Goal: Task Accomplishment & Management: Manage account settings

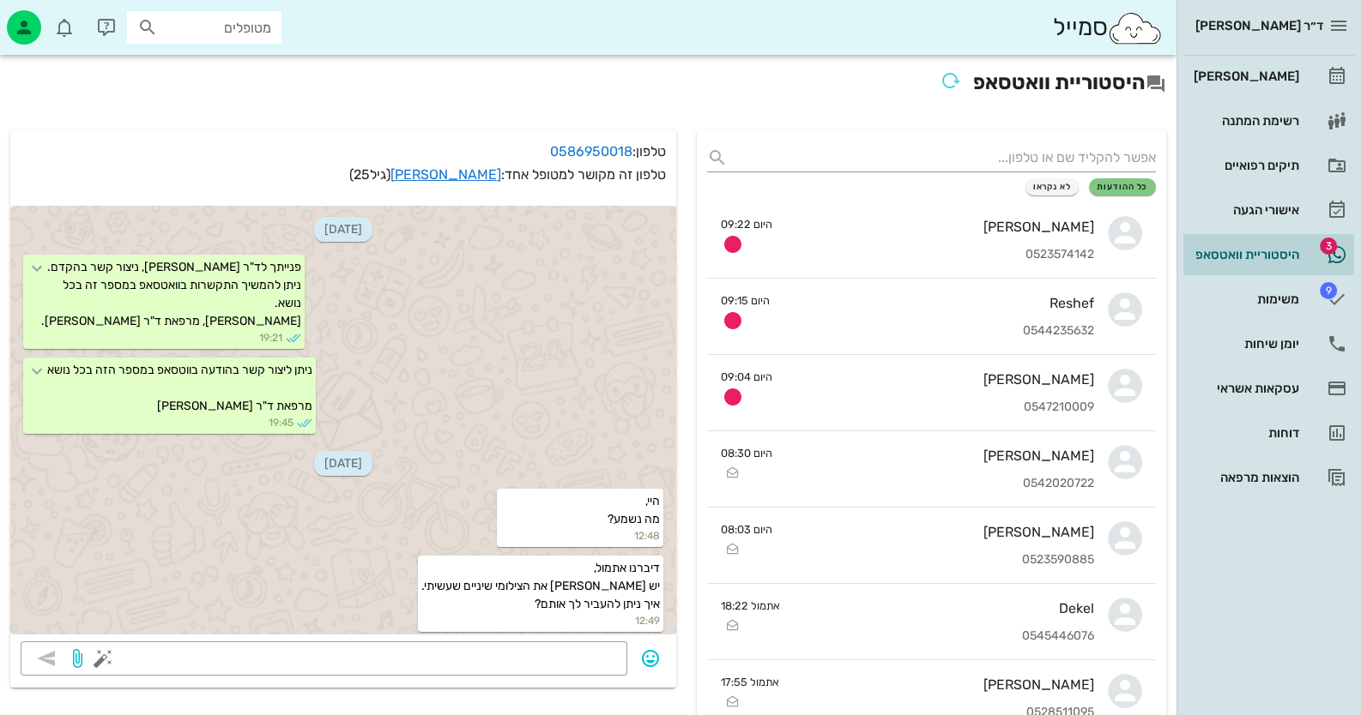
scroll to position [1086, 0]
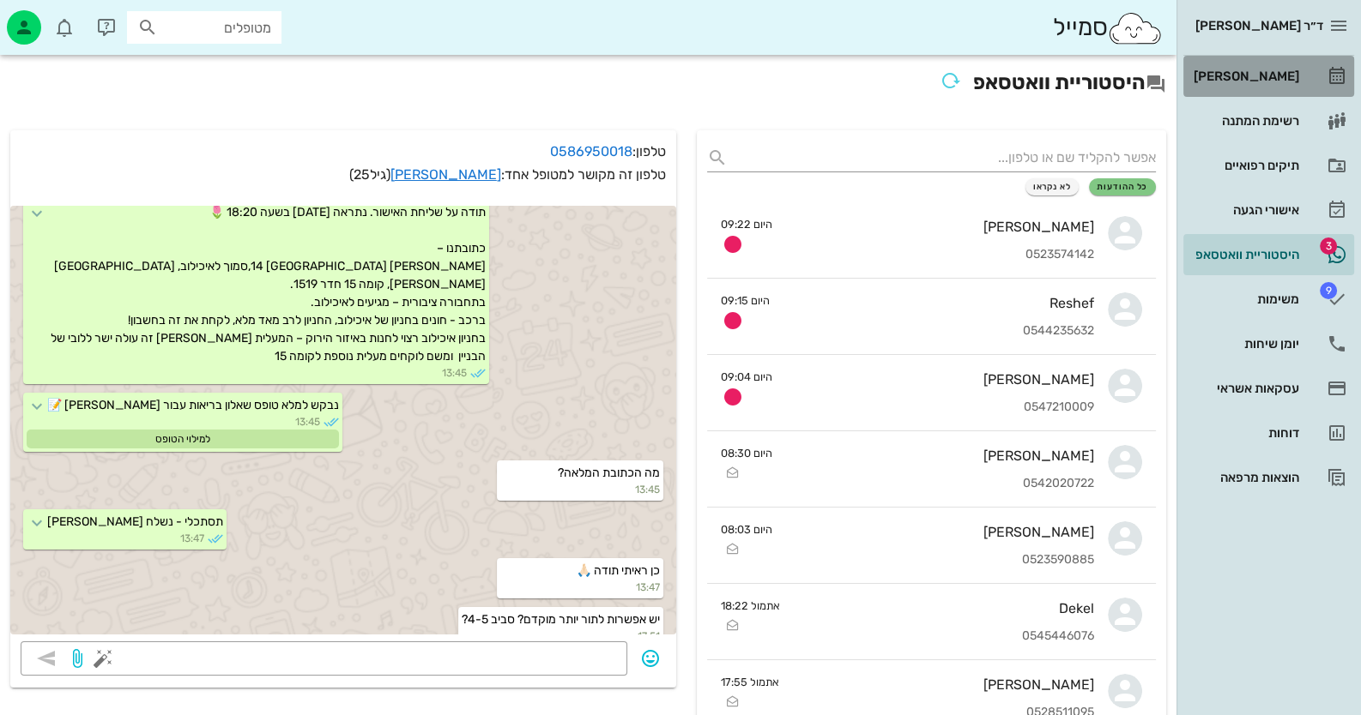
click at [1278, 86] on div "[PERSON_NAME]" at bounding box center [1244, 76] width 109 height 27
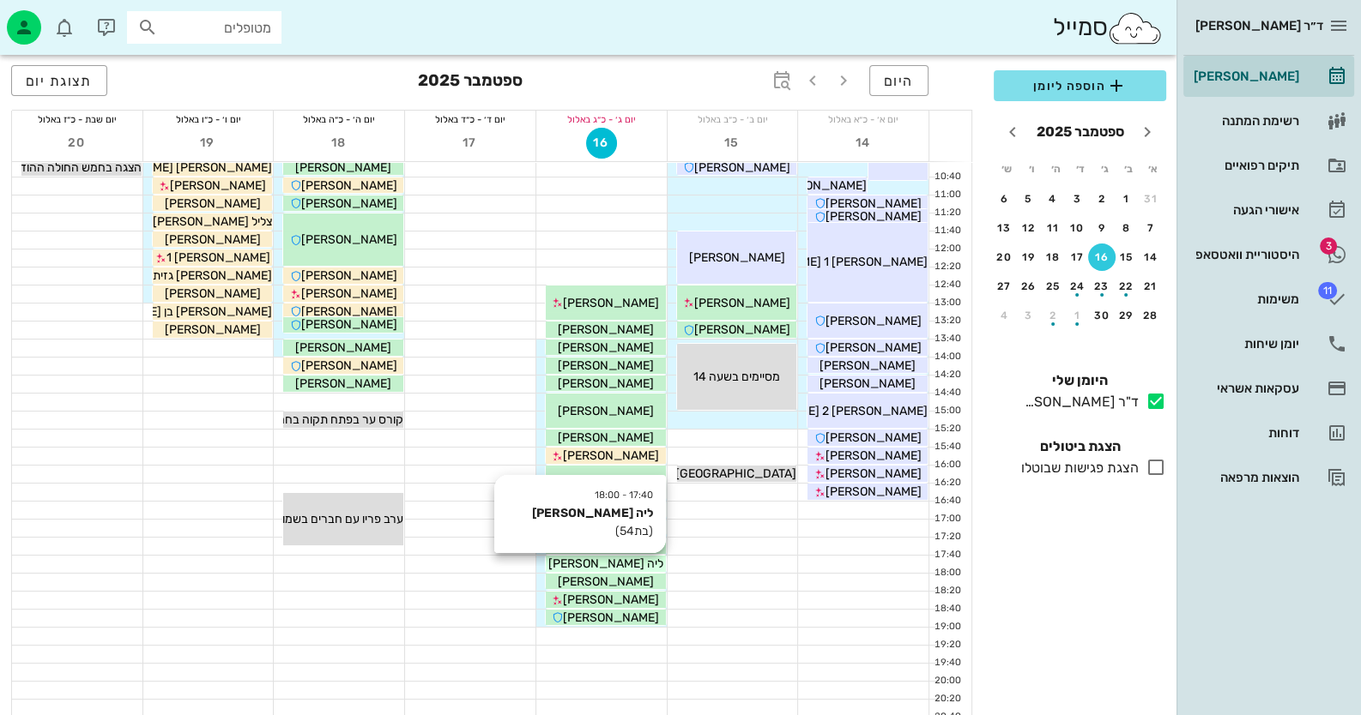
scroll to position [202, 0]
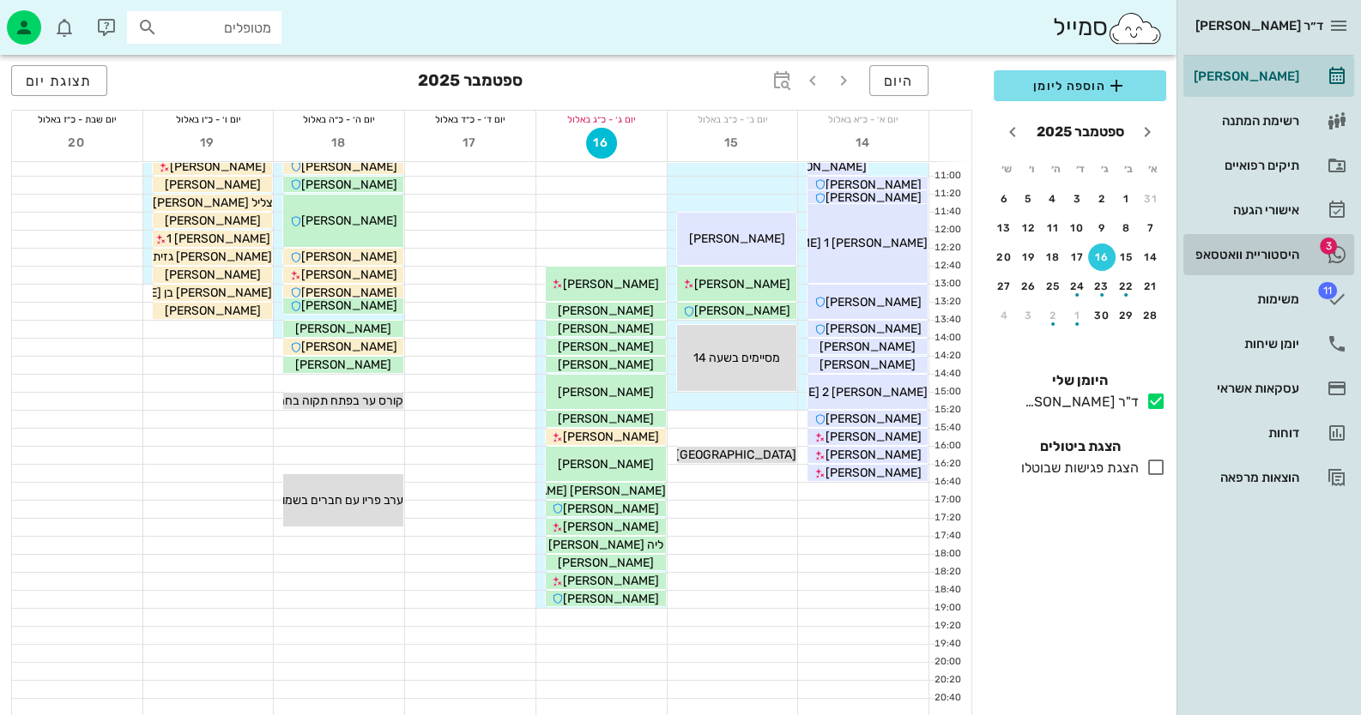
click at [1269, 249] on div "היסטוריית וואטסאפ" at bounding box center [1244, 255] width 109 height 14
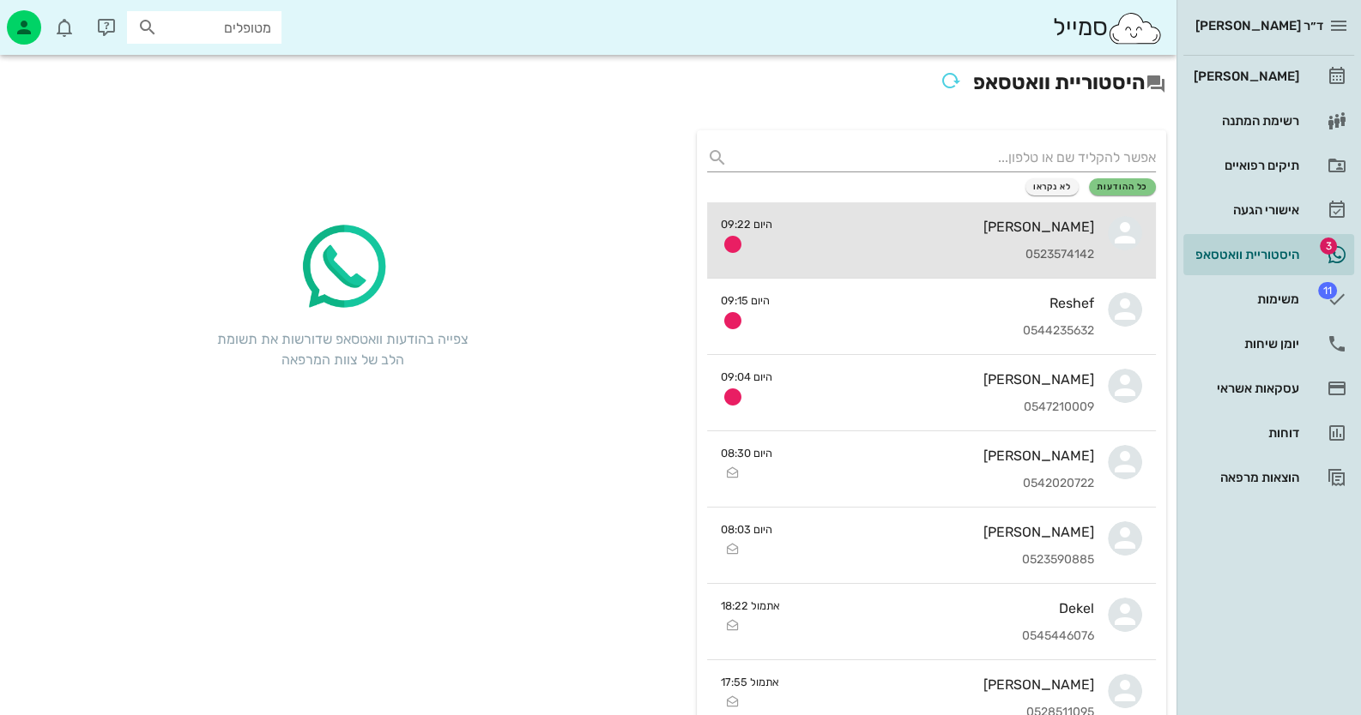
click at [957, 244] on div "[PERSON_NAME] 0523574142" at bounding box center [940, 239] width 308 height 75
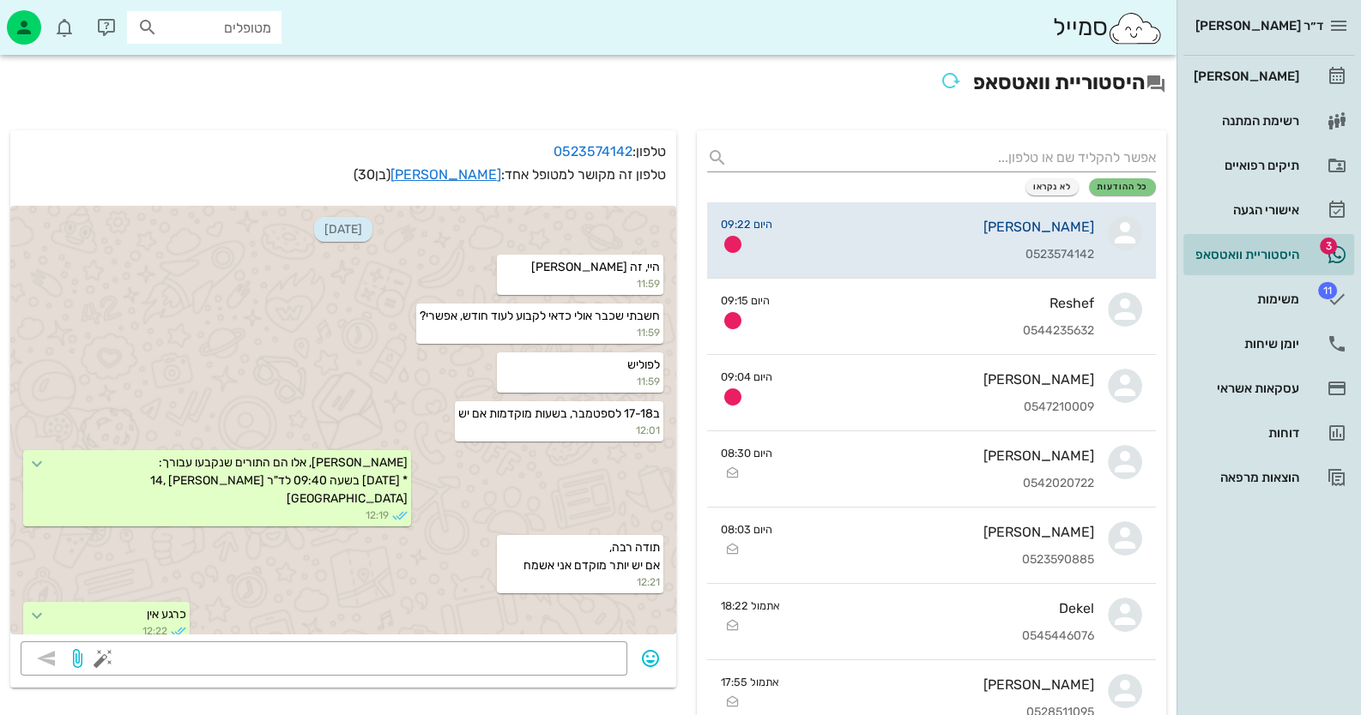
scroll to position [676, 0]
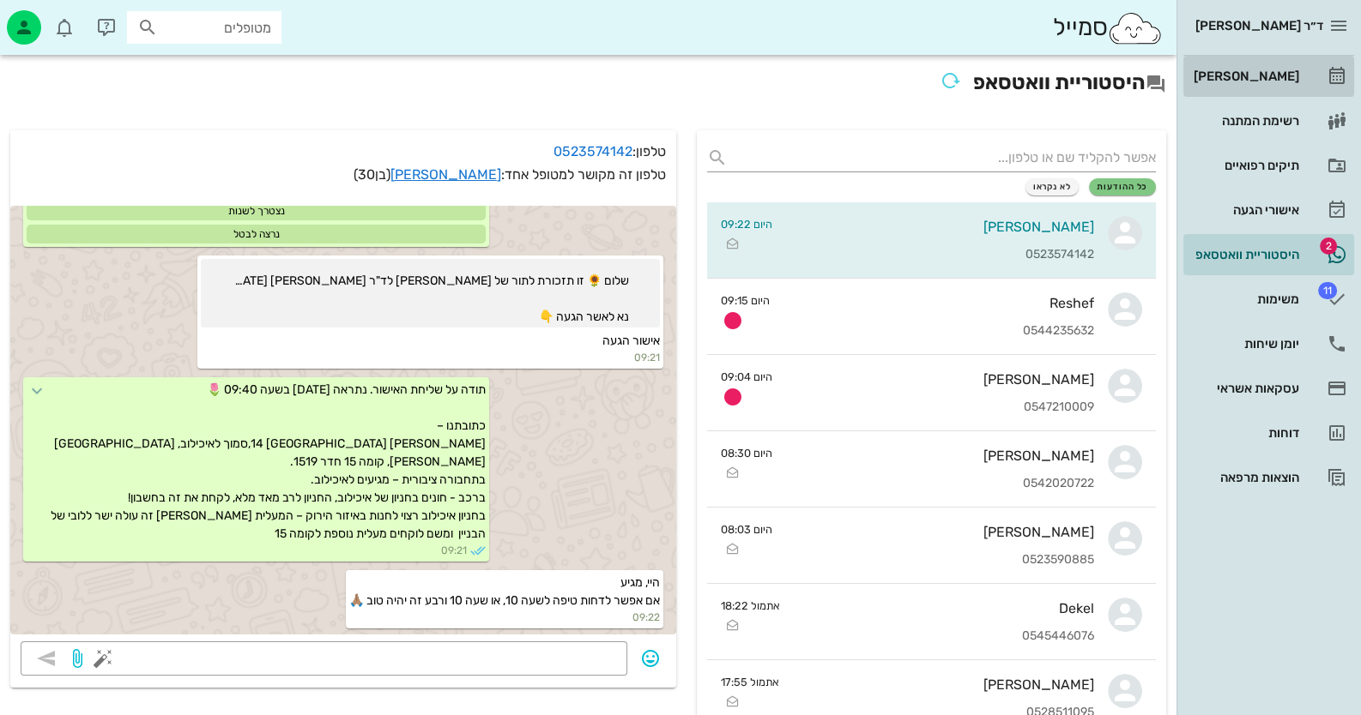
click at [1277, 76] on div "[PERSON_NAME]" at bounding box center [1244, 76] width 109 height 14
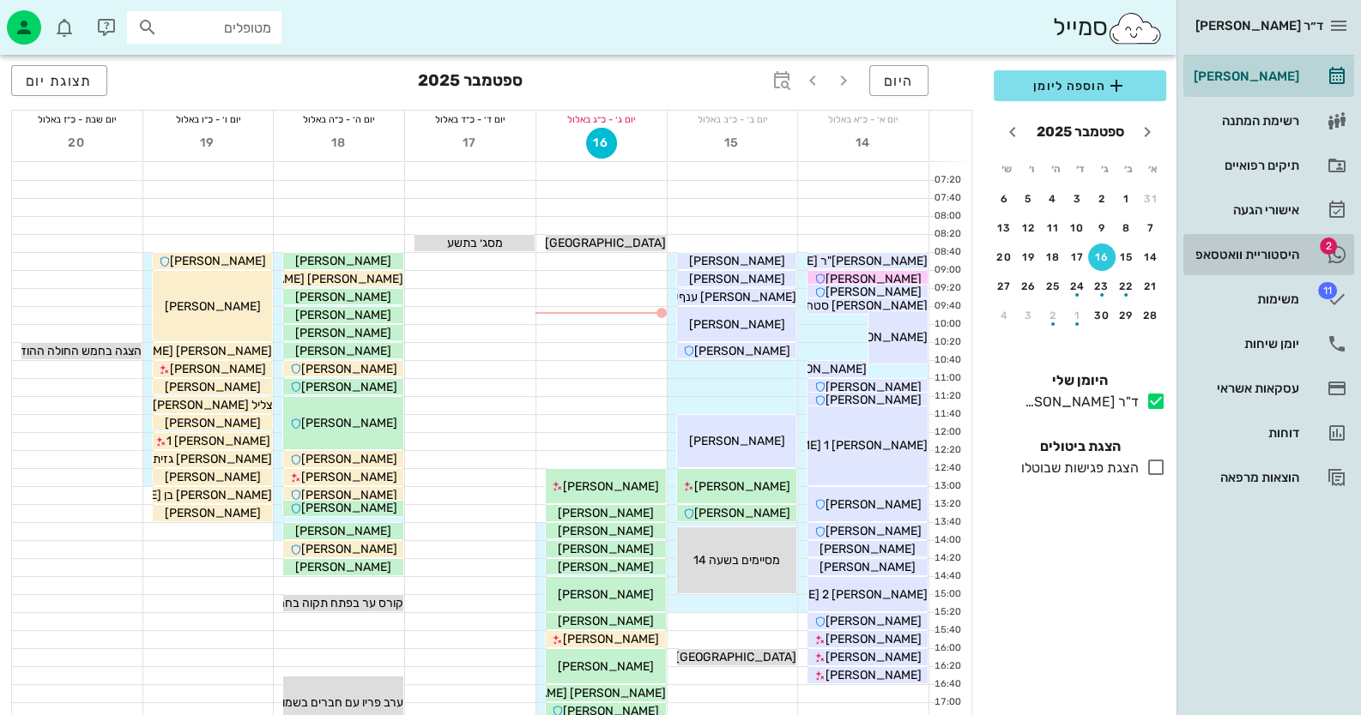
click at [1295, 243] on div "היסטוריית וואטסאפ" at bounding box center [1244, 254] width 109 height 27
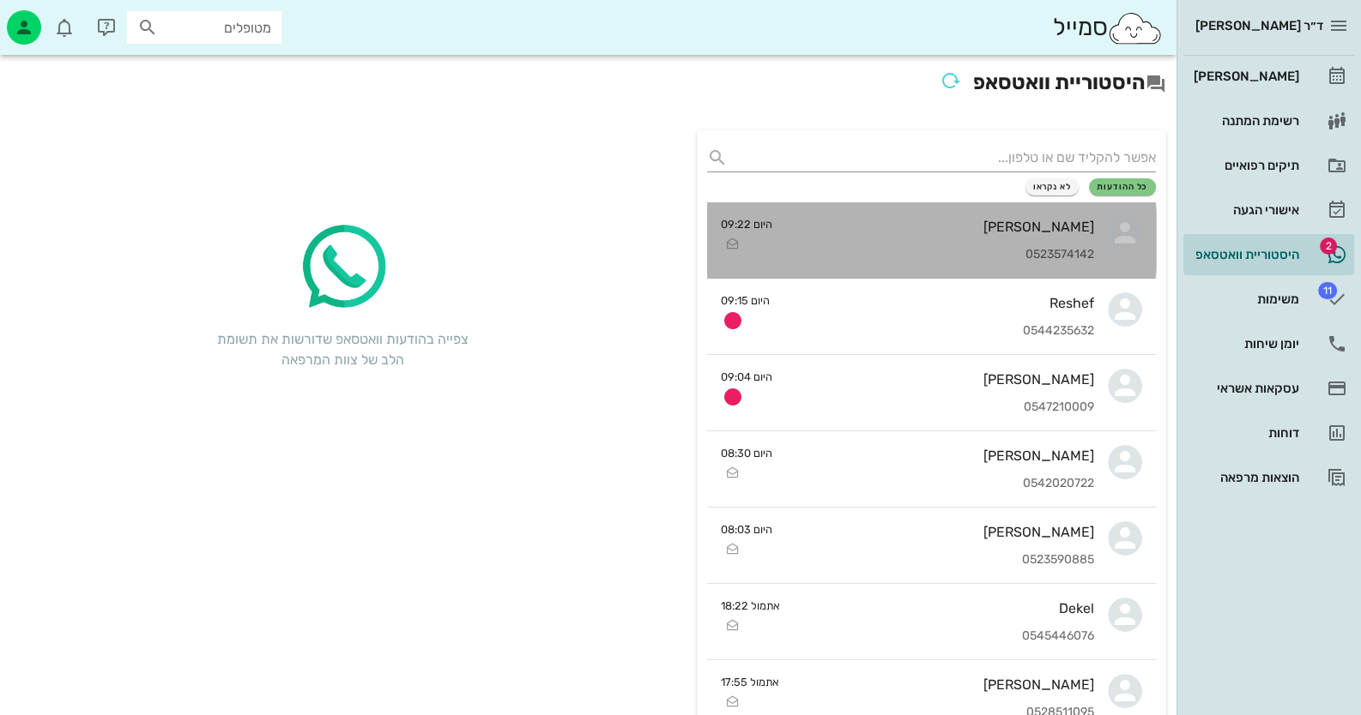
click at [976, 252] on div "0523574142" at bounding box center [940, 255] width 308 height 15
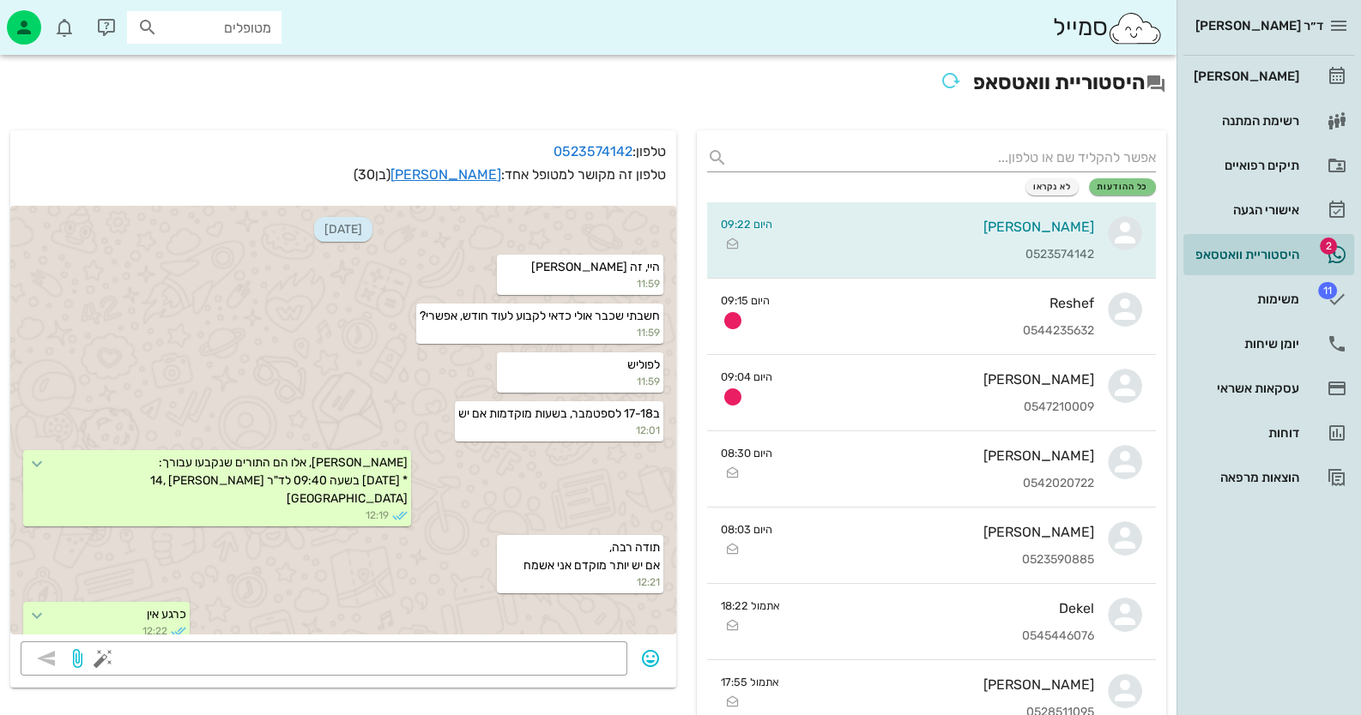
scroll to position [676, 0]
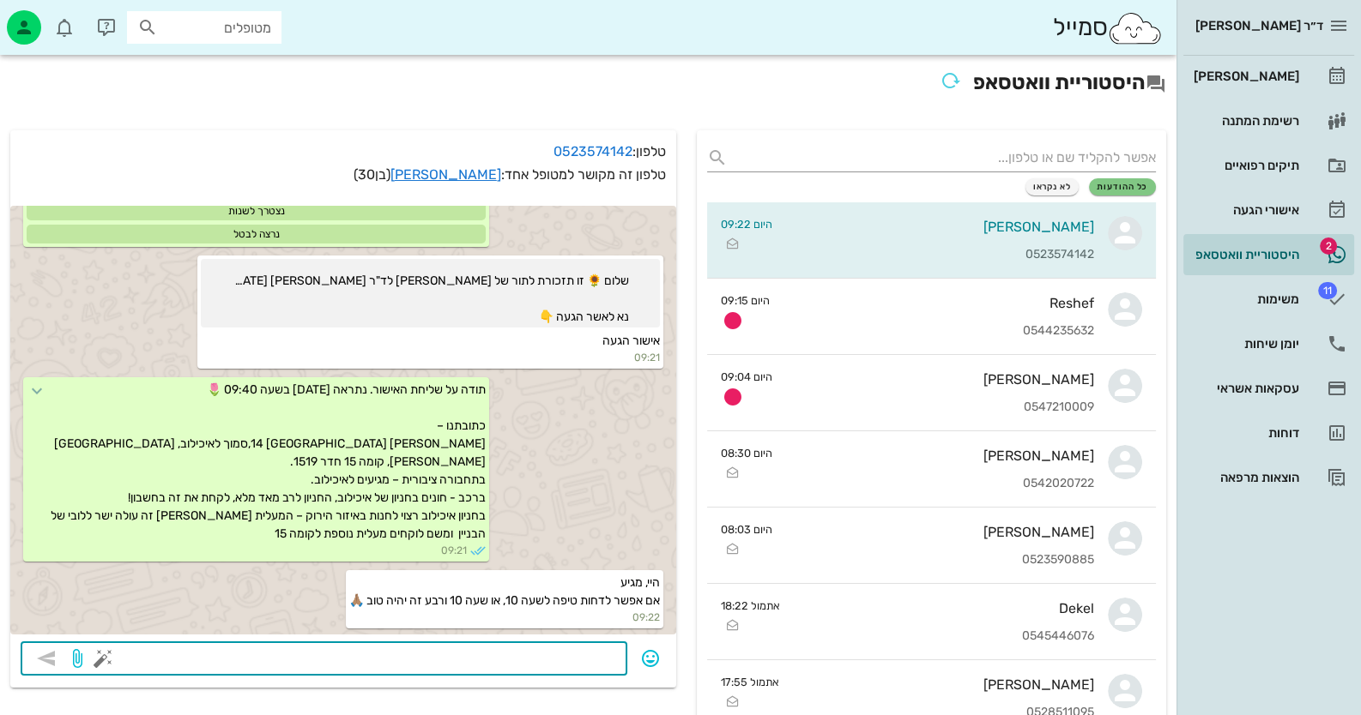
click at [502, 666] on textarea at bounding box center [361, 660] width 510 height 27
type textarea "בוקר טוב, לצערי לא."
click at [51, 661] on icon "button" at bounding box center [46, 659] width 21 height 21
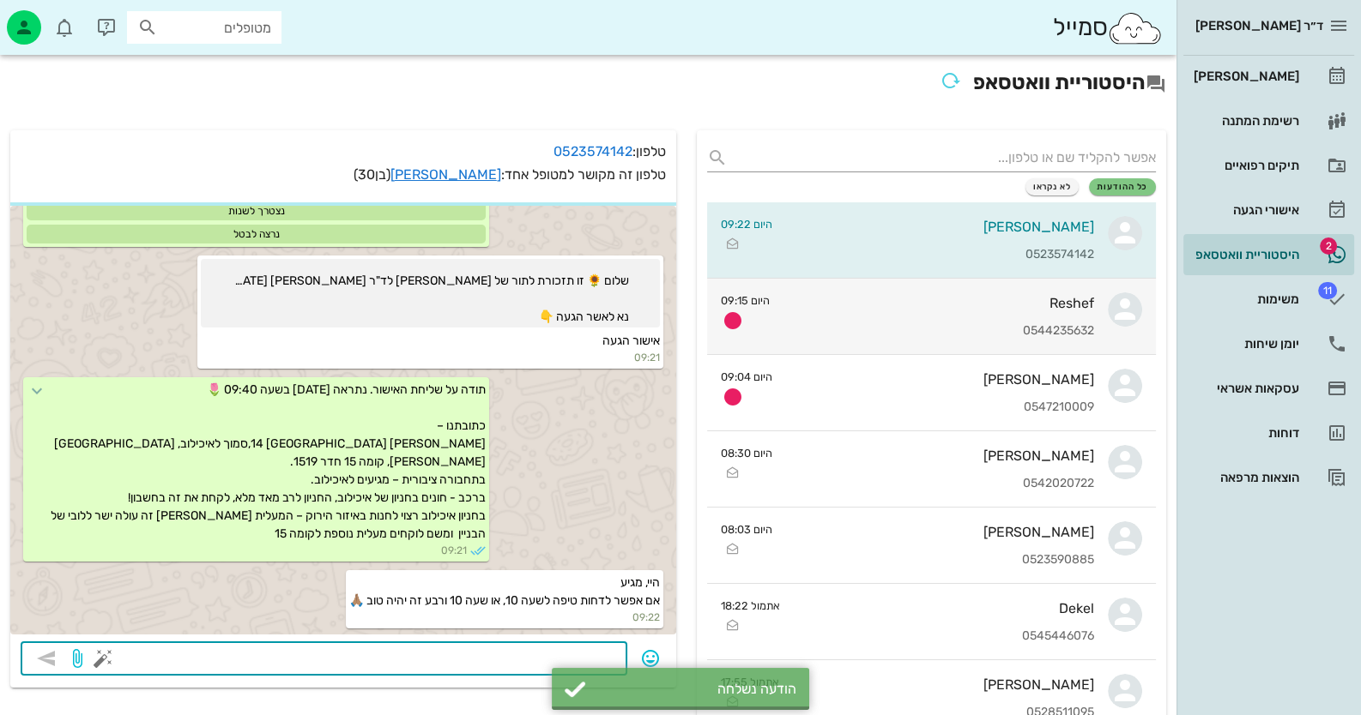
scroll to position [725, 0]
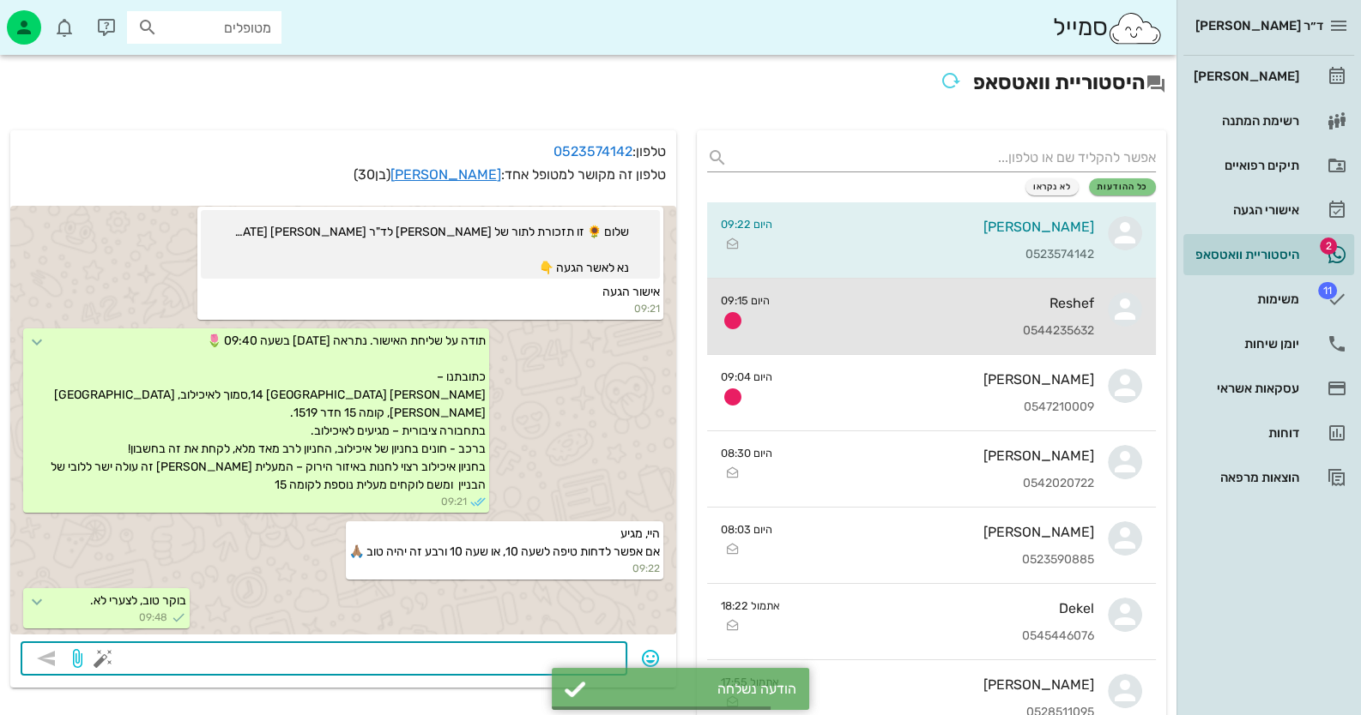
click at [1071, 307] on div "Reshef" at bounding box center [938, 303] width 311 height 16
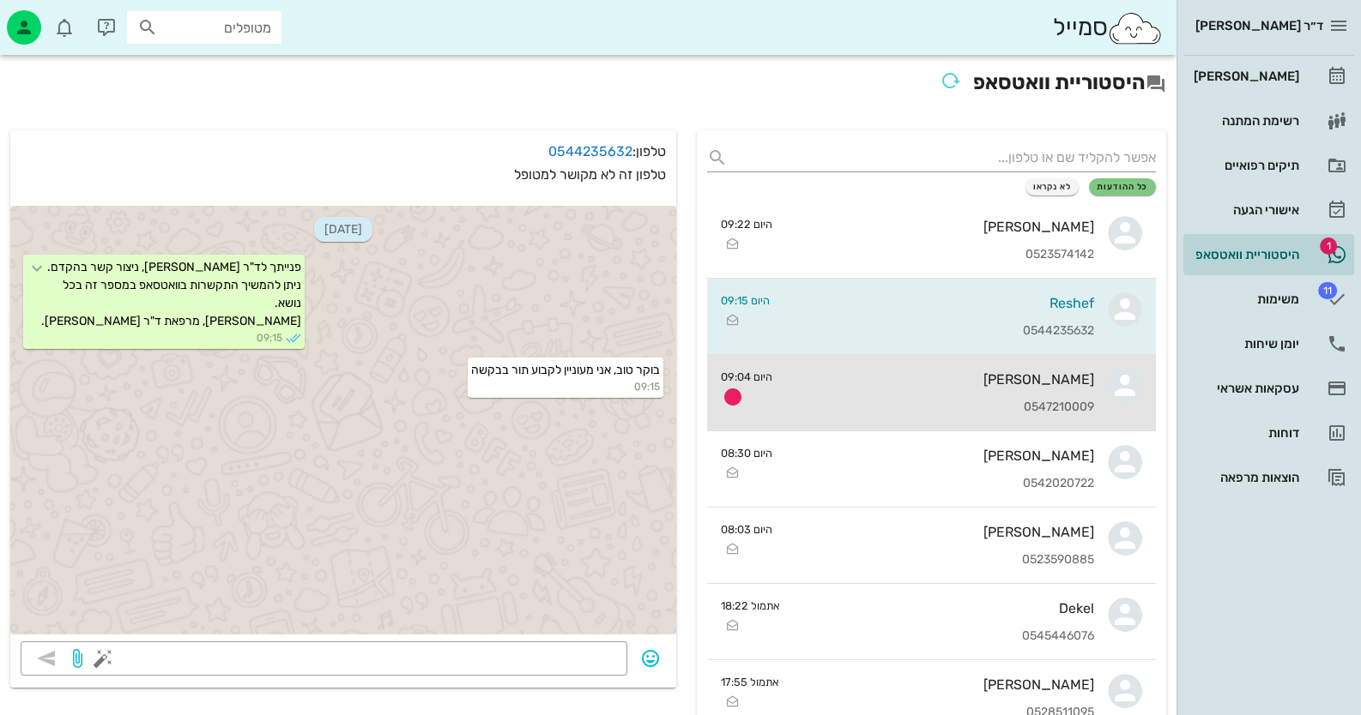
click at [886, 412] on div "0547210009" at bounding box center [940, 408] width 308 height 15
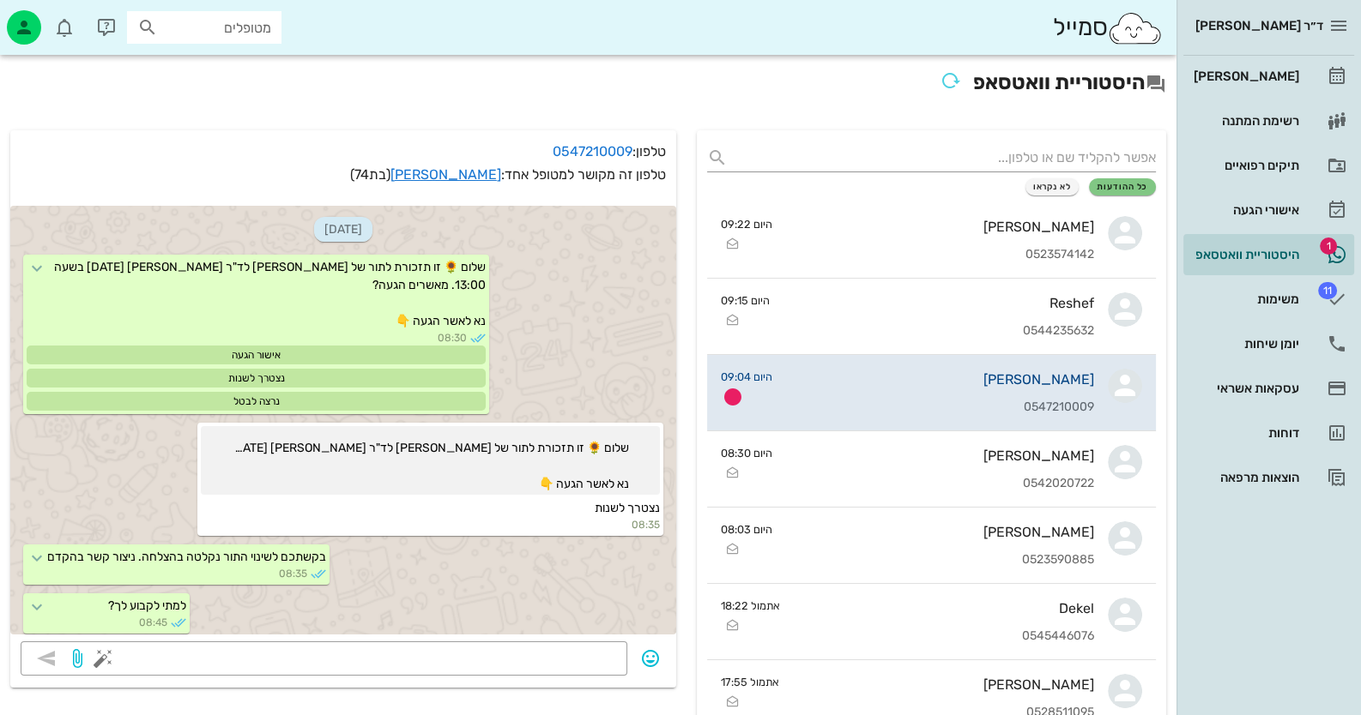
scroll to position [89, 0]
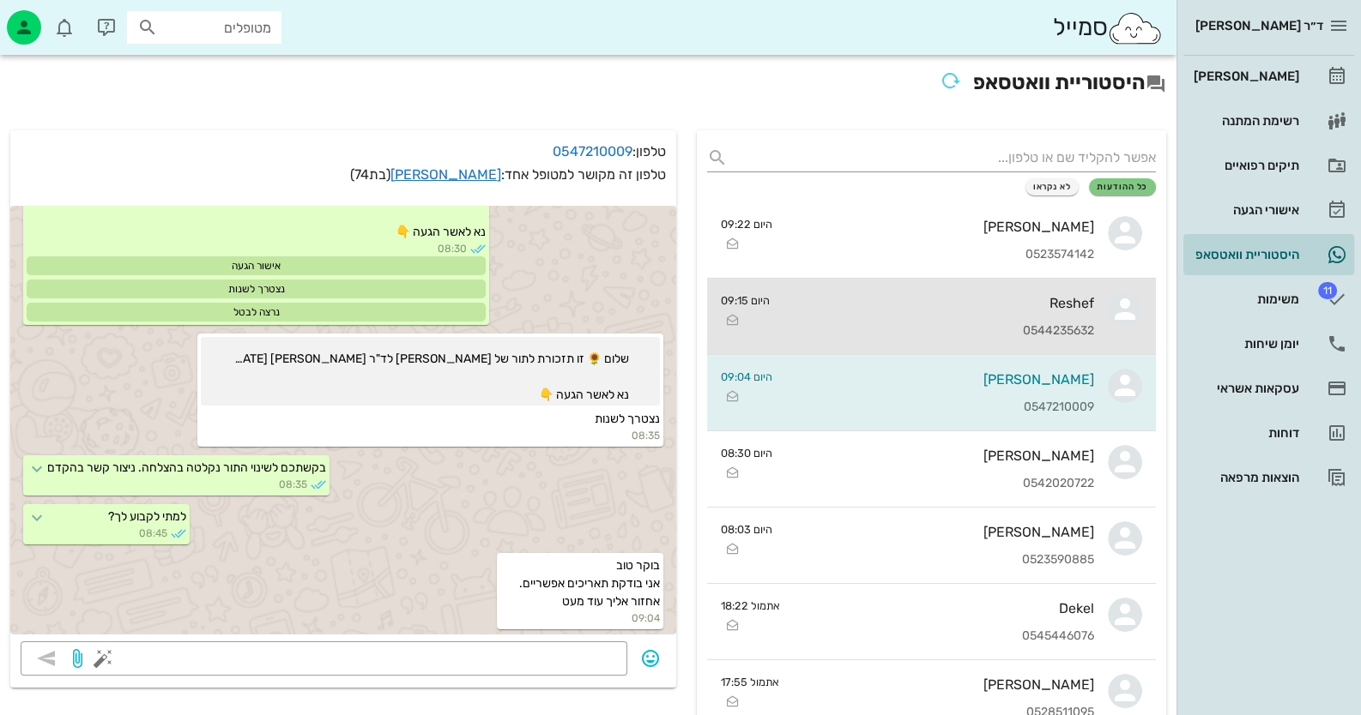
click at [950, 312] on div "Reshef 0544235632" at bounding box center [938, 316] width 311 height 75
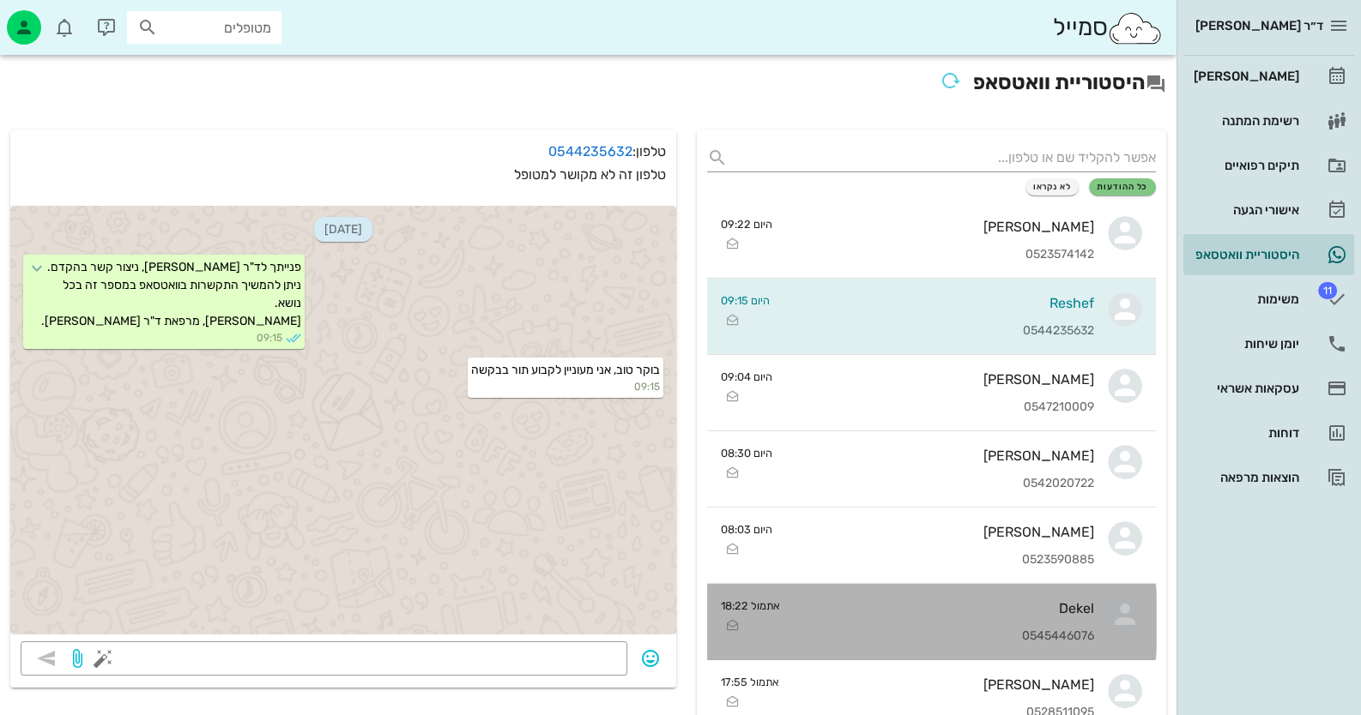
click at [1054, 615] on div "Dekel" at bounding box center [944, 609] width 300 height 16
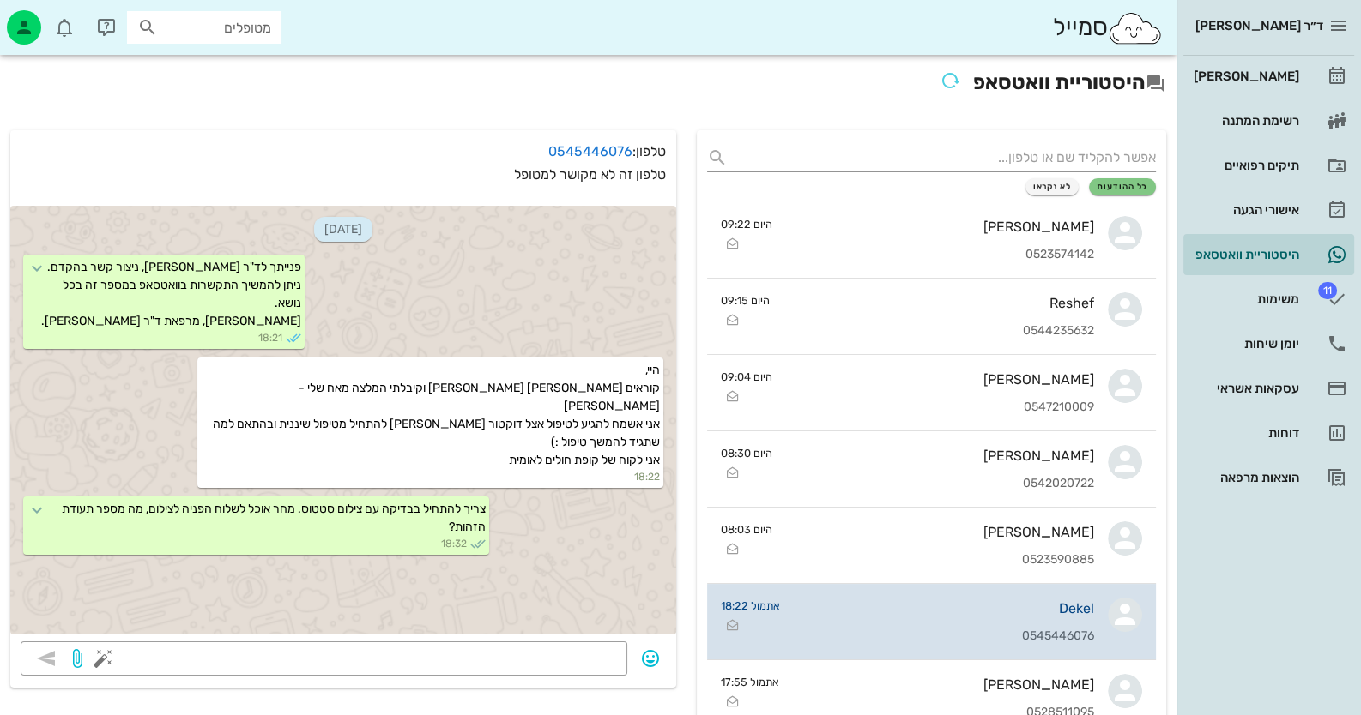
click at [1053, 615] on div "Dekel" at bounding box center [944, 609] width 300 height 16
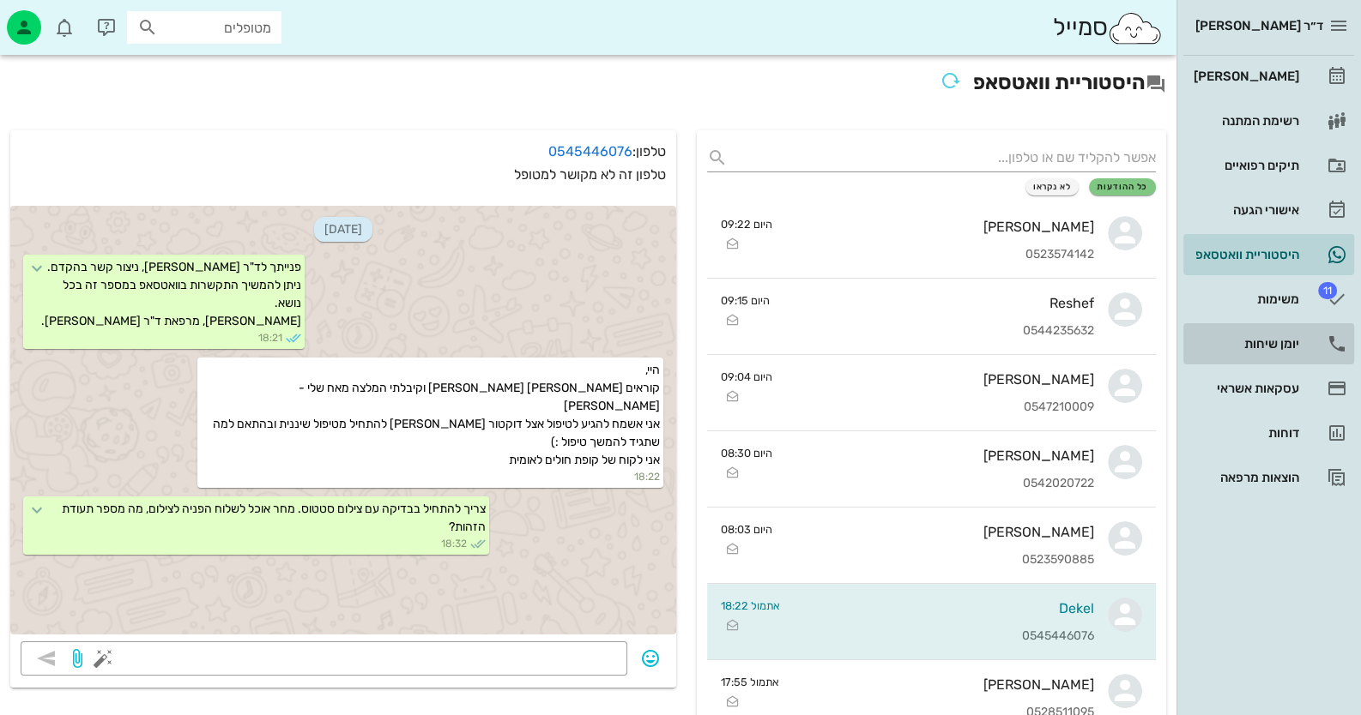
click at [1281, 342] on div "יומן שיחות" at bounding box center [1244, 344] width 109 height 14
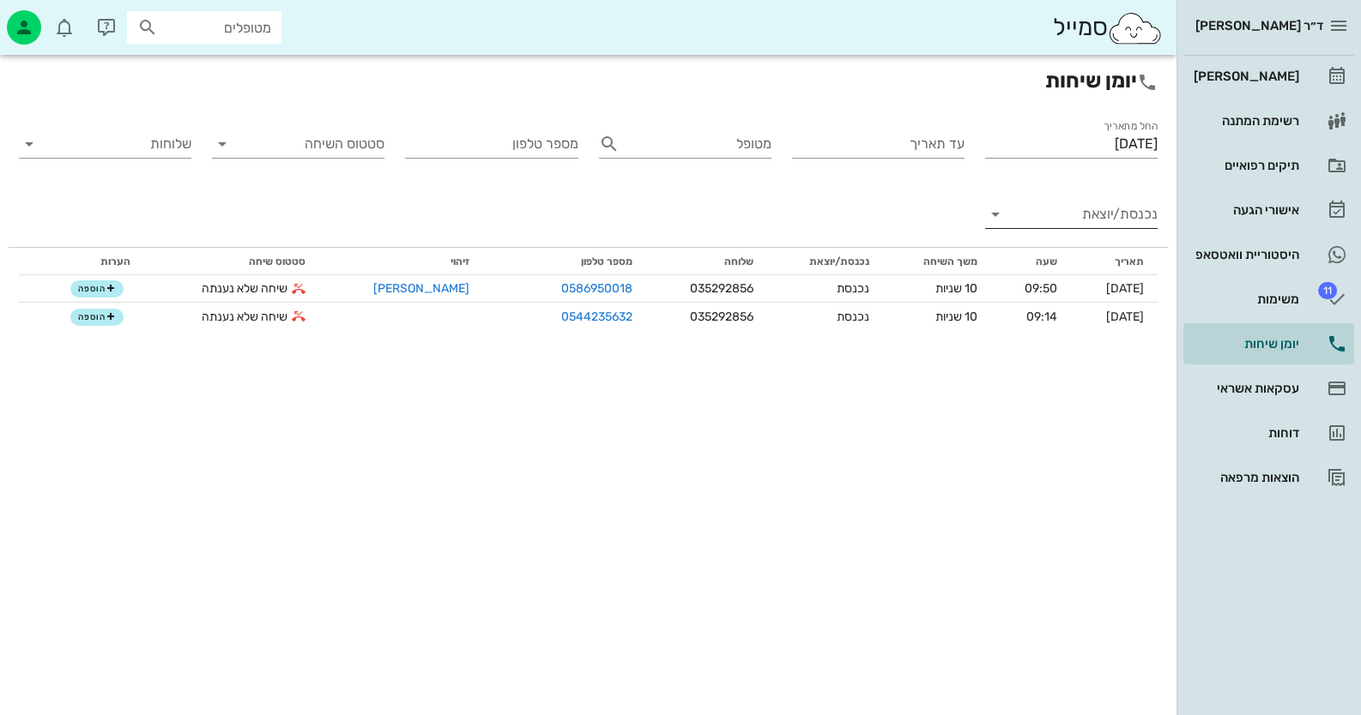
click at [1115, 212] on input "נכנסת/יוצאת" at bounding box center [1084, 214] width 145 height 27
click at [1109, 225] on div "נכנסת" at bounding box center [1103, 228] width 38 height 41
click at [1081, 149] on input "[DATE]" at bounding box center [1071, 143] width 172 height 27
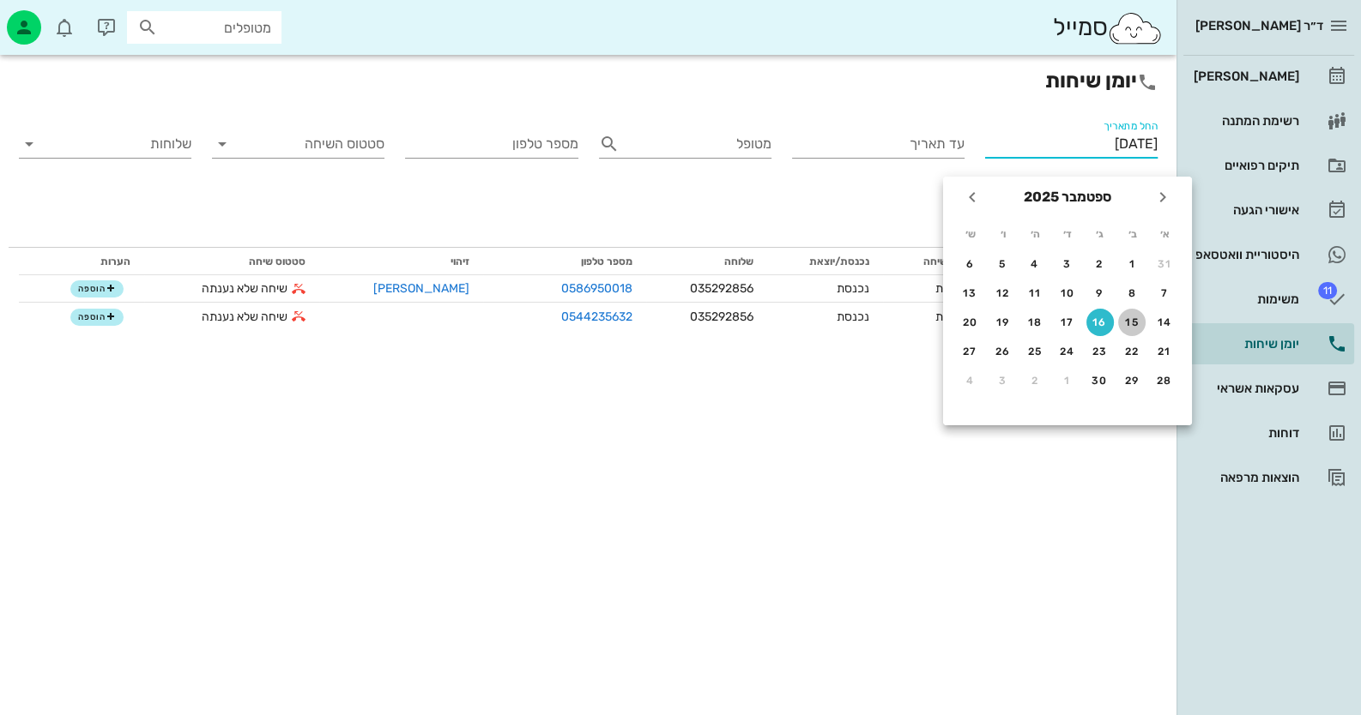
click at [1134, 325] on div "15" at bounding box center [1131, 323] width 27 height 12
type input "[DATE]"
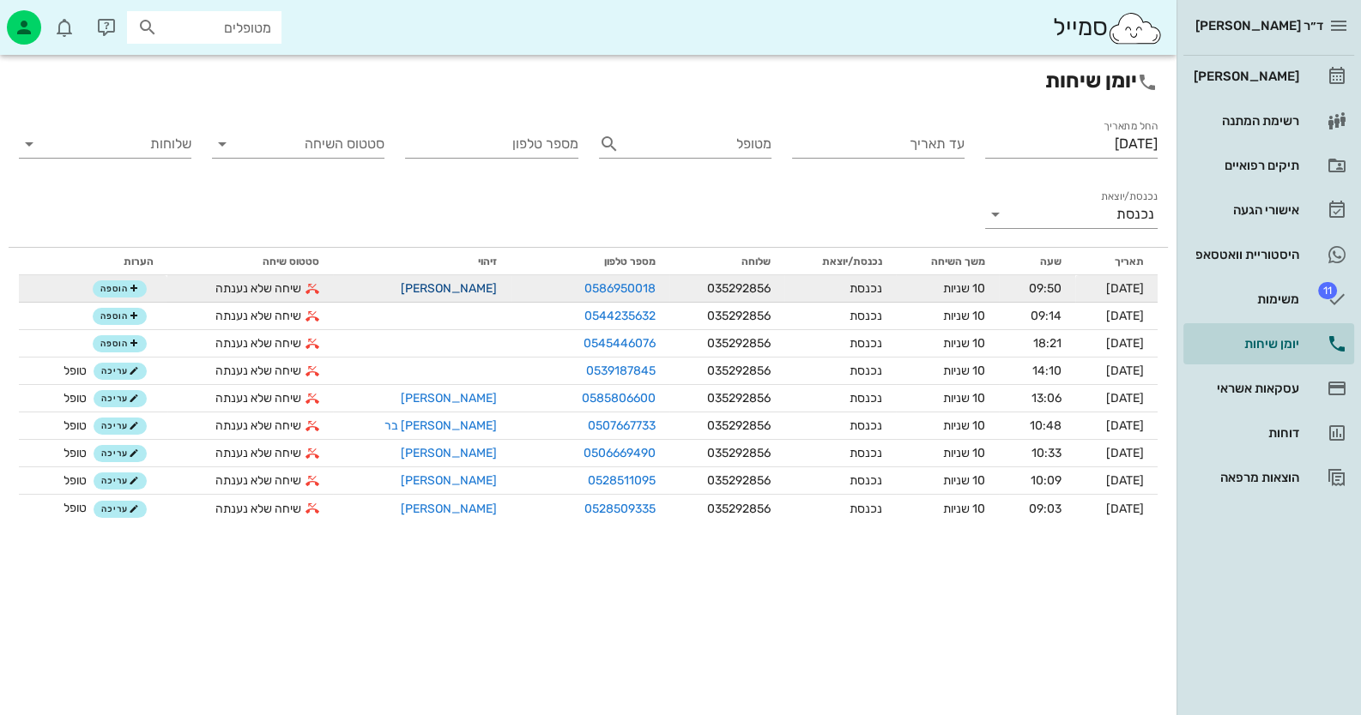
click at [437, 286] on link "[PERSON_NAME]" at bounding box center [449, 288] width 96 height 15
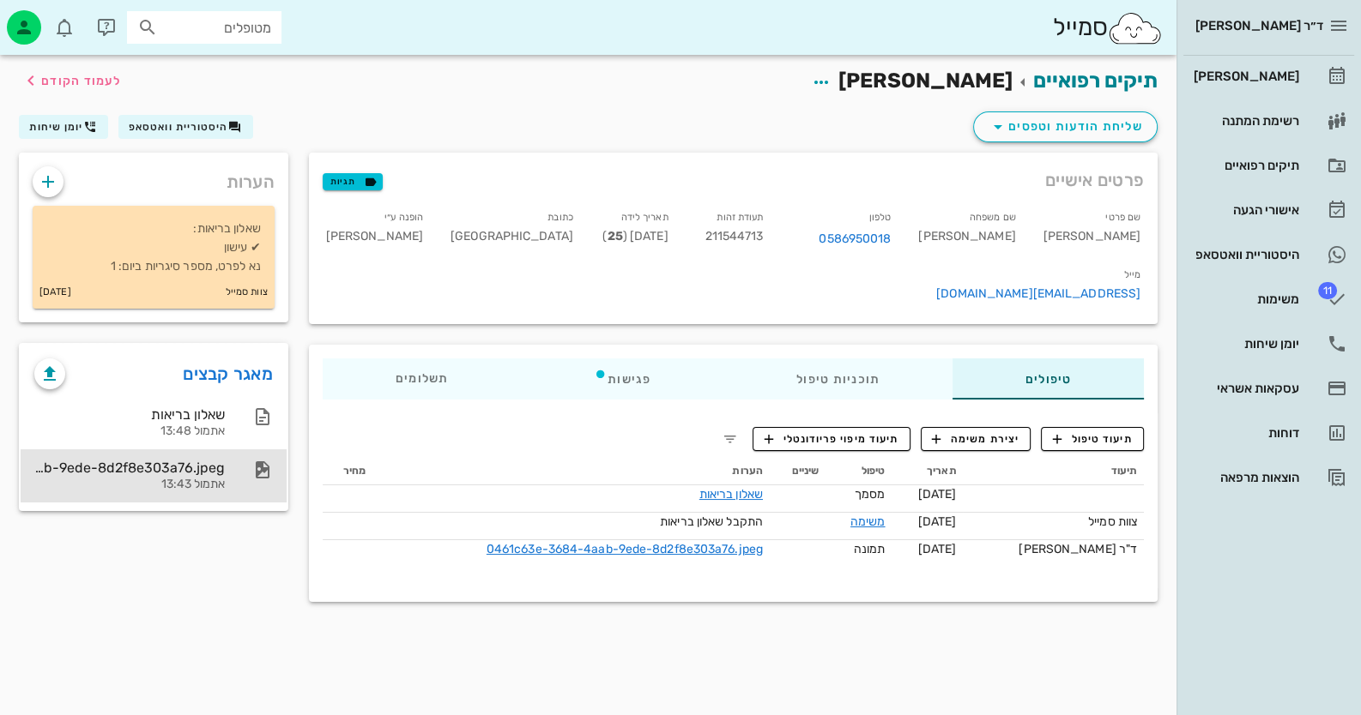
click at [207, 475] on div "0461c63e-3684-4aab-9ede-8d2f8e303a76.jpeg אתמול 13:43" at bounding box center [129, 476] width 190 height 53
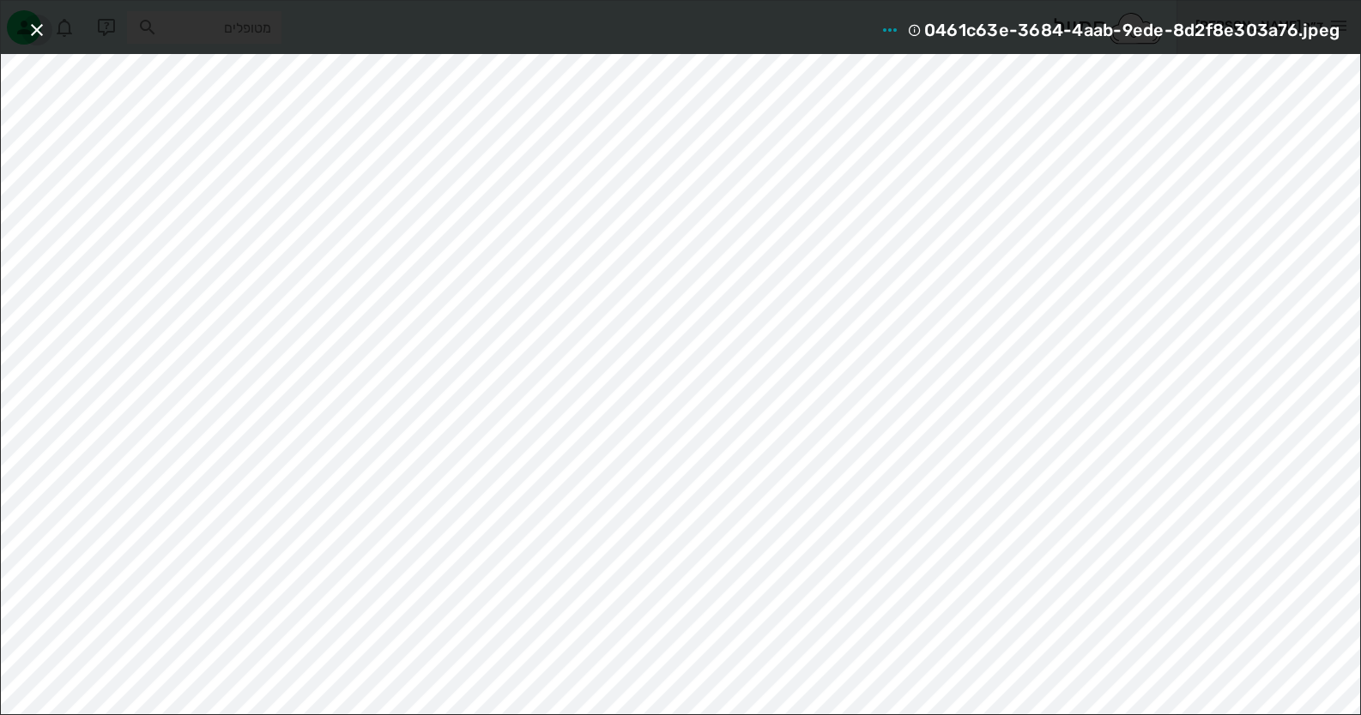
click at [39, 27] on icon "button" at bounding box center [37, 30] width 21 height 21
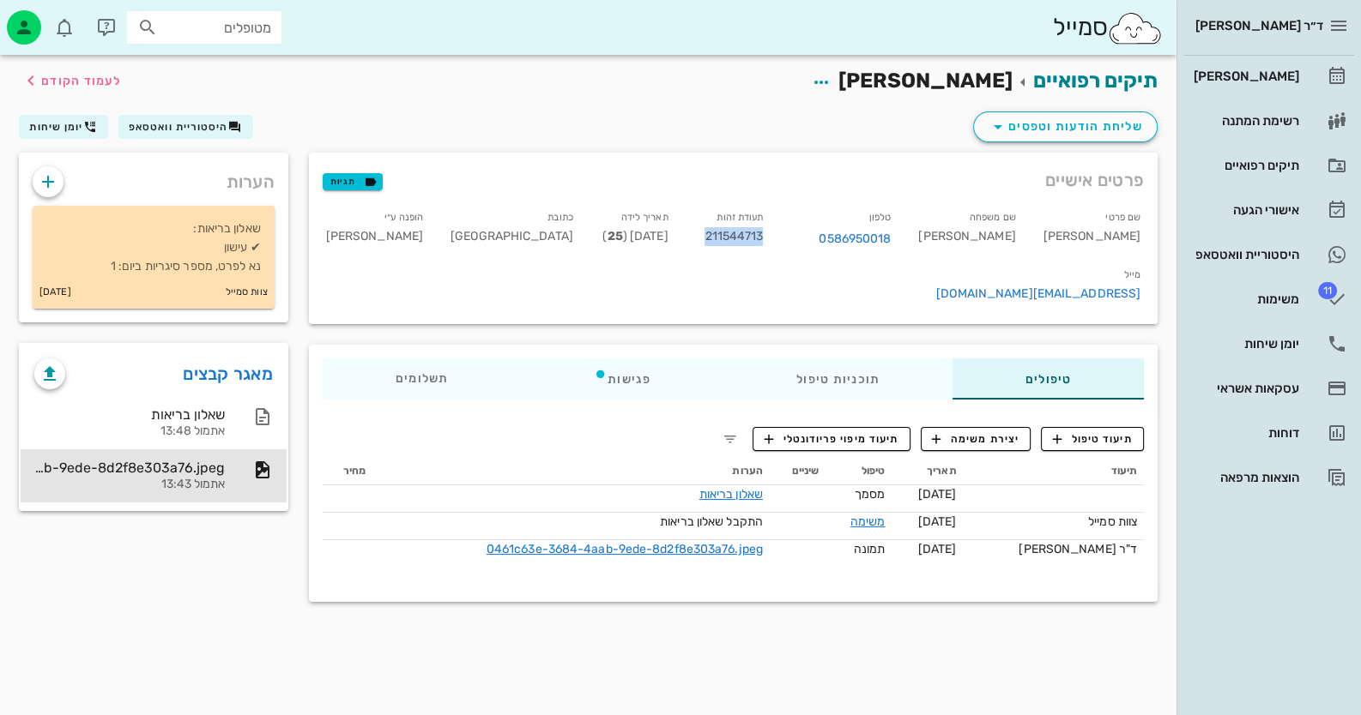
drag, startPoint x: 787, startPoint y: 237, endPoint x: 842, endPoint y: 238, distance: 55.8
click at [763, 238] on span "211544713" at bounding box center [733, 236] width 58 height 15
click at [1278, 328] on link "יומן שיחות" at bounding box center [1268, 343] width 171 height 41
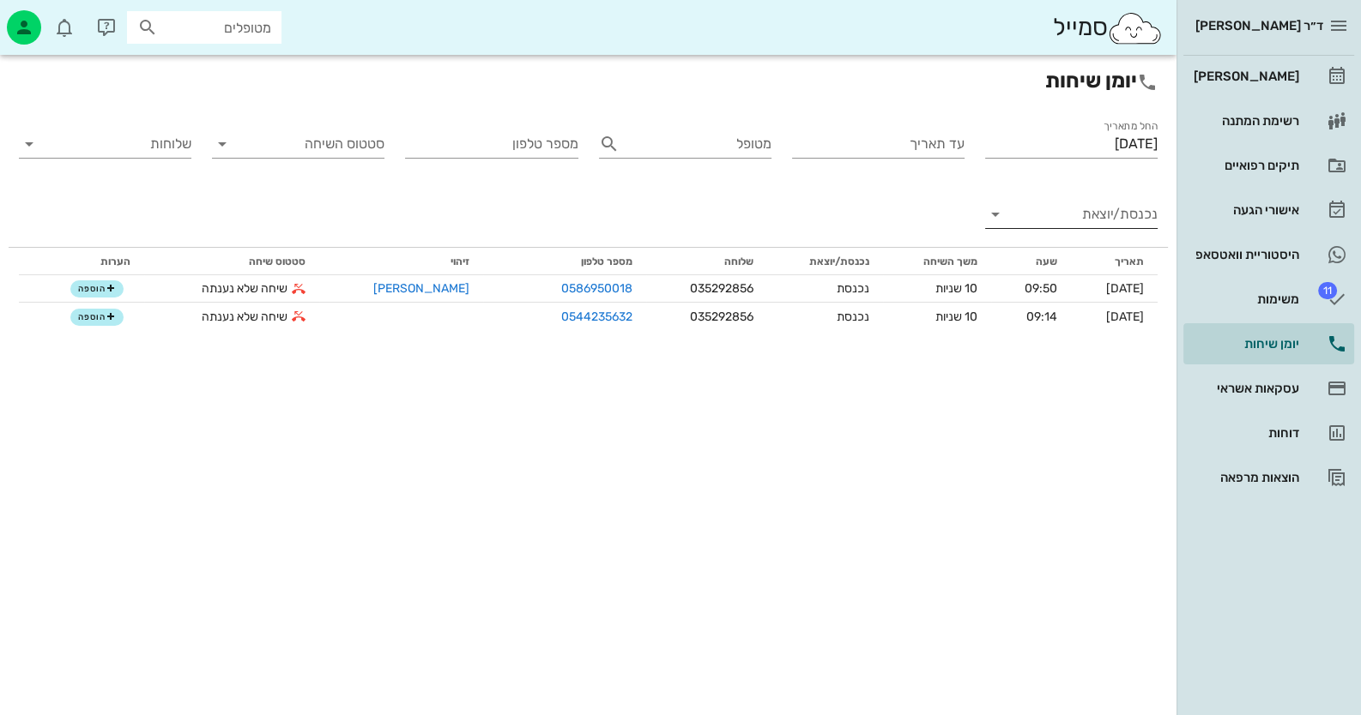
click at [1140, 201] on input "נכנסת/יוצאת" at bounding box center [1084, 214] width 145 height 27
click at [1102, 221] on div "נכנסת" at bounding box center [1103, 228] width 38 height 41
click at [1081, 136] on input "[DATE]" at bounding box center [1071, 143] width 172 height 27
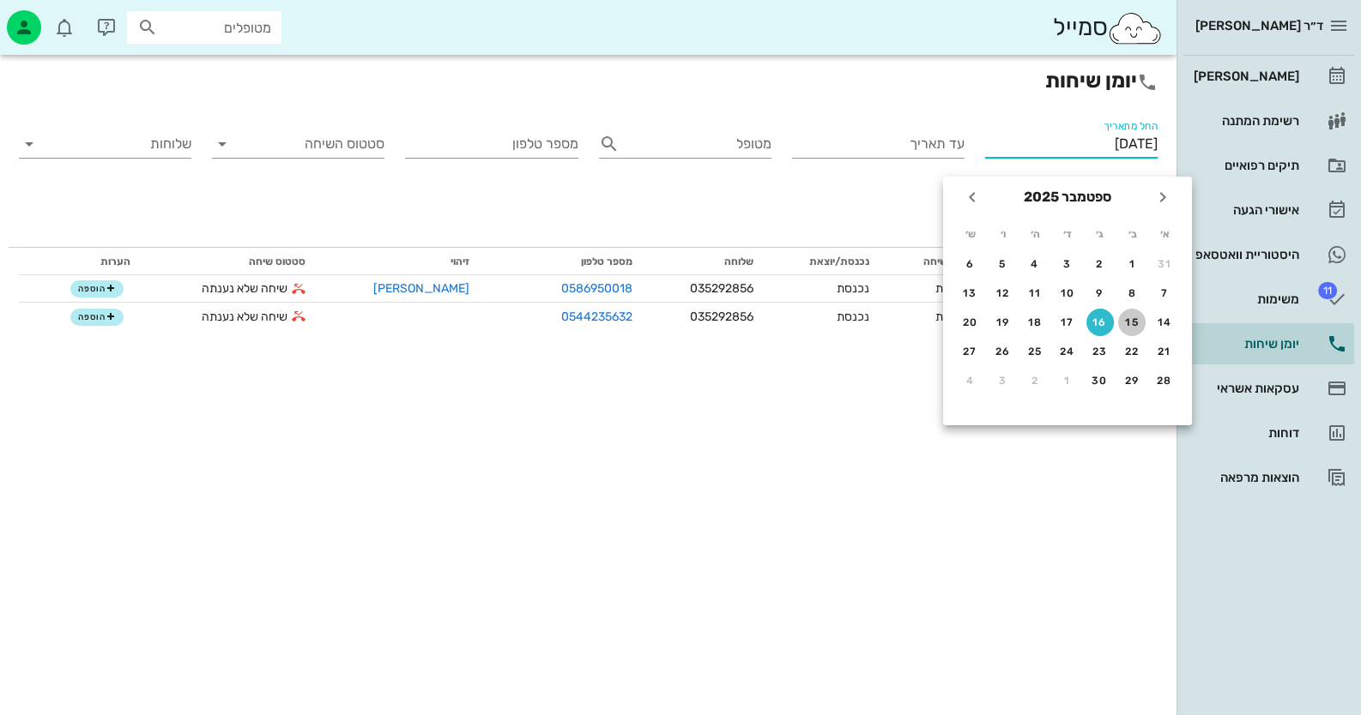
click at [1127, 314] on button "15" at bounding box center [1131, 322] width 27 height 27
type input "[DATE]"
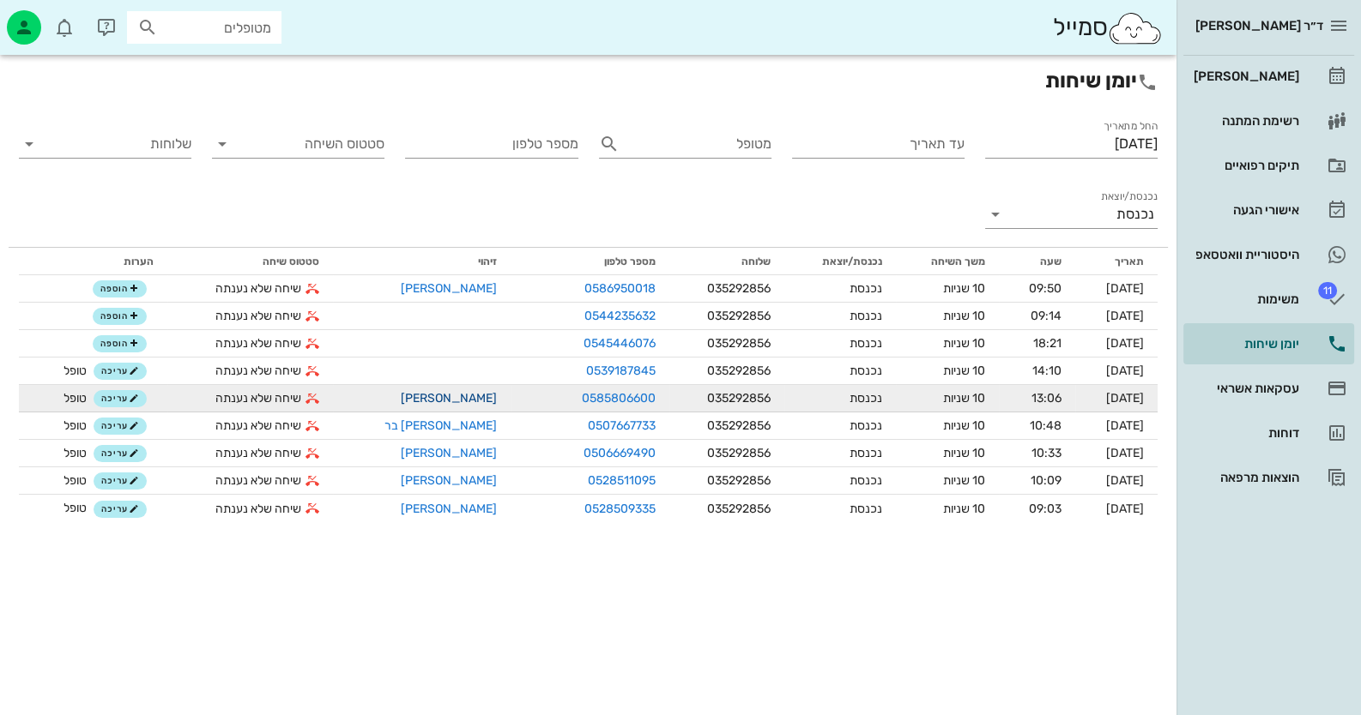
click at [430, 398] on link "[PERSON_NAME]" at bounding box center [449, 398] width 96 height 15
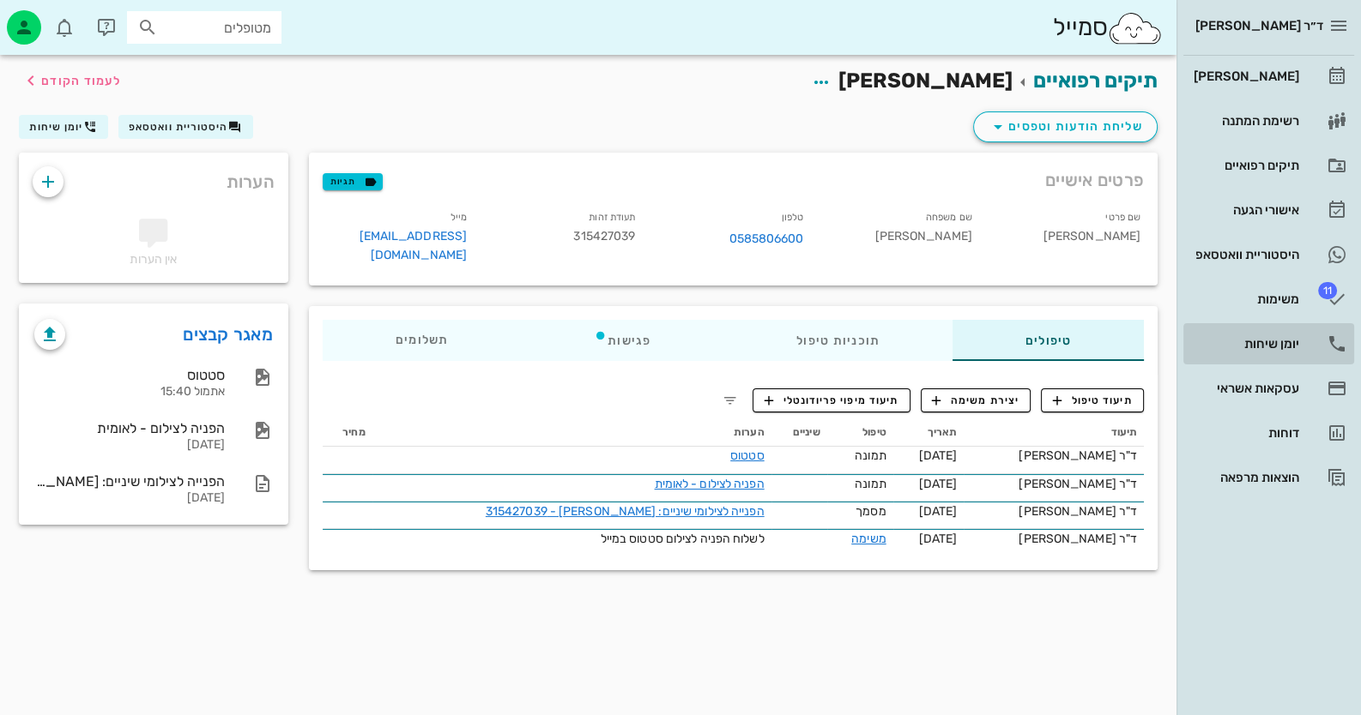
click at [1259, 332] on div "יומן שיחות" at bounding box center [1244, 343] width 109 height 27
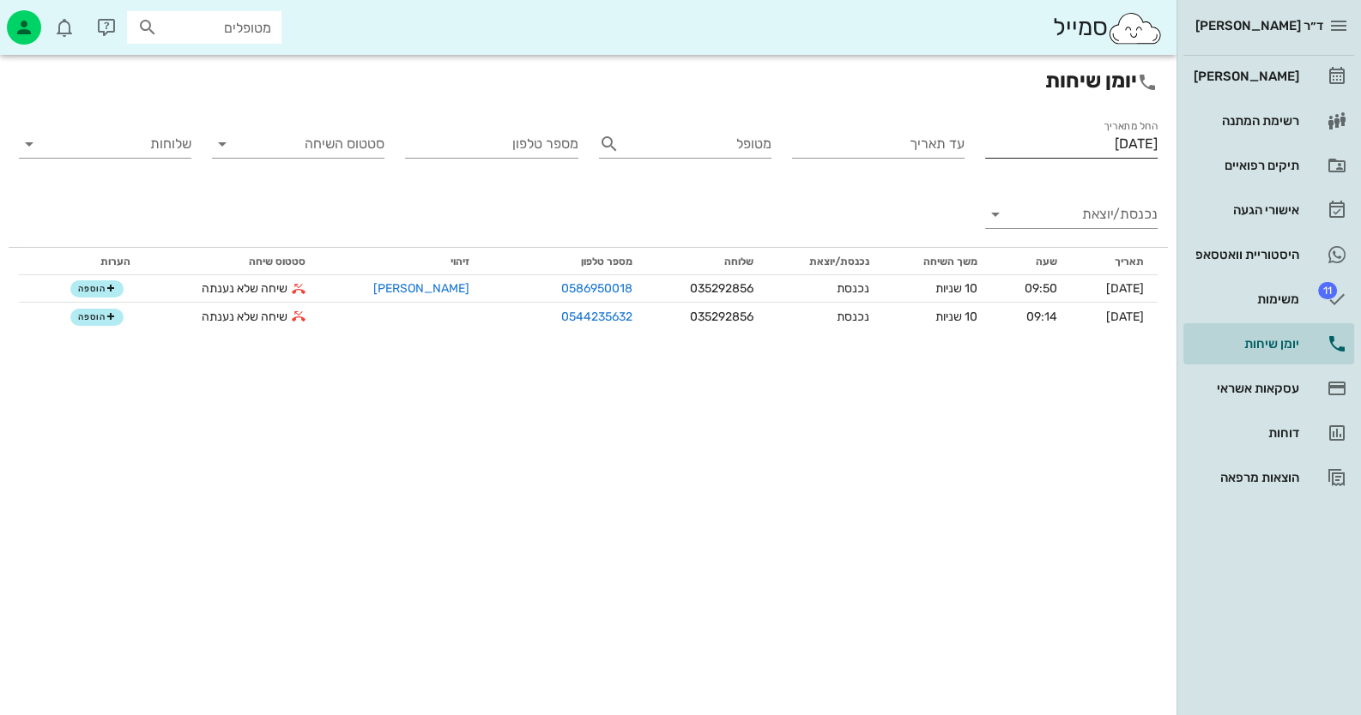
click at [1097, 146] on input "[DATE]" at bounding box center [1071, 143] width 172 height 27
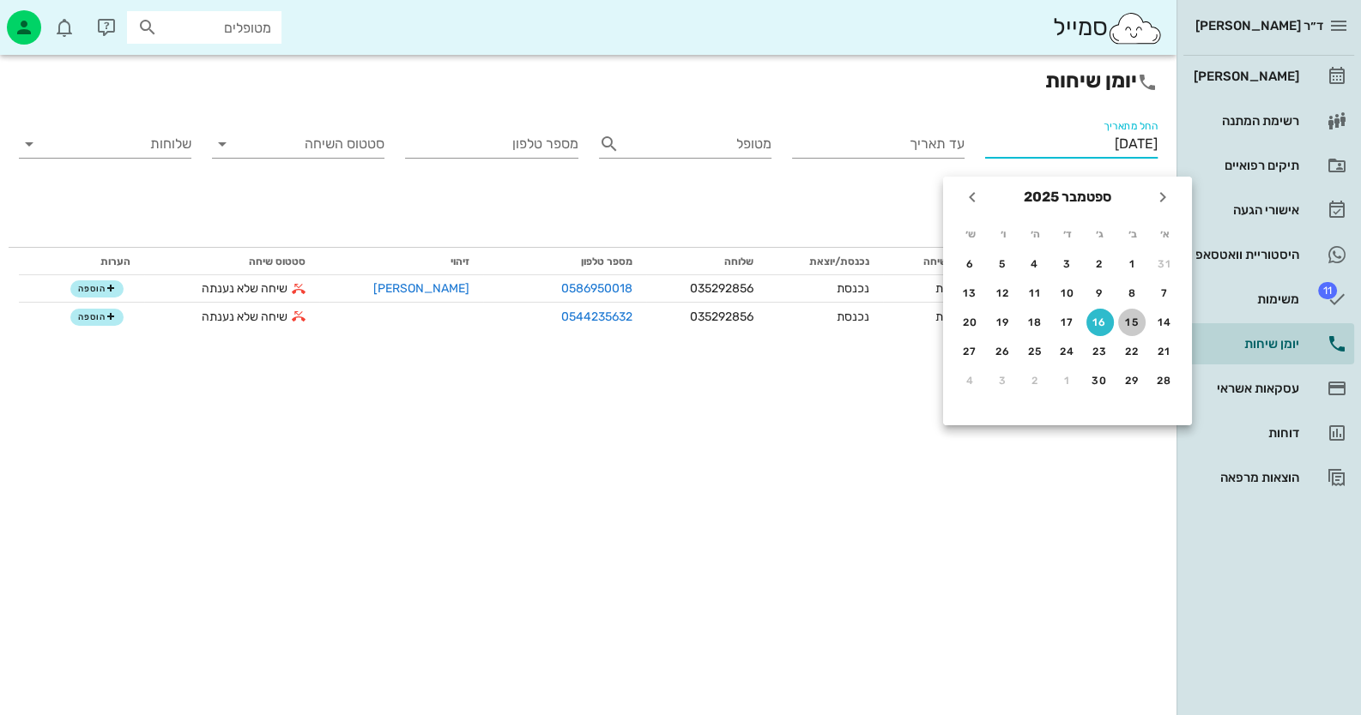
click at [1127, 317] on div "15" at bounding box center [1131, 323] width 27 height 12
type input "[DATE]"
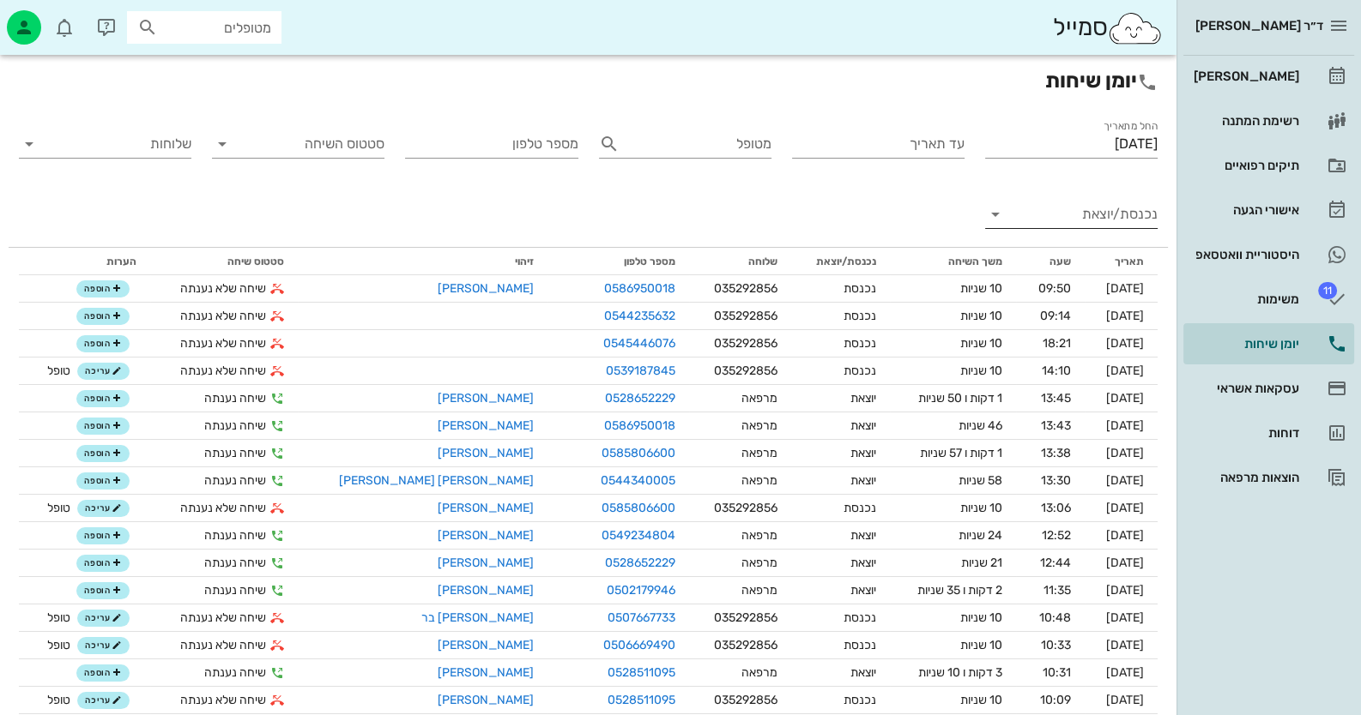
click at [1098, 214] on input "נכנסת/יוצאת" at bounding box center [1084, 214] width 145 height 27
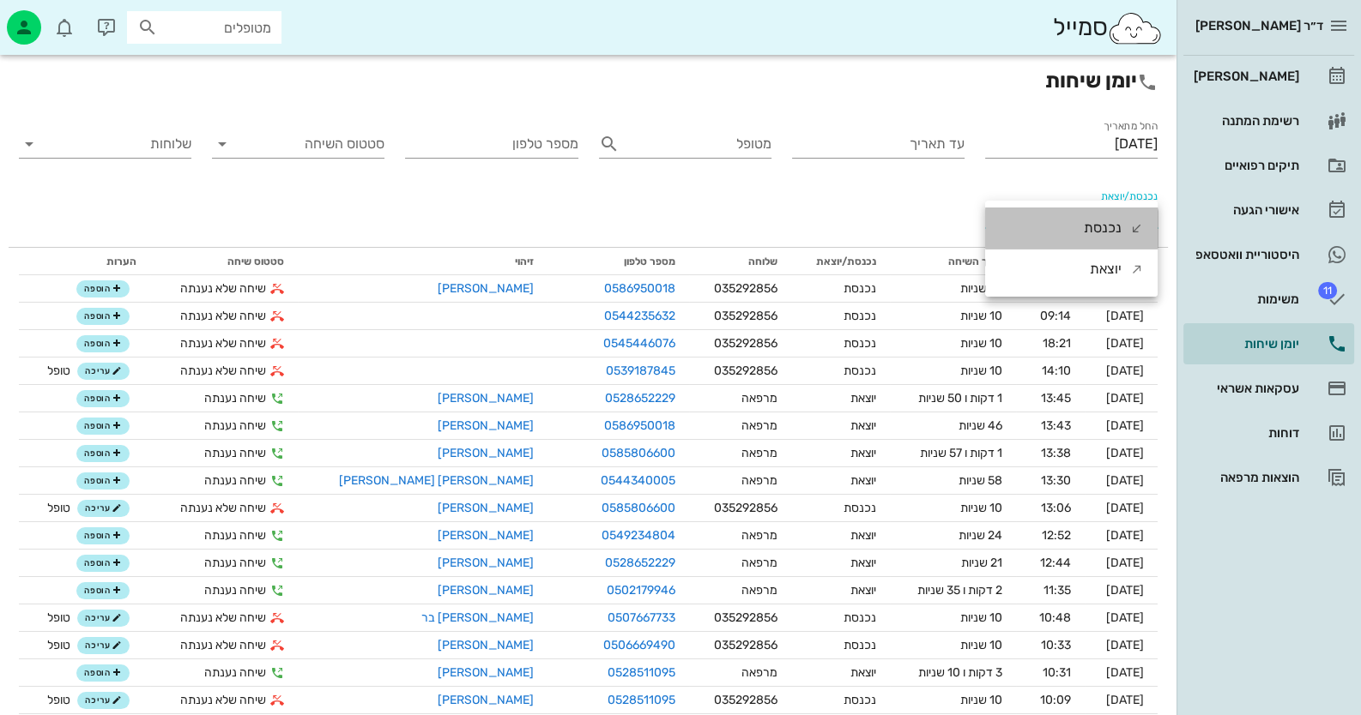
click at [1094, 232] on div "נכנסת" at bounding box center [1103, 228] width 38 height 41
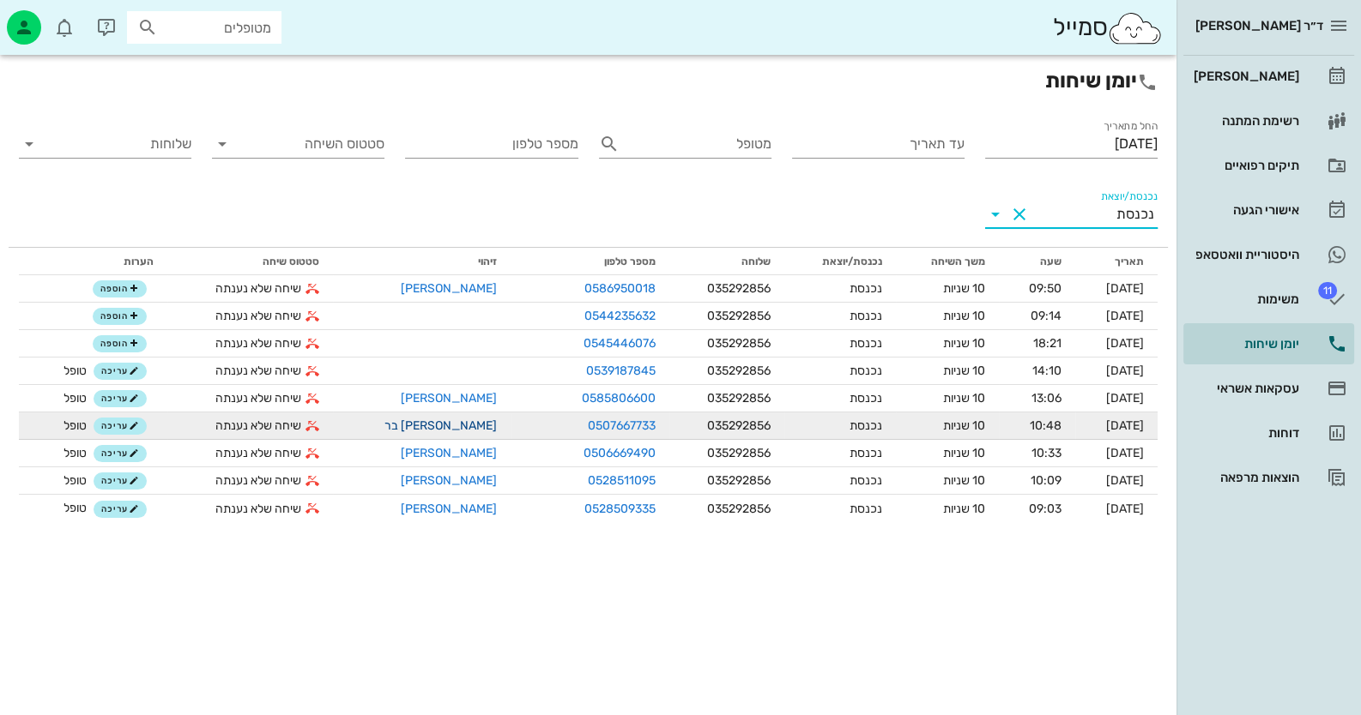
click at [440, 424] on link "[PERSON_NAME] בר" at bounding box center [440, 426] width 112 height 15
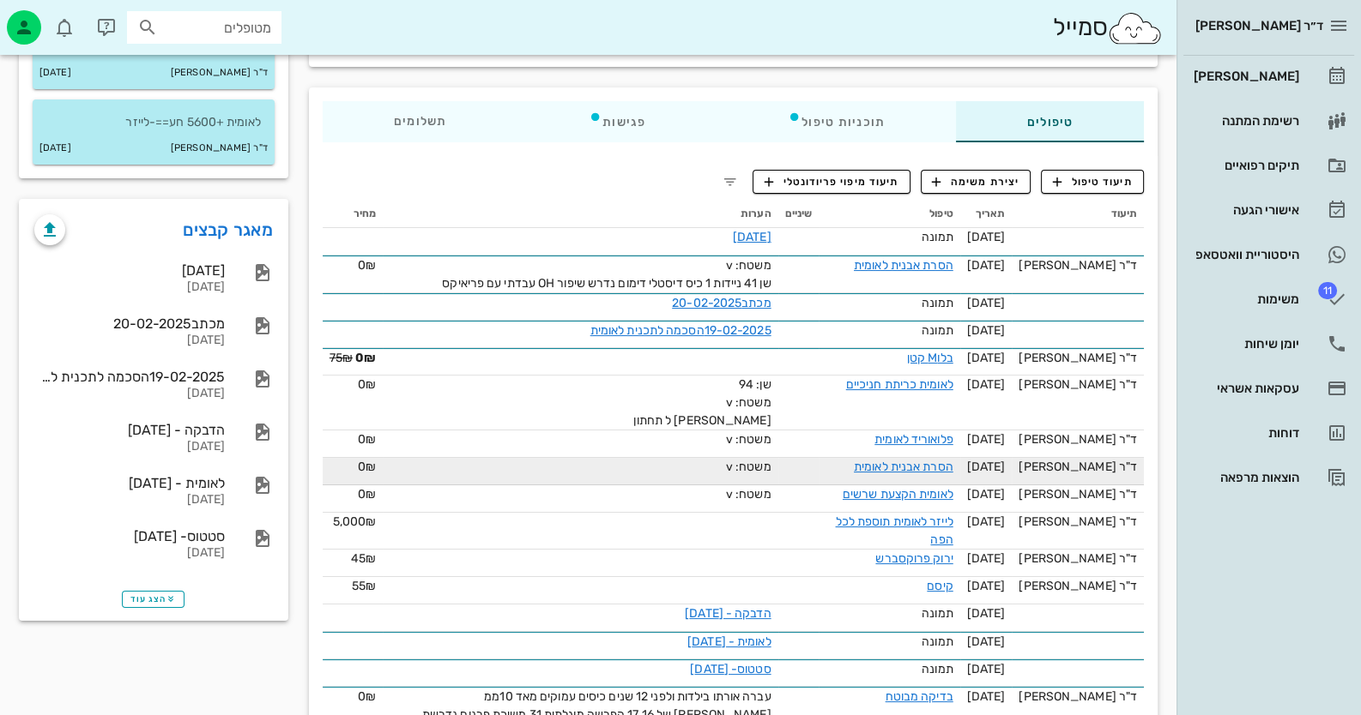
scroll to position [171, 0]
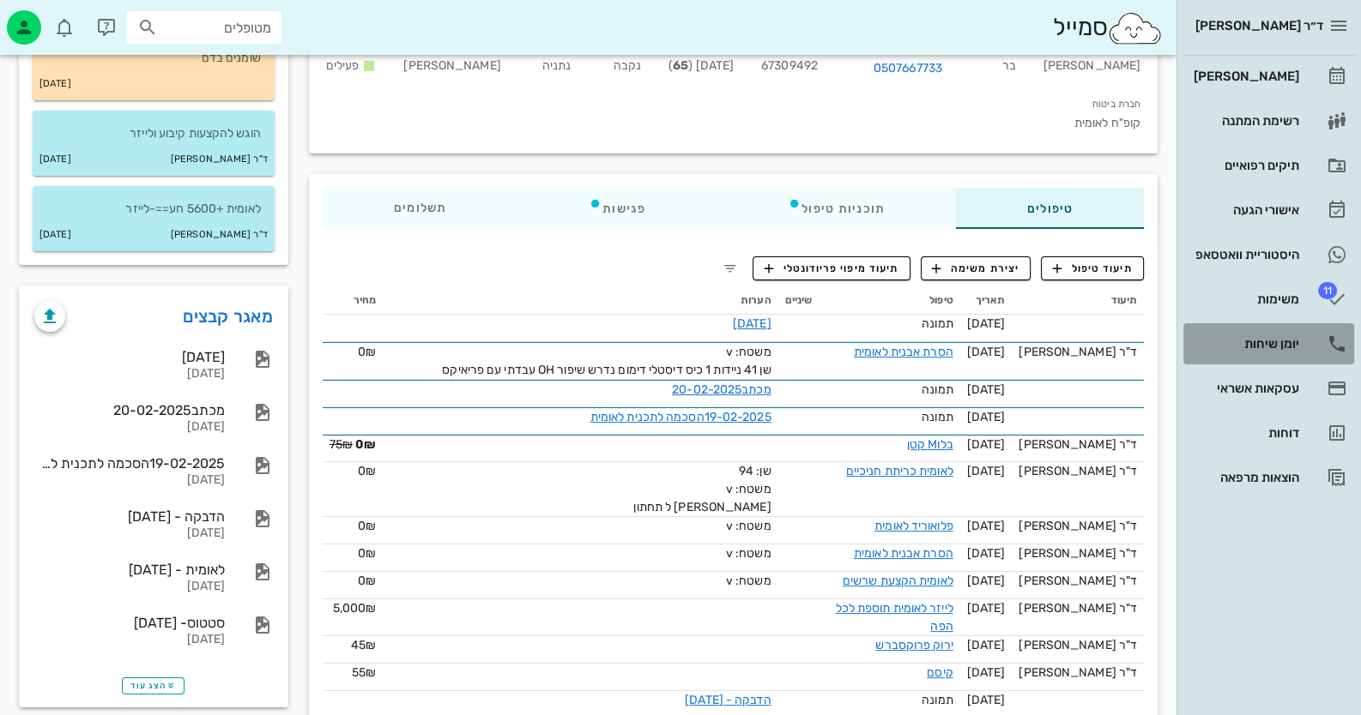
click at [1277, 343] on div "יומן שיחות" at bounding box center [1244, 344] width 109 height 14
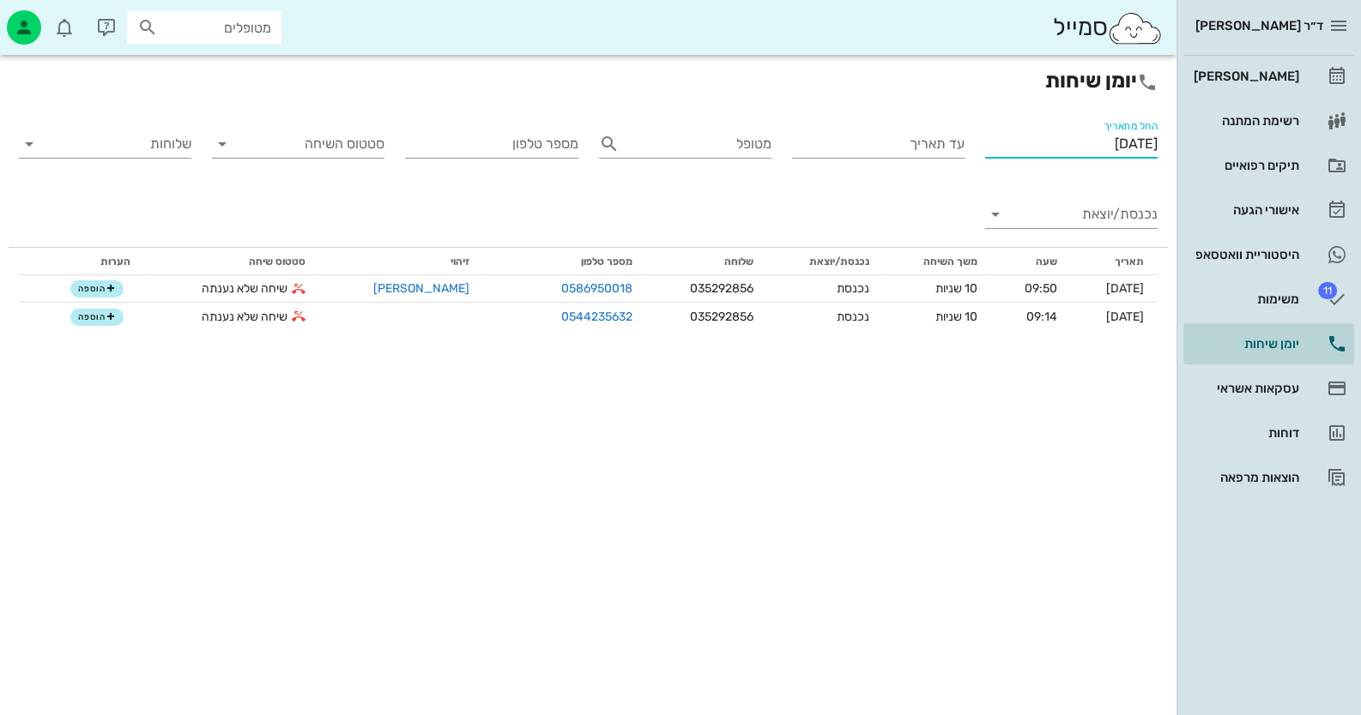
click at [1097, 146] on input "[DATE]" at bounding box center [1071, 143] width 172 height 27
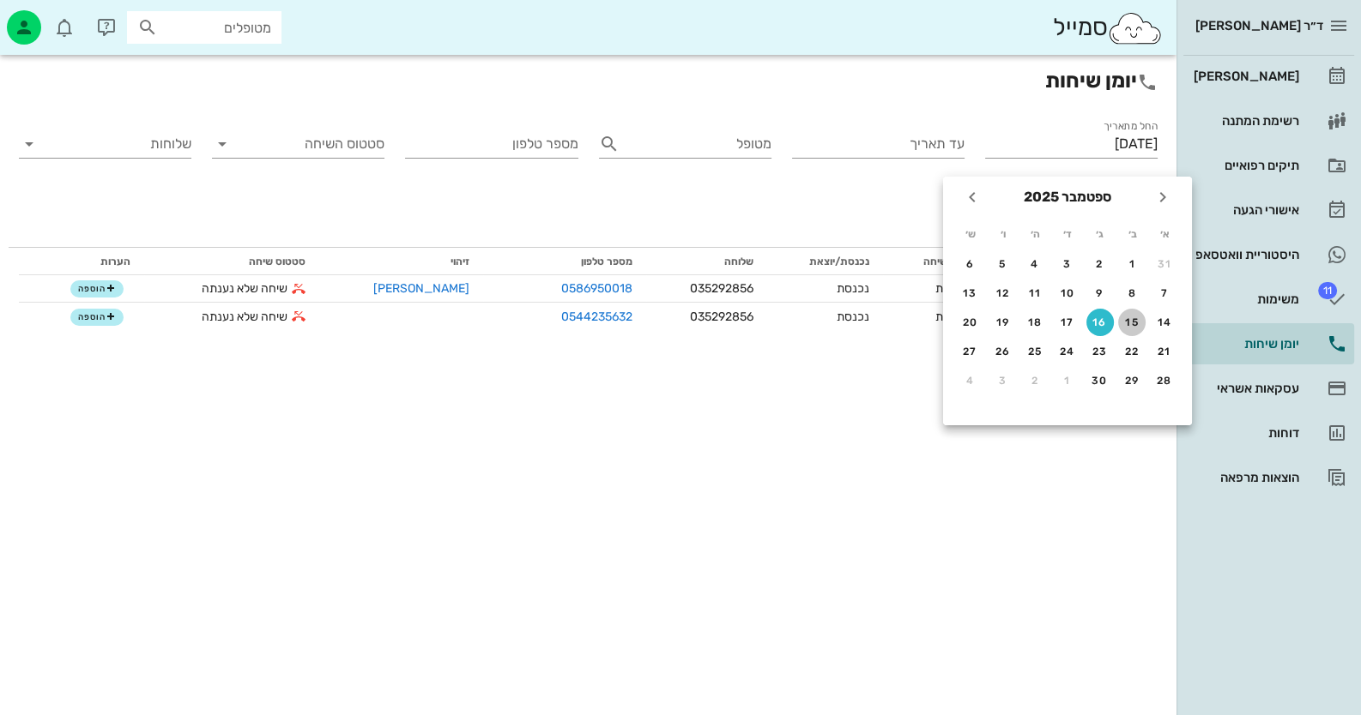
click at [1129, 319] on div "15" at bounding box center [1131, 323] width 27 height 12
type input "[DATE]"
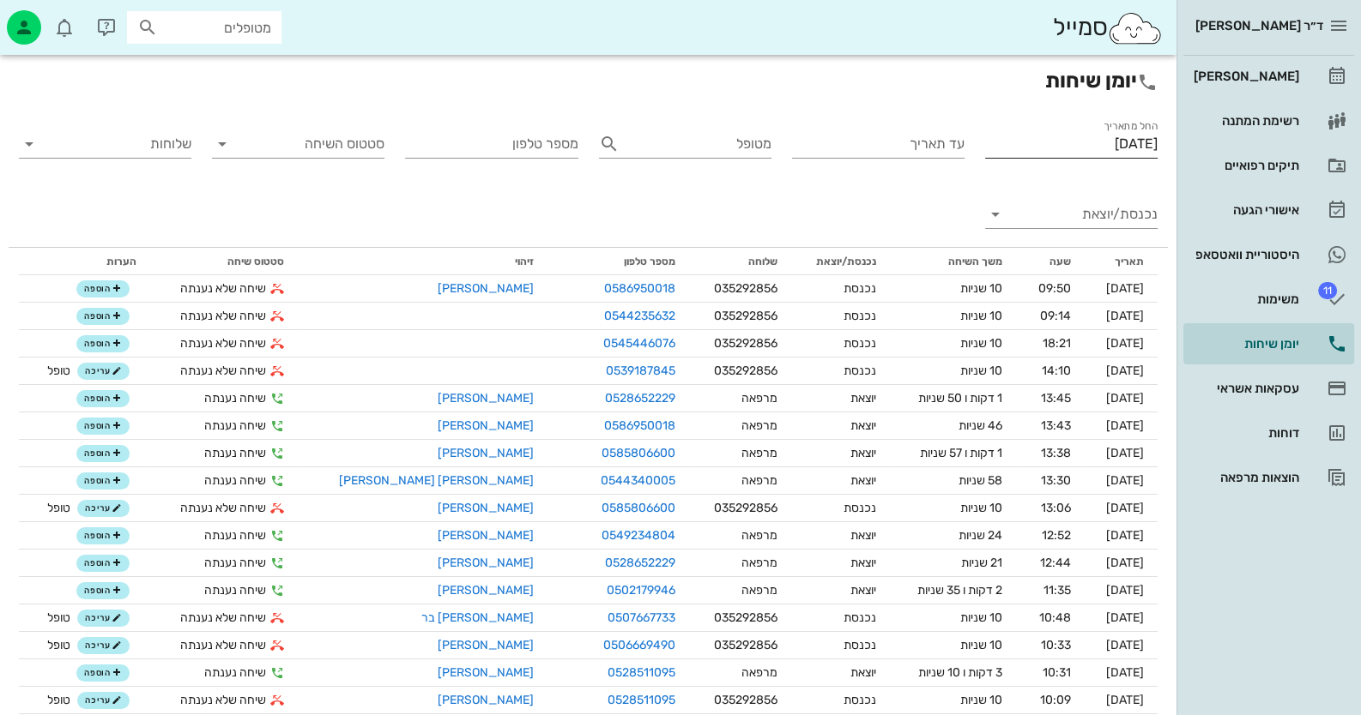
click at [1112, 141] on input "[DATE]" at bounding box center [1071, 143] width 172 height 27
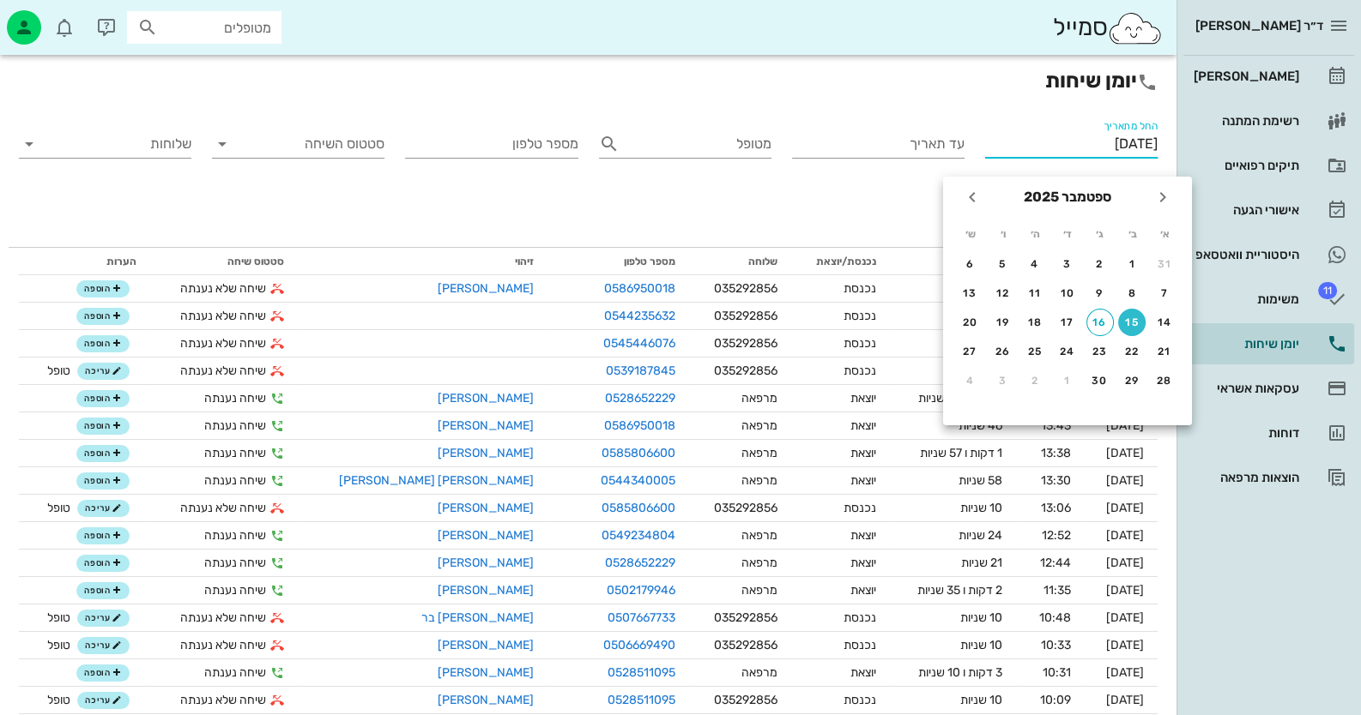
click at [1085, 149] on input "[DATE]" at bounding box center [1071, 143] width 172 height 27
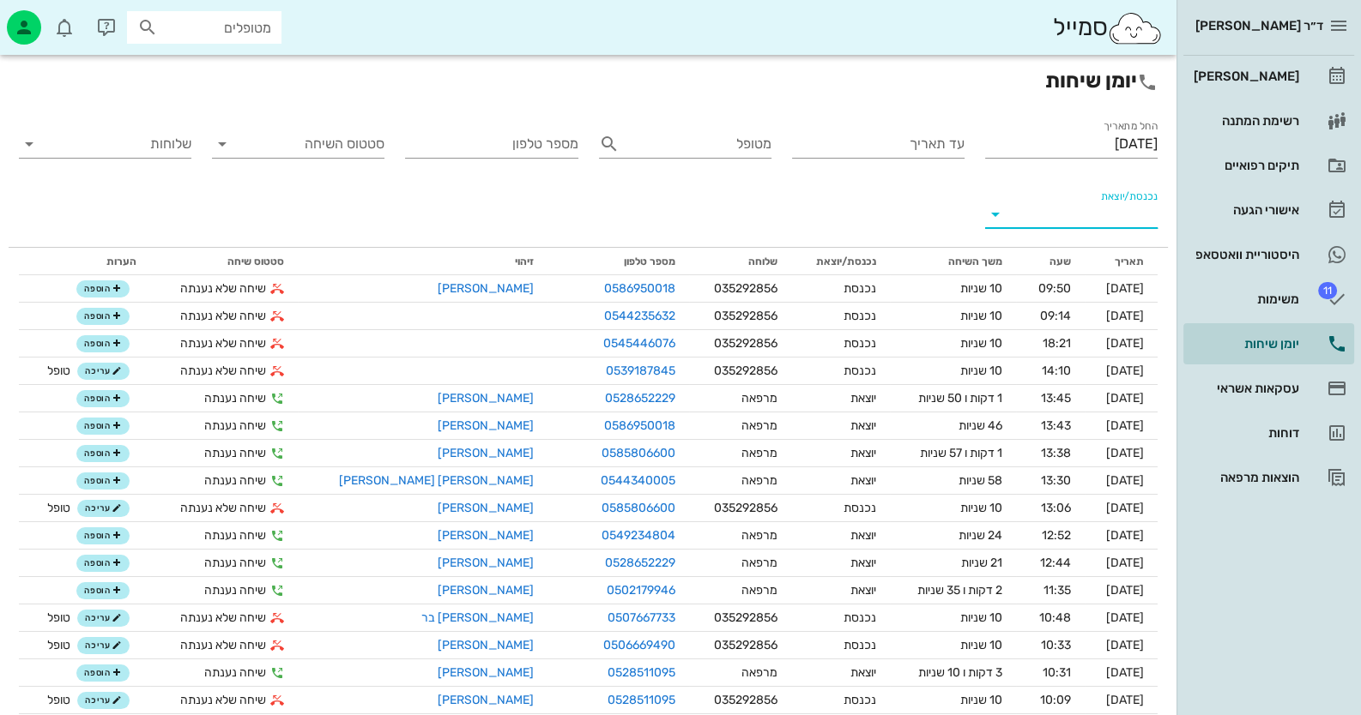
click at [1106, 218] on input "נכנסת/יוצאת" at bounding box center [1084, 214] width 145 height 27
click at [1102, 227] on div "נכנסת" at bounding box center [1103, 228] width 38 height 41
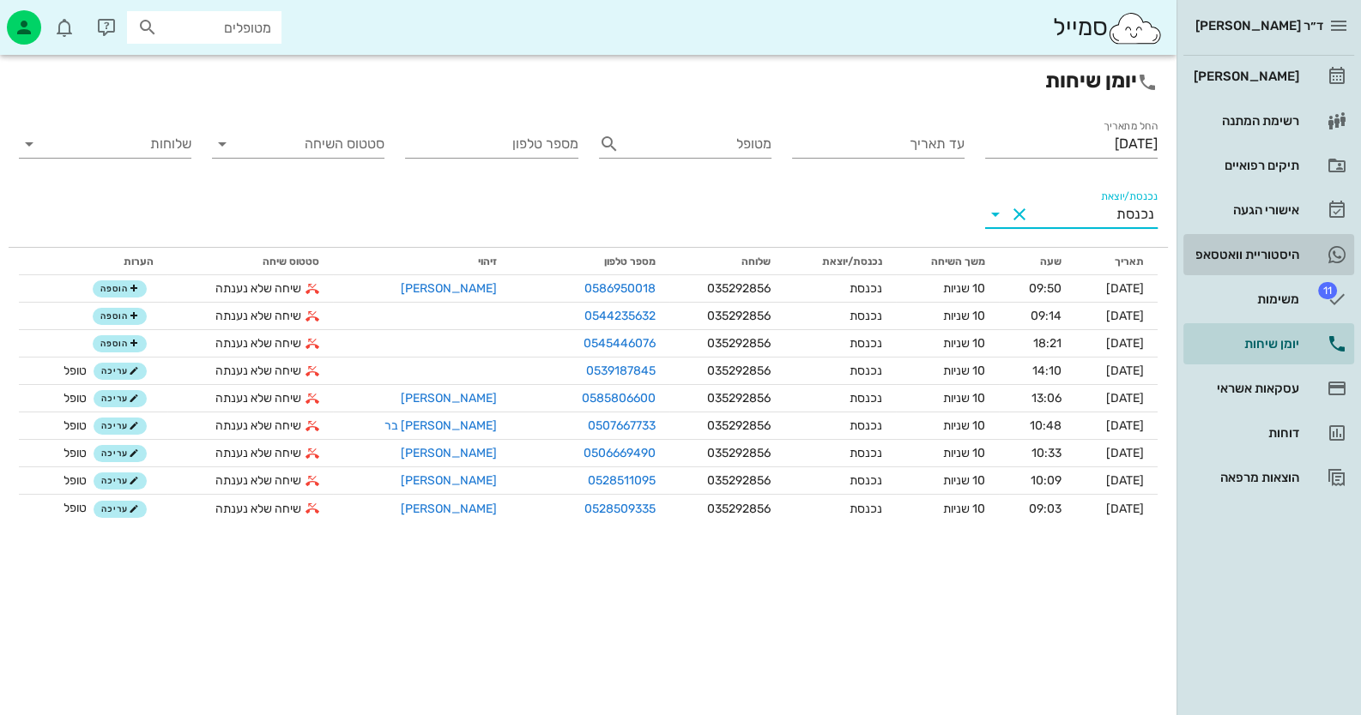
click at [1235, 250] on div "היסטוריית וואטסאפ" at bounding box center [1244, 255] width 109 height 14
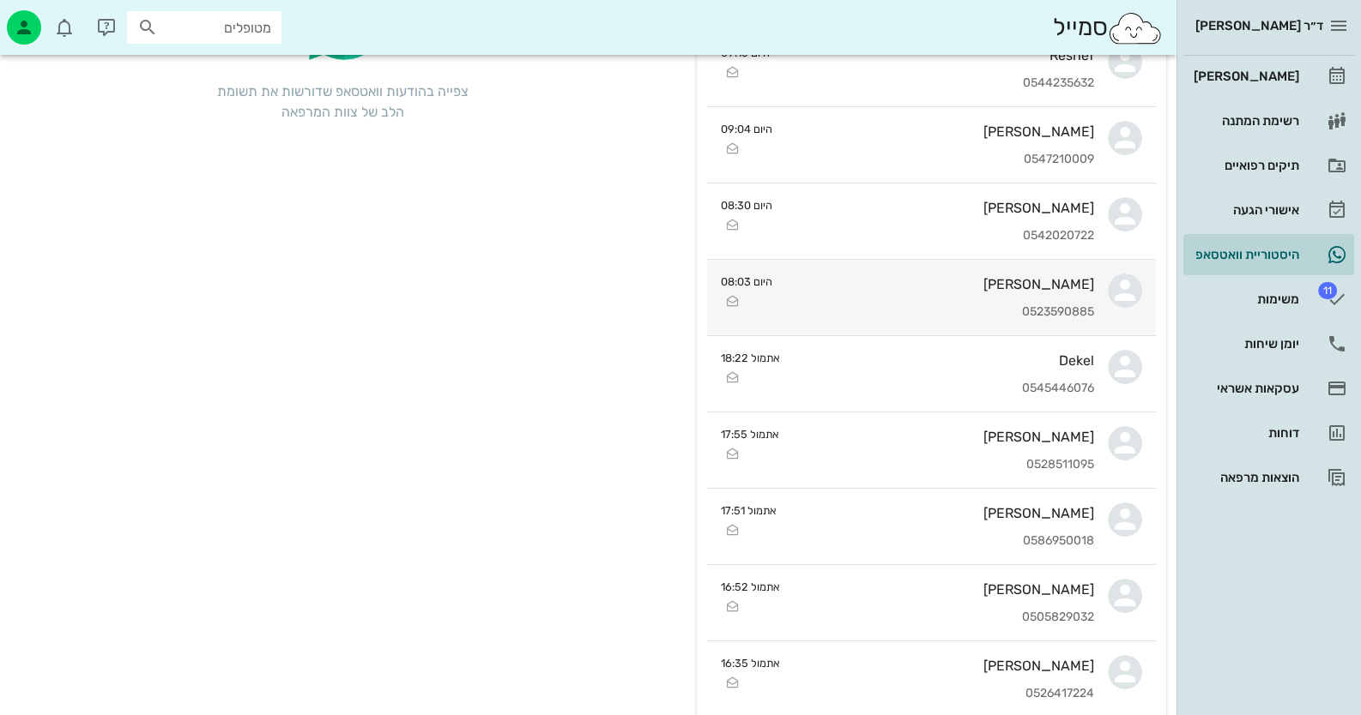
scroll to position [257, 0]
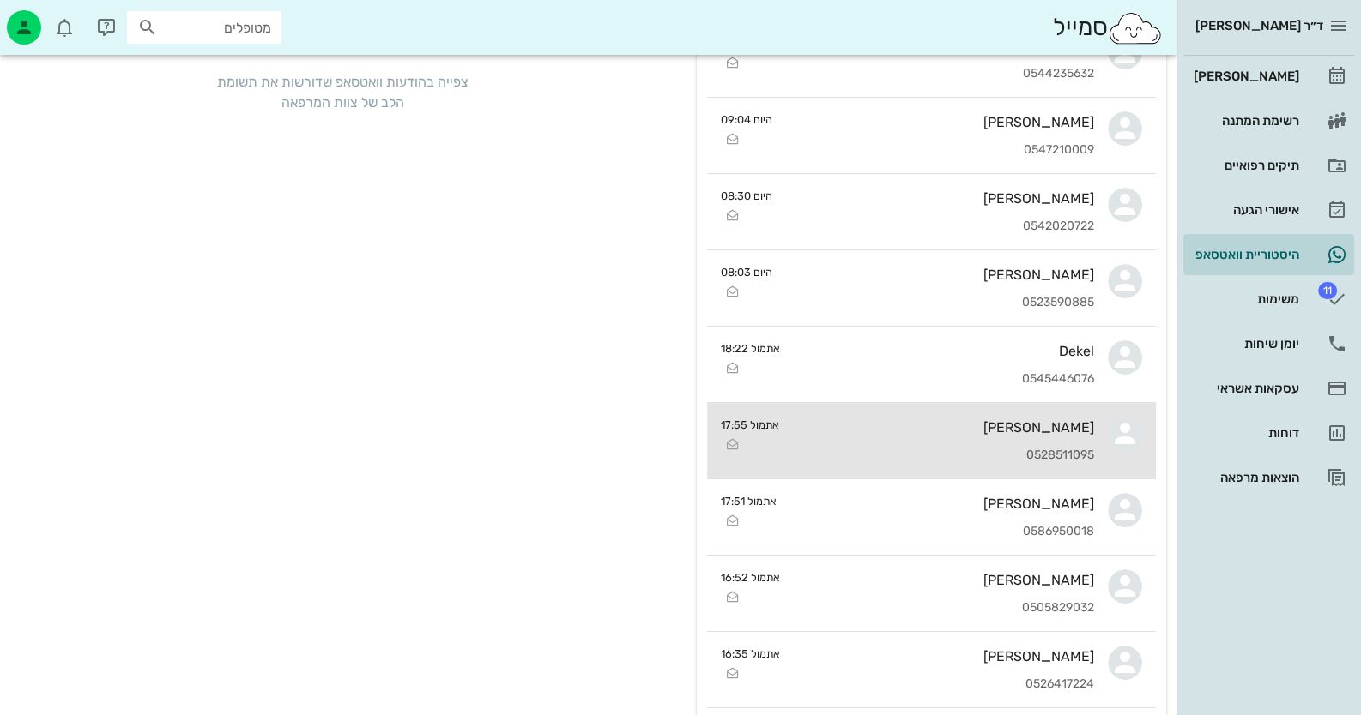
click at [1072, 433] on div "[PERSON_NAME]" at bounding box center [943, 428] width 301 height 16
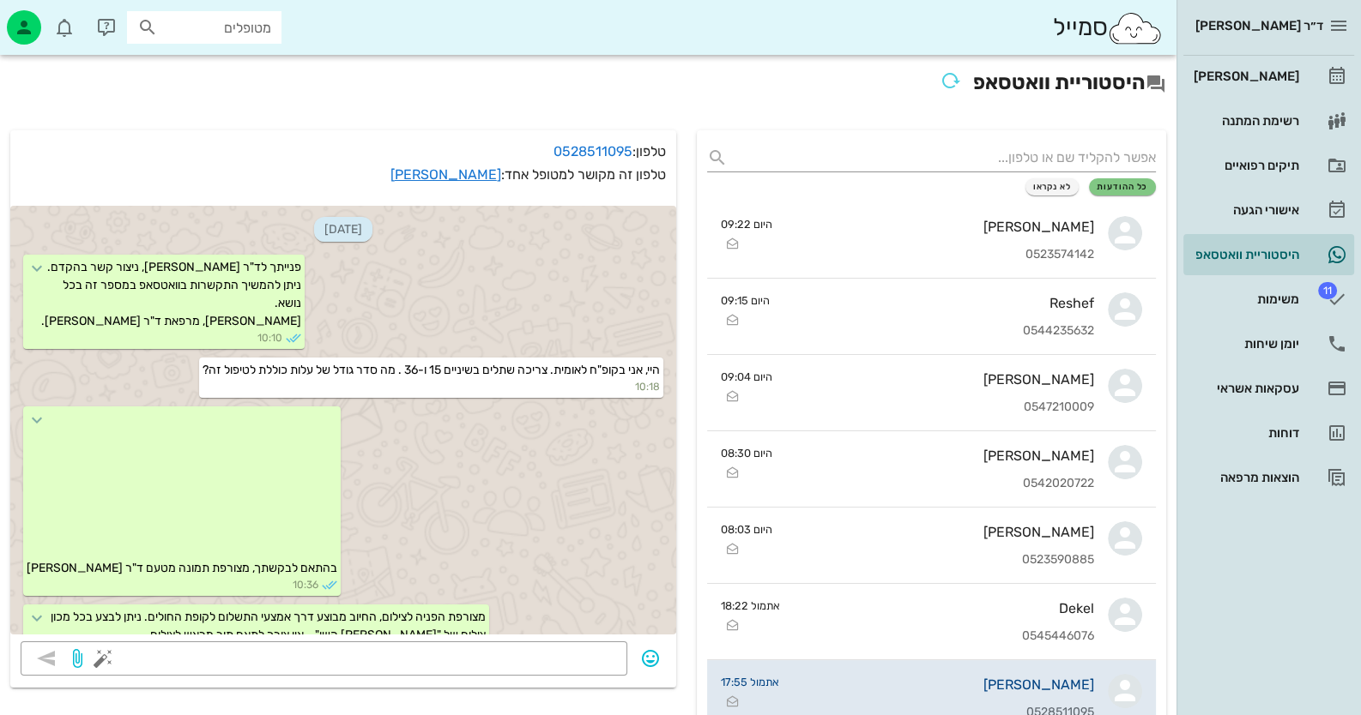
scroll to position [1624, 0]
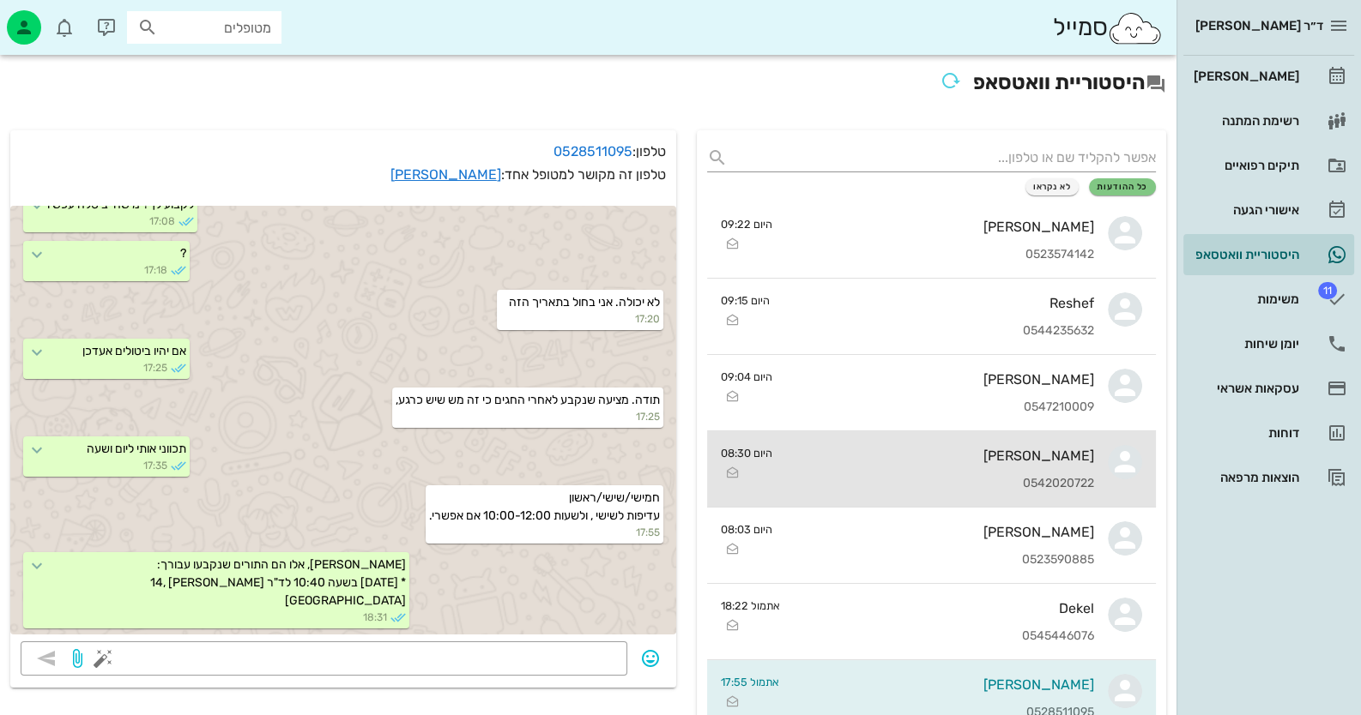
click at [1049, 468] on div "[PERSON_NAME] 0542020722" at bounding box center [940, 469] width 308 height 75
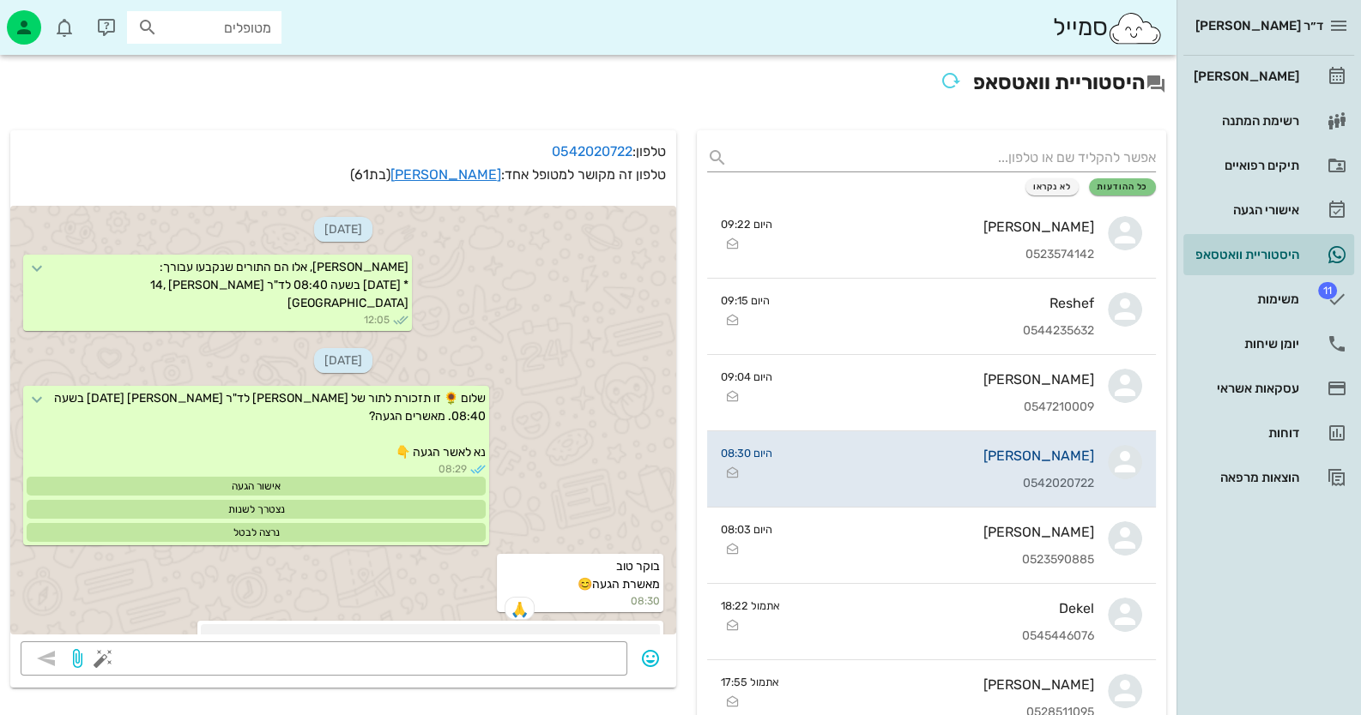
scroll to position [316, 0]
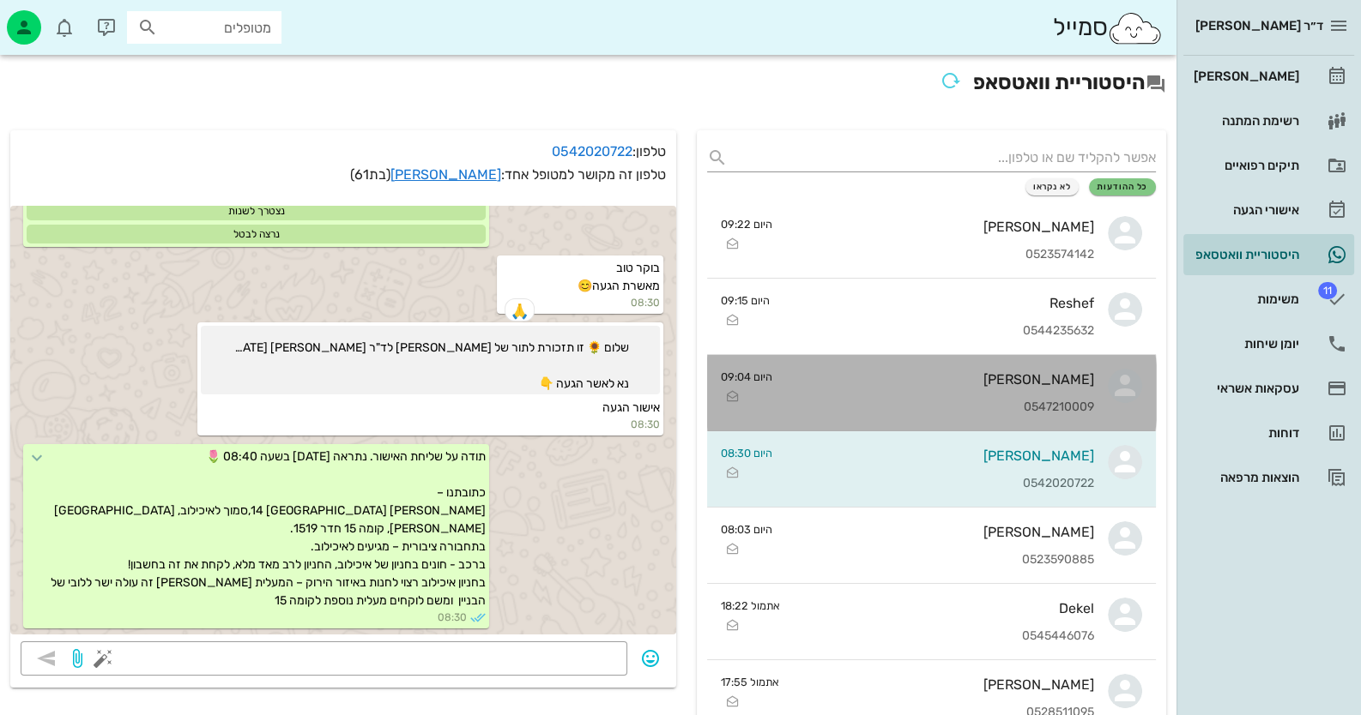
click at [1053, 396] on div "[PERSON_NAME] 0547210009" at bounding box center [940, 392] width 308 height 75
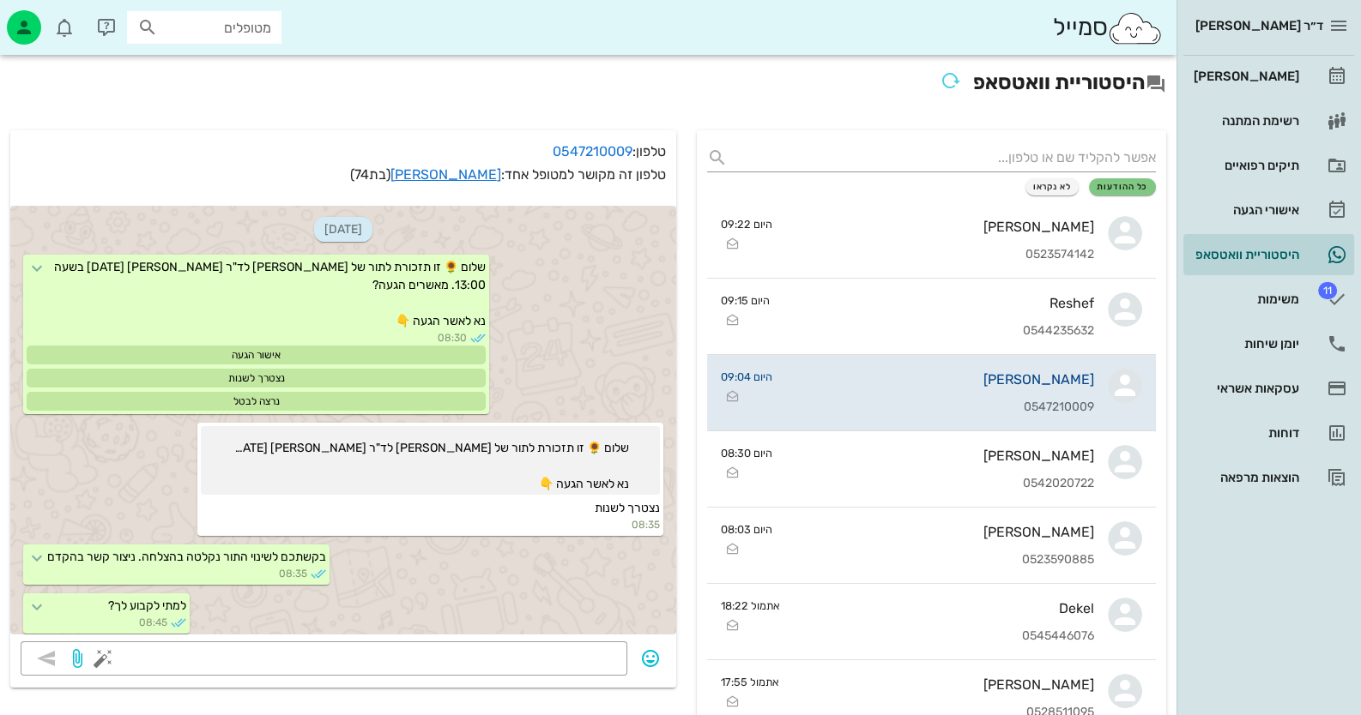
scroll to position [89, 0]
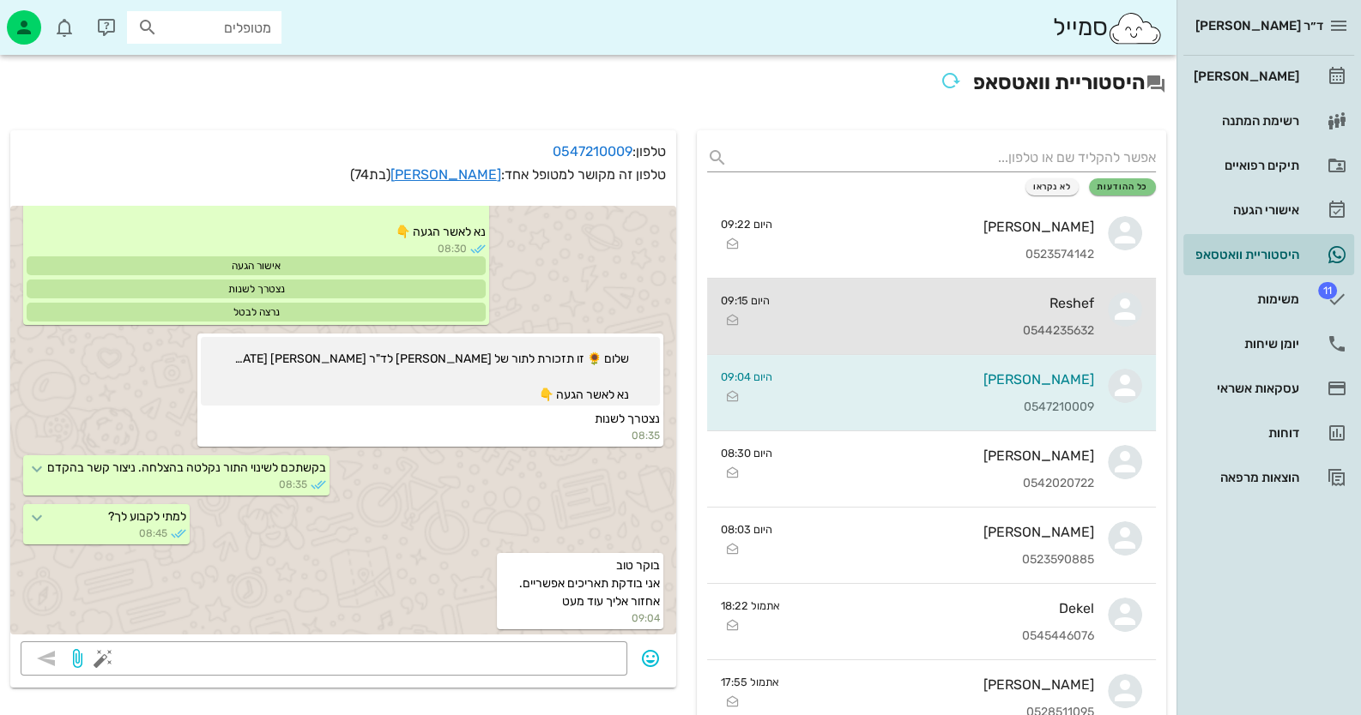
click at [1029, 299] on div "Reshef" at bounding box center [938, 303] width 311 height 16
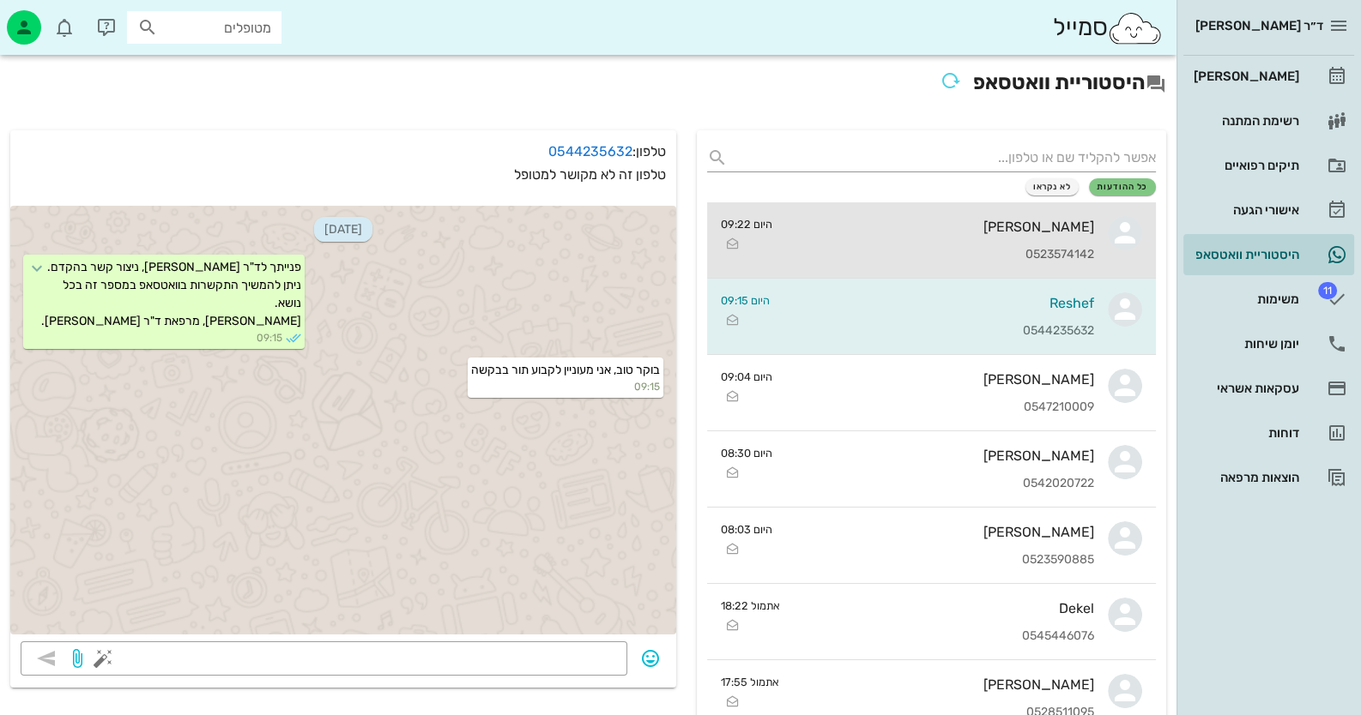
click at [1049, 236] on div "[PERSON_NAME] 0523574142" at bounding box center [940, 239] width 308 height 75
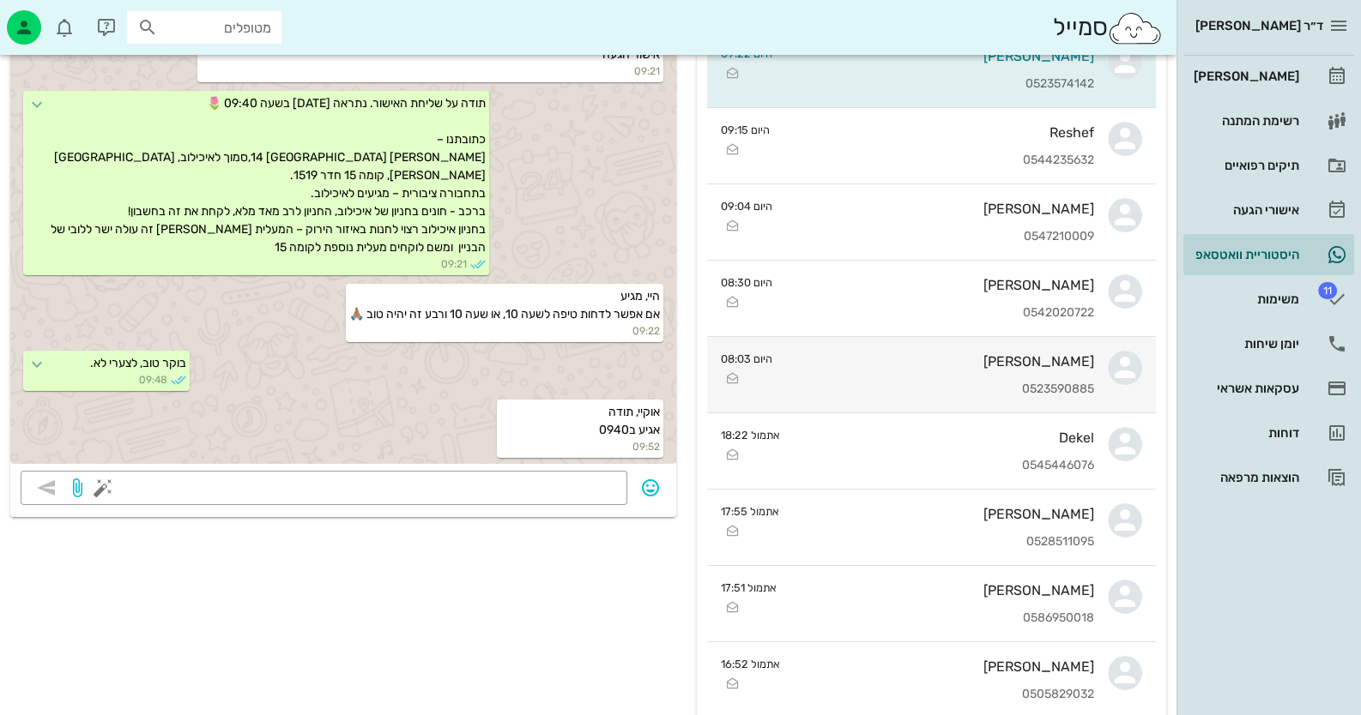
scroll to position [257, 0]
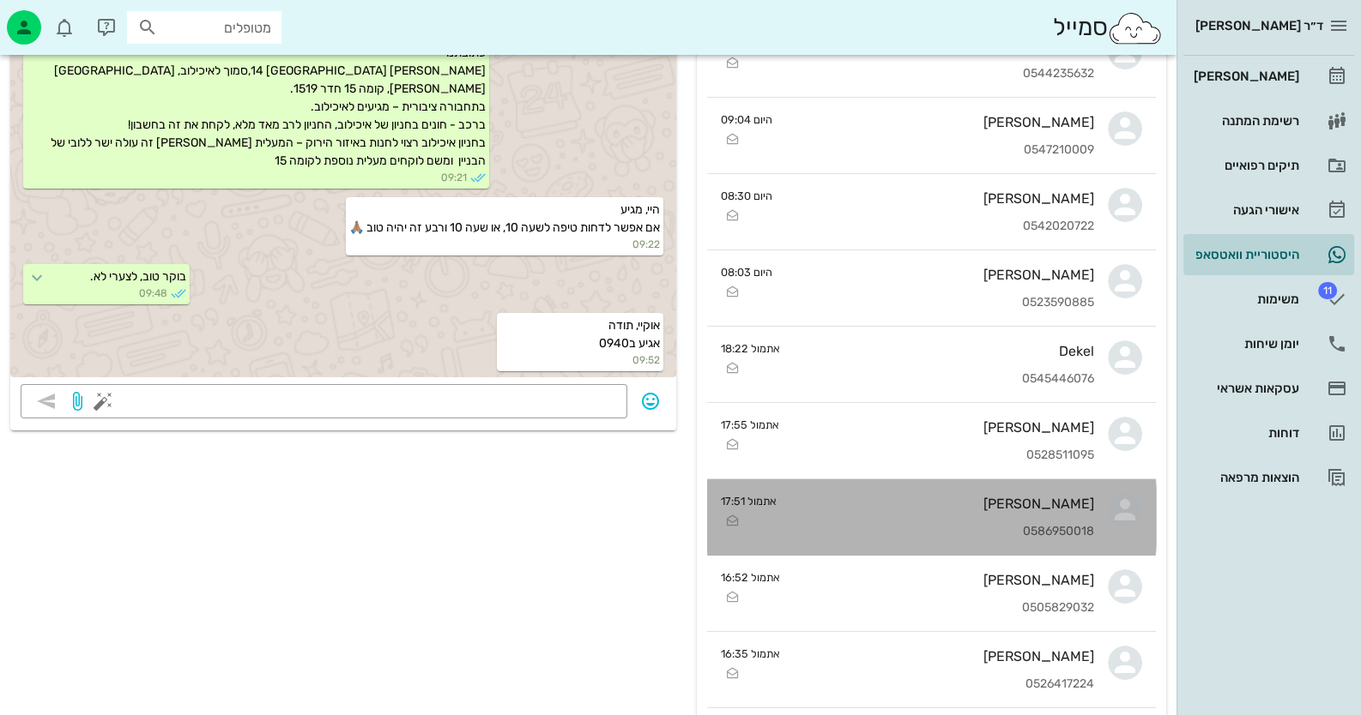
click at [999, 500] on div "[PERSON_NAME]" at bounding box center [942, 504] width 304 height 16
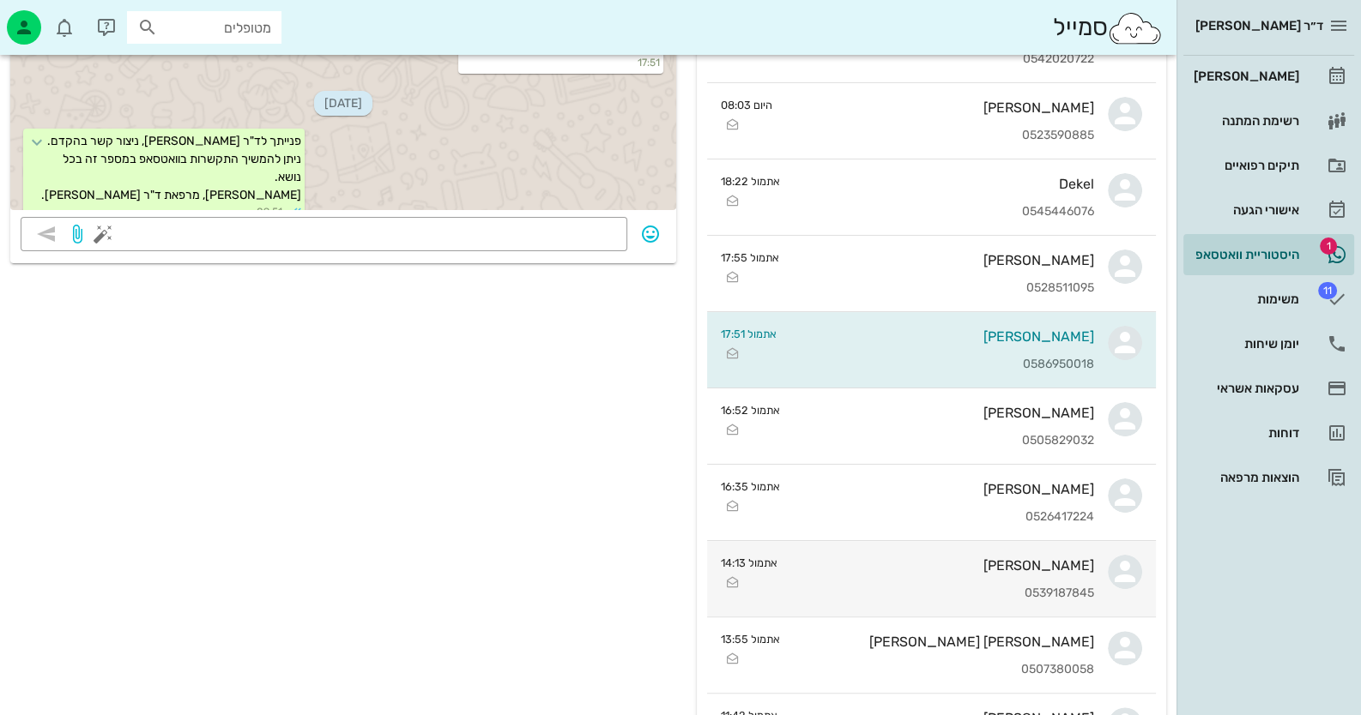
scroll to position [428, 0]
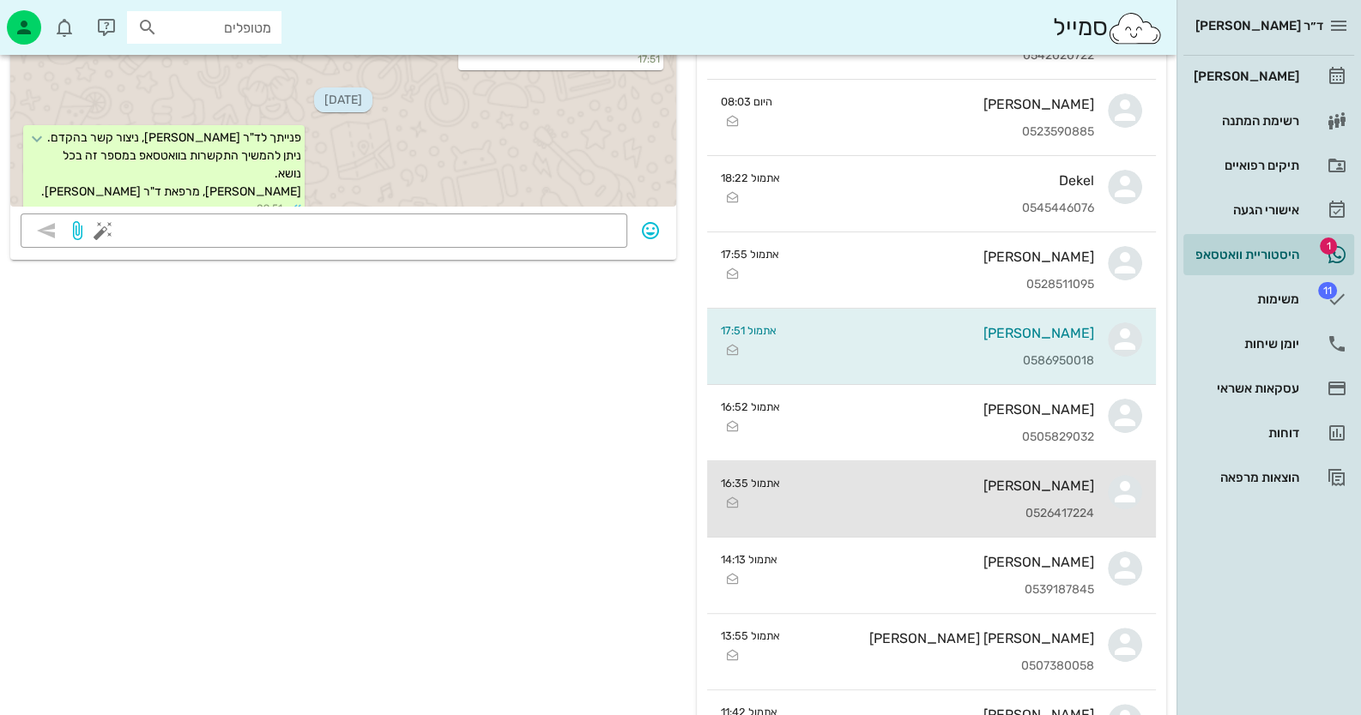
click at [1053, 522] on div "[PERSON_NAME] 0526417224" at bounding box center [944, 499] width 300 height 75
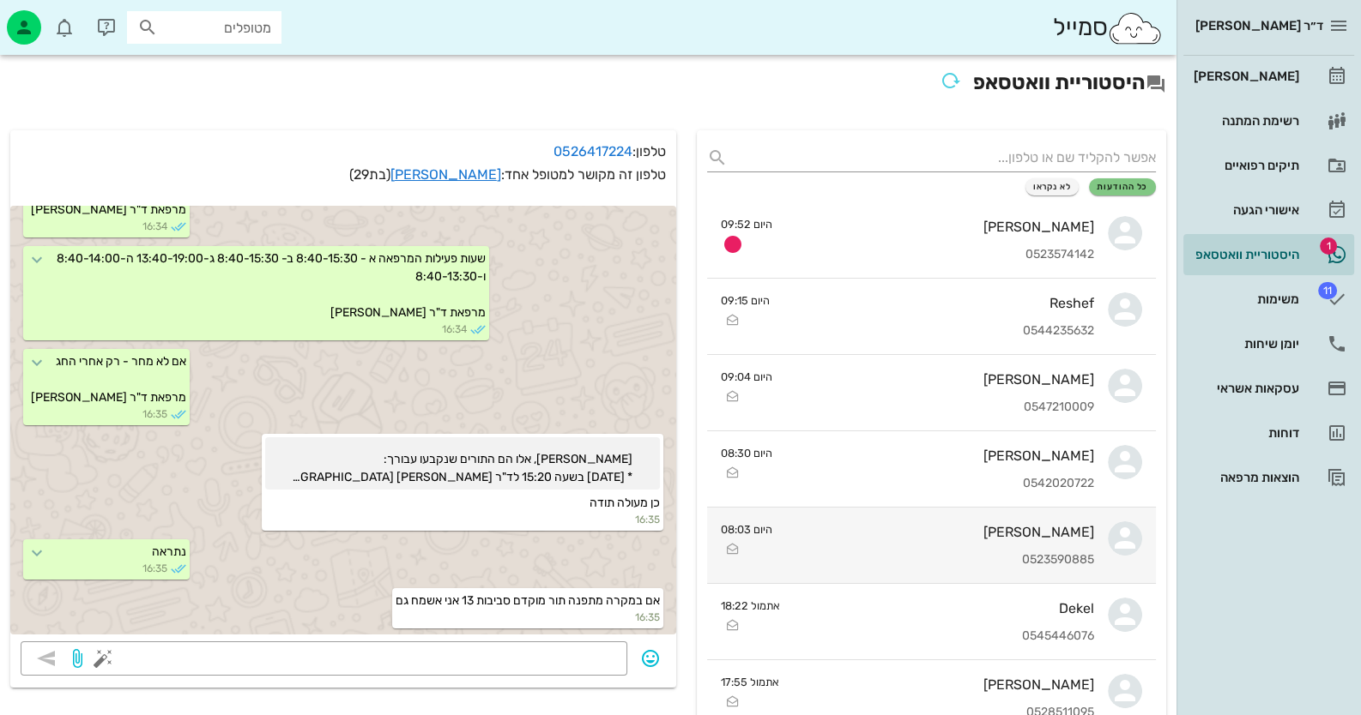
scroll to position [171, 0]
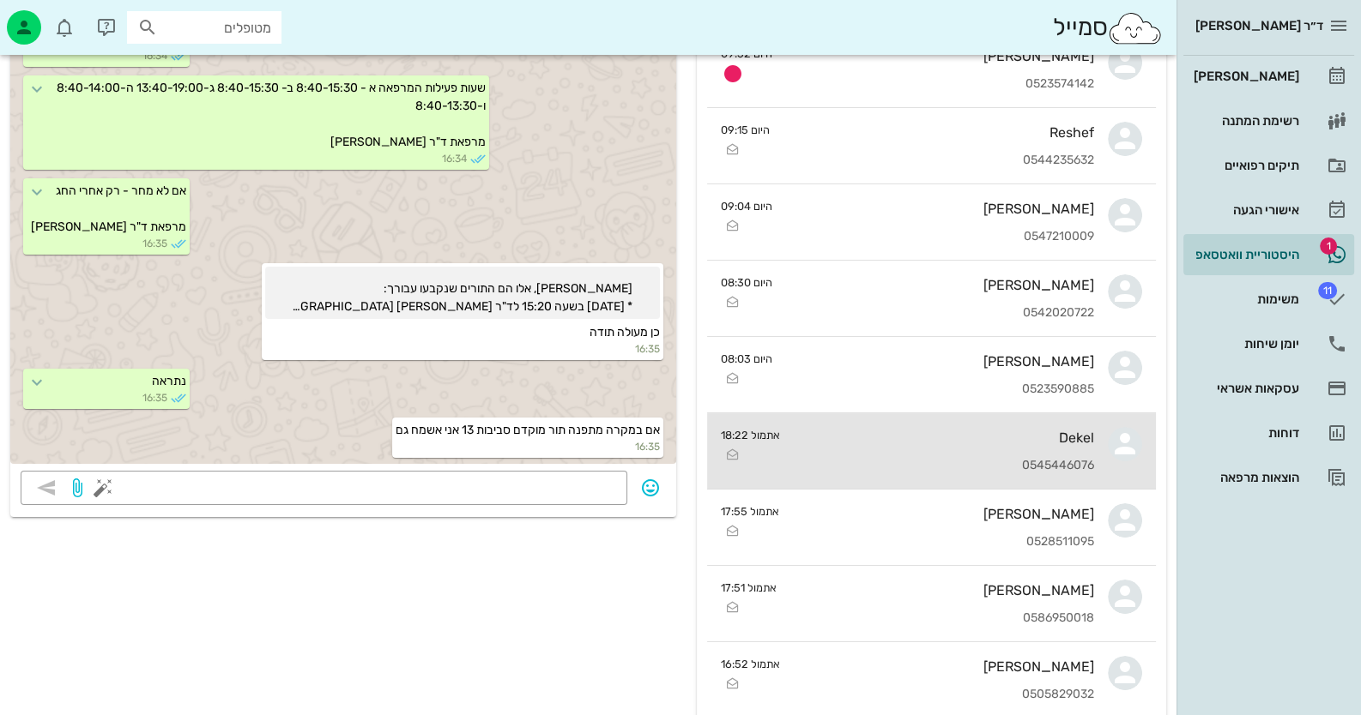
click at [1047, 475] on div "Dekel 0545446076" at bounding box center [944, 450] width 300 height 75
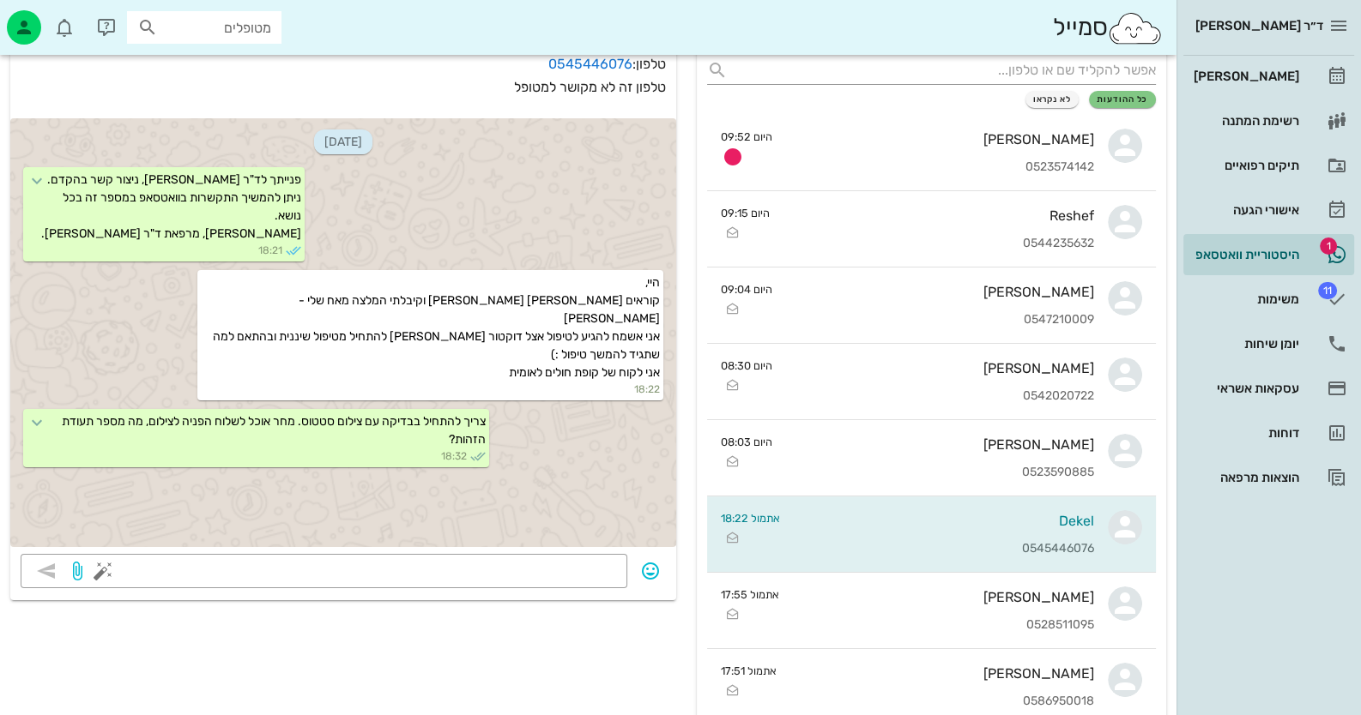
scroll to position [257, 0]
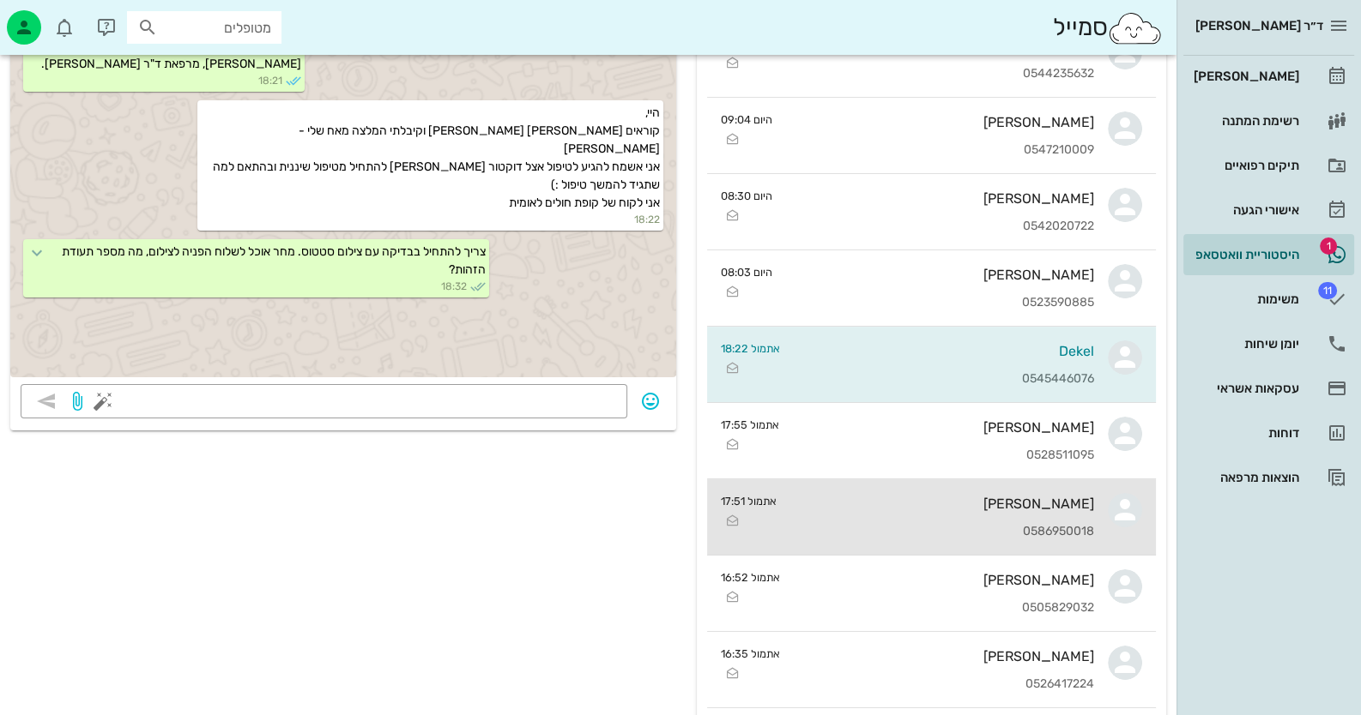
click at [1001, 509] on div "[PERSON_NAME]" at bounding box center [942, 504] width 304 height 16
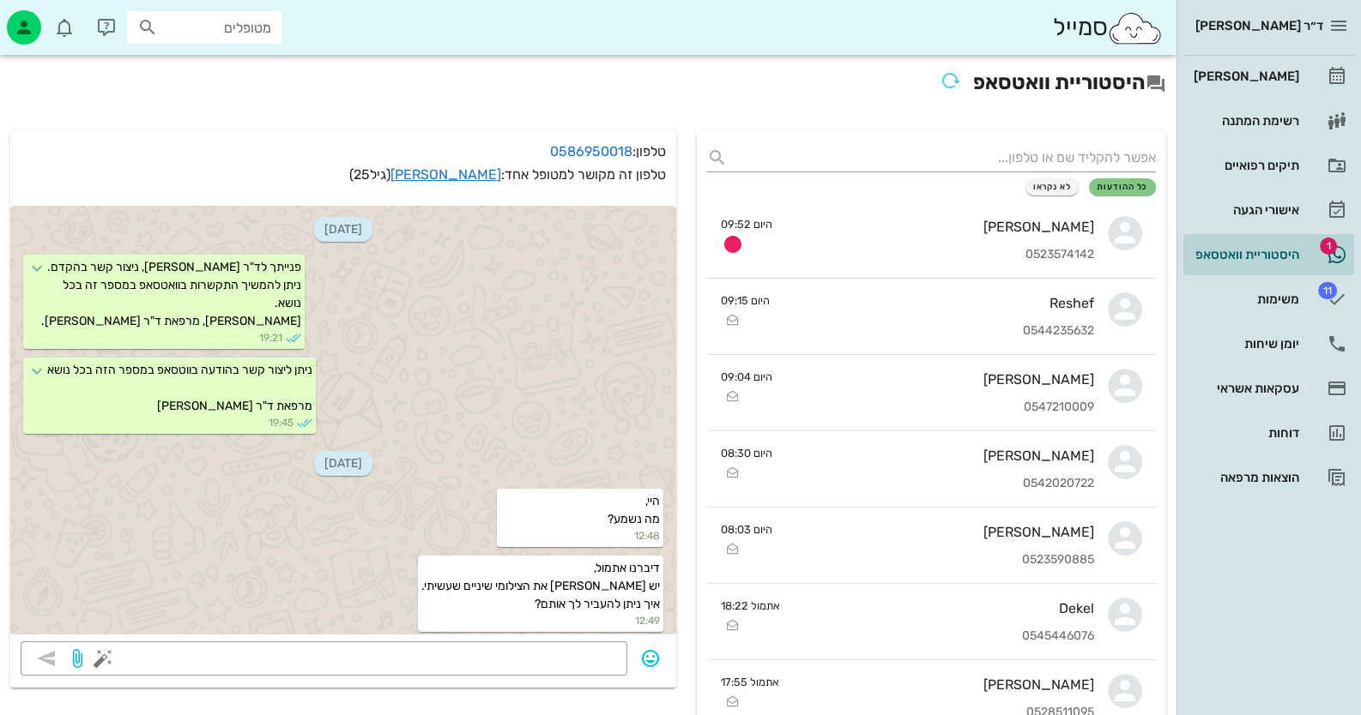
scroll to position [1235, 0]
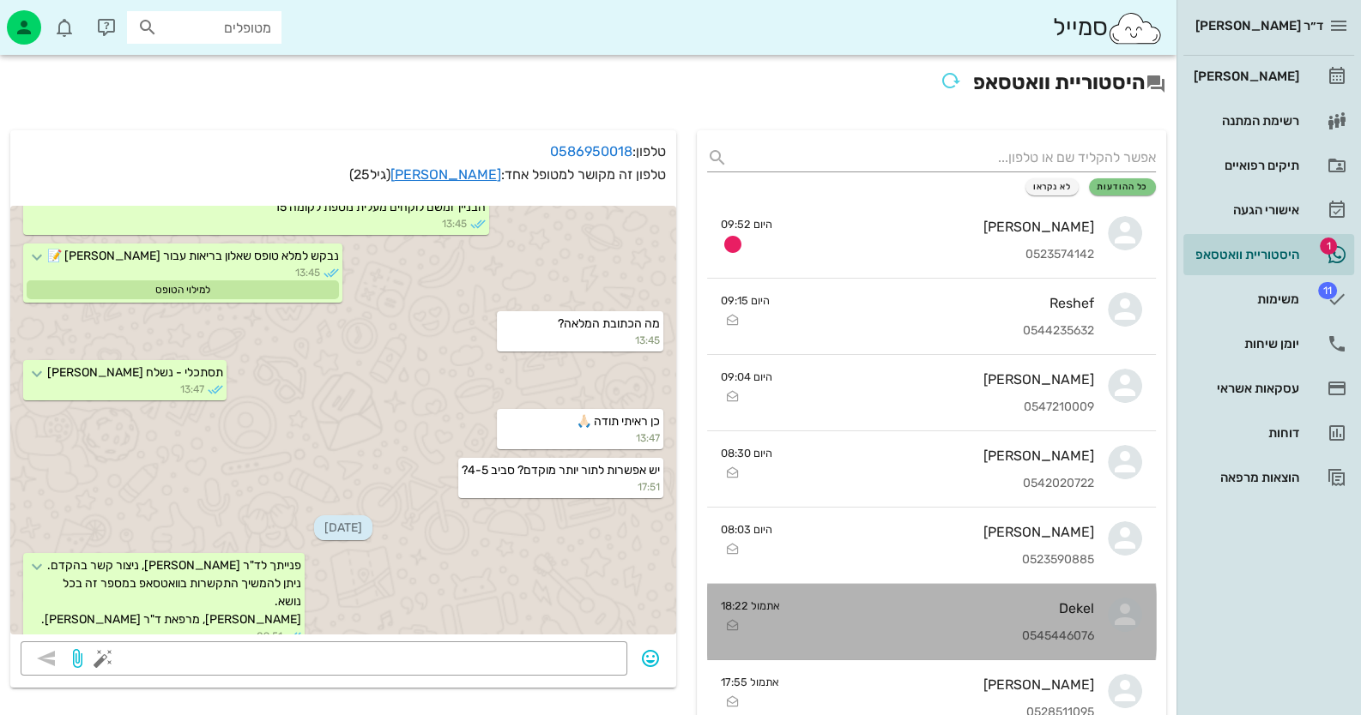
click at [1019, 616] on div "Dekel 0545446076" at bounding box center [944, 621] width 300 height 75
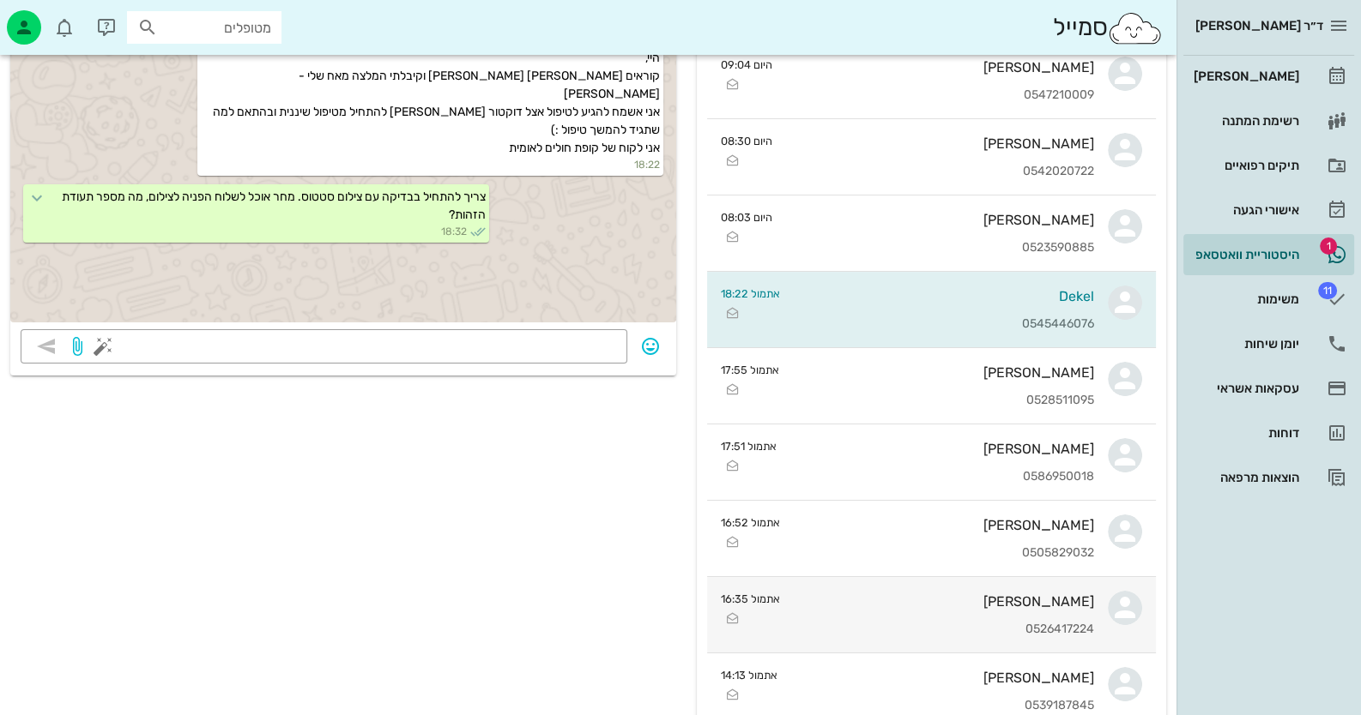
scroll to position [342, 0]
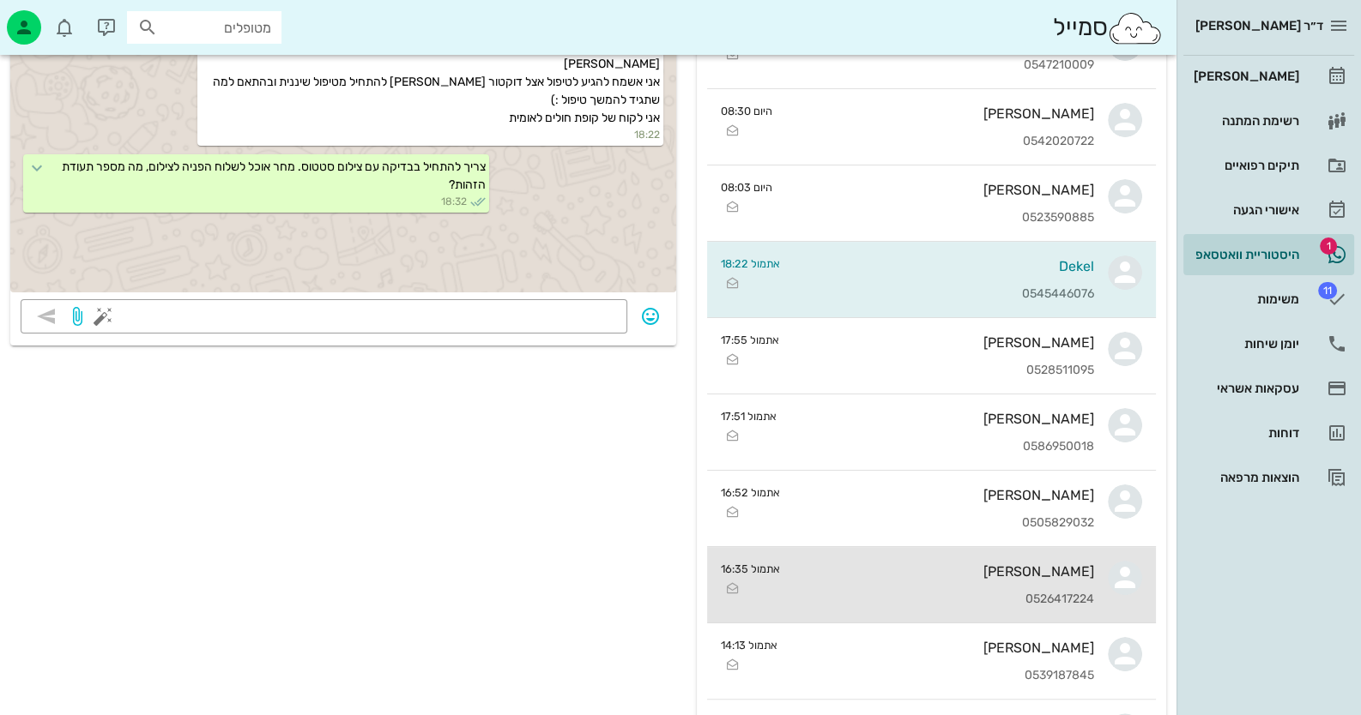
click at [998, 576] on div "[PERSON_NAME]" at bounding box center [944, 572] width 300 height 16
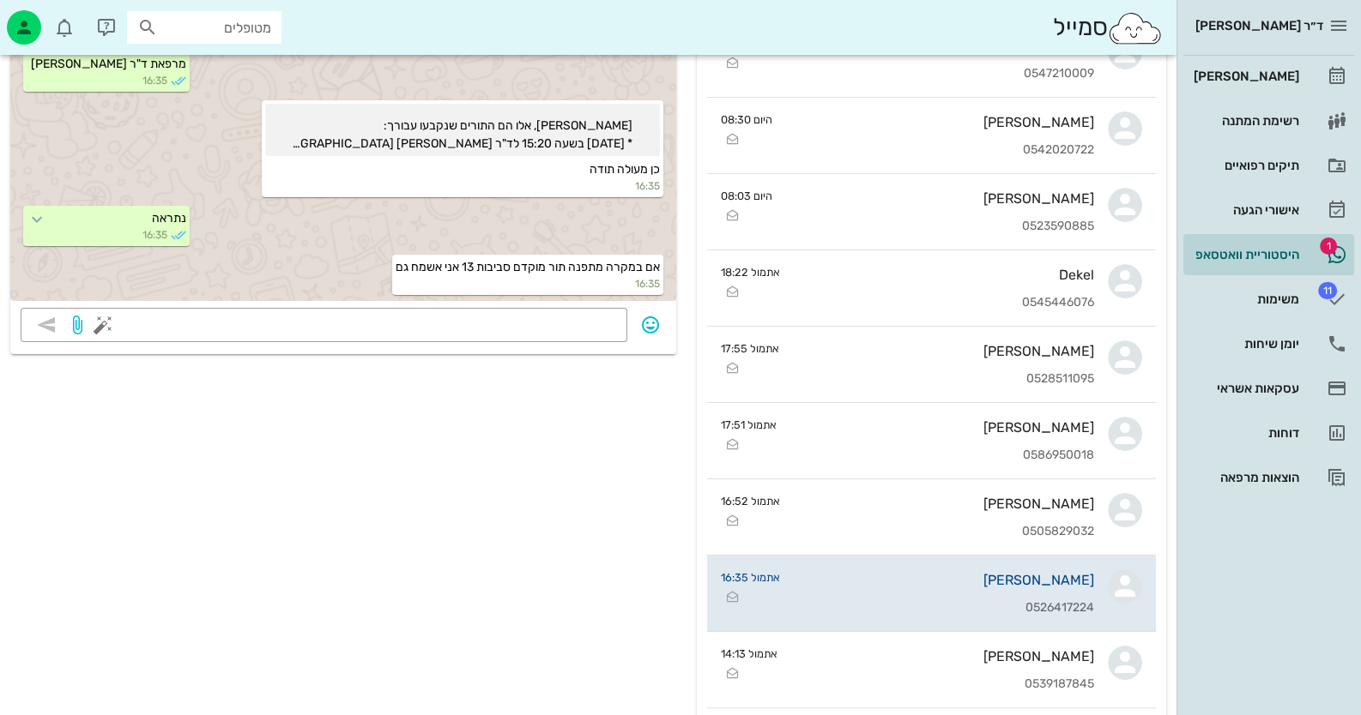
scroll to position [171, 0]
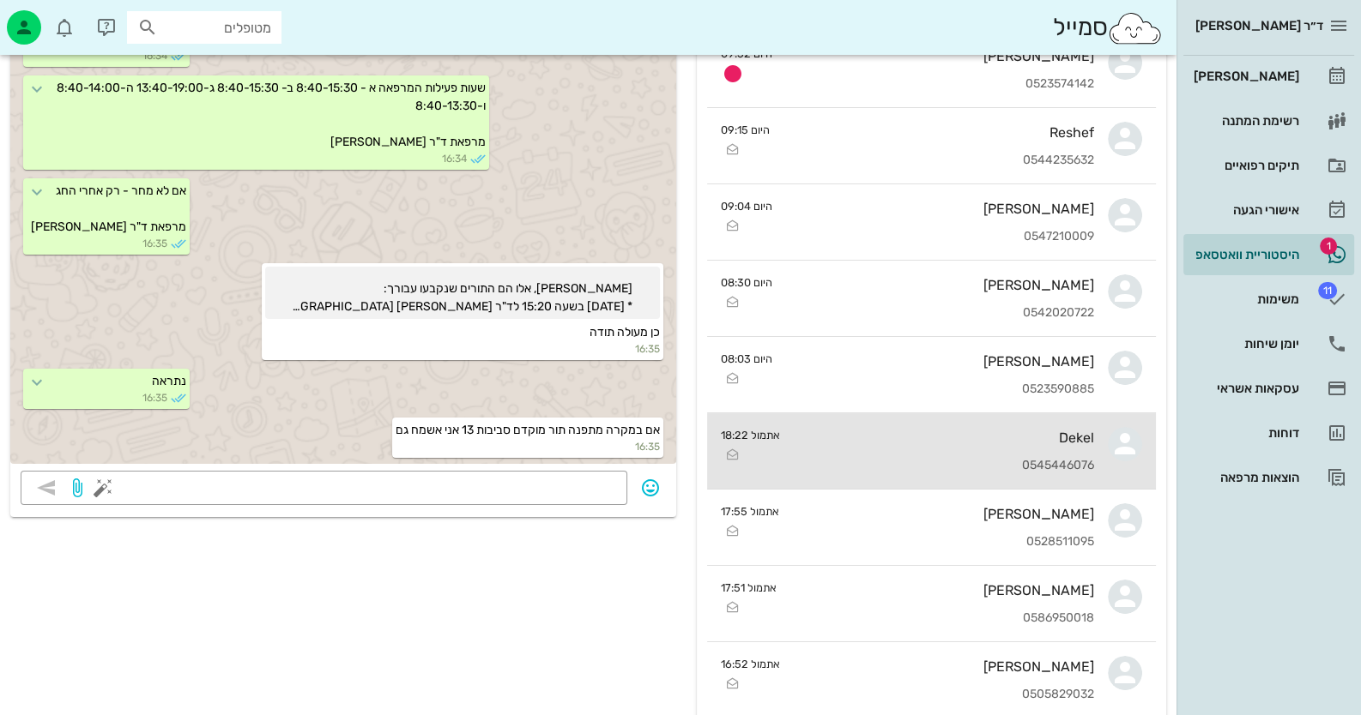
click at [1079, 438] on div "Dekel" at bounding box center [944, 438] width 300 height 16
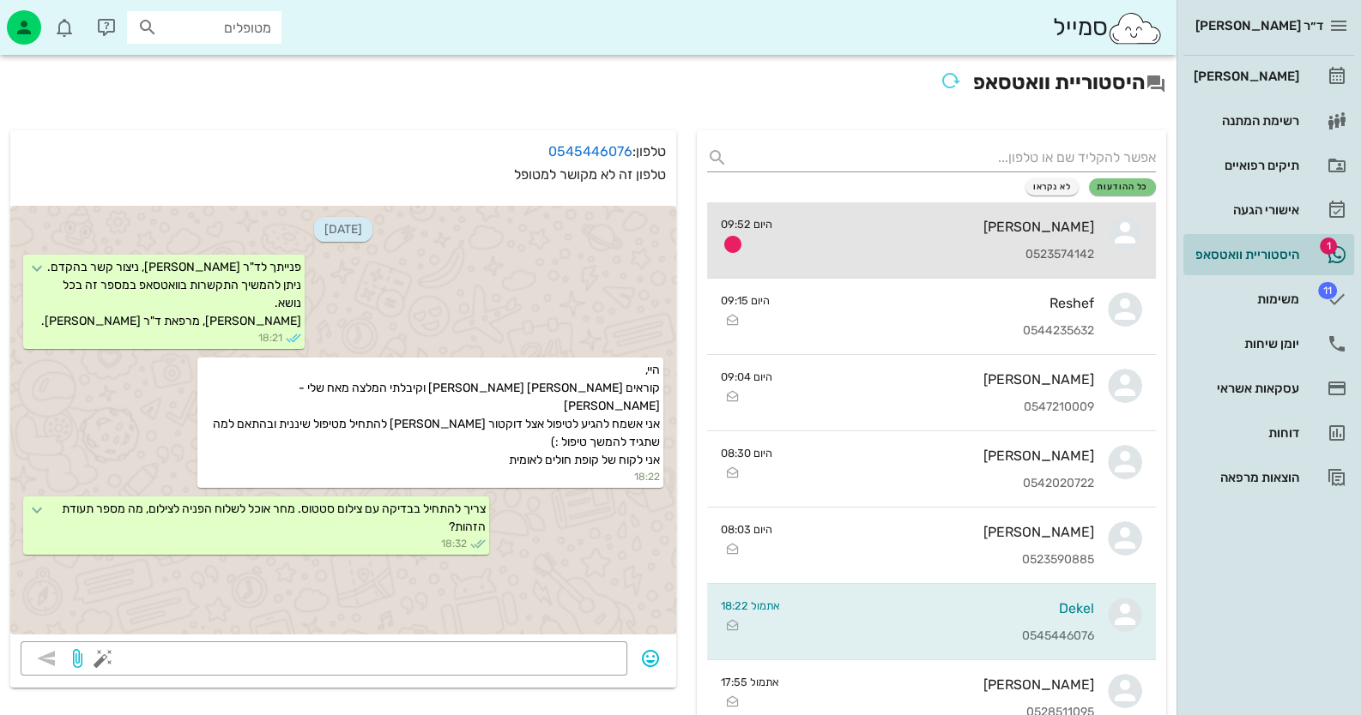
click at [1002, 239] on div "[PERSON_NAME] 0523574142" at bounding box center [940, 239] width 308 height 75
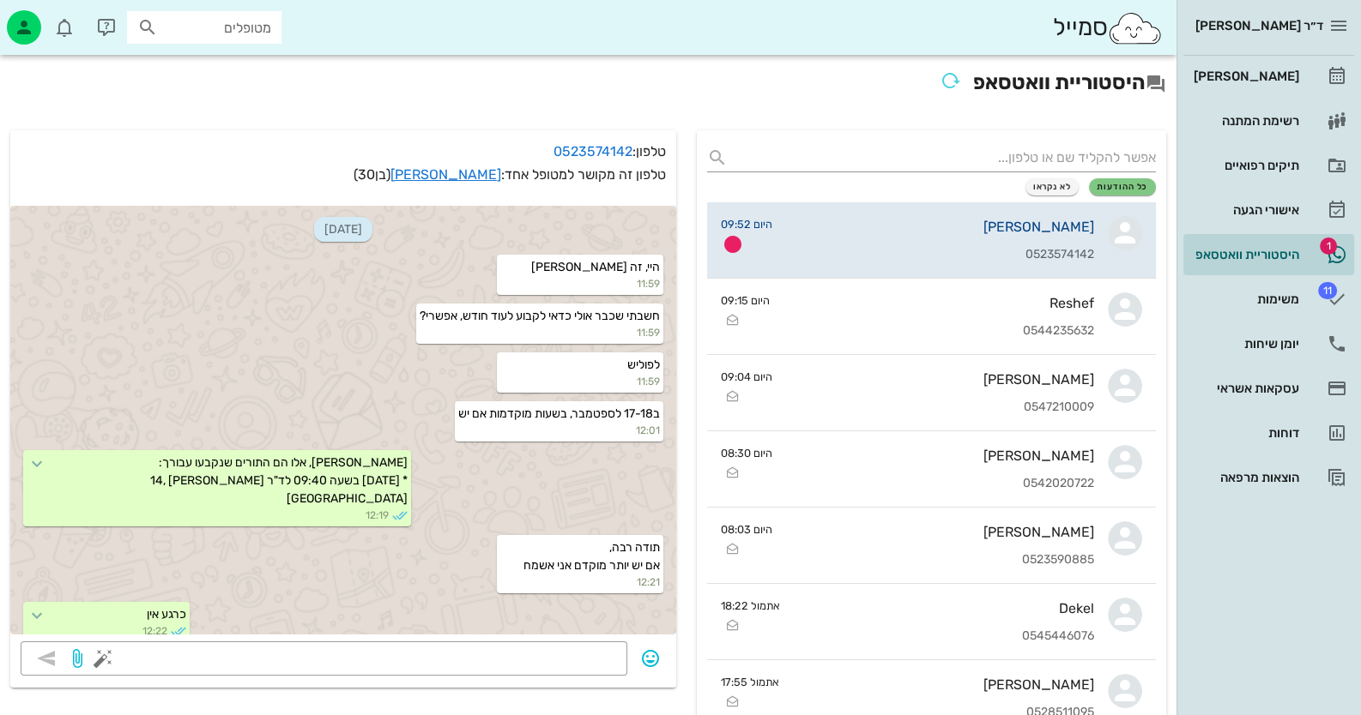
scroll to position [792, 0]
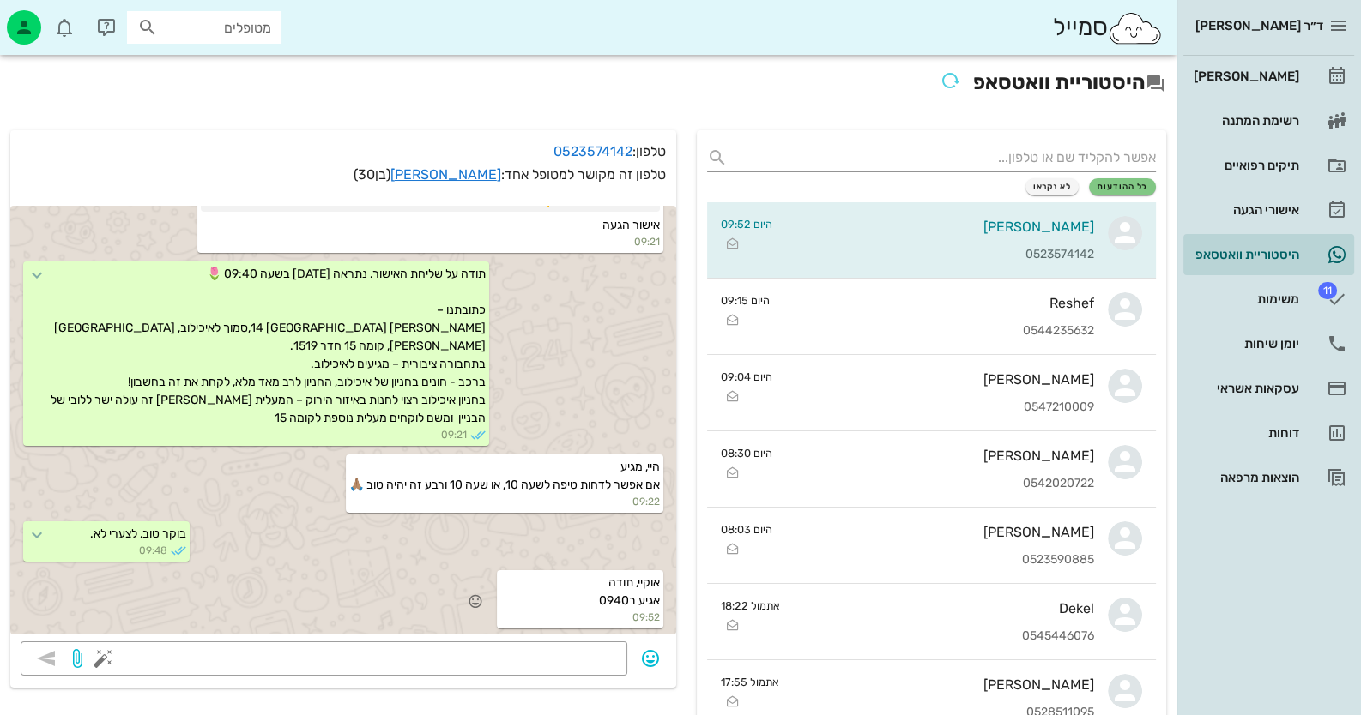
click at [659, 610] on small "09:52" at bounding box center [580, 617] width 160 height 15
click at [480, 597] on icon "button" at bounding box center [475, 601] width 15 height 15
drag, startPoint x: 312, startPoint y: 575, endPoint x: 296, endPoint y: 573, distance: 16.4
click at [311, 573] on div "🙏" at bounding box center [307, 576] width 31 height 33
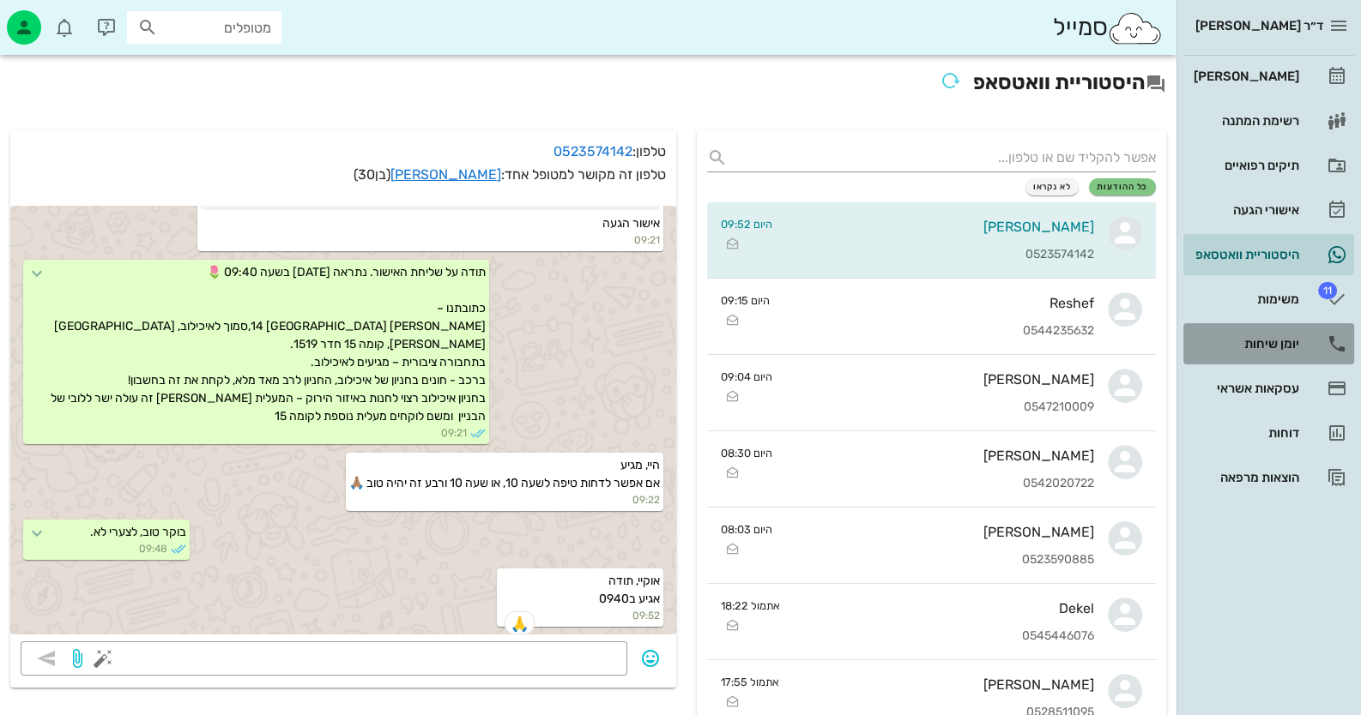
click at [1295, 339] on div "יומן שיחות" at bounding box center [1244, 344] width 109 height 14
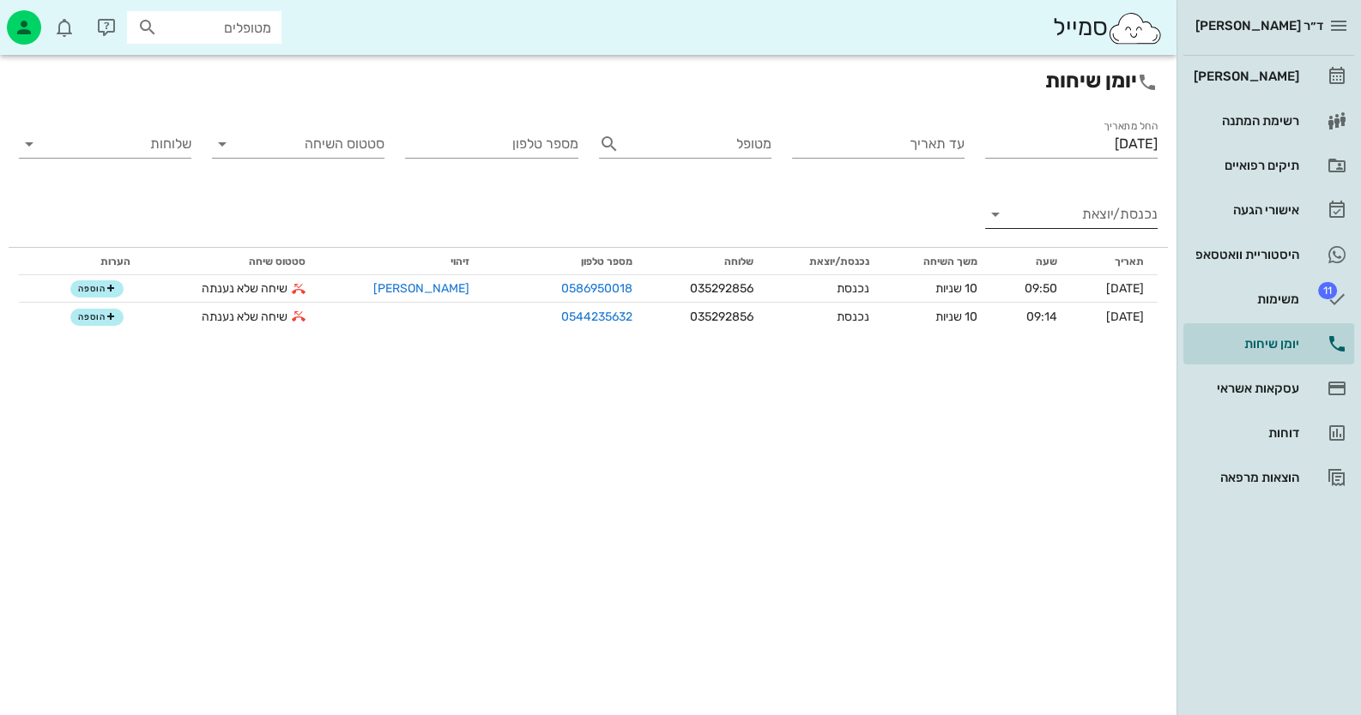
click at [1089, 207] on input "נכנסת/יוצאת" at bounding box center [1084, 214] width 145 height 27
click at [1122, 226] on div "נכנסת" at bounding box center [1114, 228] width 60 height 41
click at [1084, 142] on input "[DATE]" at bounding box center [1071, 143] width 172 height 27
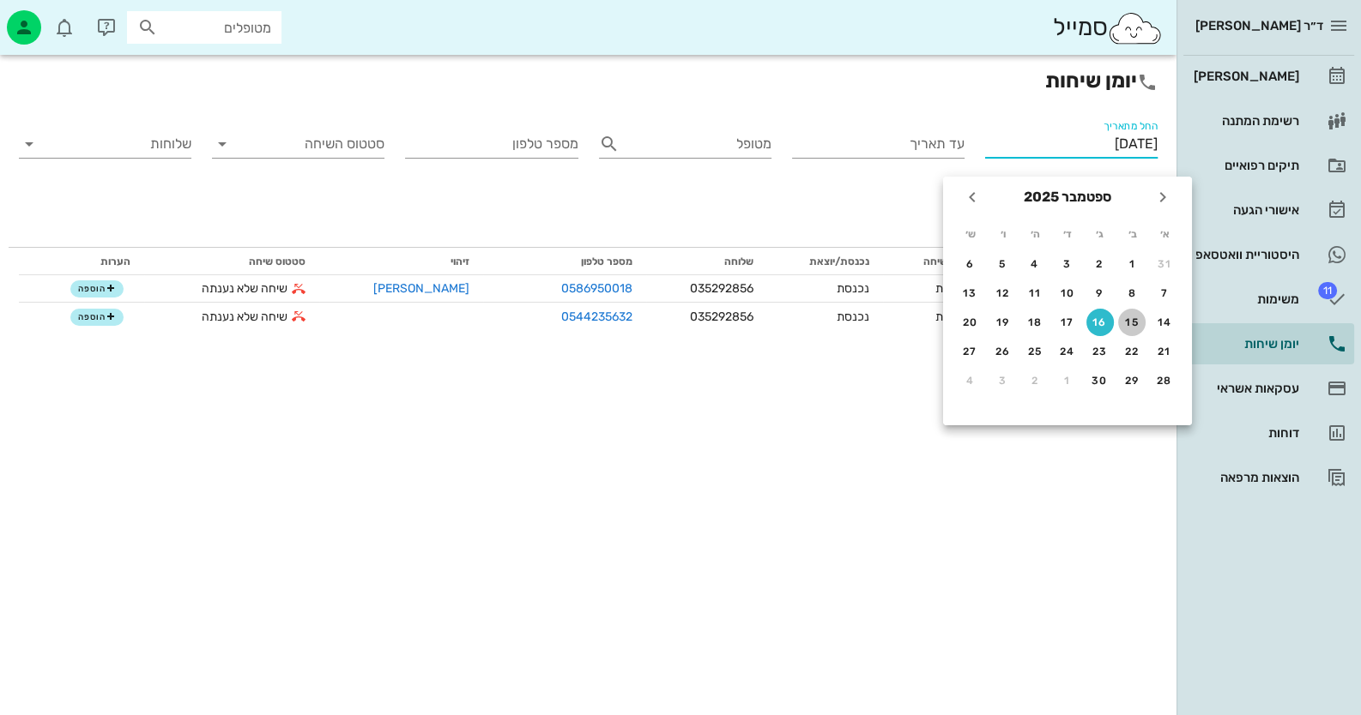
click at [1137, 317] on div "15" at bounding box center [1131, 323] width 27 height 12
type input "[DATE]"
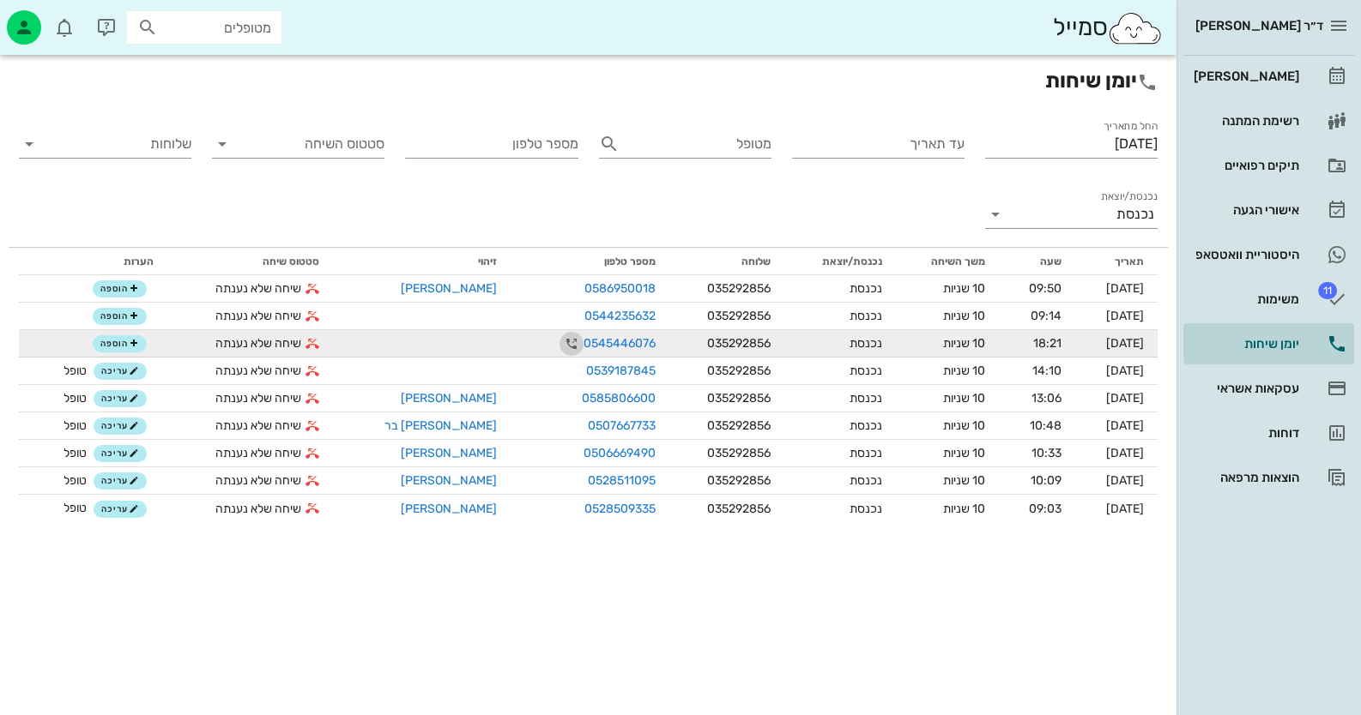
click at [561, 340] on icon "button" at bounding box center [571, 344] width 21 height 21
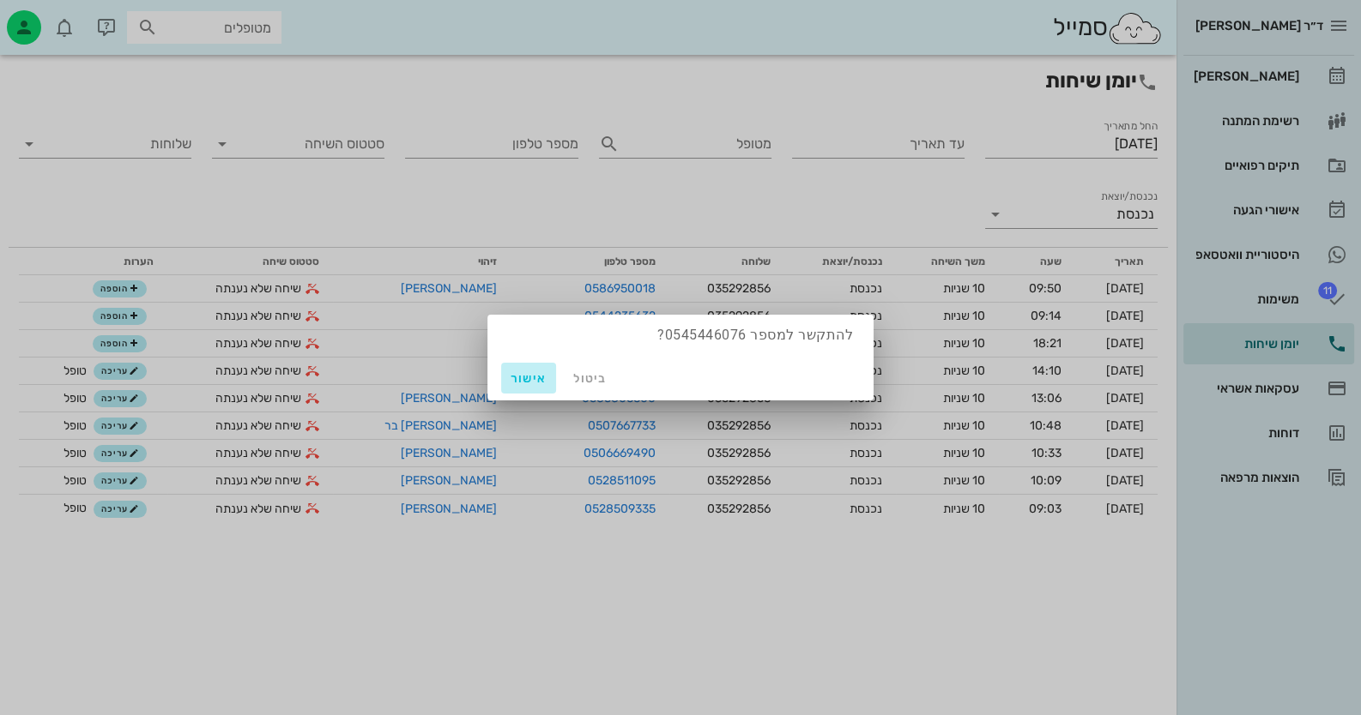
click at [527, 379] on span "אישור" at bounding box center [528, 378] width 41 height 15
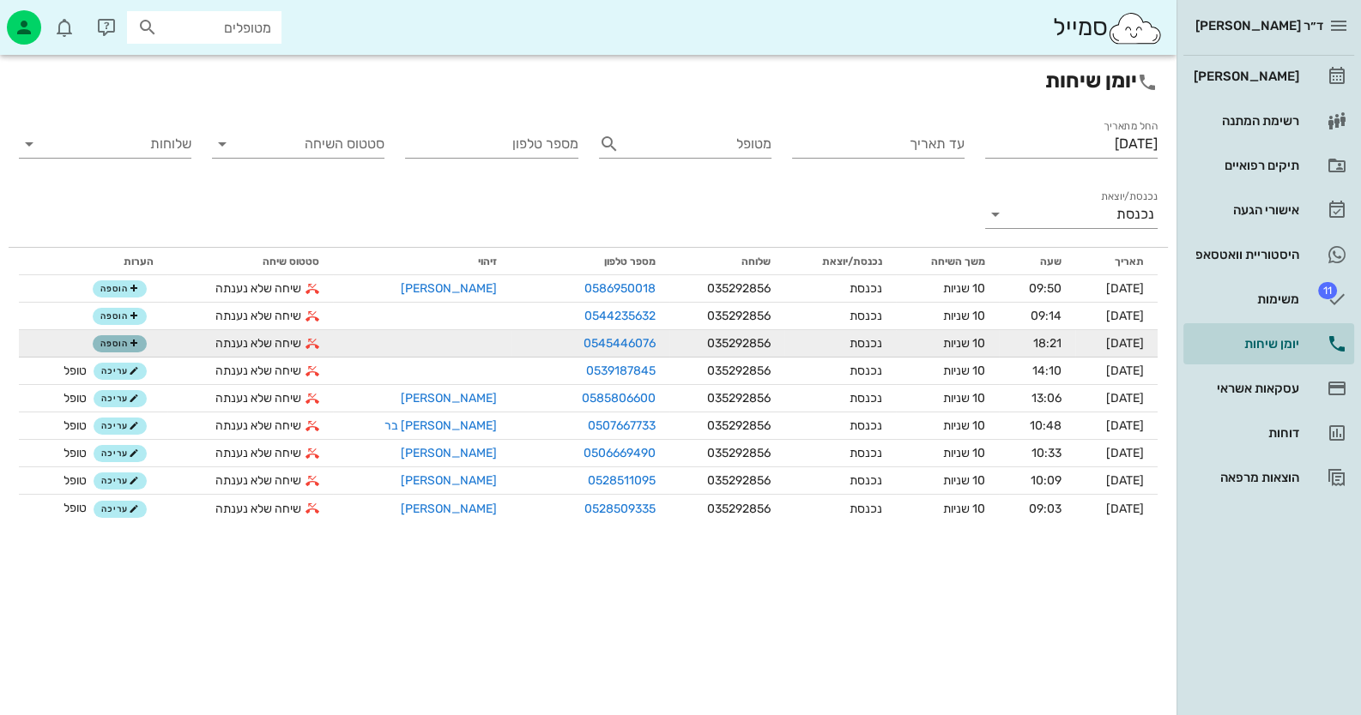
click at [114, 340] on span "הוספה" at bounding box center [119, 344] width 38 height 10
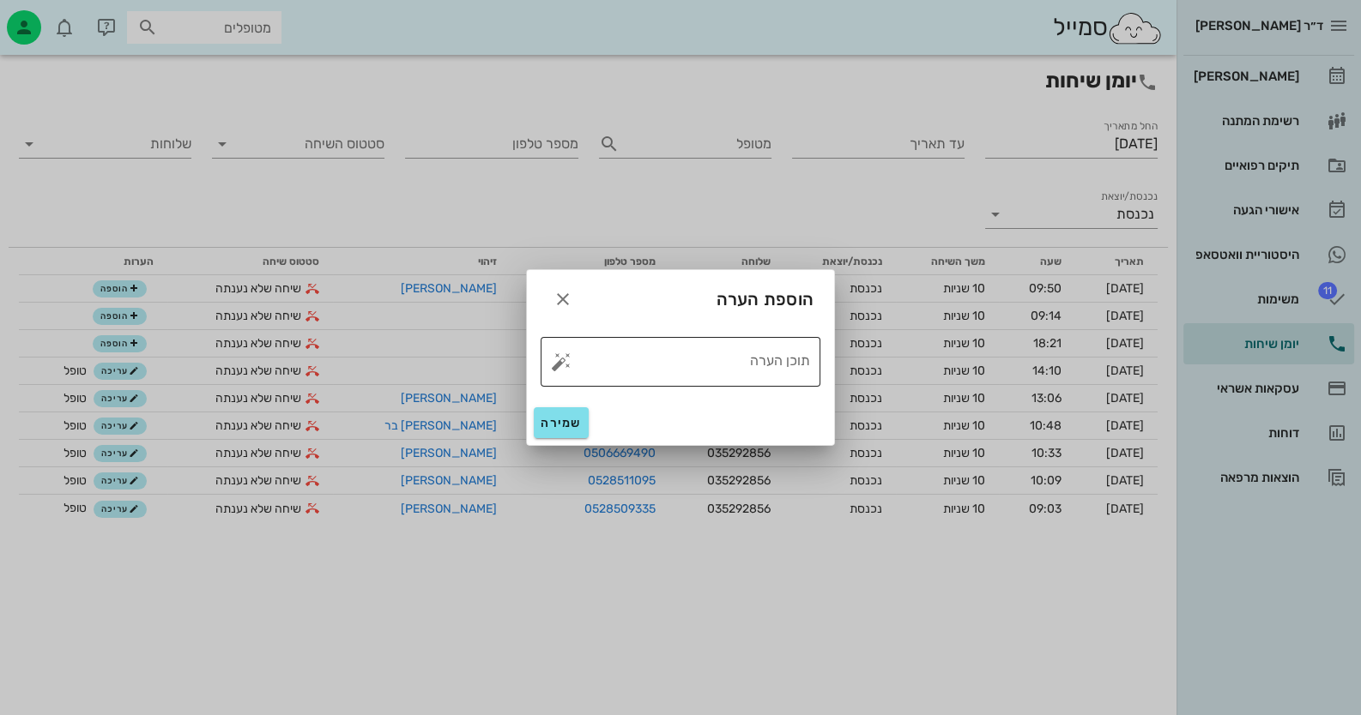
click at [562, 361] on button "button" at bounding box center [561, 362] width 21 height 21
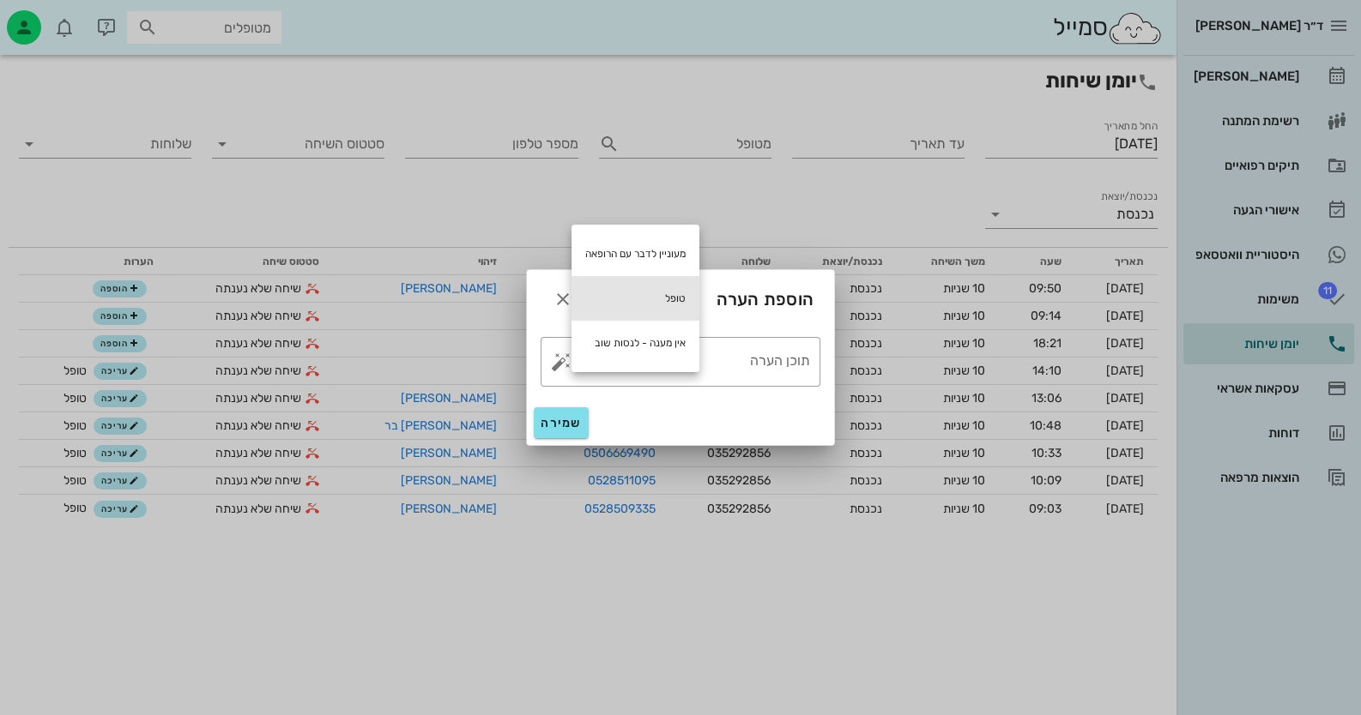
click at [674, 294] on div "טופל" at bounding box center [635, 298] width 128 height 45
type textarea "טופל"
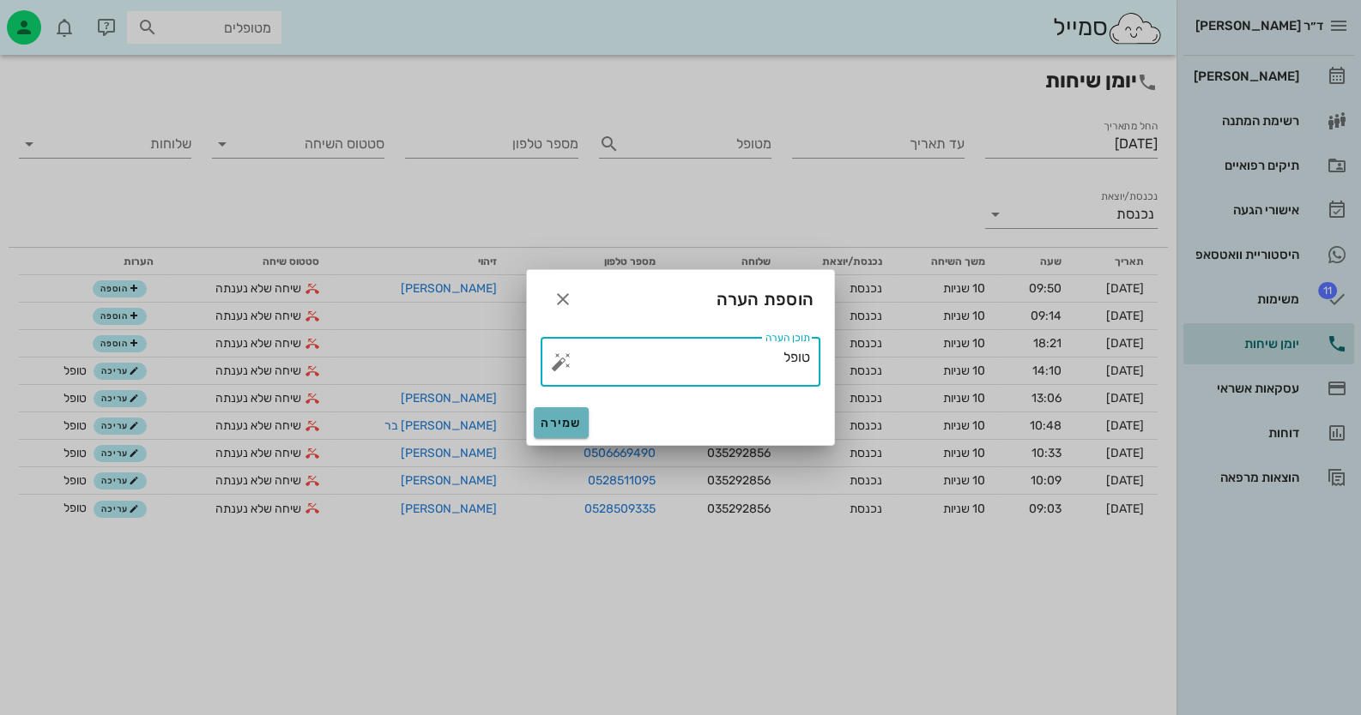
click at [565, 420] on span "שמירה" at bounding box center [560, 423] width 41 height 15
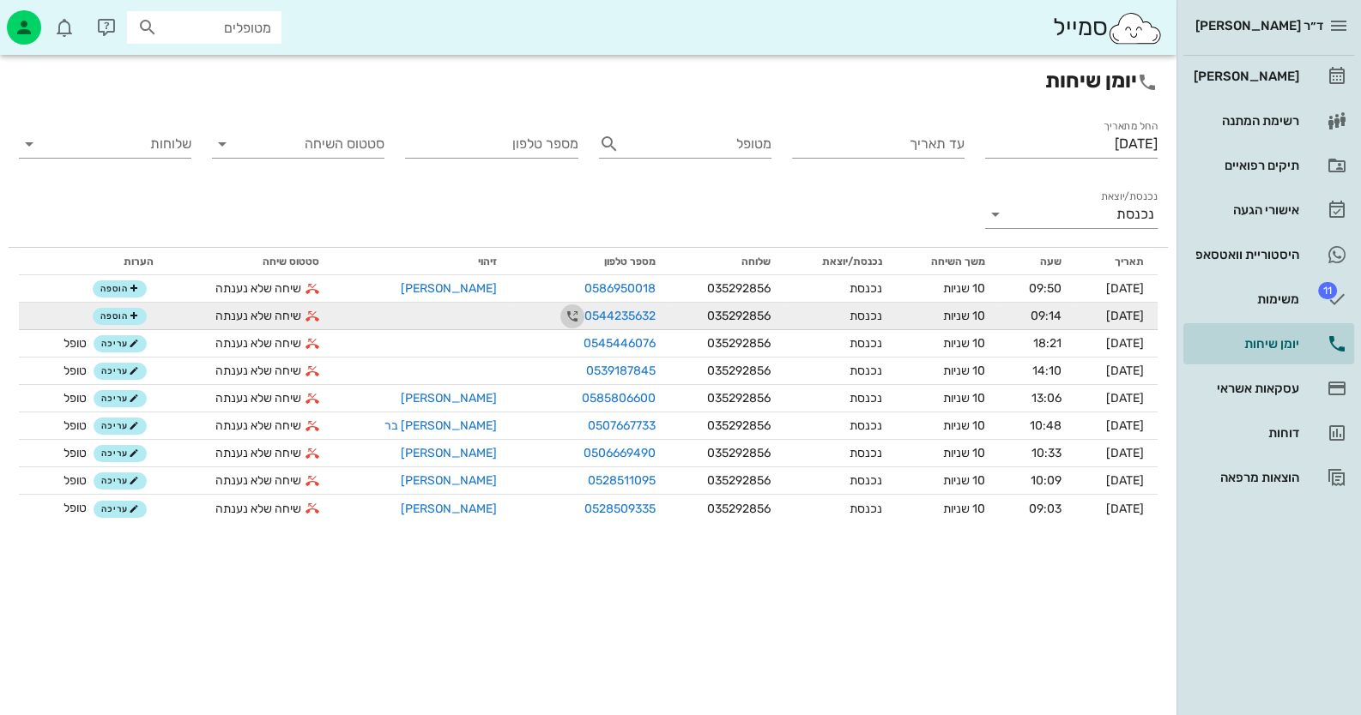
click at [562, 315] on icon "button" at bounding box center [572, 316] width 21 height 21
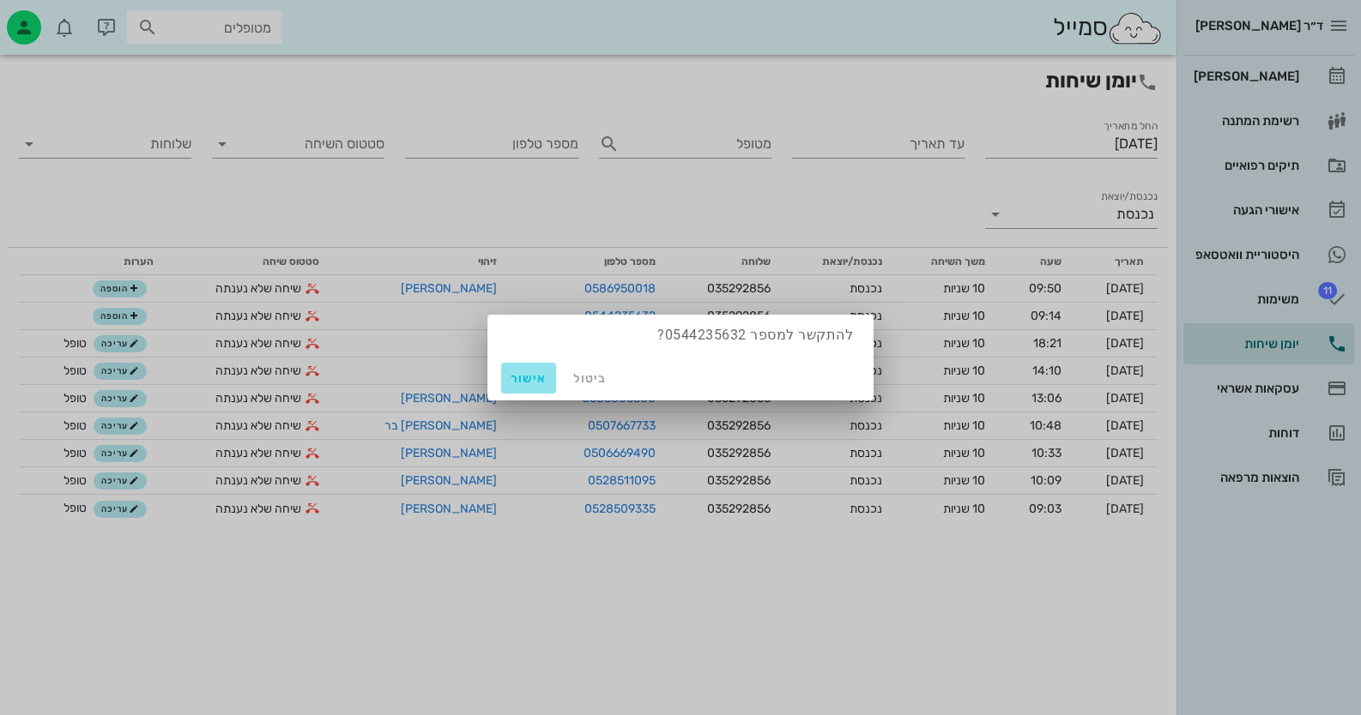
click at [528, 377] on span "אישור" at bounding box center [528, 378] width 41 height 15
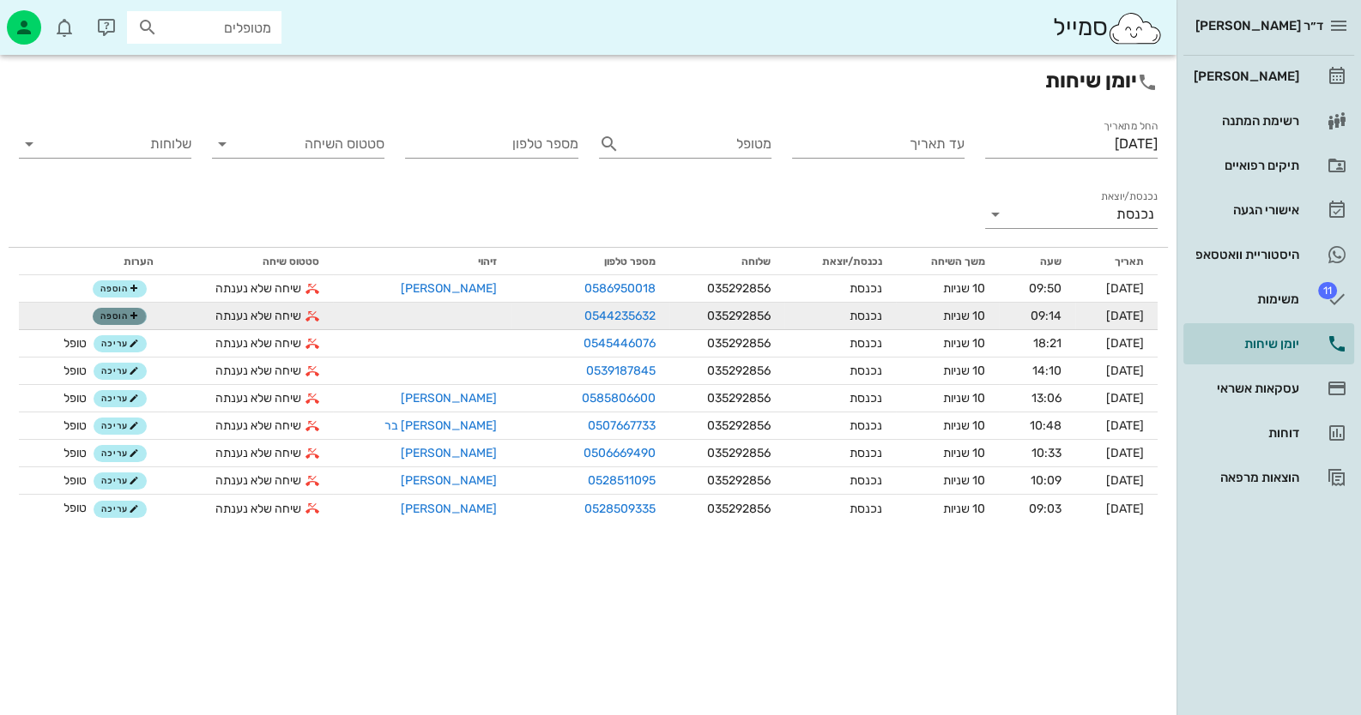
click at [132, 317] on icon "button" at bounding box center [134, 316] width 10 height 10
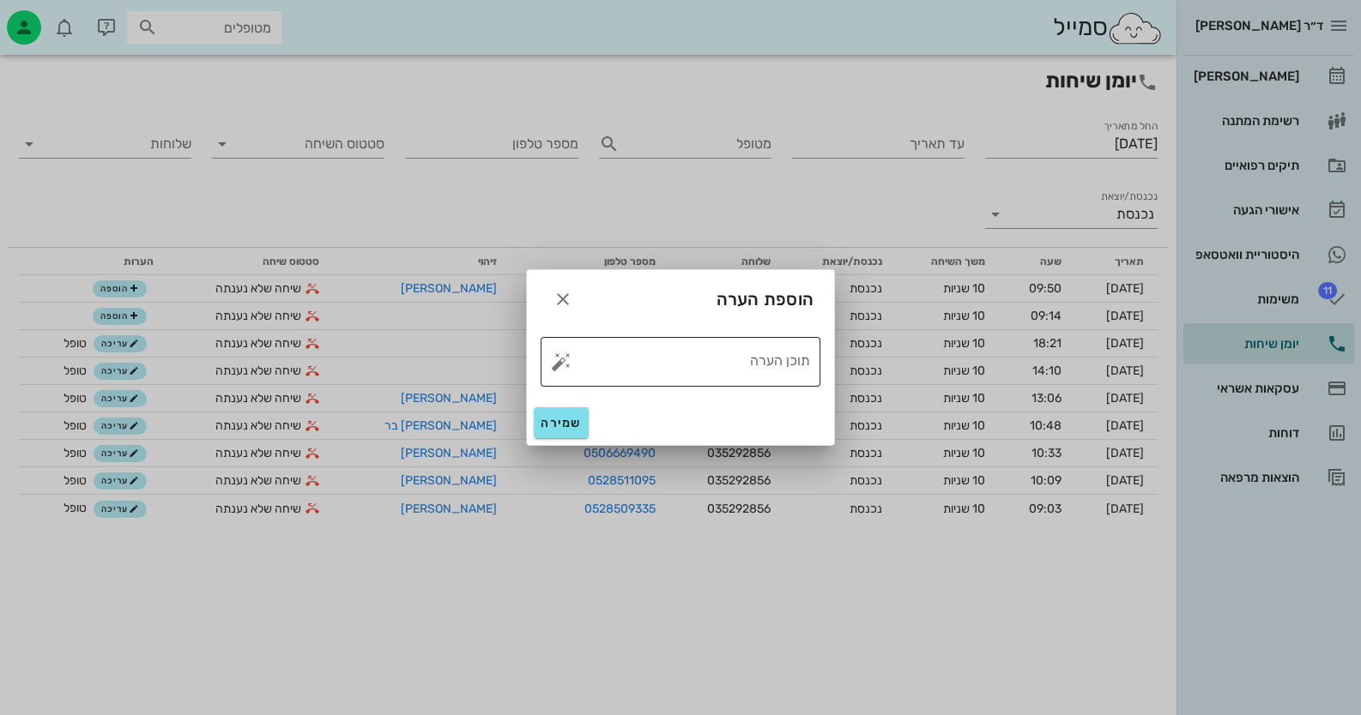
click at [563, 360] on button "button" at bounding box center [561, 362] width 21 height 21
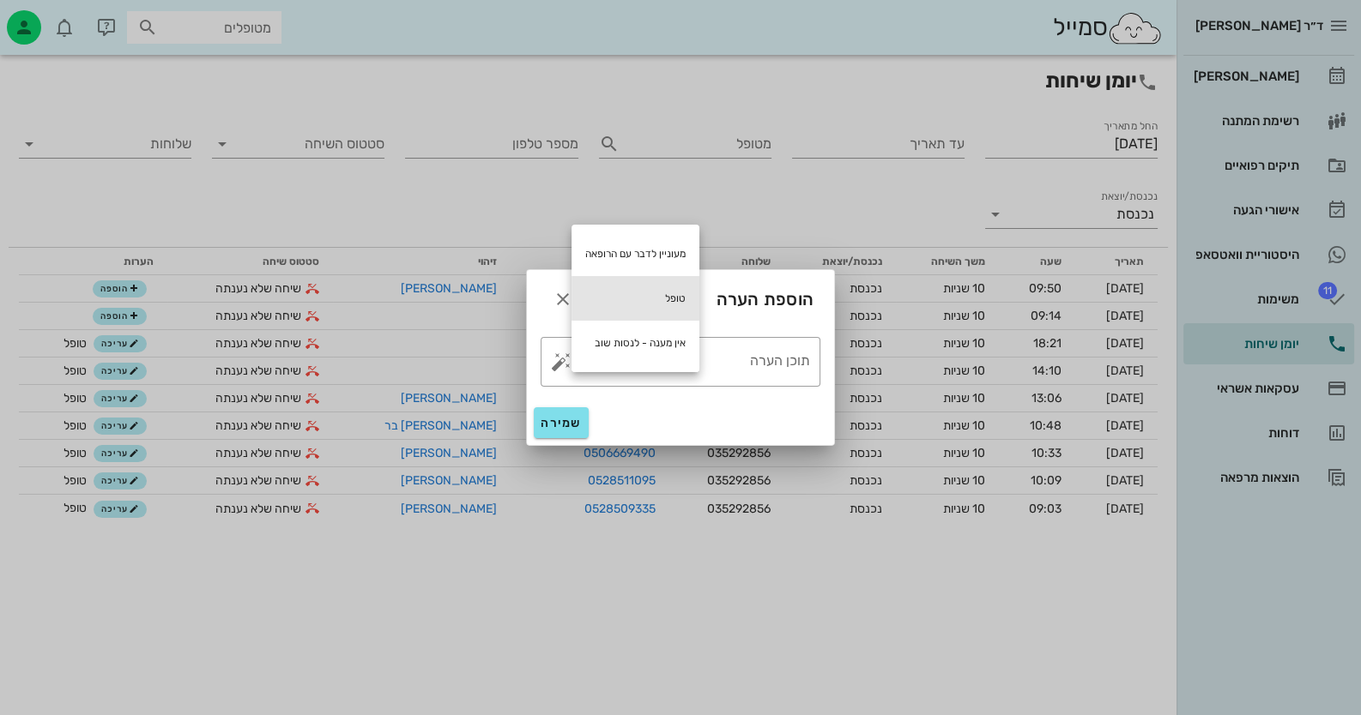
click at [673, 295] on div "טופל" at bounding box center [635, 298] width 128 height 45
type textarea "טופל"
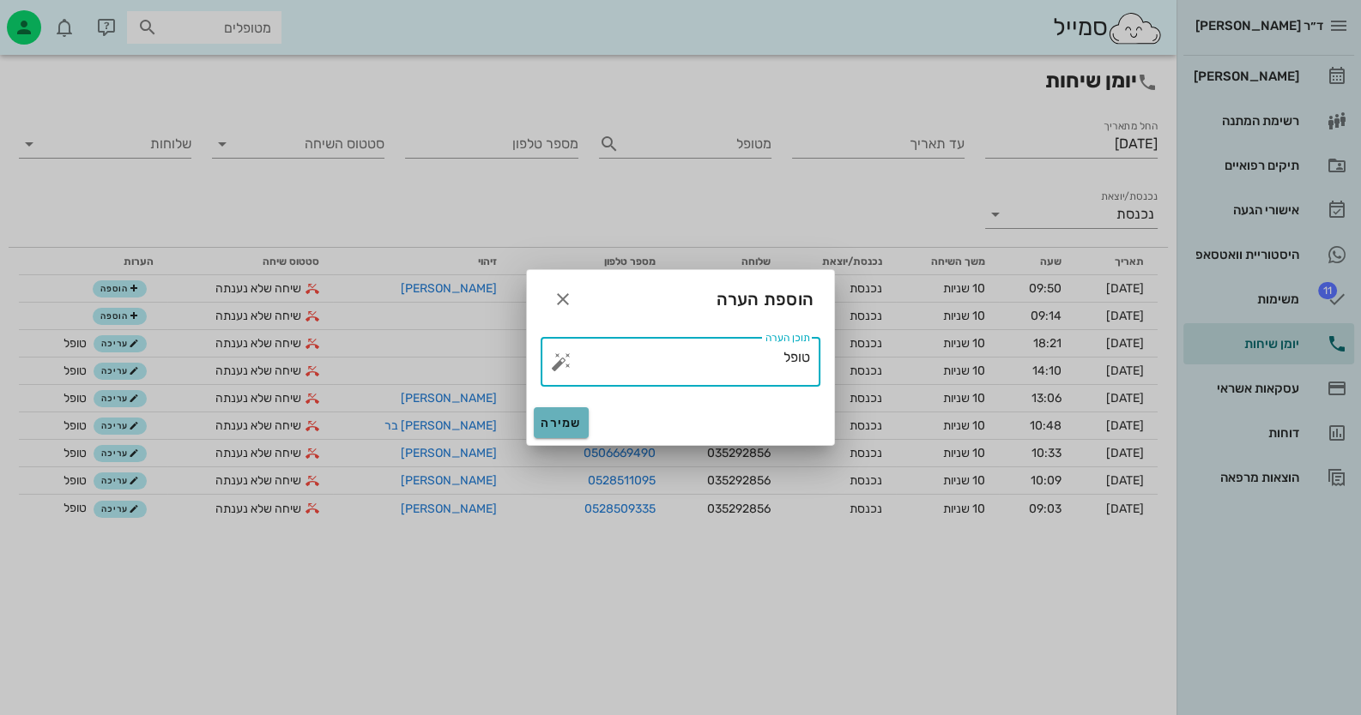
click at [569, 423] on span "שמירה" at bounding box center [560, 423] width 41 height 15
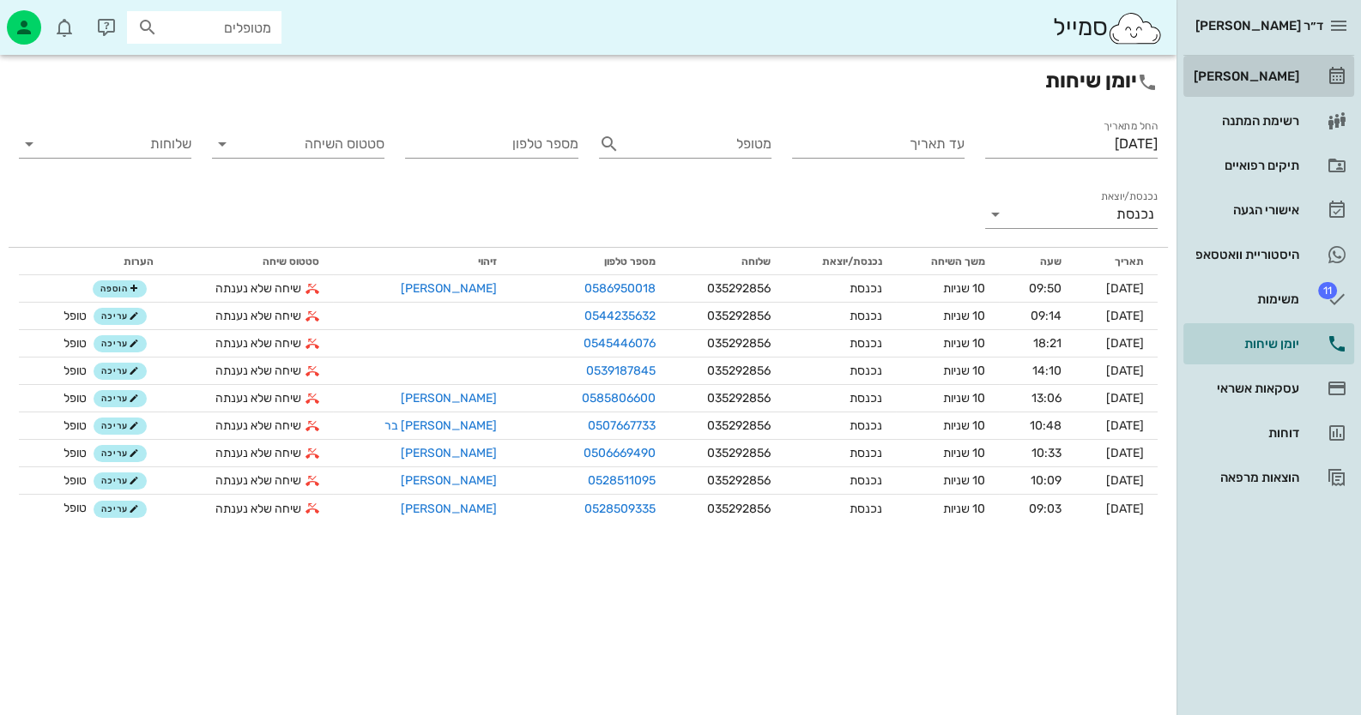
click at [1274, 73] on div "[PERSON_NAME]" at bounding box center [1244, 76] width 109 height 14
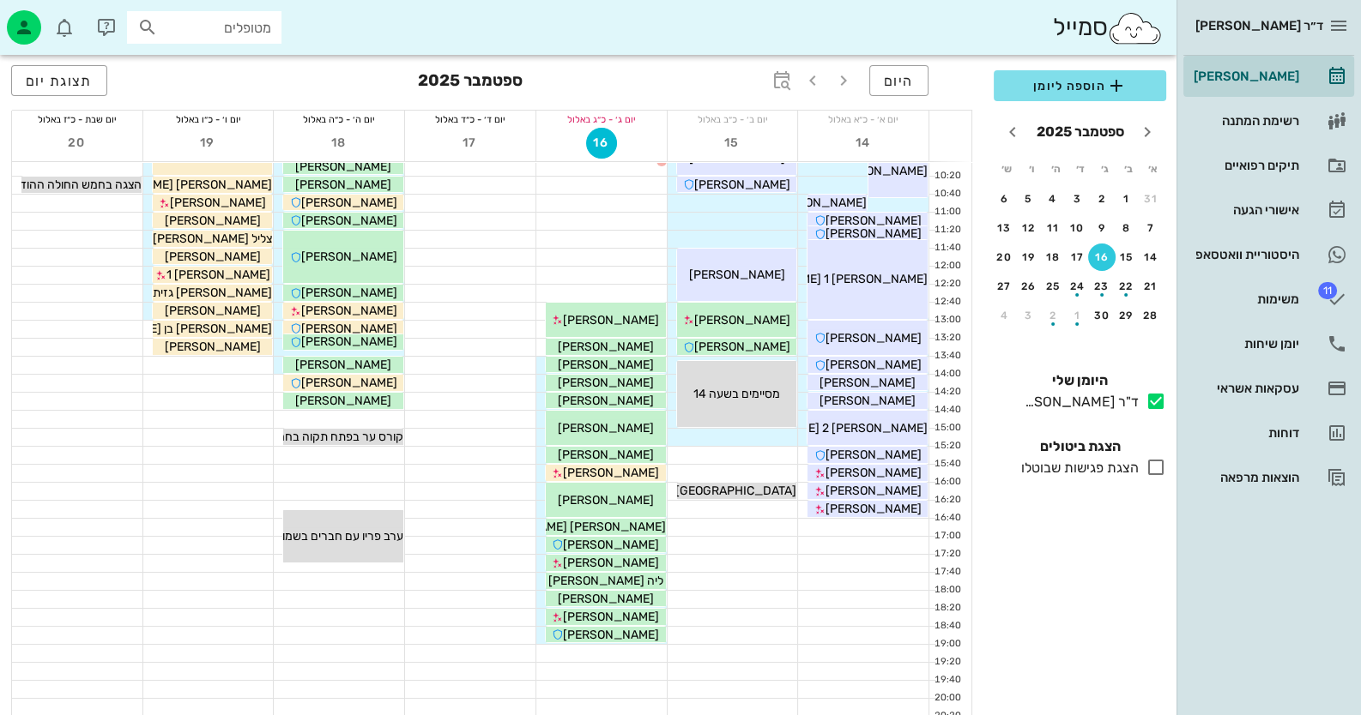
scroll to position [171, 0]
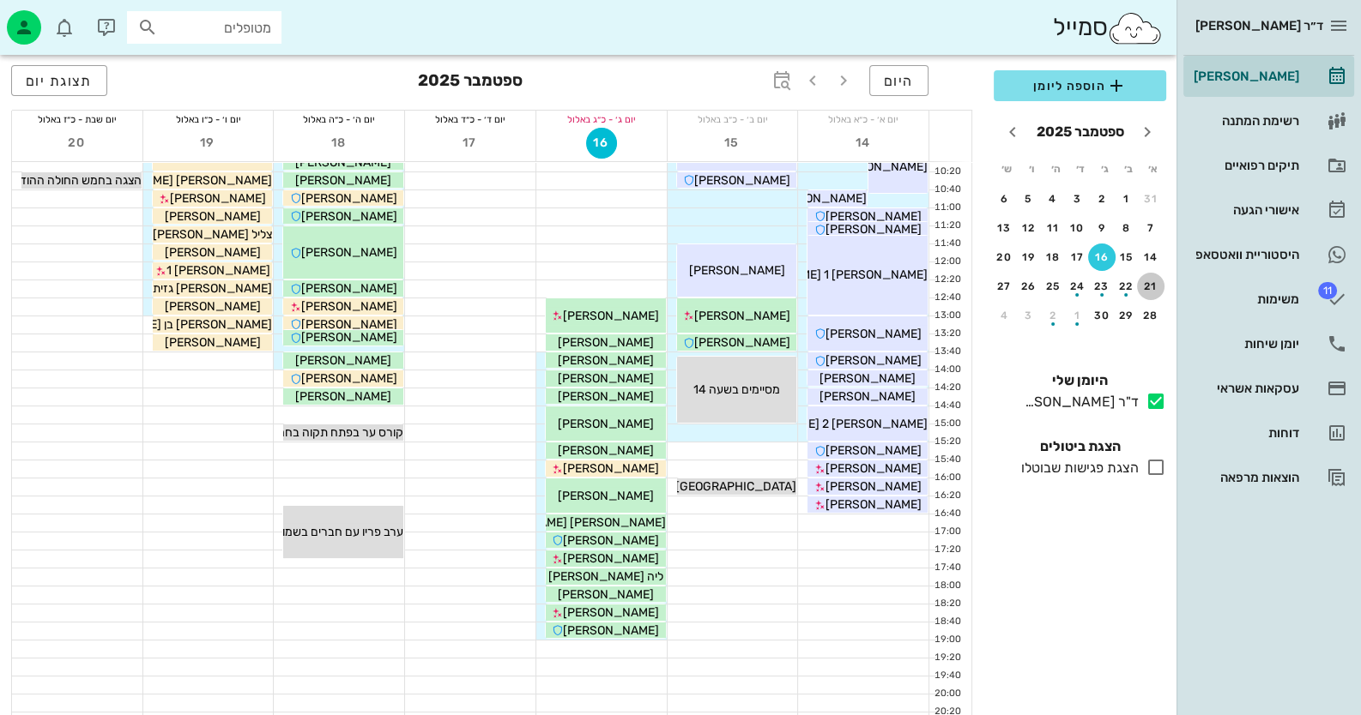
click at [1152, 282] on div "21" at bounding box center [1150, 287] width 27 height 12
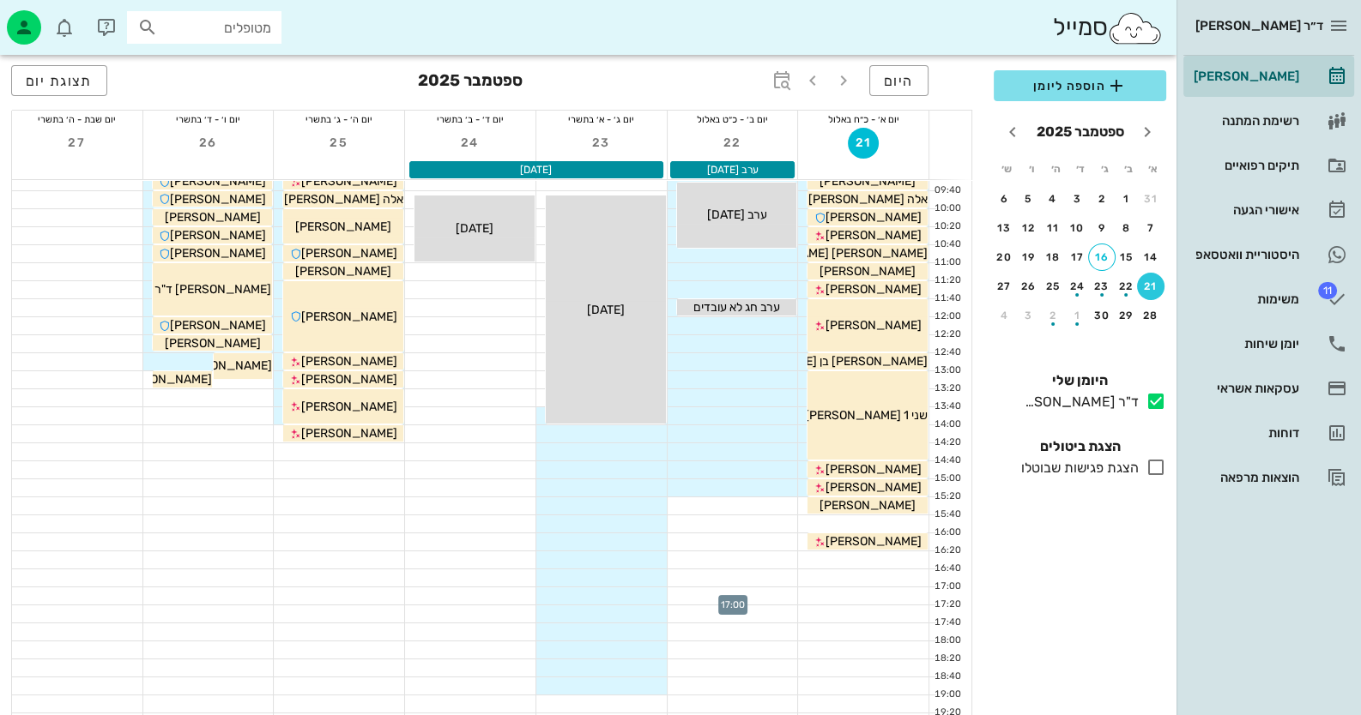
scroll to position [85, 0]
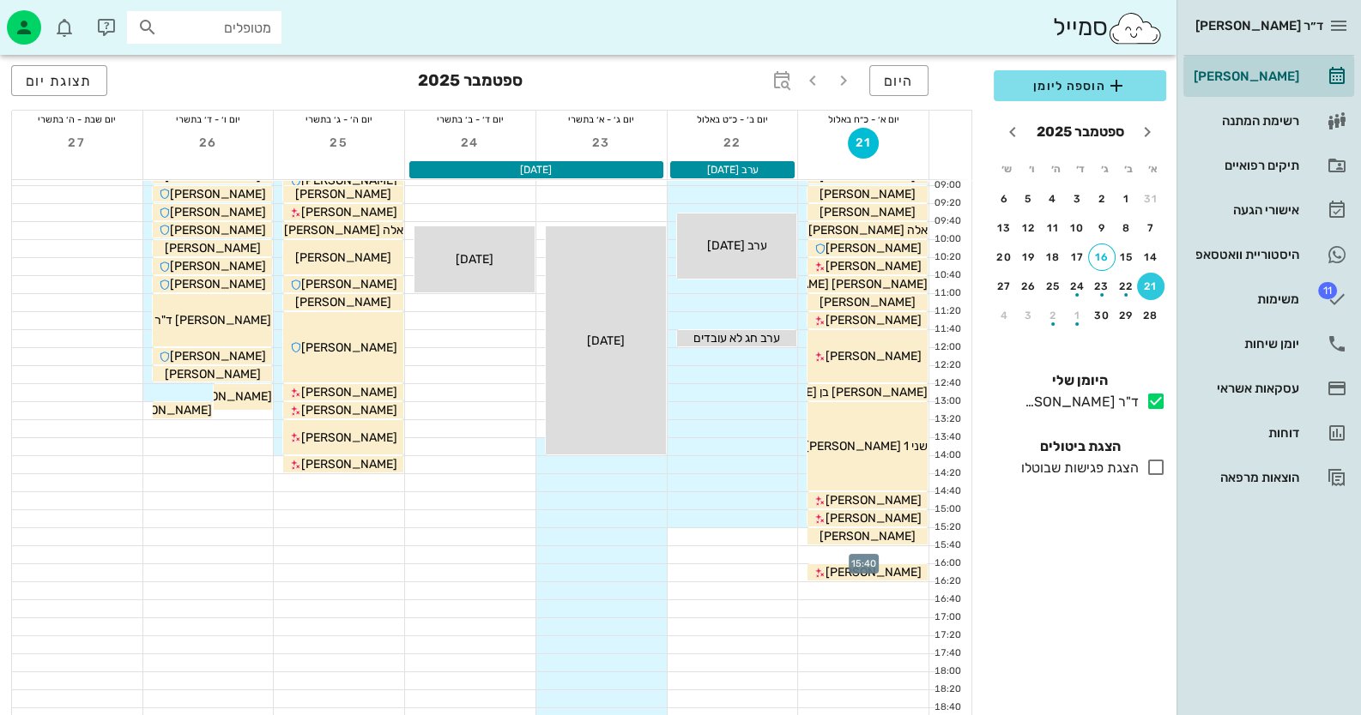
click at [896, 551] on div at bounding box center [863, 554] width 130 height 17
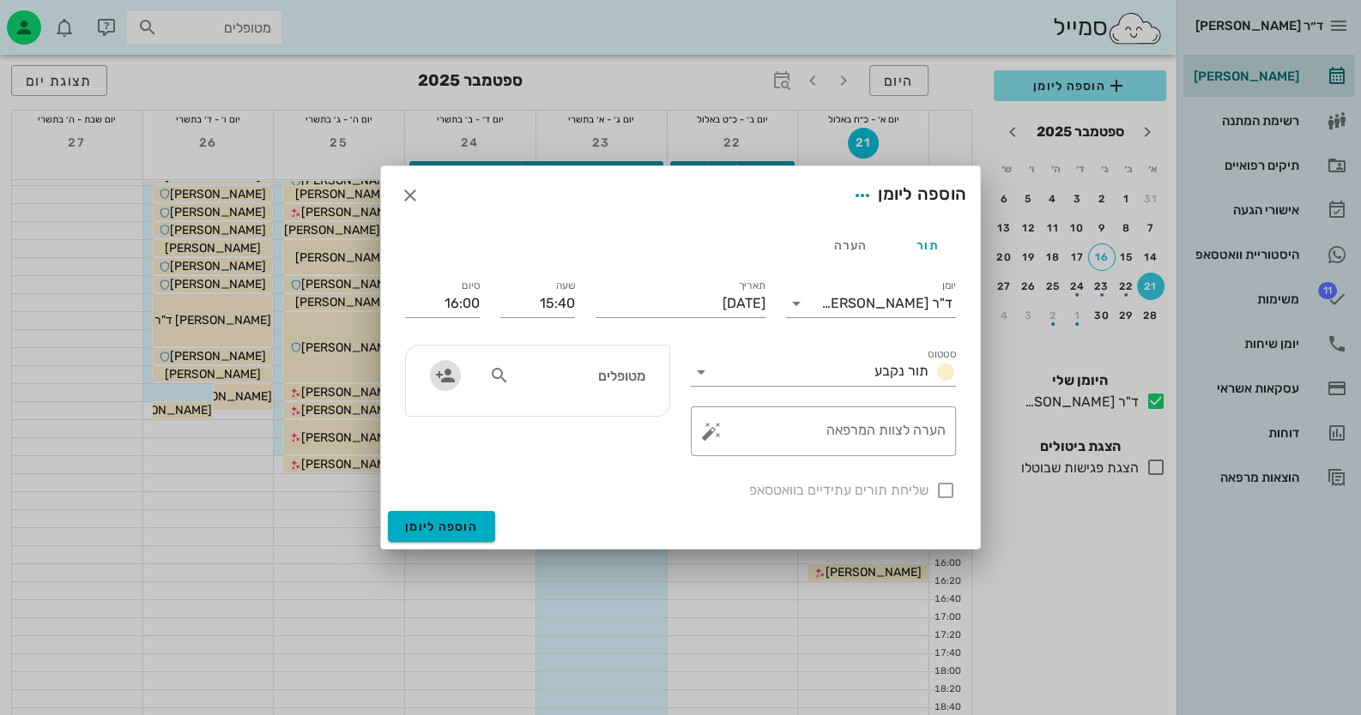
click at [443, 372] on icon "button" at bounding box center [445, 375] width 21 height 21
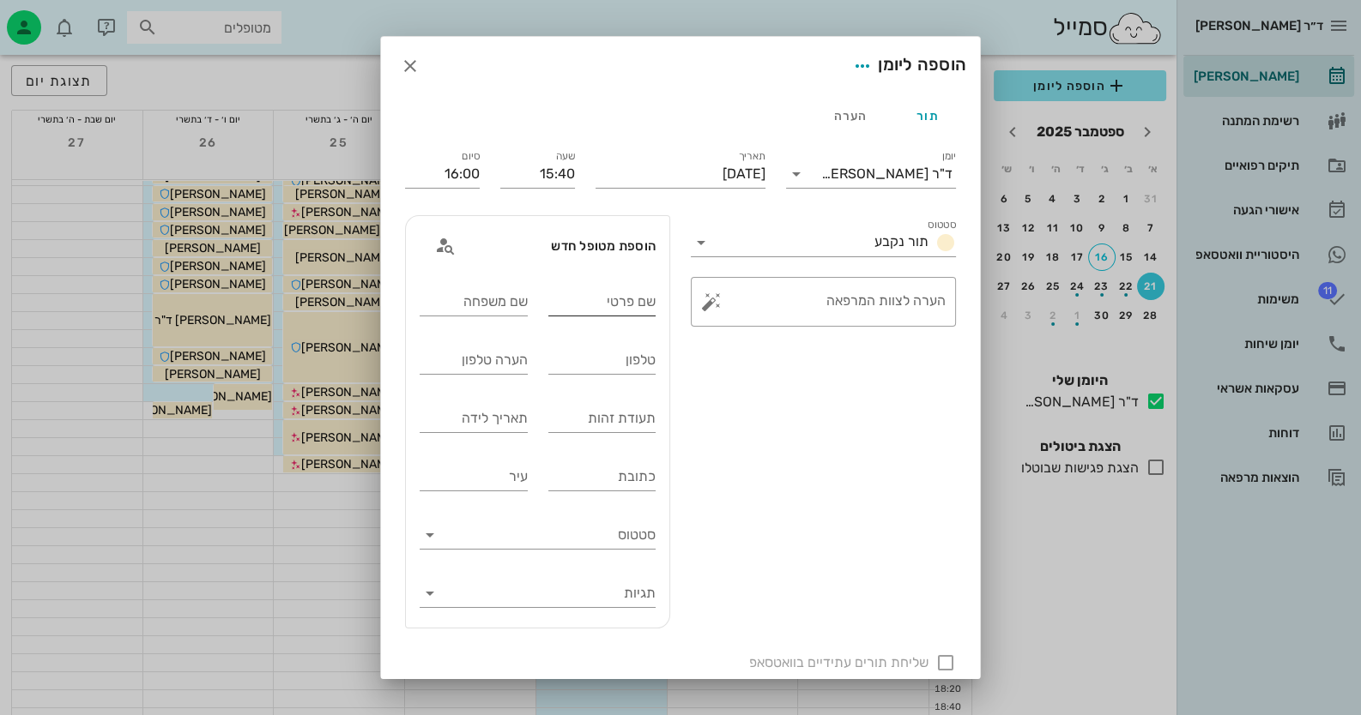
click at [588, 308] on input "שם פרטי" at bounding box center [602, 301] width 108 height 27
type input "[PERSON_NAME]"
click at [521, 299] on div "שם משפחה" at bounding box center [474, 301] width 108 height 27
type input "[PERSON_NAME]"
click at [564, 365] on input "טלפון" at bounding box center [602, 360] width 108 height 27
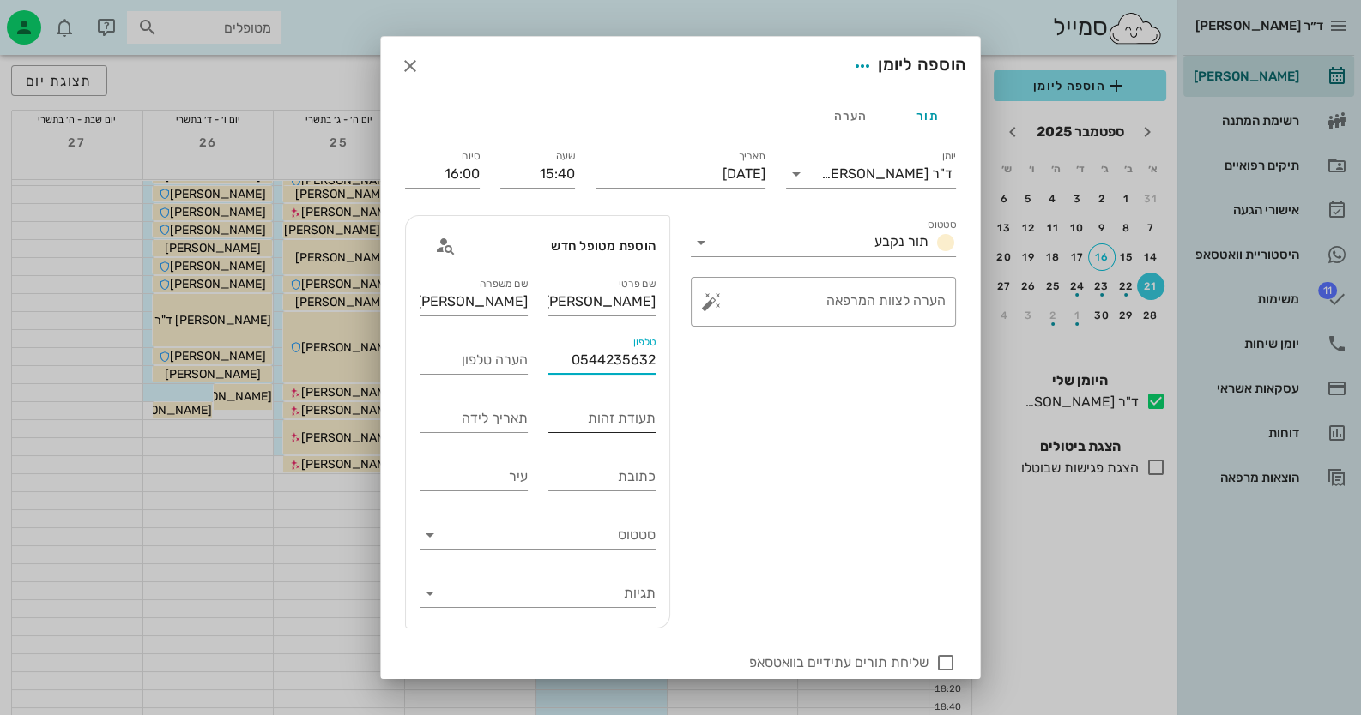
type input "0544235632"
click at [588, 415] on input "תעודת זהות" at bounding box center [602, 418] width 108 height 27
type input "305748188"
click at [719, 304] on button "button" at bounding box center [711, 302] width 21 height 21
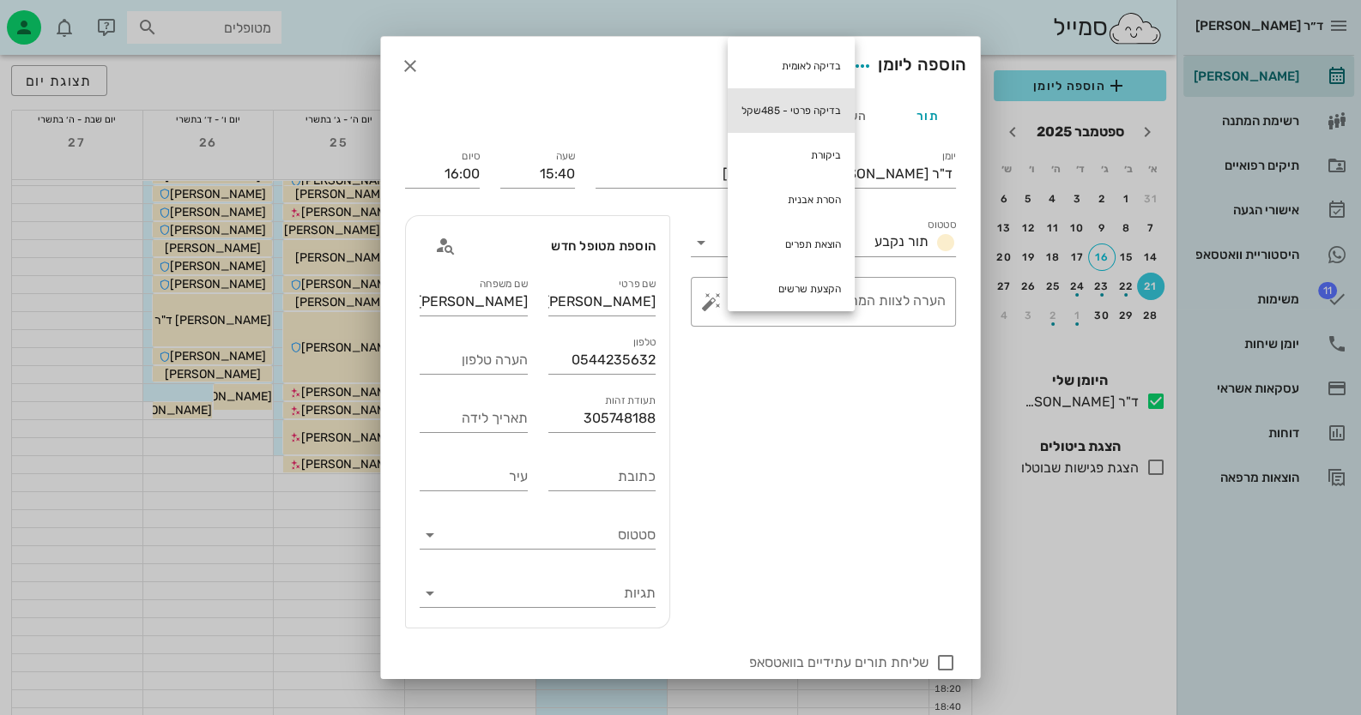
click at [815, 113] on div "בדיקה פרטי - 485שקל" at bounding box center [790, 110] width 127 height 45
type textarea "בדיקה פרטי - 485שקל"
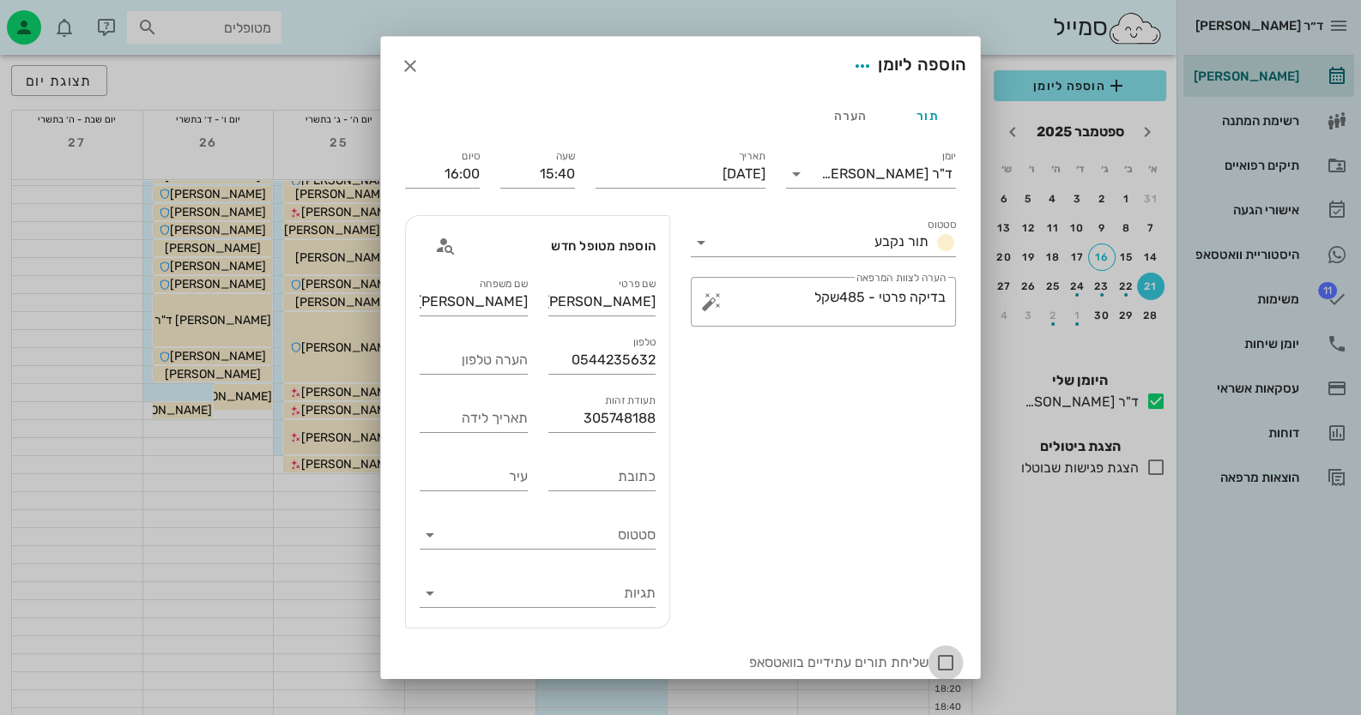
click at [948, 660] on div at bounding box center [945, 663] width 29 height 29
checkbox input "true"
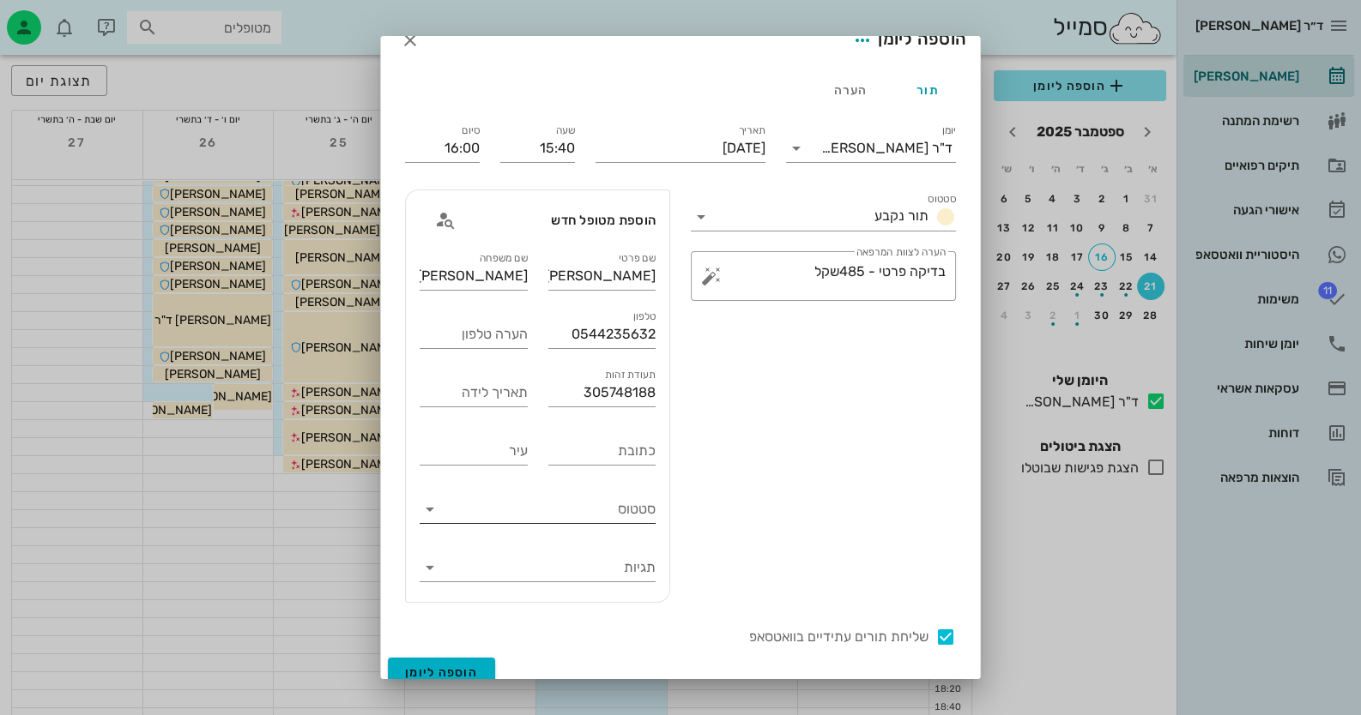
scroll to position [41, 0]
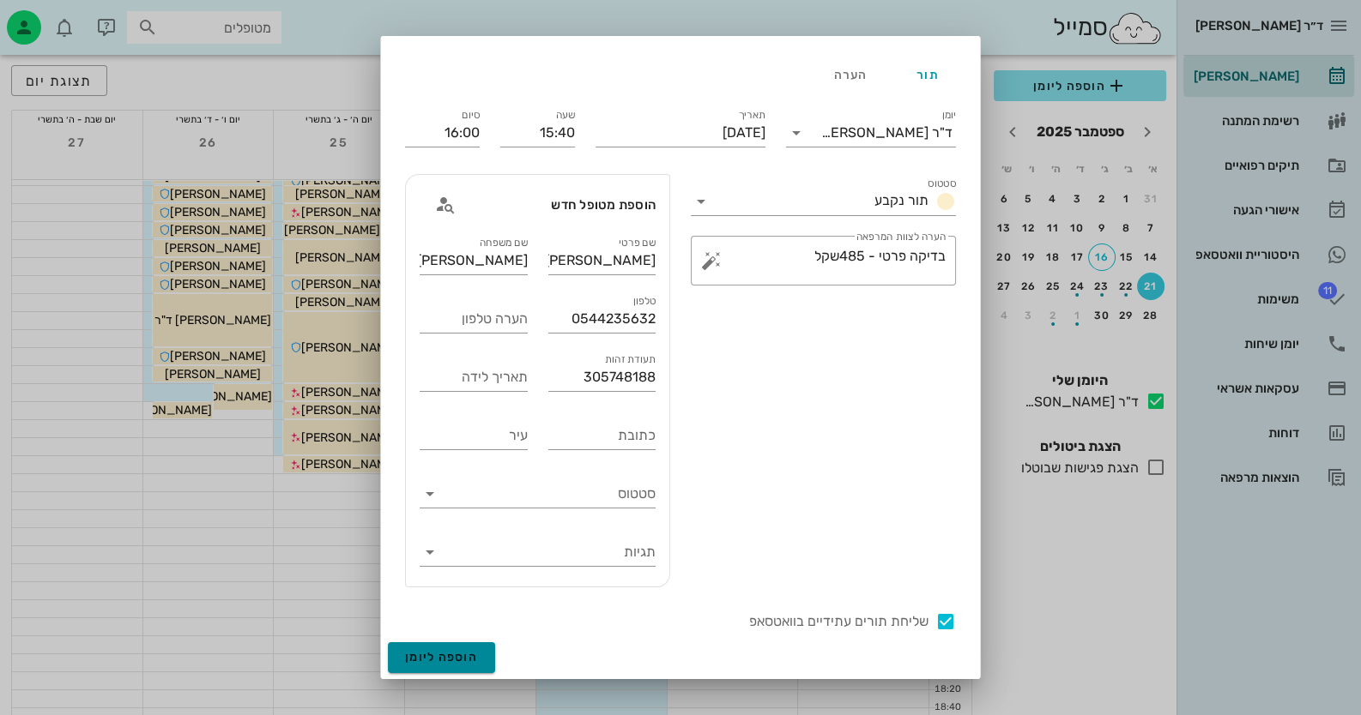
click at [459, 660] on span "הוספה ליומן" at bounding box center [441, 657] width 73 height 15
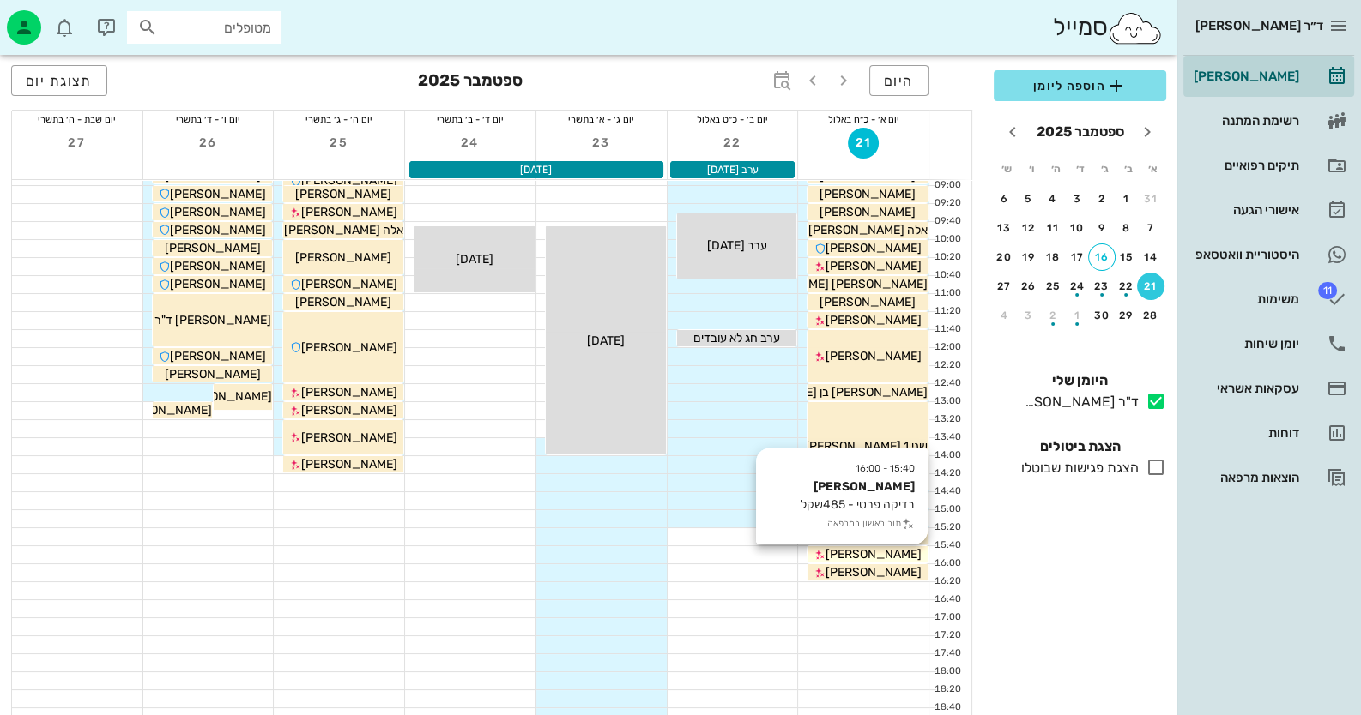
click at [892, 552] on span "[PERSON_NAME]" at bounding box center [873, 554] width 96 height 15
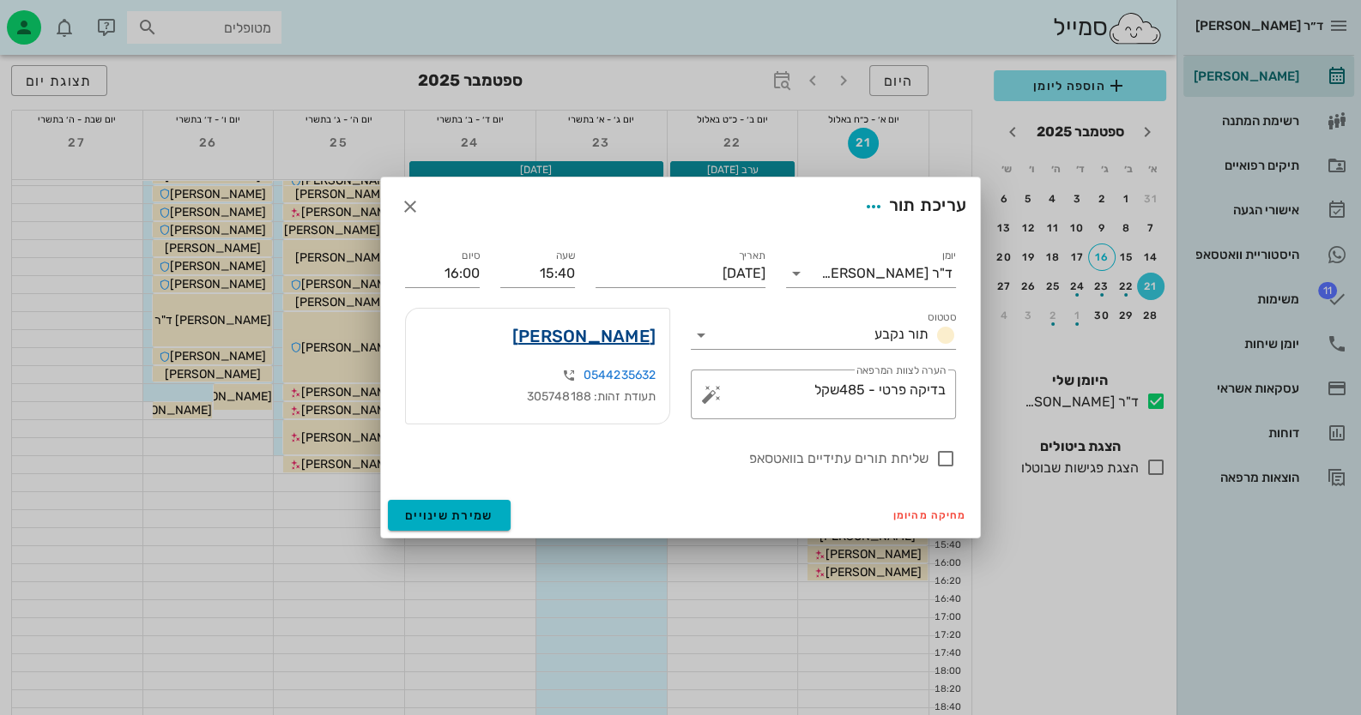
click at [619, 335] on link "[PERSON_NAME]" at bounding box center [583, 336] width 143 height 27
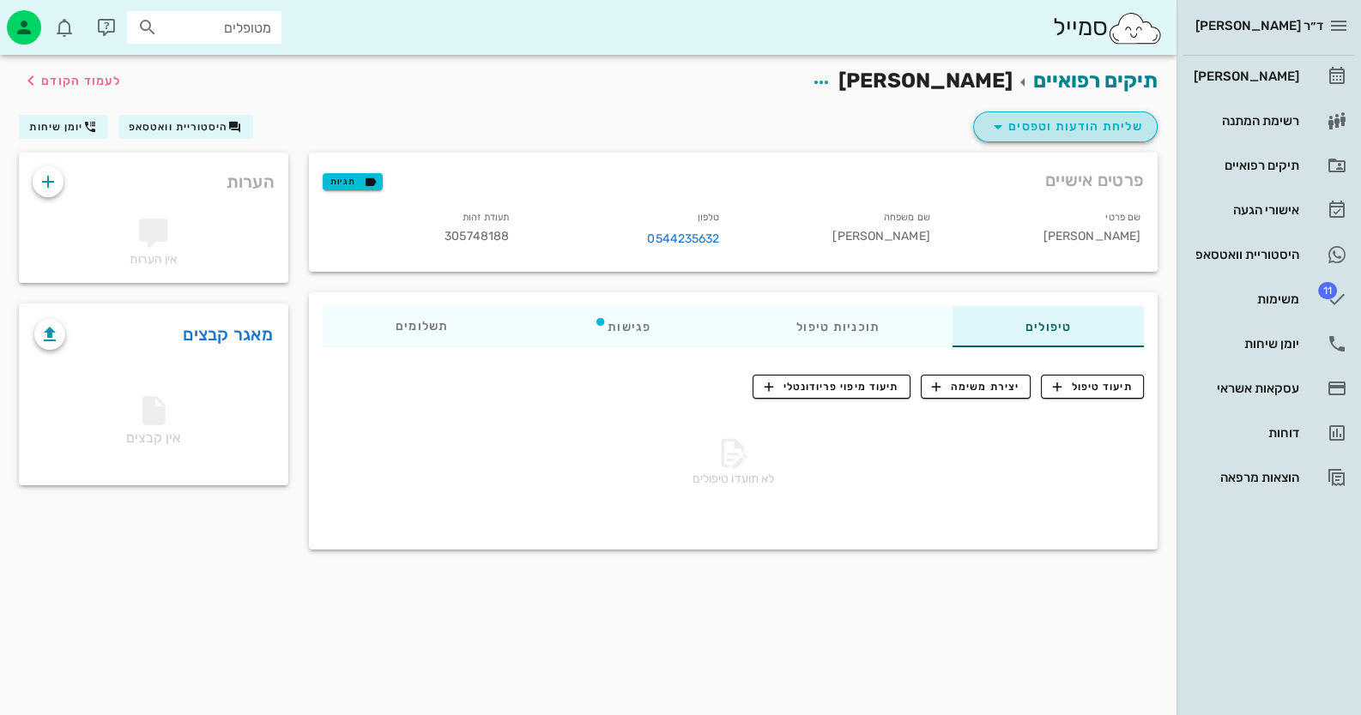
click at [1074, 124] on span "שליחת הודעות וטפסים" at bounding box center [1064, 127] width 155 height 21
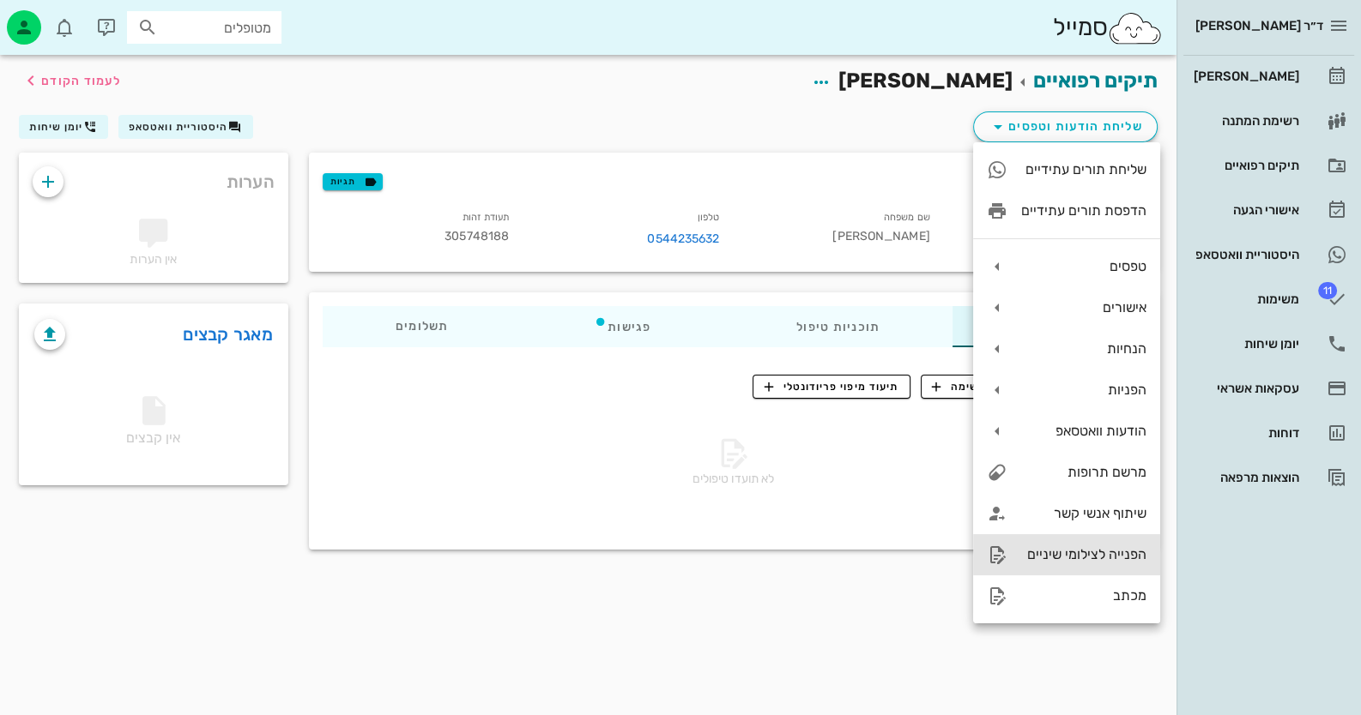
click at [1109, 557] on div "הפנייה לצילומי שיניים" at bounding box center [1083, 554] width 125 height 16
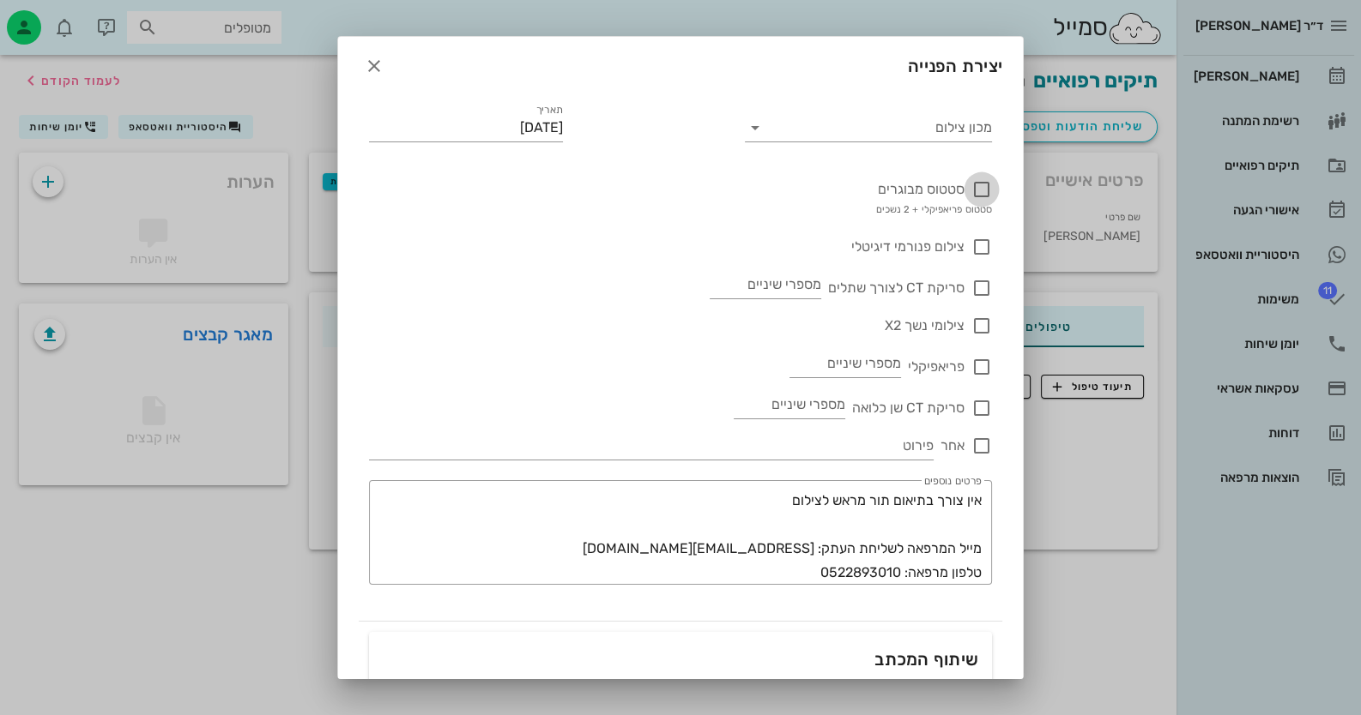
click at [977, 187] on div at bounding box center [981, 189] width 29 height 29
checkbox input "true"
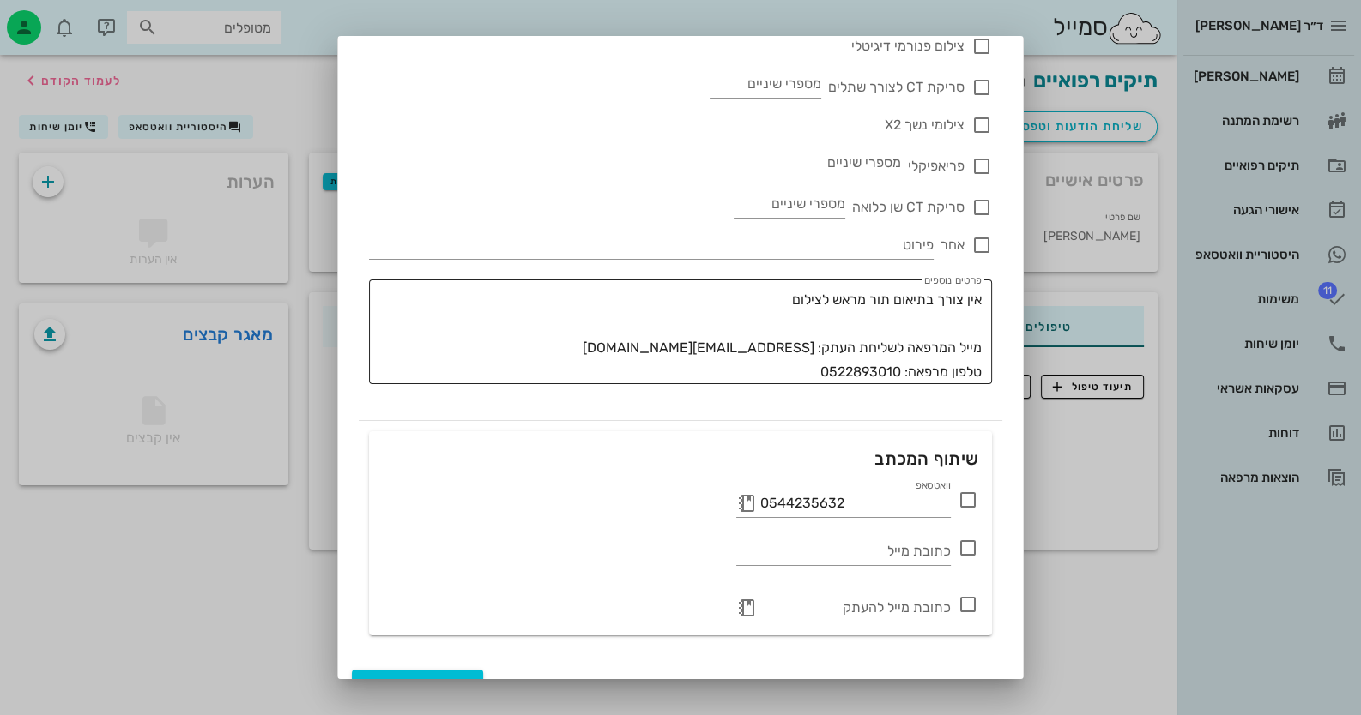
scroll to position [227, 0]
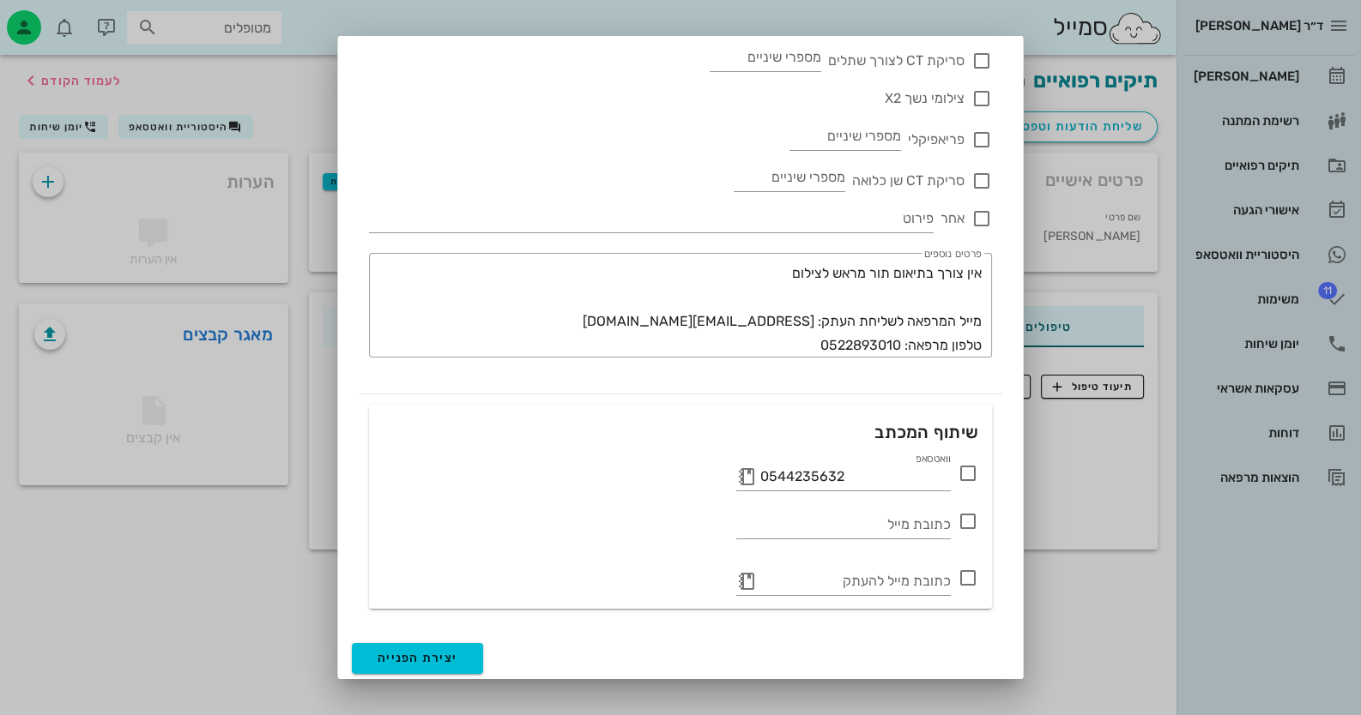
click at [964, 470] on icon at bounding box center [967, 473] width 21 height 21
click at [444, 655] on span "יצירת הפנייה" at bounding box center [417, 658] width 80 height 15
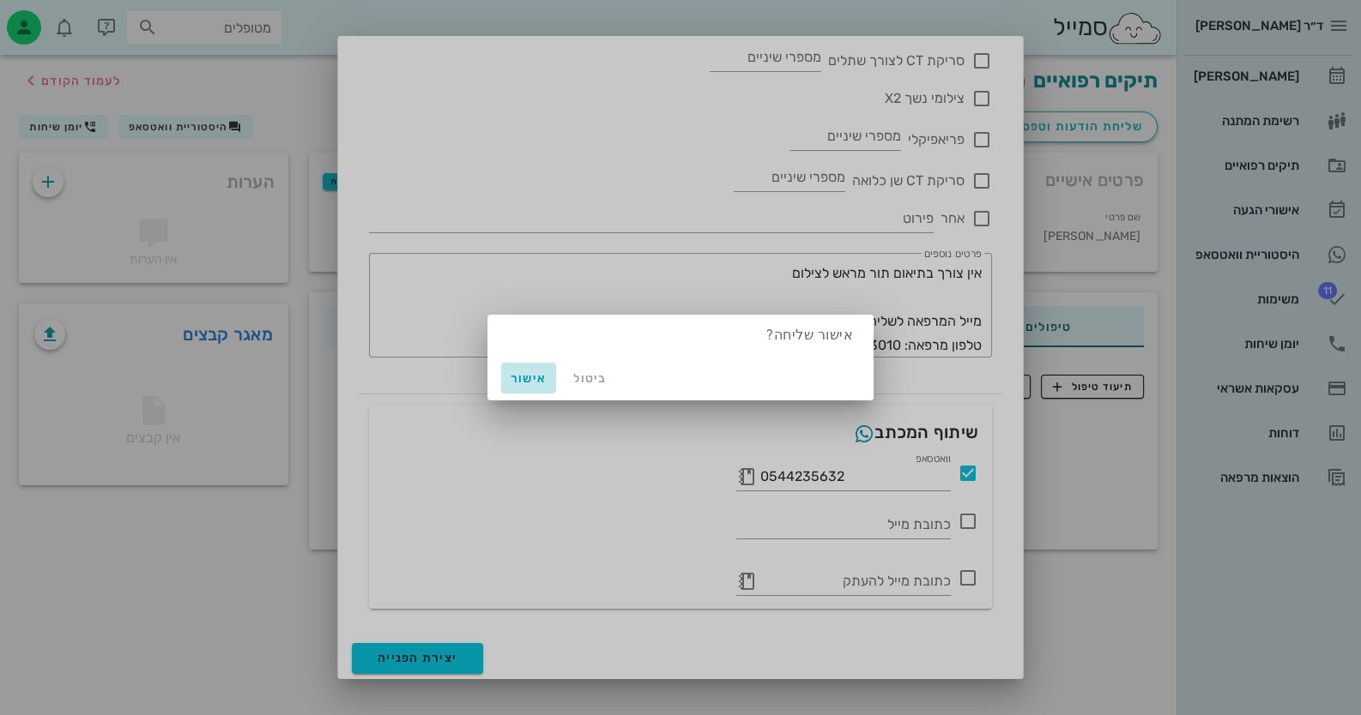
click at [525, 382] on span "אישור" at bounding box center [528, 378] width 41 height 15
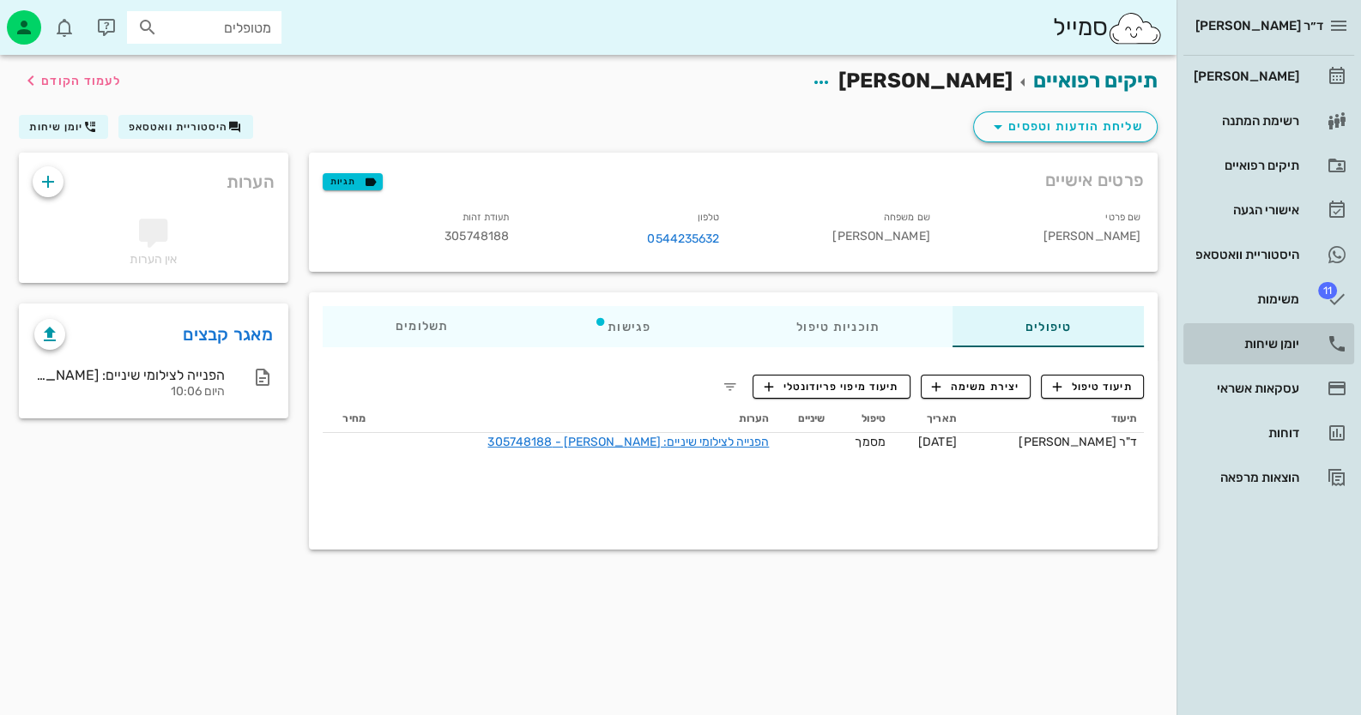
click at [1280, 350] on div "יומן שיחות" at bounding box center [1244, 344] width 109 height 14
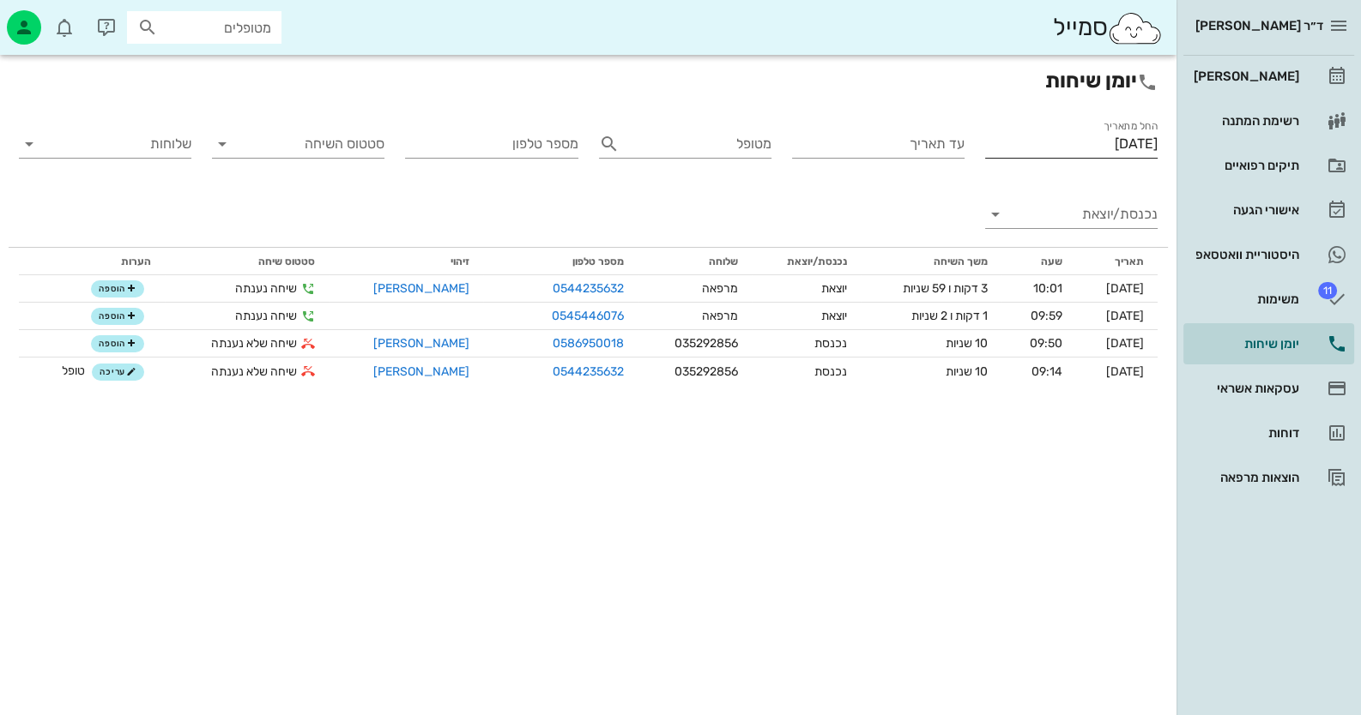
click at [1109, 144] on input "[DATE]" at bounding box center [1071, 143] width 172 height 27
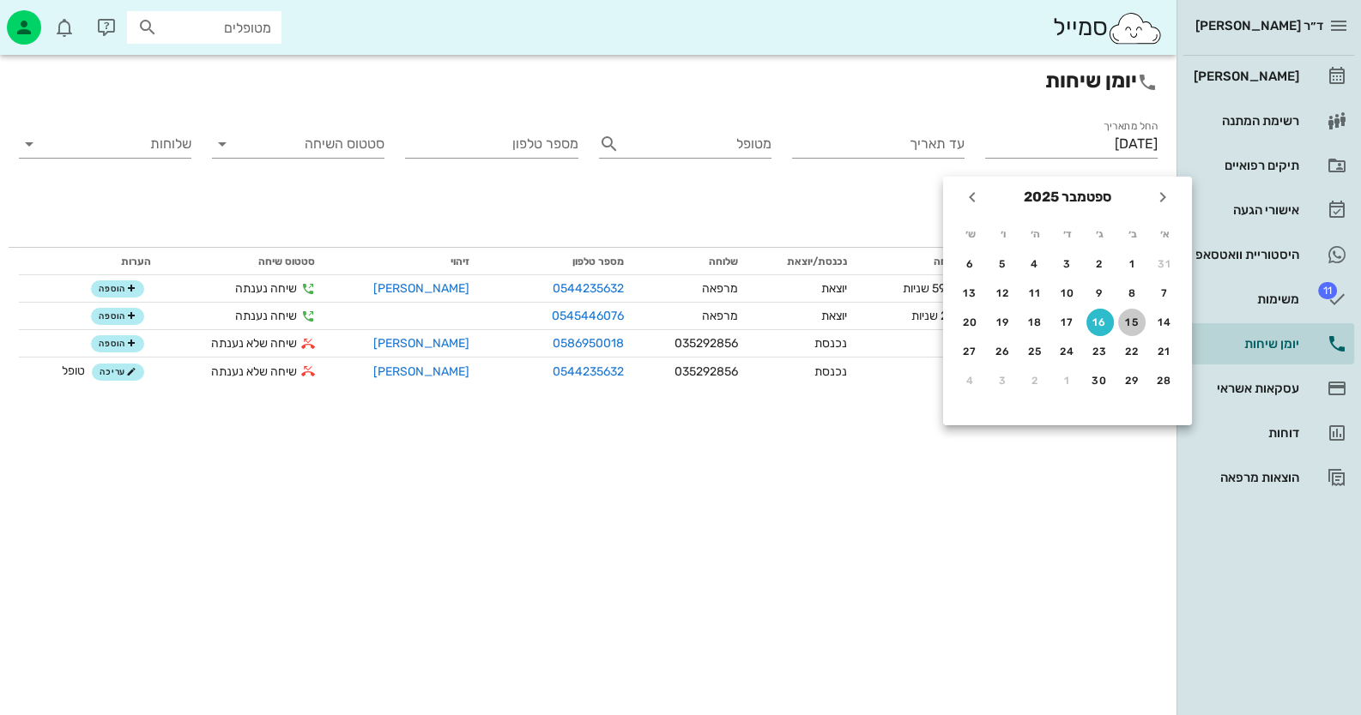
click at [1126, 317] on div "15" at bounding box center [1131, 323] width 27 height 12
type input "[DATE]"
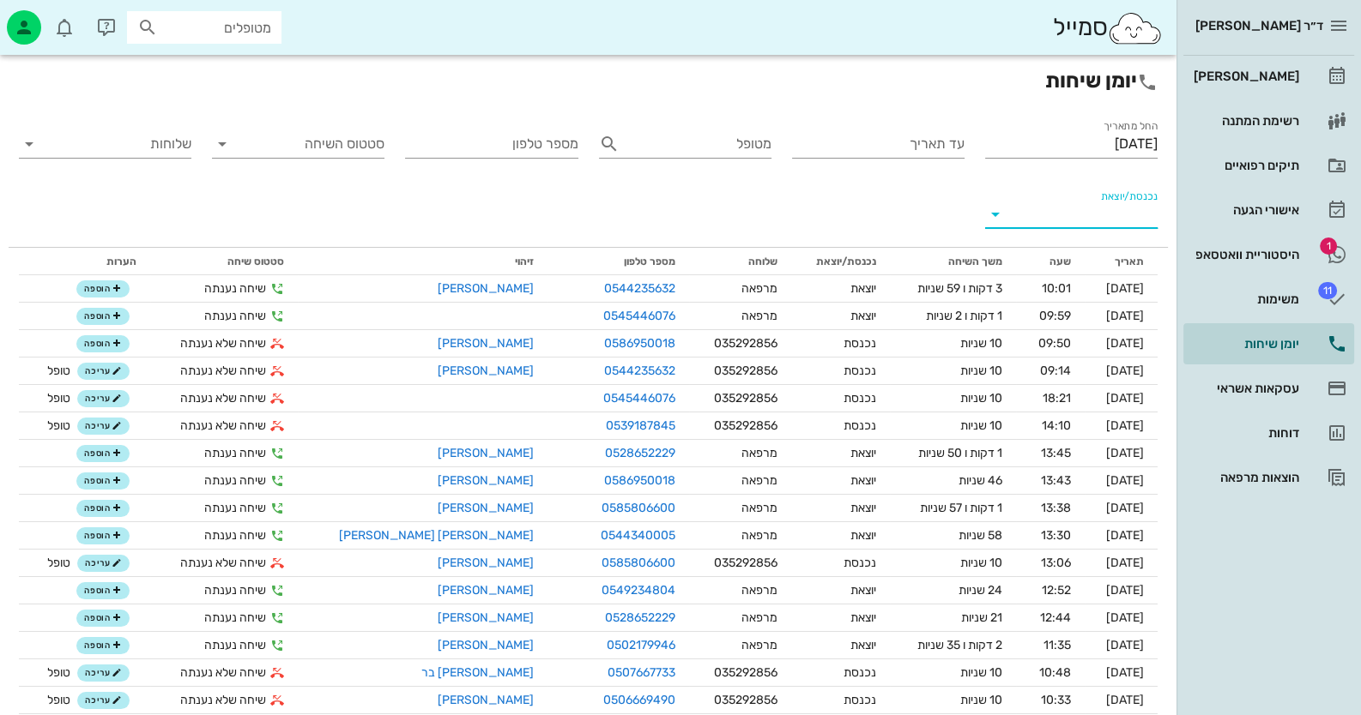
click at [1105, 217] on input "נכנסת/יוצאת" at bounding box center [1084, 214] width 145 height 27
click at [1094, 232] on div "נכנסת" at bounding box center [1103, 228] width 38 height 41
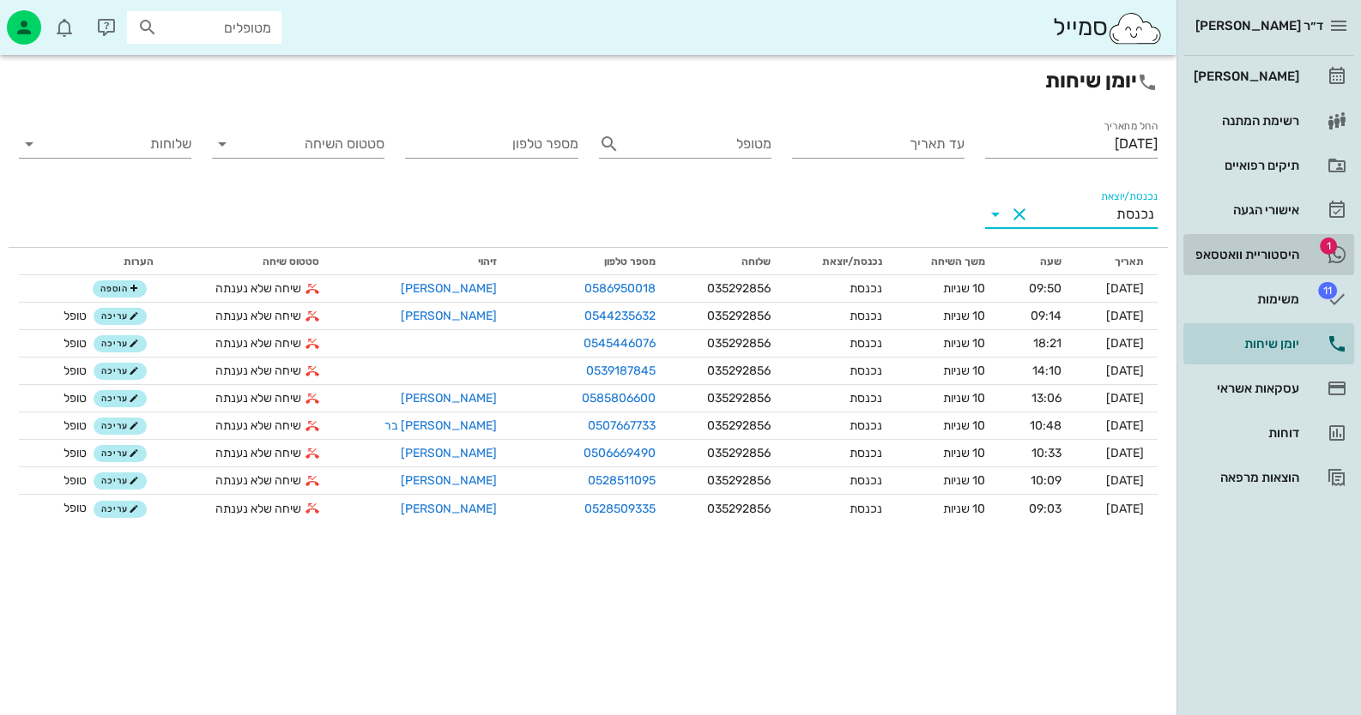
click at [1275, 248] on div "היסטוריית וואטסאפ" at bounding box center [1244, 255] width 109 height 14
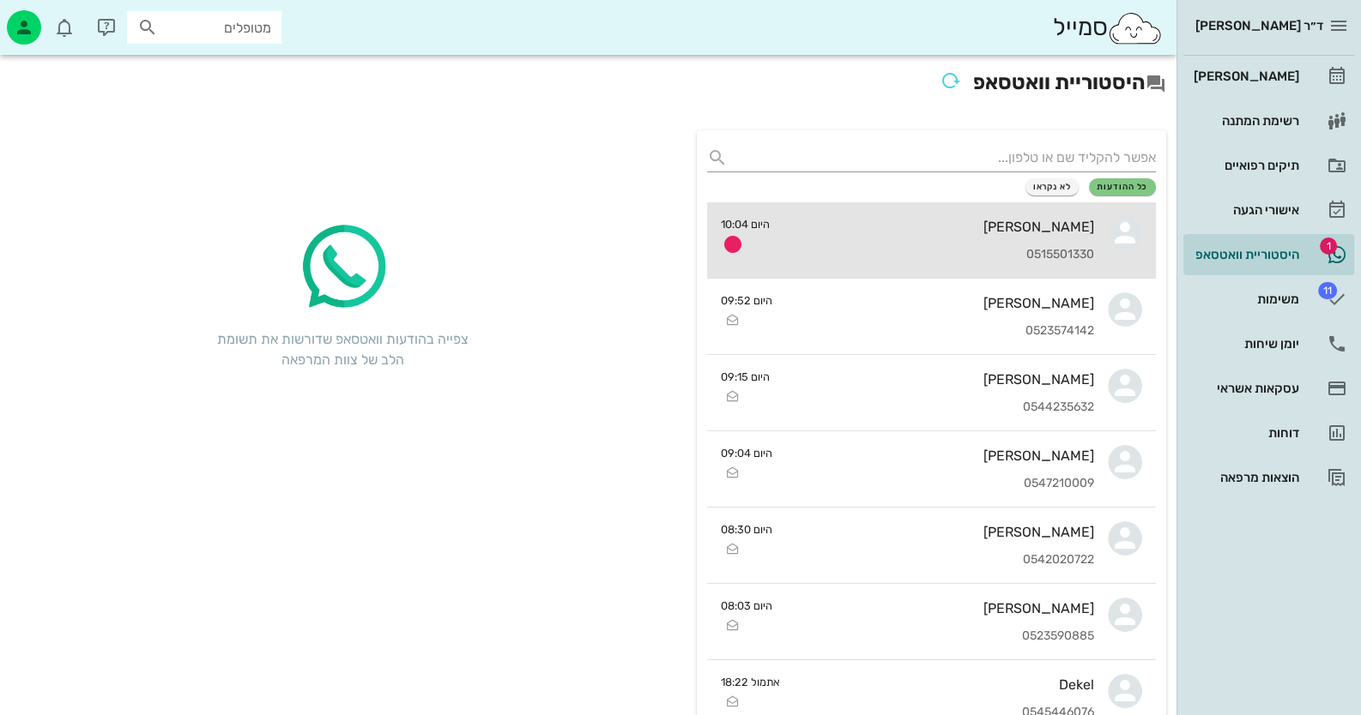
click at [1000, 234] on div "[PERSON_NAME]" at bounding box center [938, 227] width 311 height 16
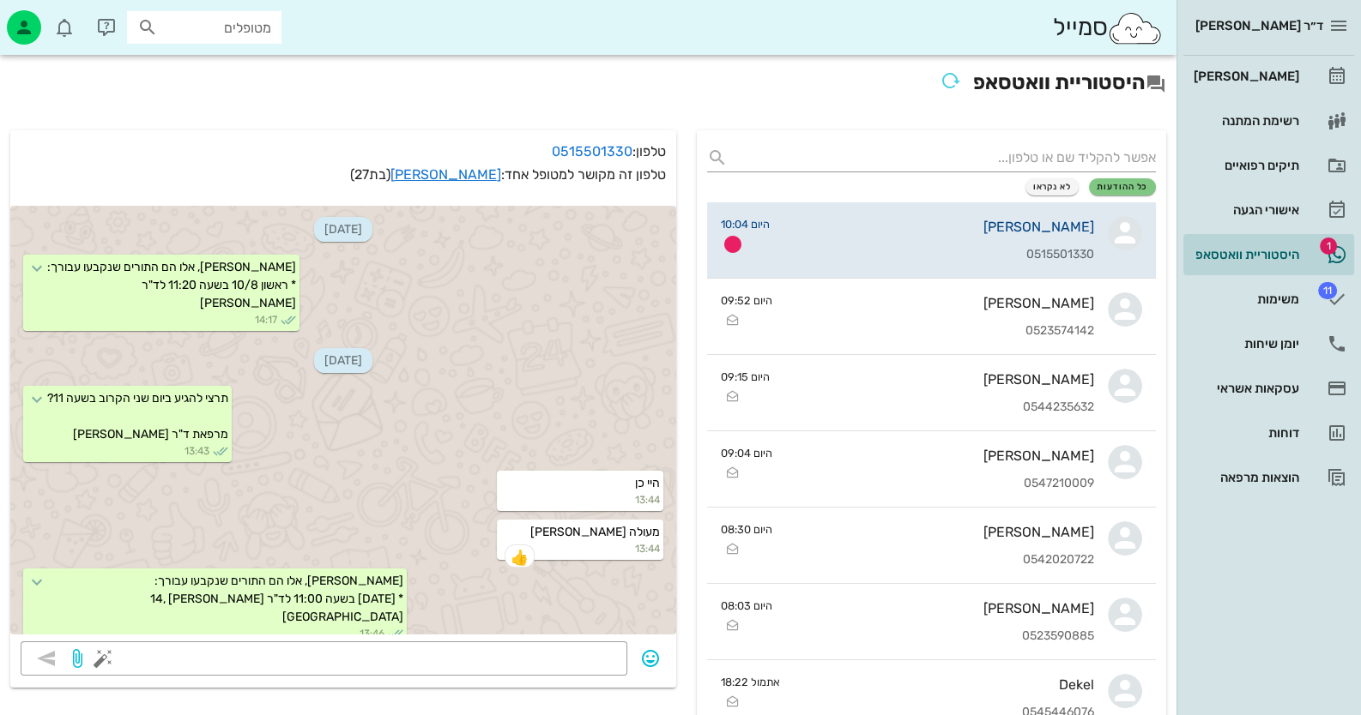
scroll to position [1161, 0]
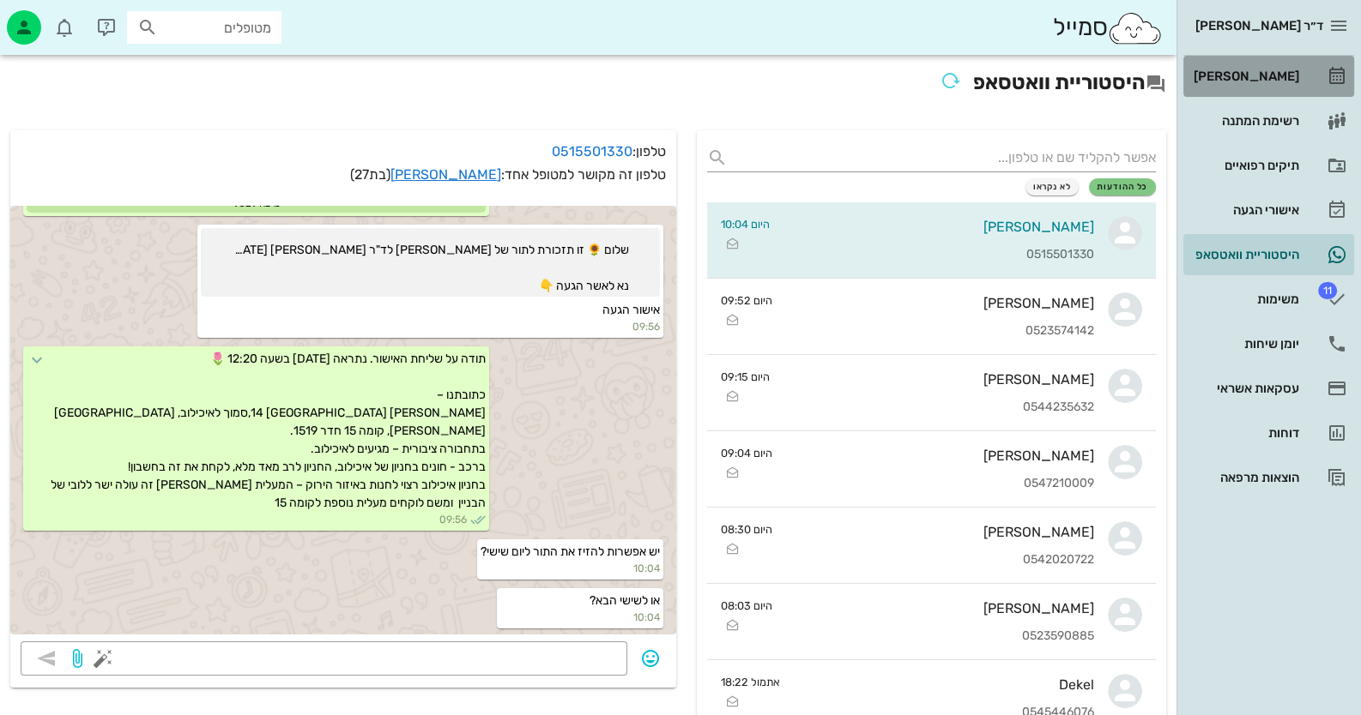
click at [1235, 73] on div "[PERSON_NAME]" at bounding box center [1244, 76] width 109 height 14
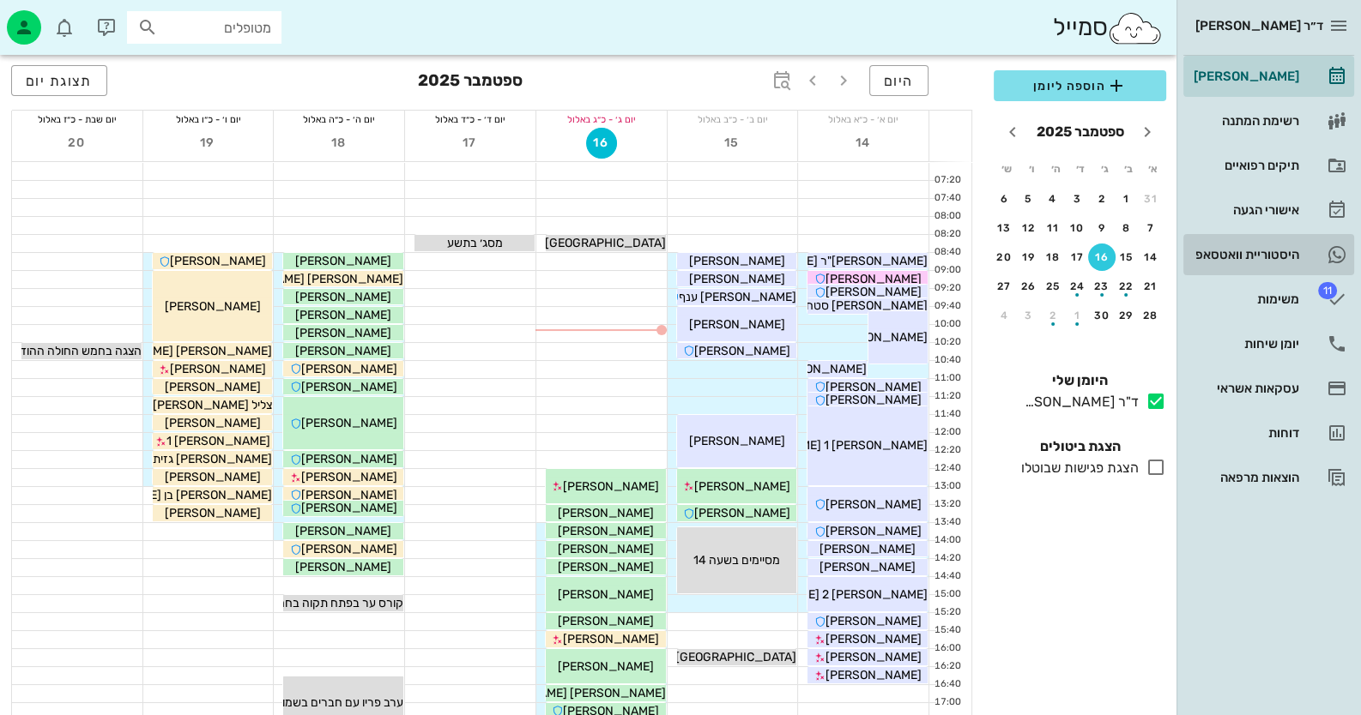
click at [1253, 252] on div "היסטוריית וואטסאפ" at bounding box center [1244, 255] width 109 height 14
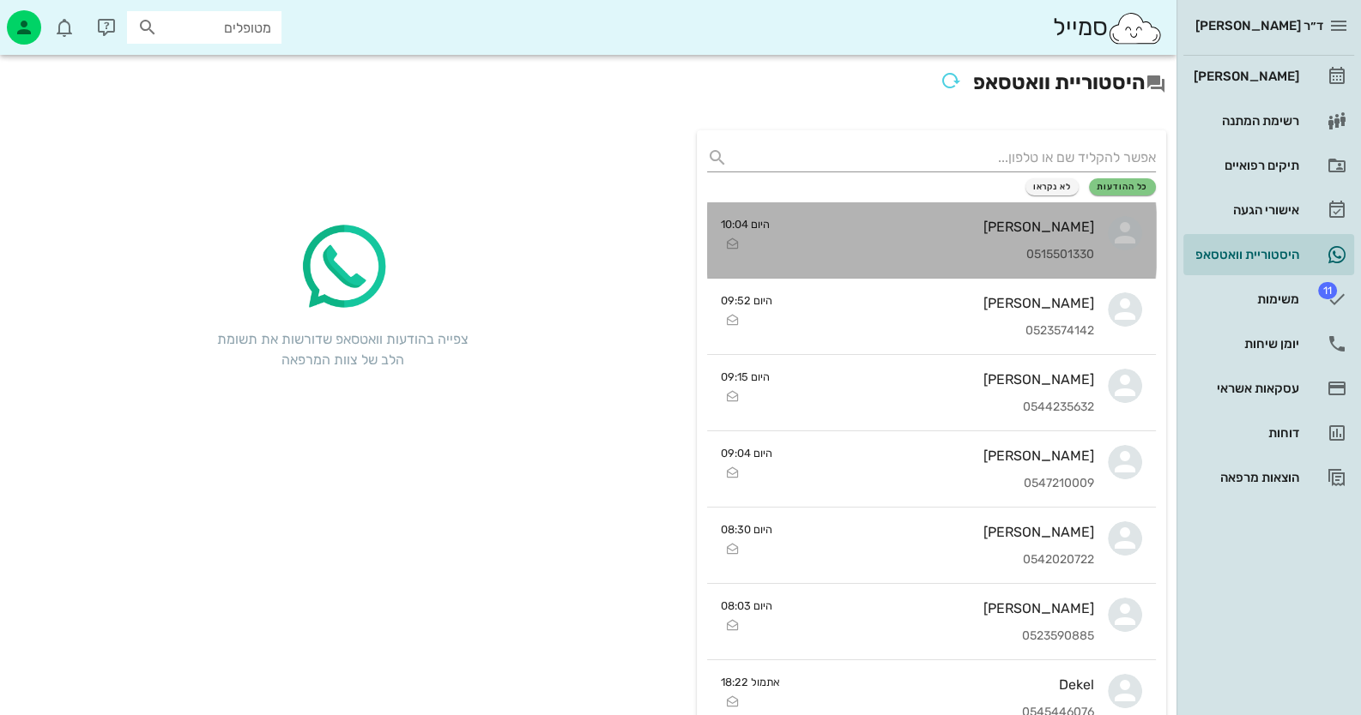
click at [1025, 228] on div "[PERSON_NAME]" at bounding box center [938, 227] width 311 height 16
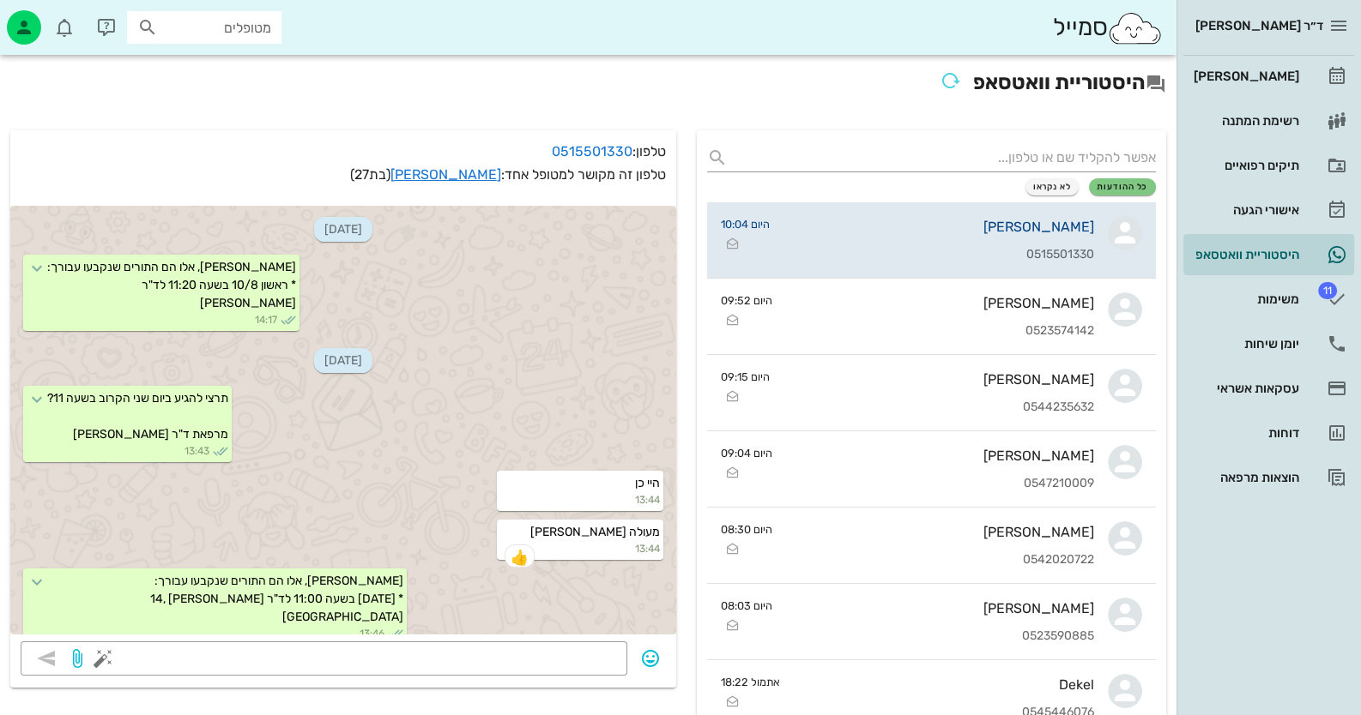
scroll to position [1161, 0]
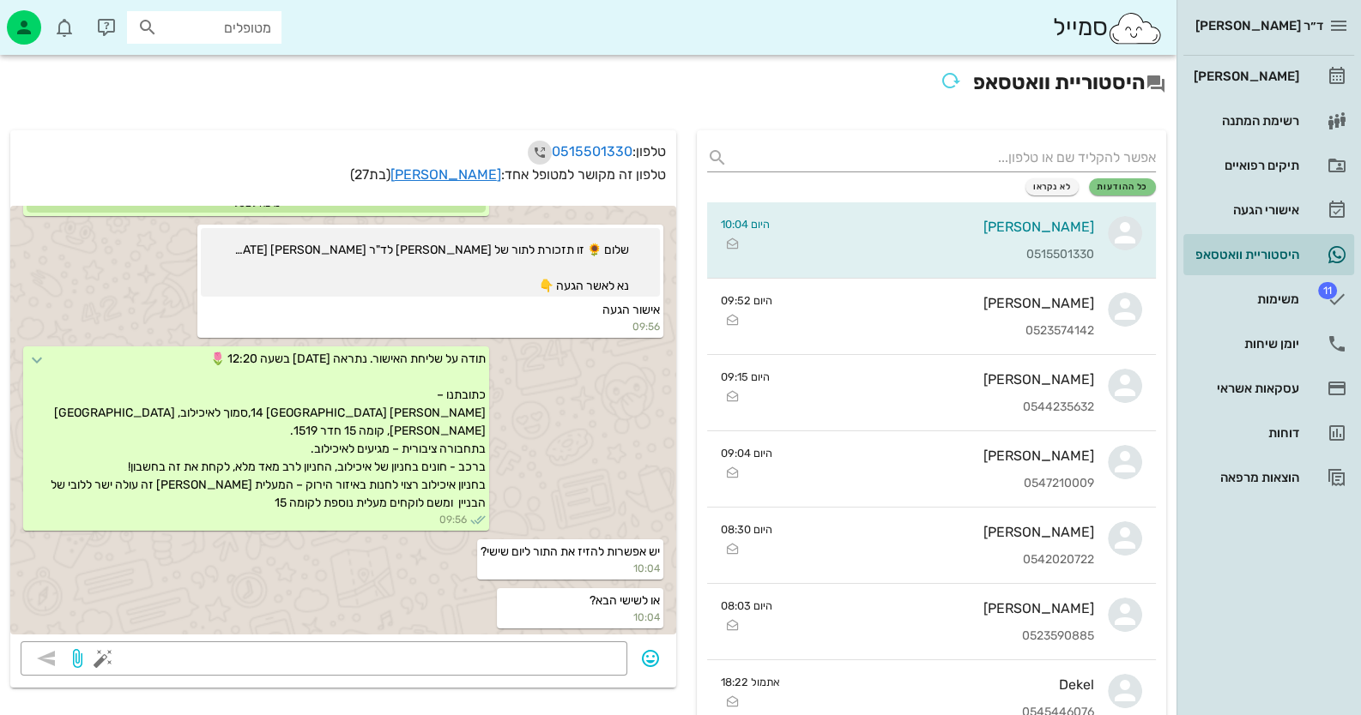
click at [532, 150] on icon "button" at bounding box center [539, 152] width 21 height 21
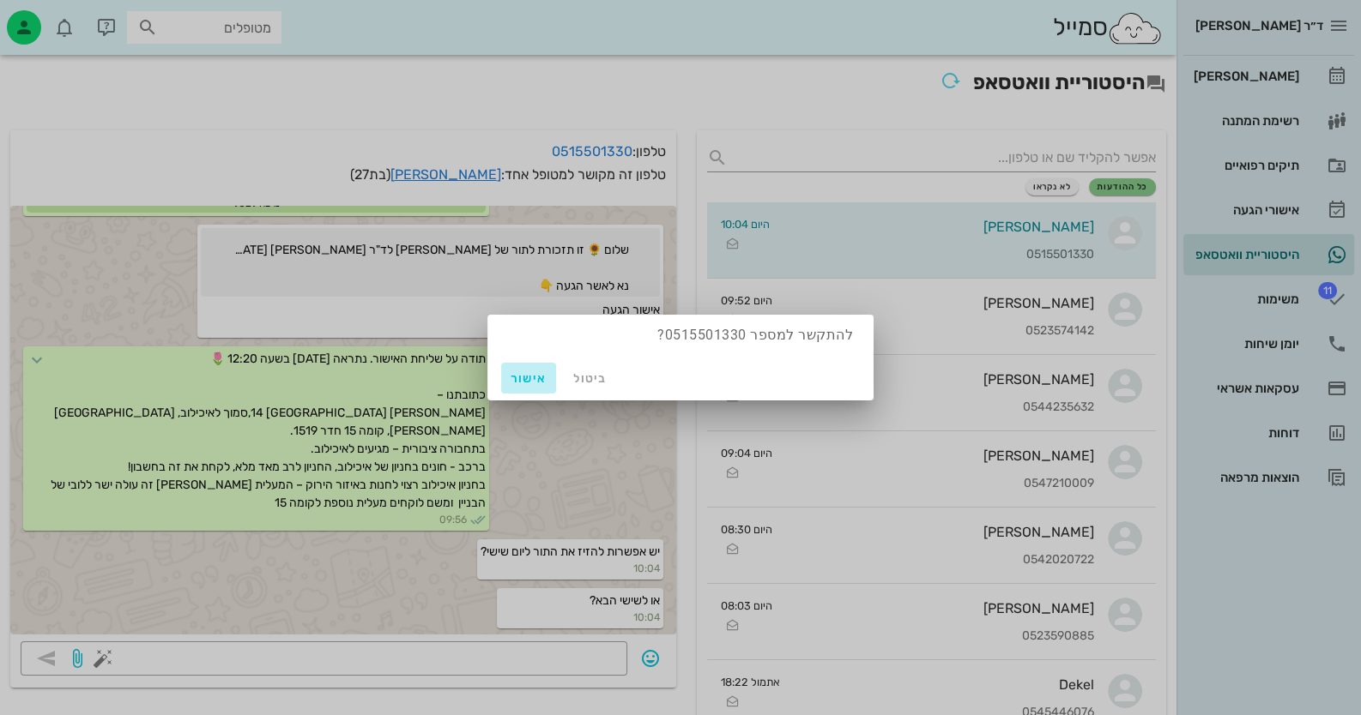
click at [515, 371] on span "אישור" at bounding box center [528, 378] width 41 height 15
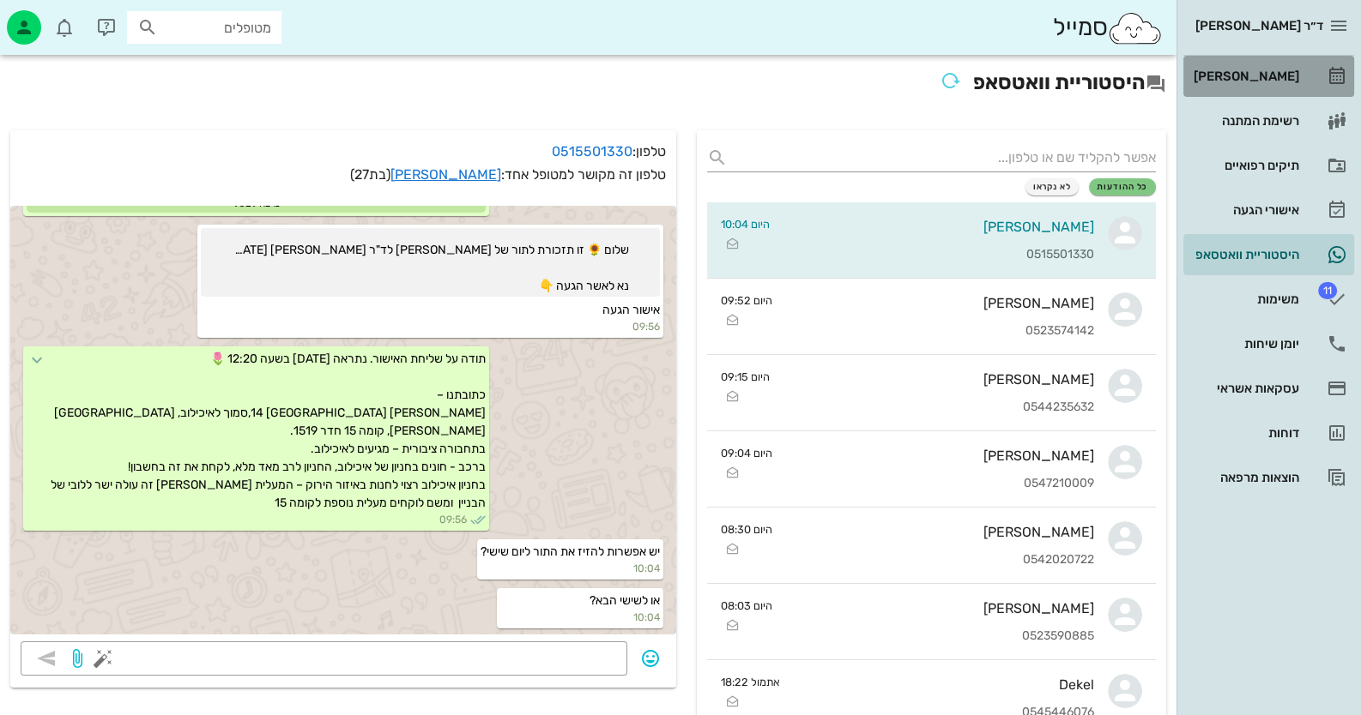
click at [1255, 78] on div "[PERSON_NAME]" at bounding box center [1244, 76] width 109 height 14
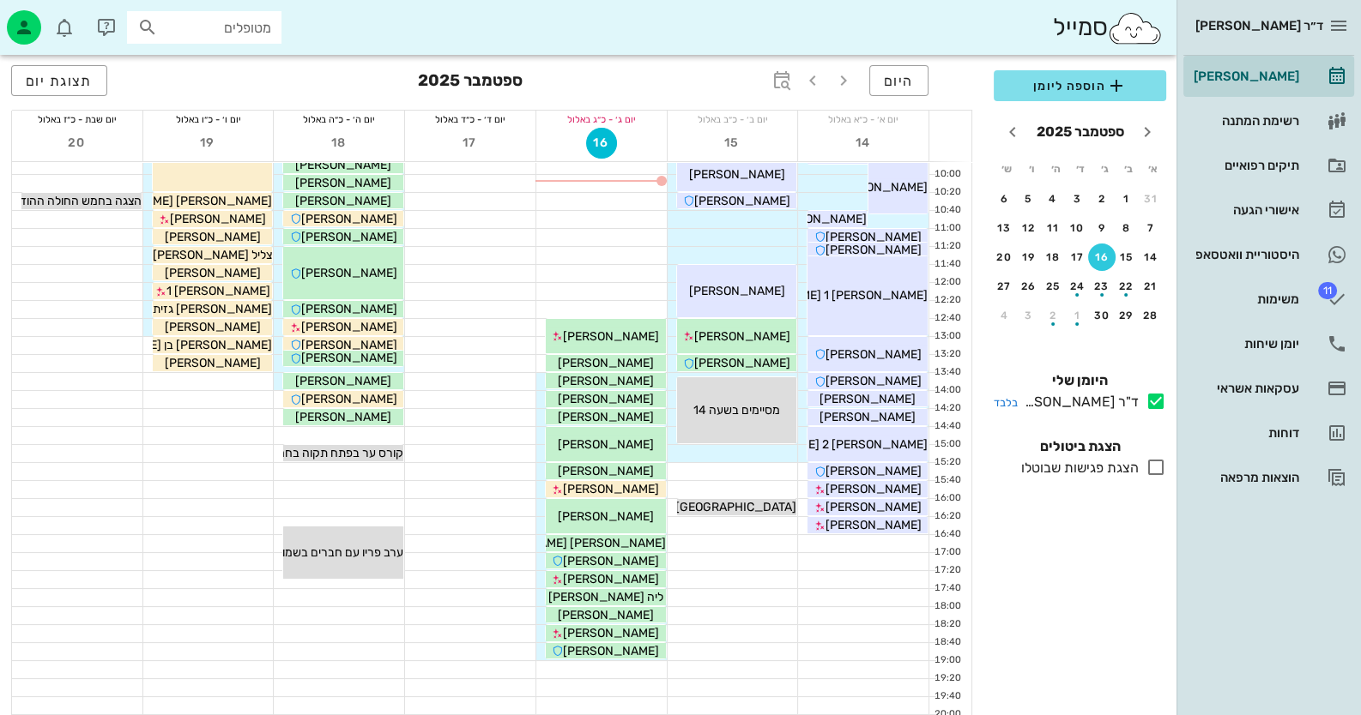
scroll to position [171, 0]
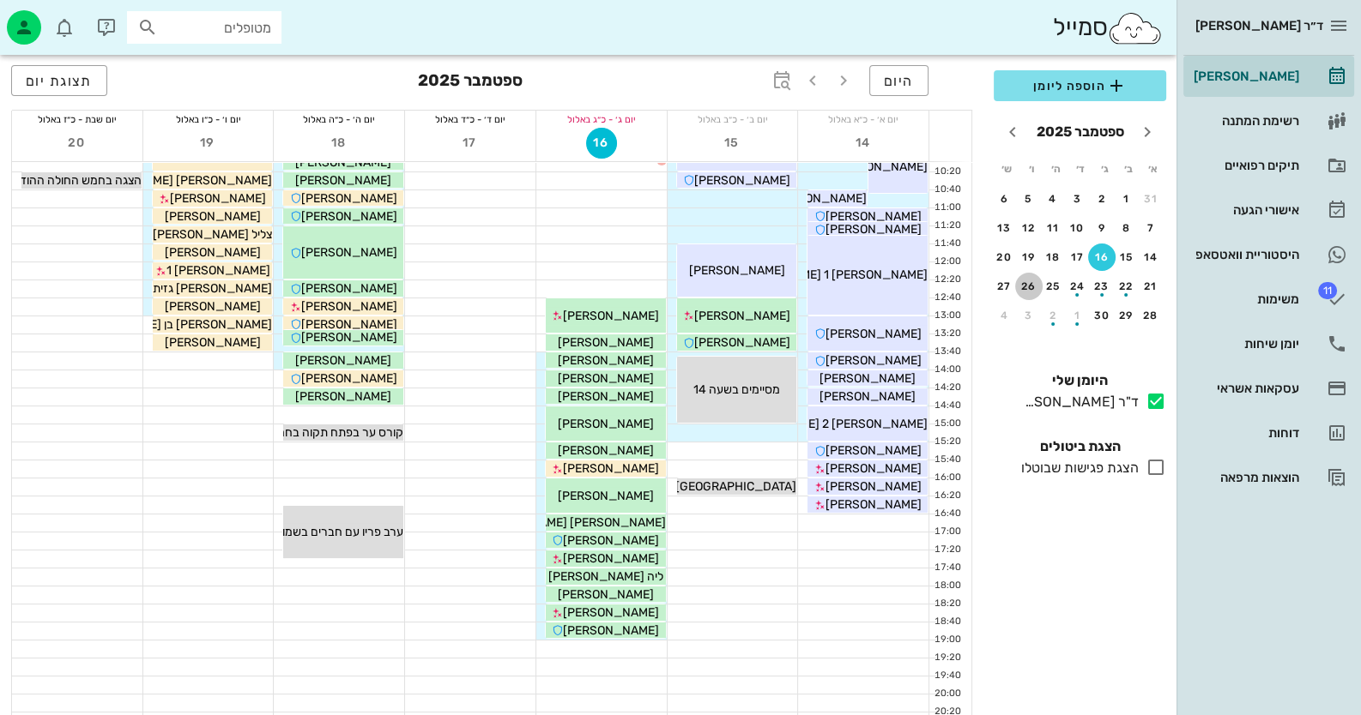
click at [1027, 281] on div "26" at bounding box center [1028, 287] width 27 height 12
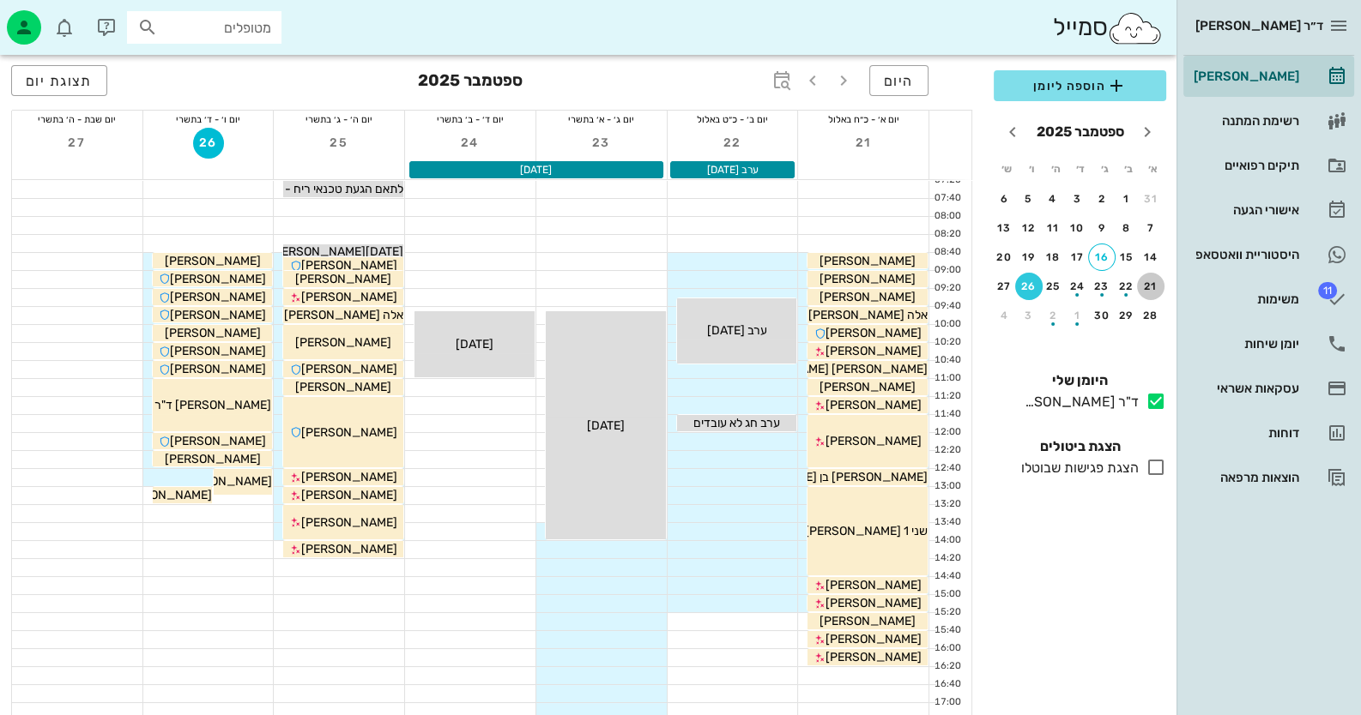
click at [1150, 281] on div "21" at bounding box center [1150, 287] width 27 height 12
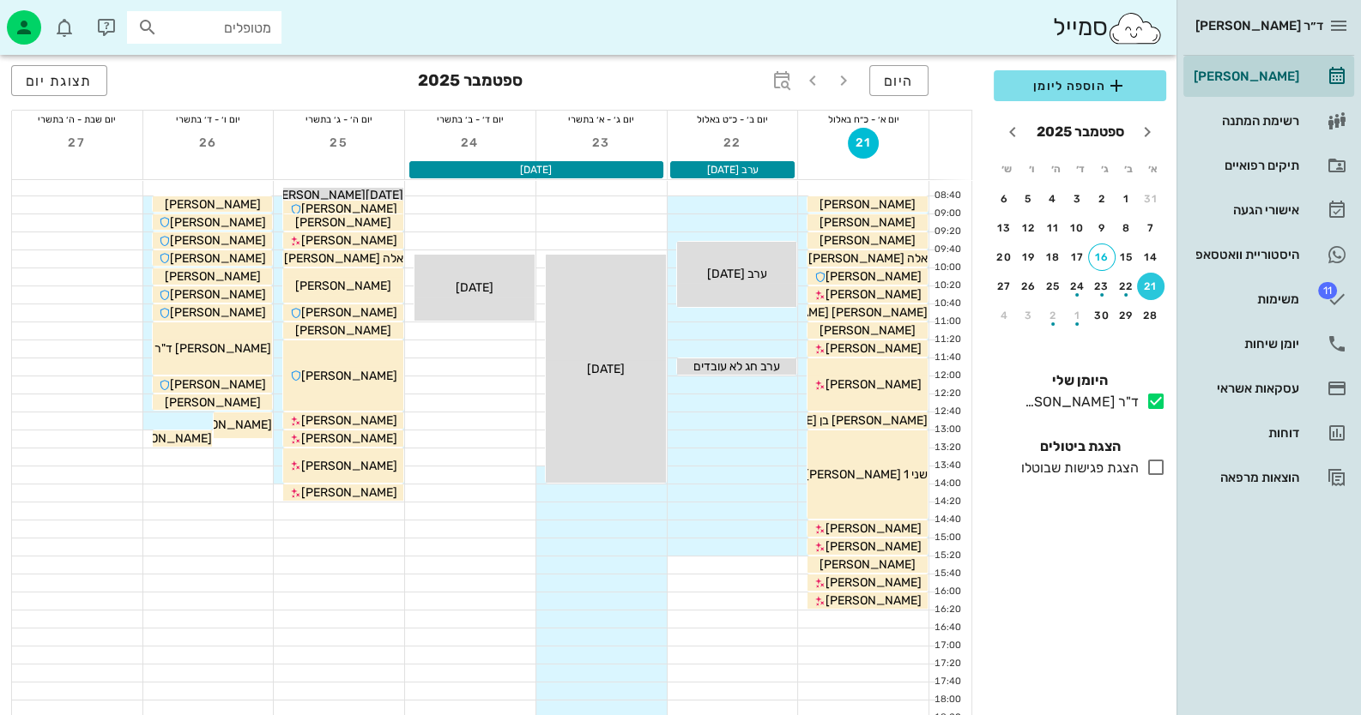
scroll to position [85, 0]
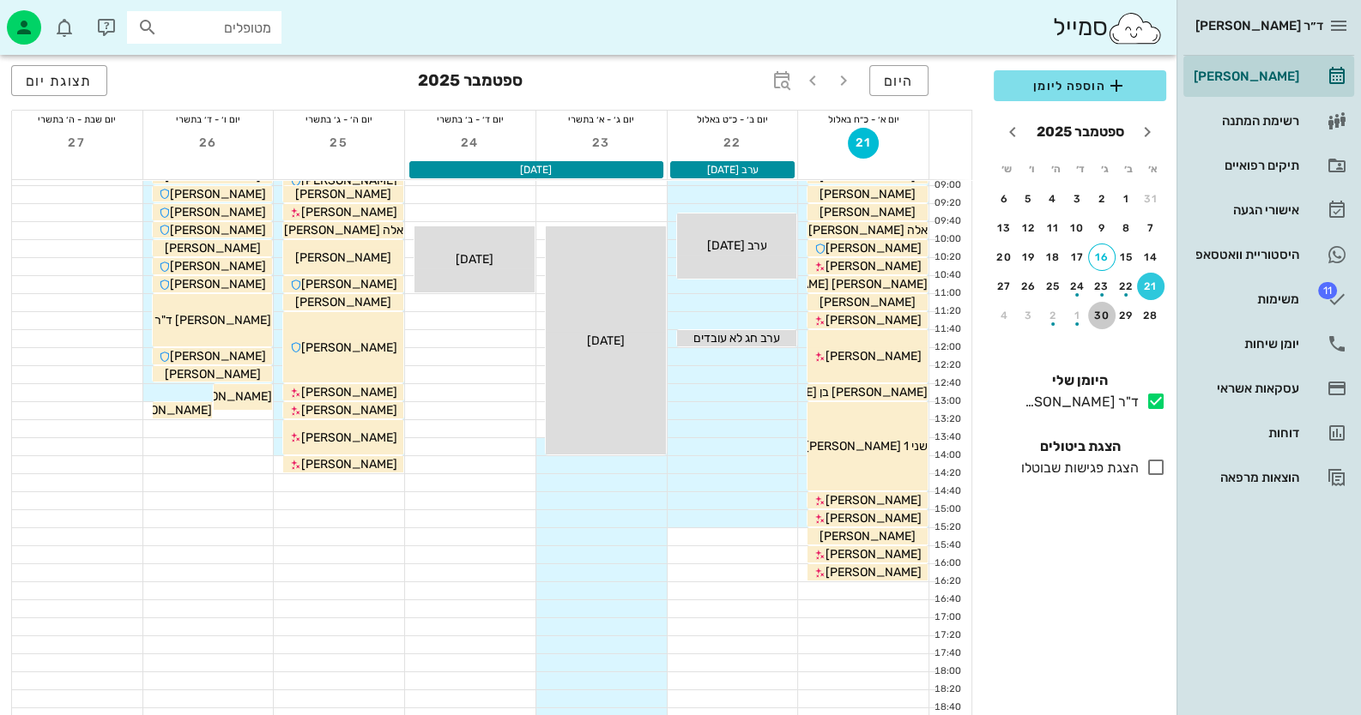
click at [1099, 310] on div "30" at bounding box center [1101, 316] width 27 height 12
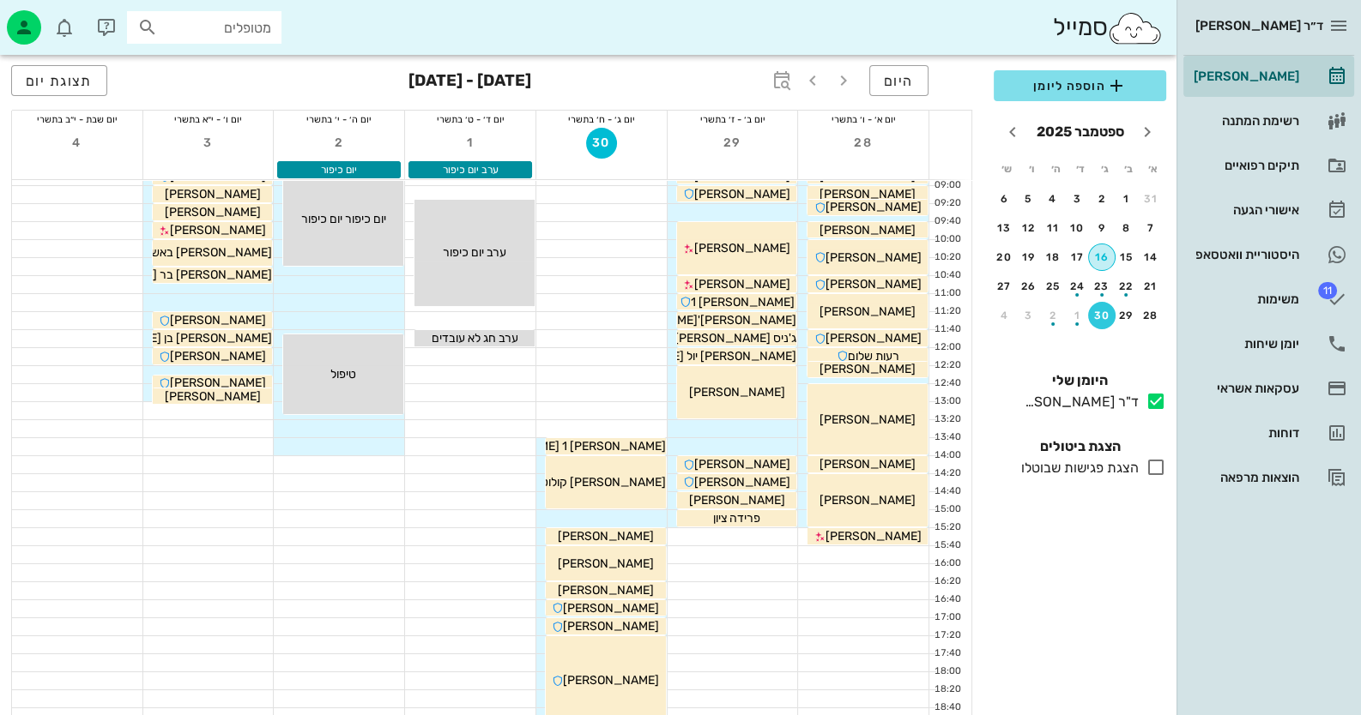
click at [1100, 258] on div "16" at bounding box center [1102, 257] width 26 height 12
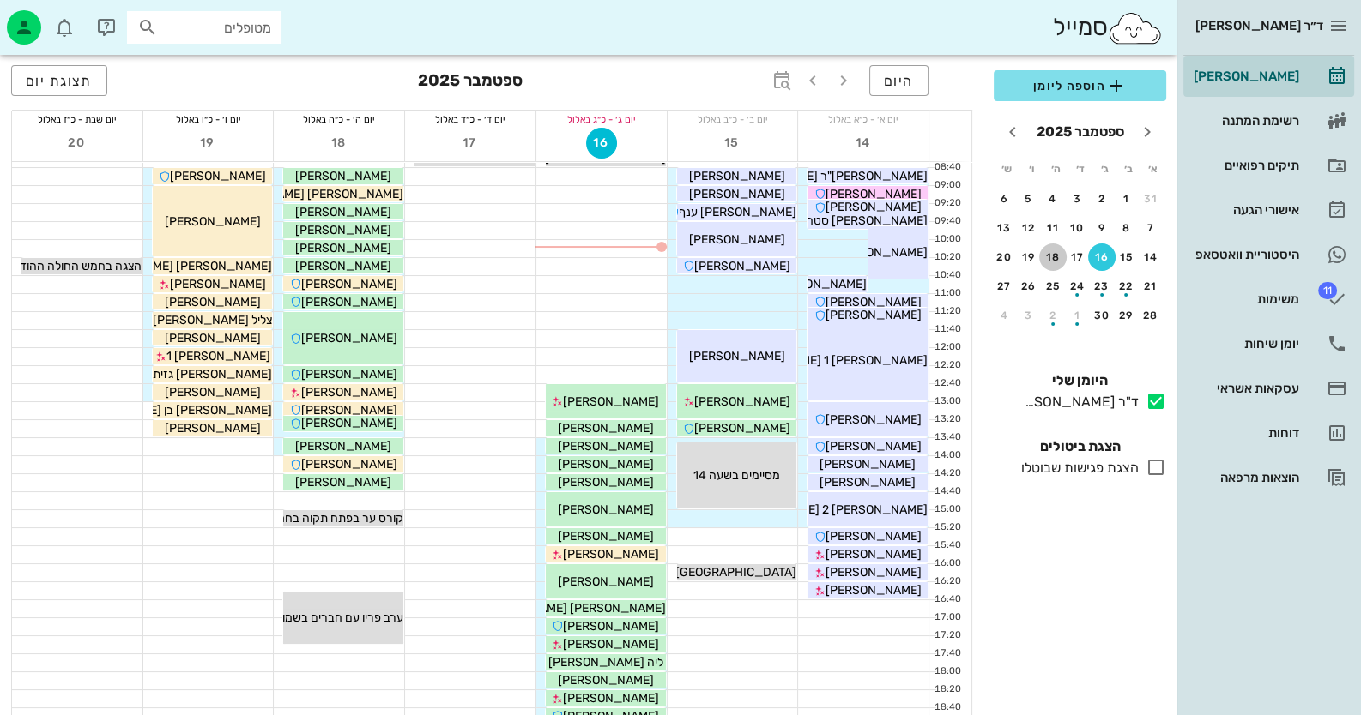
click at [1054, 251] on div "18" at bounding box center [1052, 257] width 27 height 12
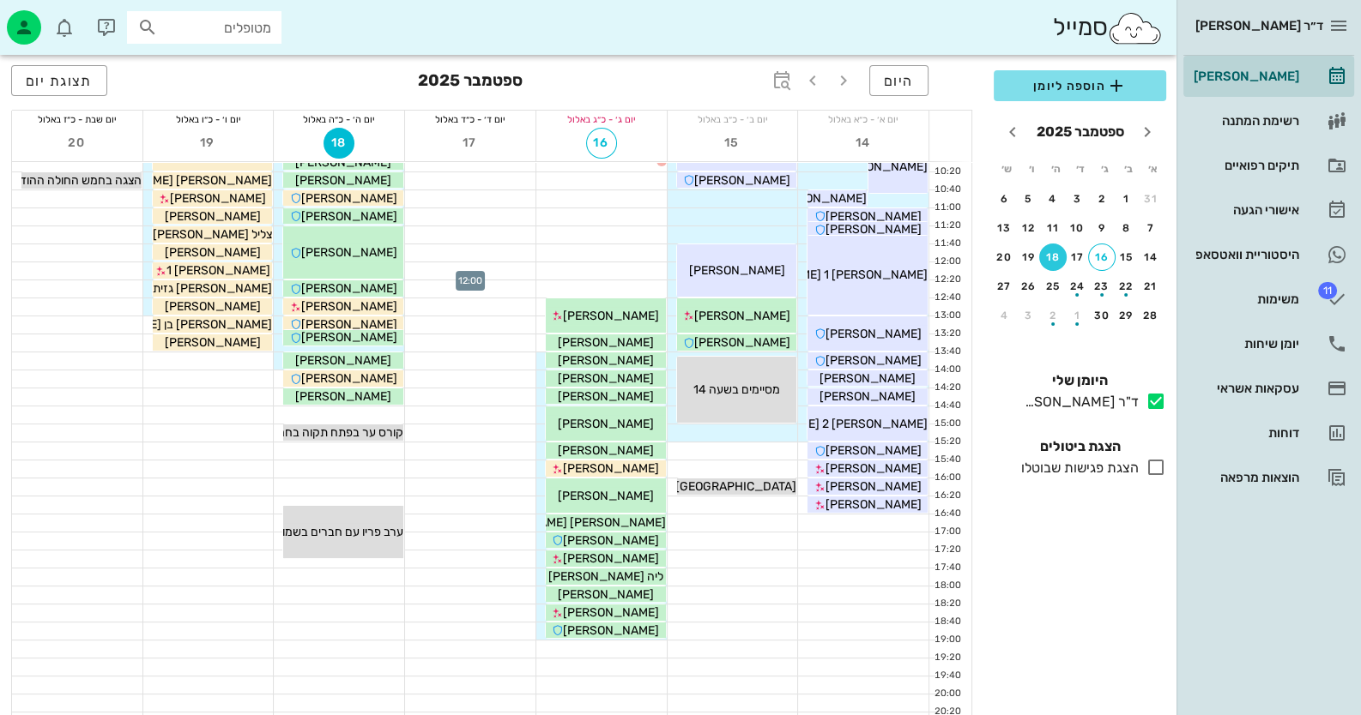
scroll to position [85, 0]
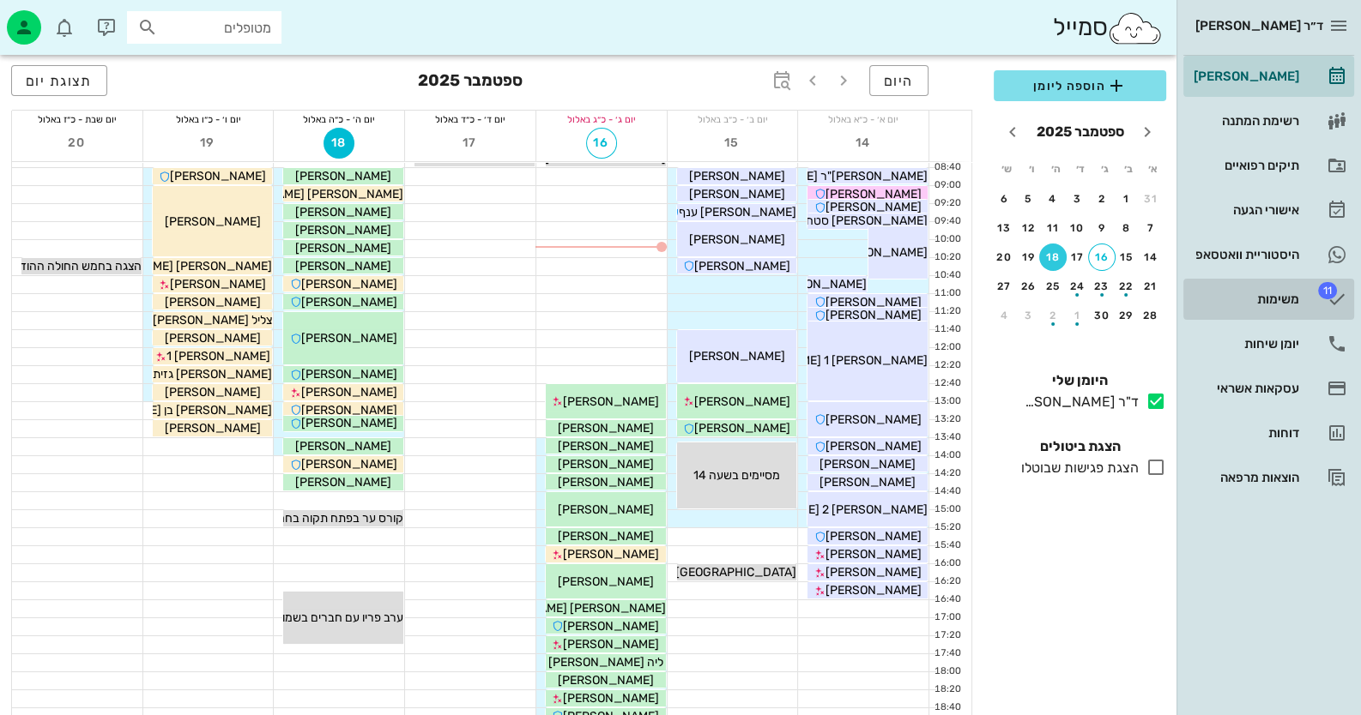
click at [1291, 299] on div "משימות" at bounding box center [1244, 300] width 109 height 14
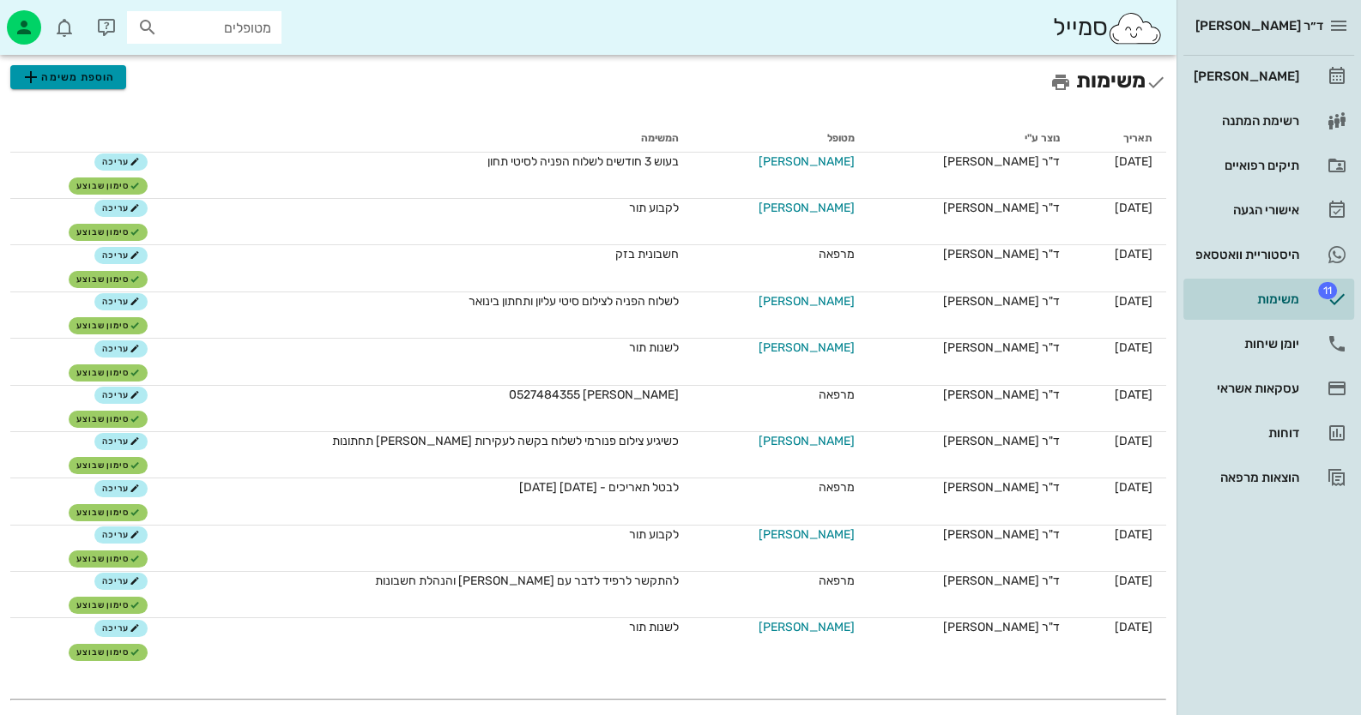
click at [99, 76] on span "הוספת משימה" at bounding box center [68, 77] width 94 height 21
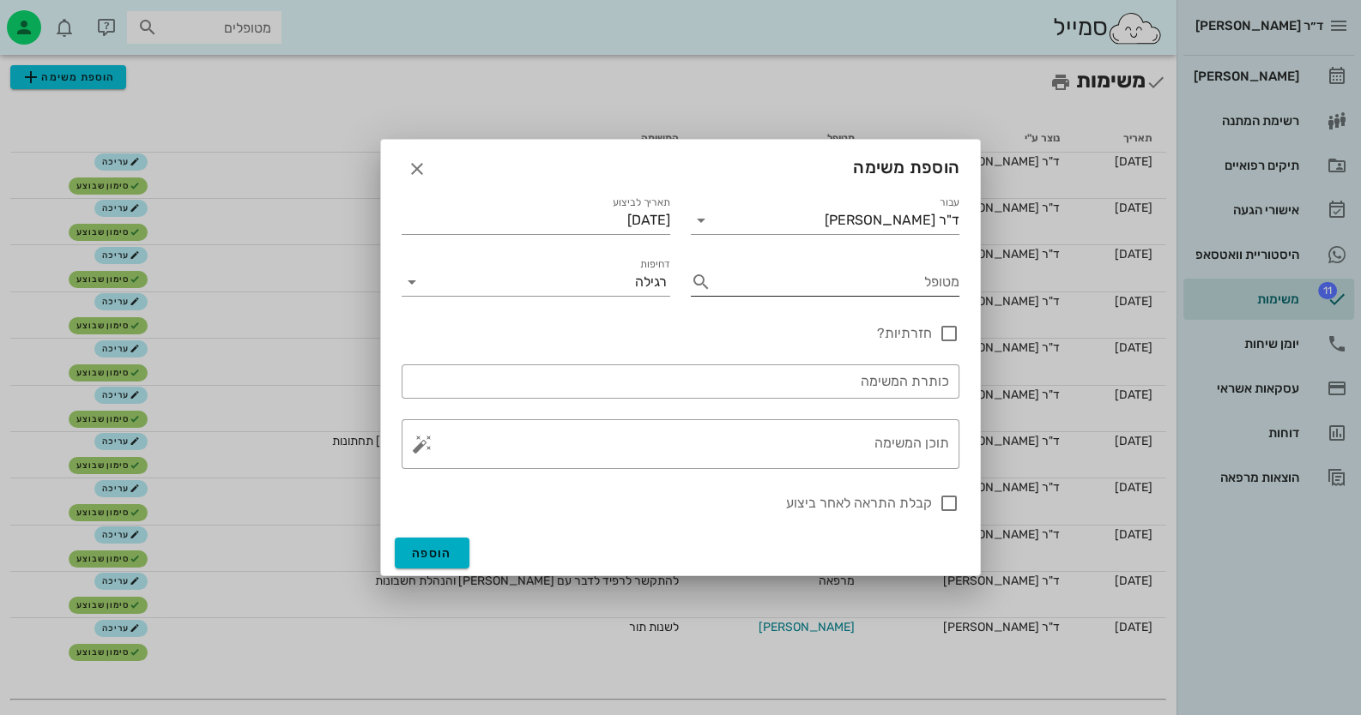
click at [825, 279] on input "מטופל" at bounding box center [838, 282] width 241 height 27
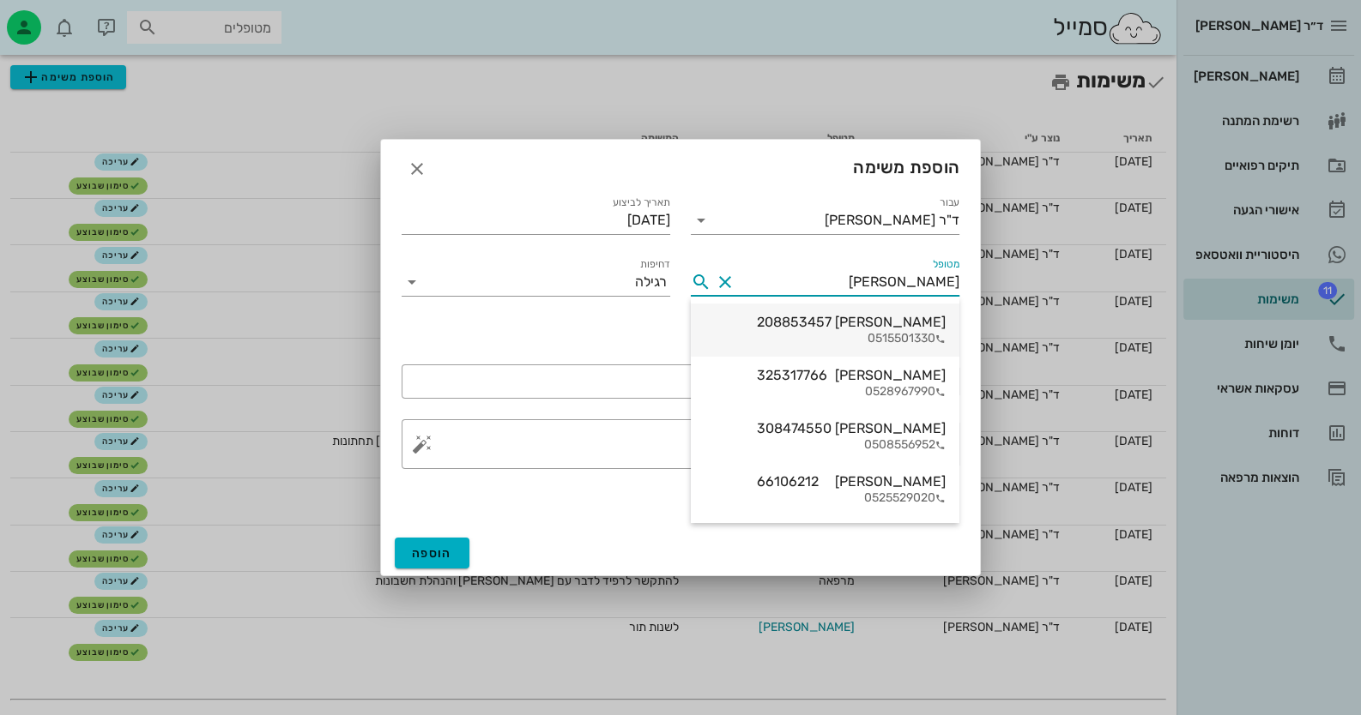
click at [870, 332] on div "0515501330" at bounding box center [851, 339] width 189 height 15
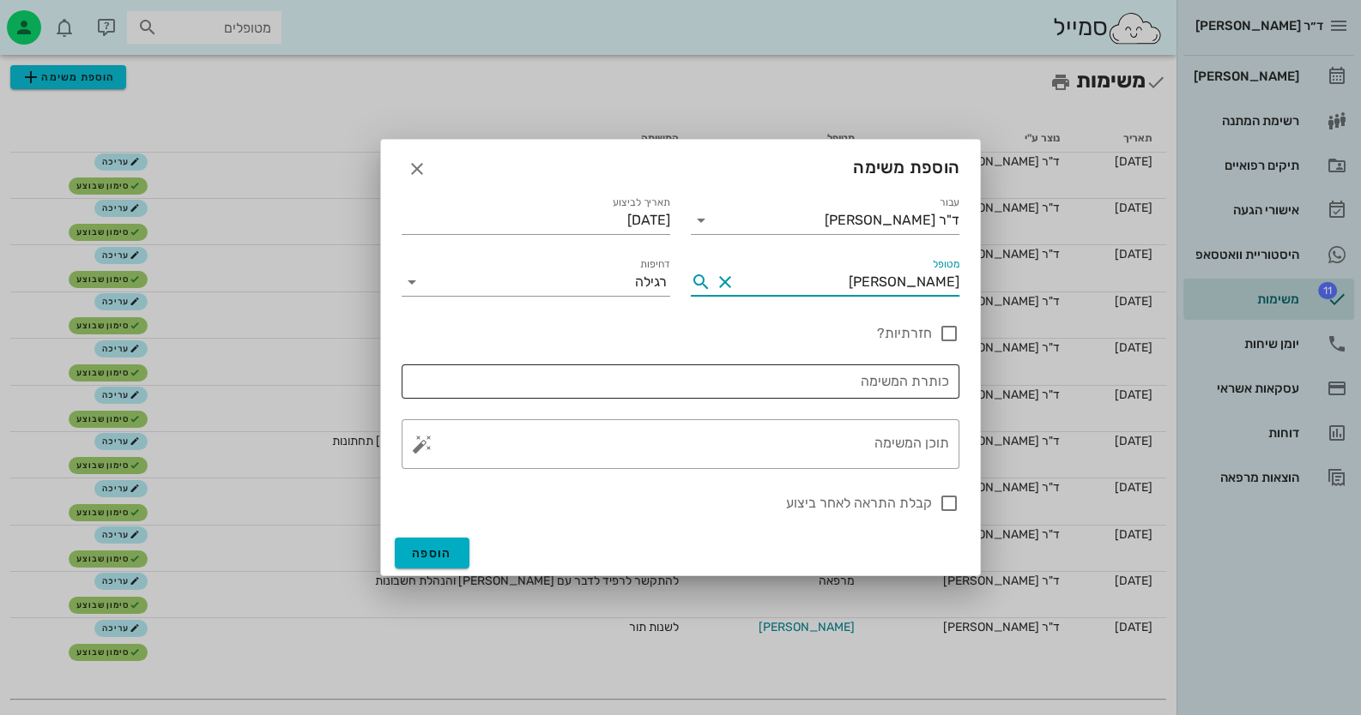
type input "[PERSON_NAME]"
click at [770, 389] on input "כותרת המשימה" at bounding box center [680, 381] width 537 height 27
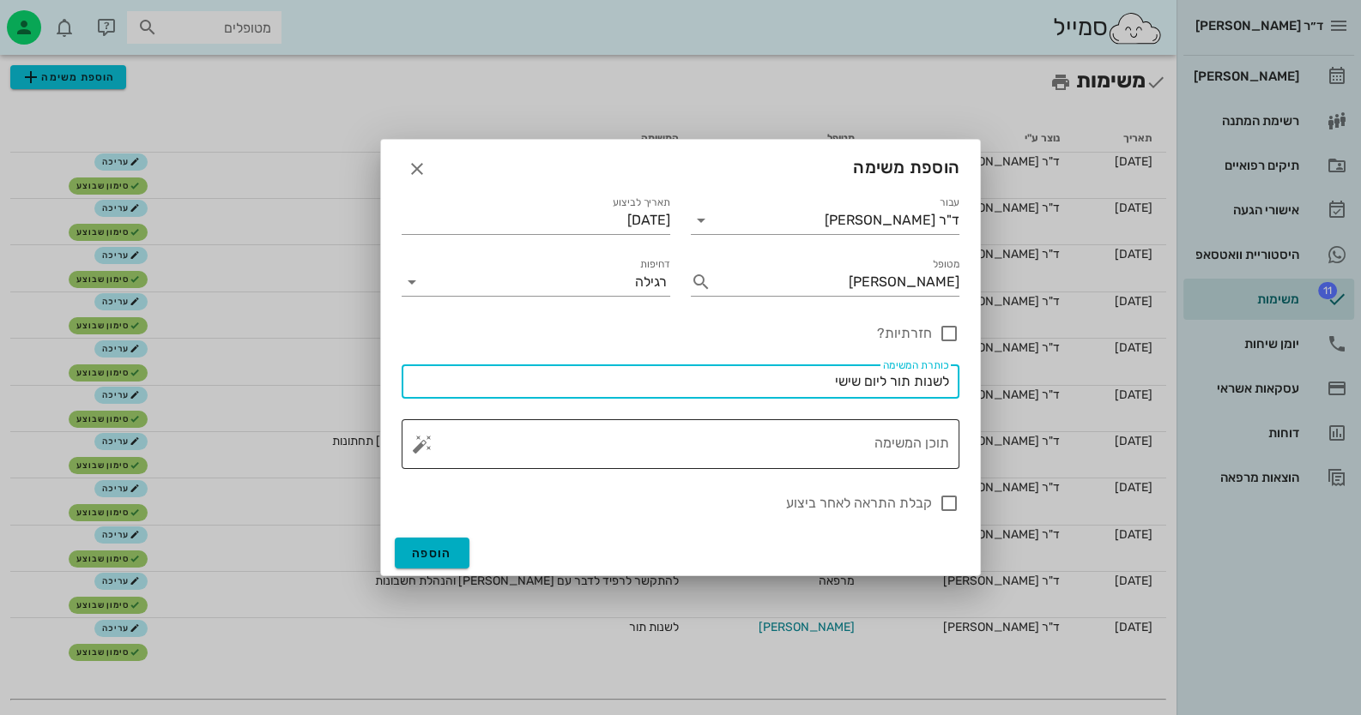
type input "לשנות תור ליום שישי"
click at [779, 438] on textarea "תוכן המשימה" at bounding box center [687, 448] width 523 height 41
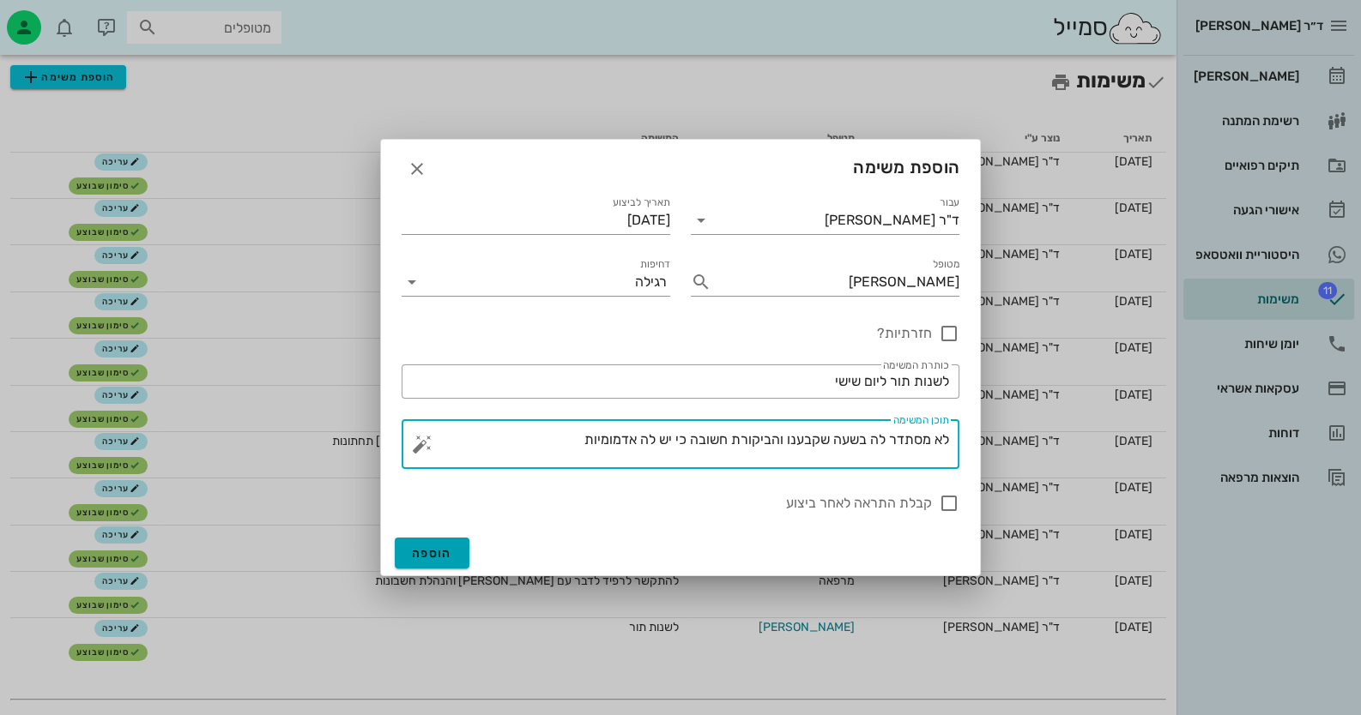
type textarea "לא מסתדר לה בשעה שקבענו והביקורת חשובה כי יש לה אדמומיות"
click at [432, 552] on span "הוספה" at bounding box center [432, 553] width 40 height 15
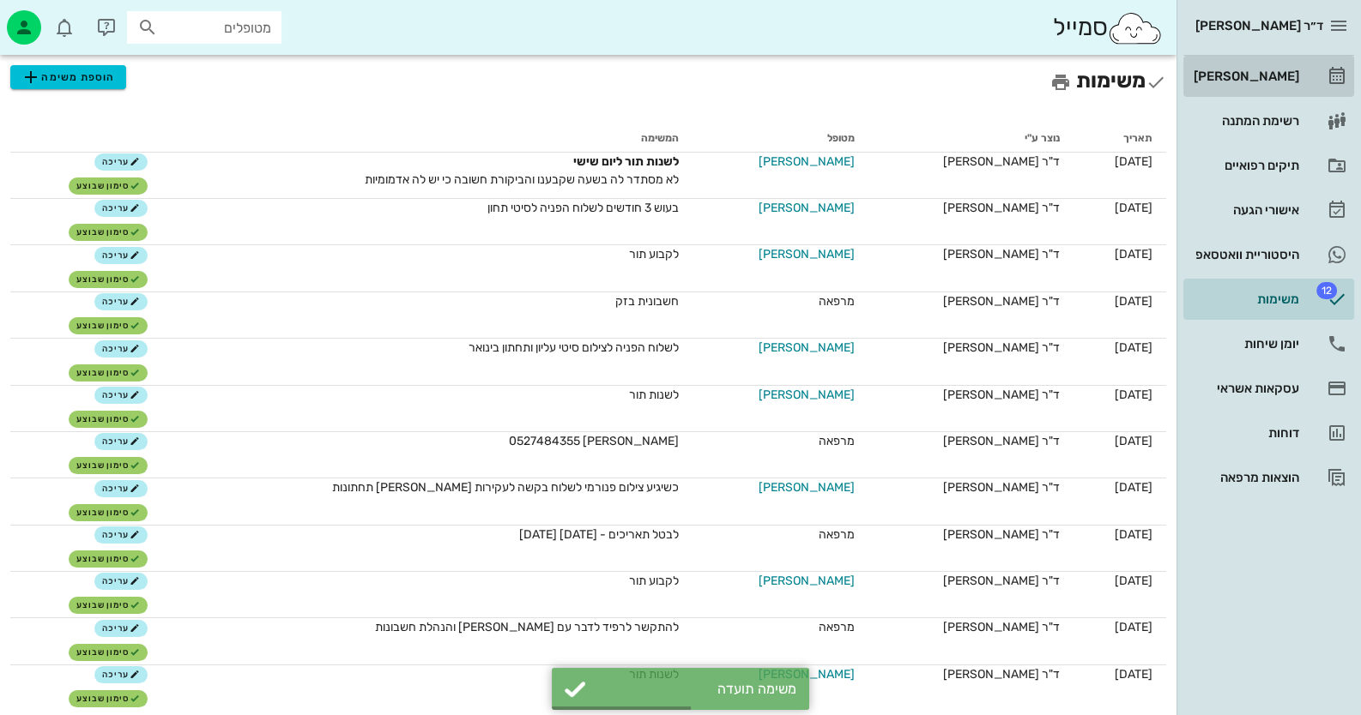
click at [1269, 76] on div "[PERSON_NAME]" at bounding box center [1244, 76] width 109 height 14
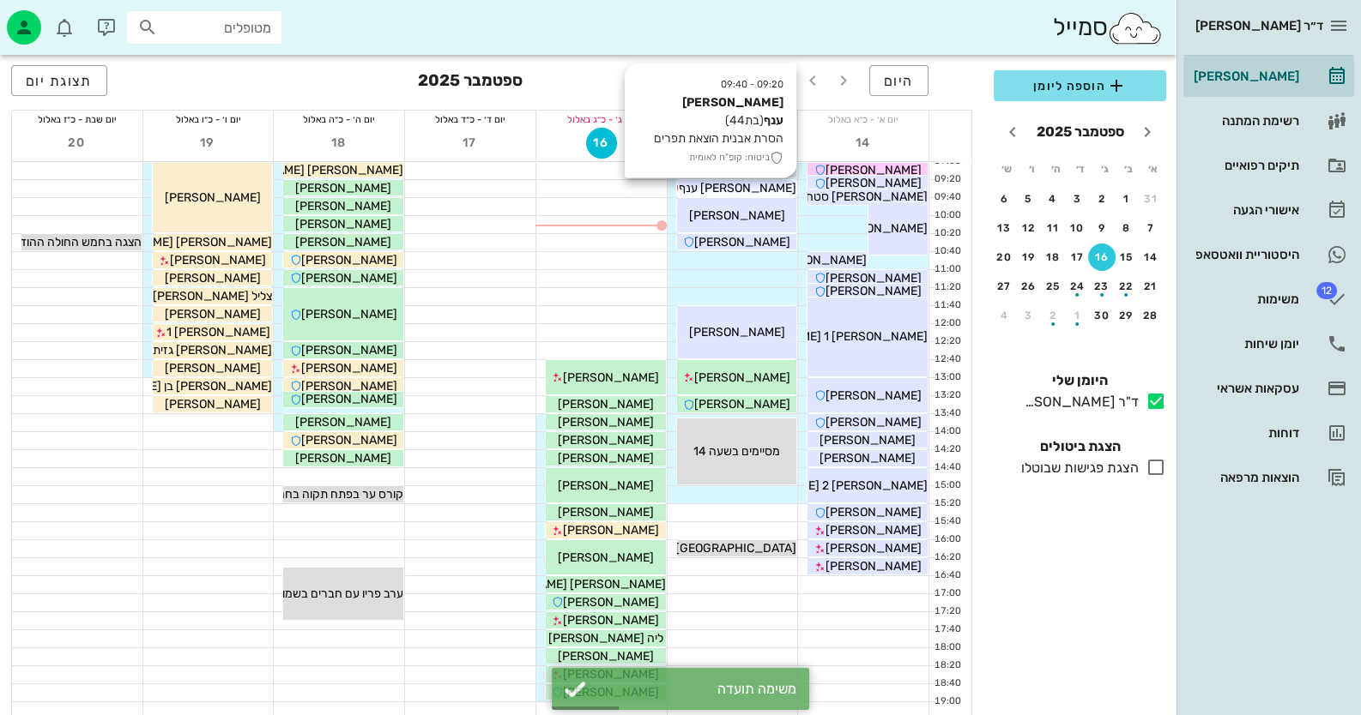
scroll to position [202, 0]
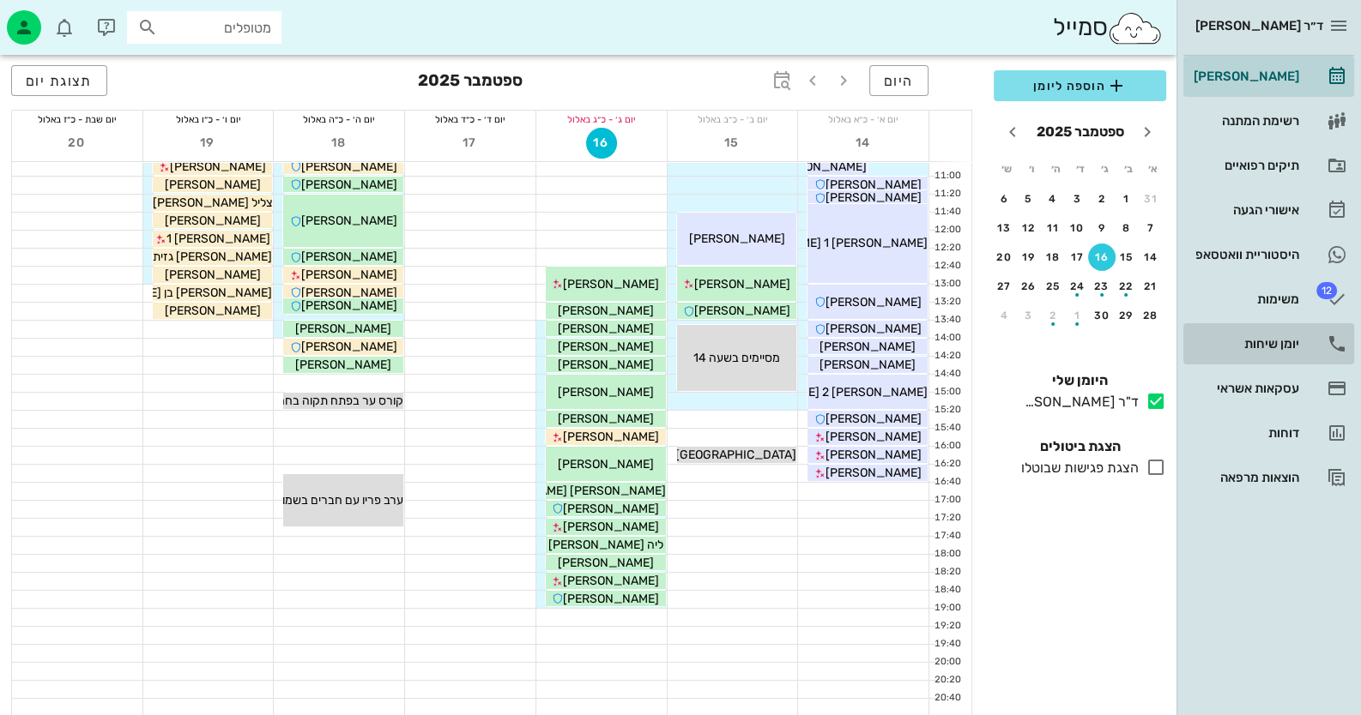
click at [1283, 347] on div "יומן שיחות" at bounding box center [1244, 344] width 109 height 14
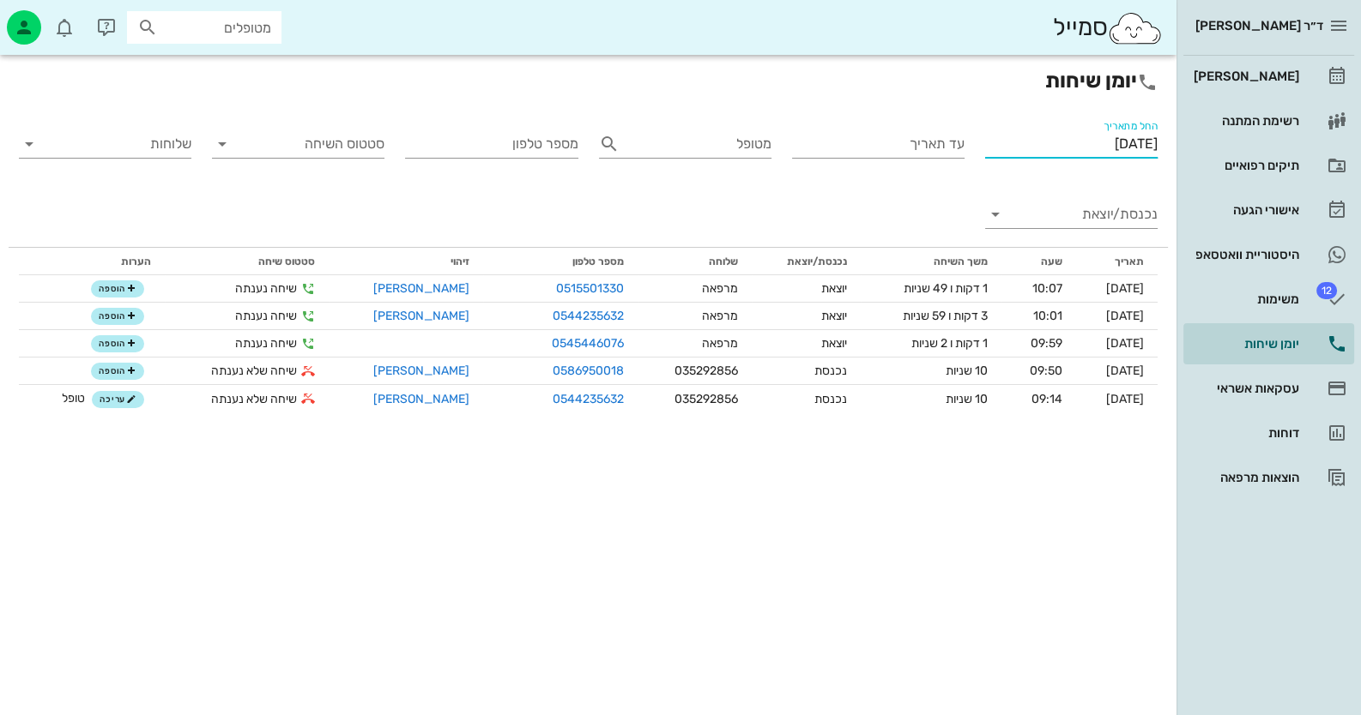
click at [1113, 154] on input "[DATE]" at bounding box center [1071, 143] width 172 height 27
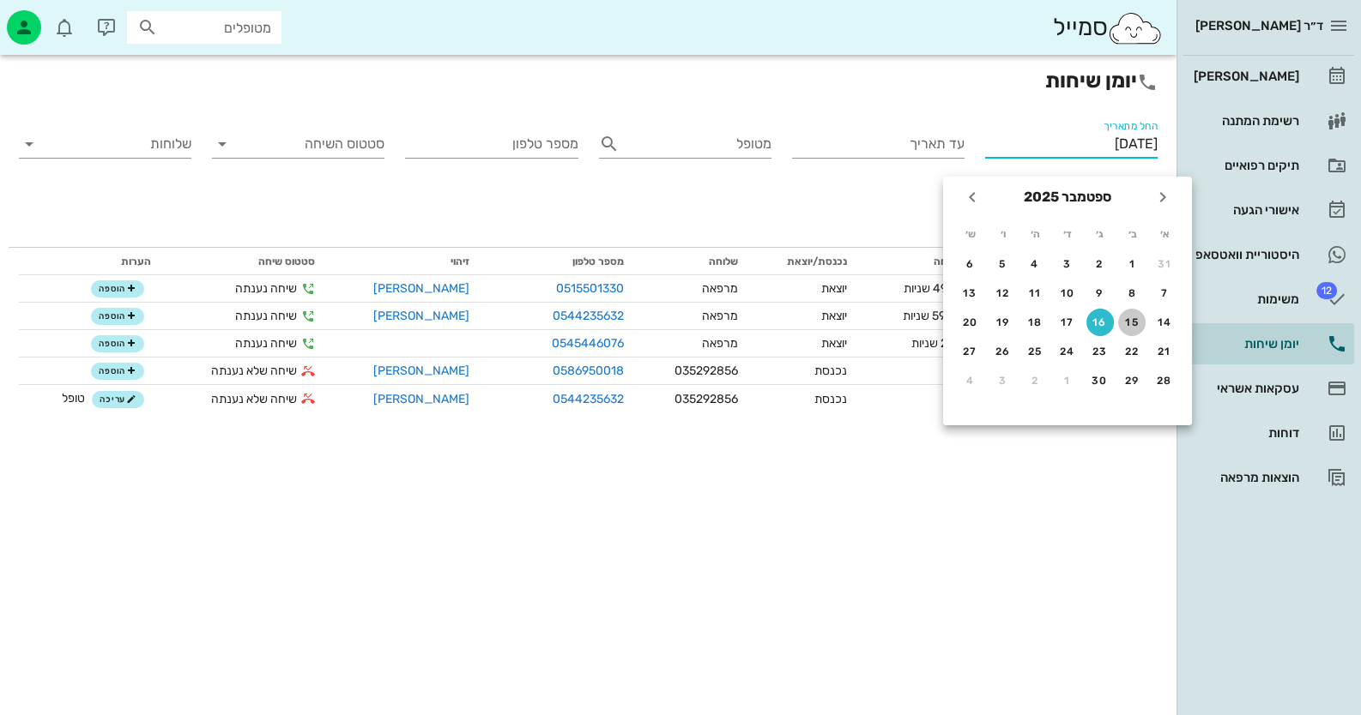
drag, startPoint x: 1128, startPoint y: 321, endPoint x: 1127, endPoint y: 310, distance: 11.2
click at [1129, 320] on div "15" at bounding box center [1131, 323] width 27 height 12
type input "[DATE]"
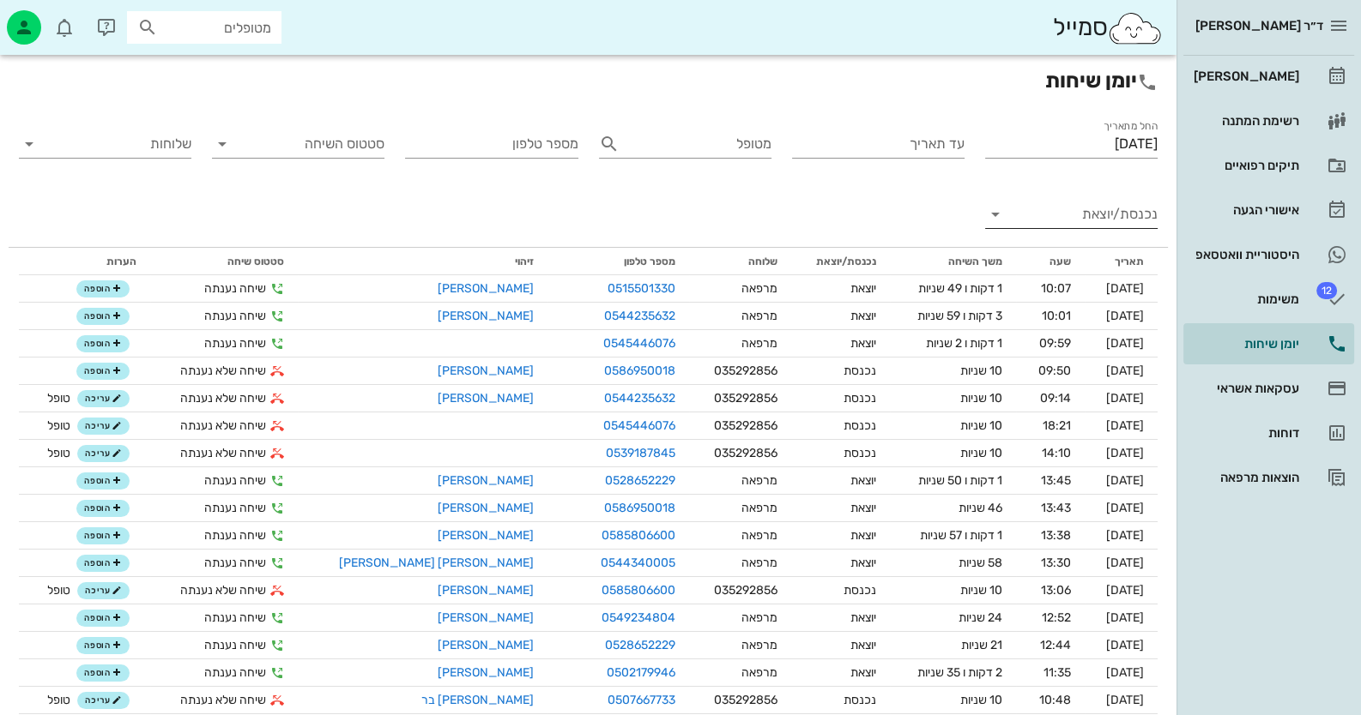
click at [1119, 215] on input "נכנסת/יוצאת" at bounding box center [1084, 214] width 145 height 27
click at [1121, 230] on div "נכנסת" at bounding box center [1114, 228] width 60 height 41
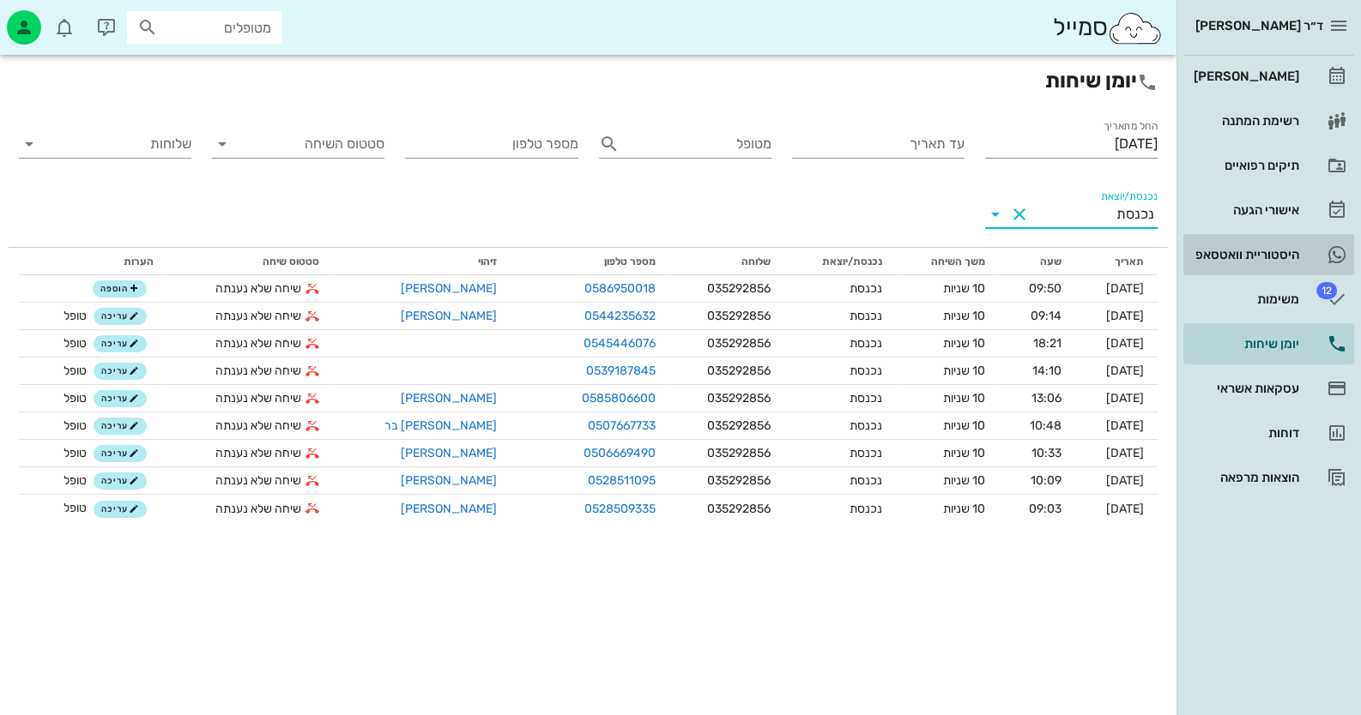
click at [1283, 248] on div "היסטוריית וואטסאפ" at bounding box center [1244, 255] width 109 height 14
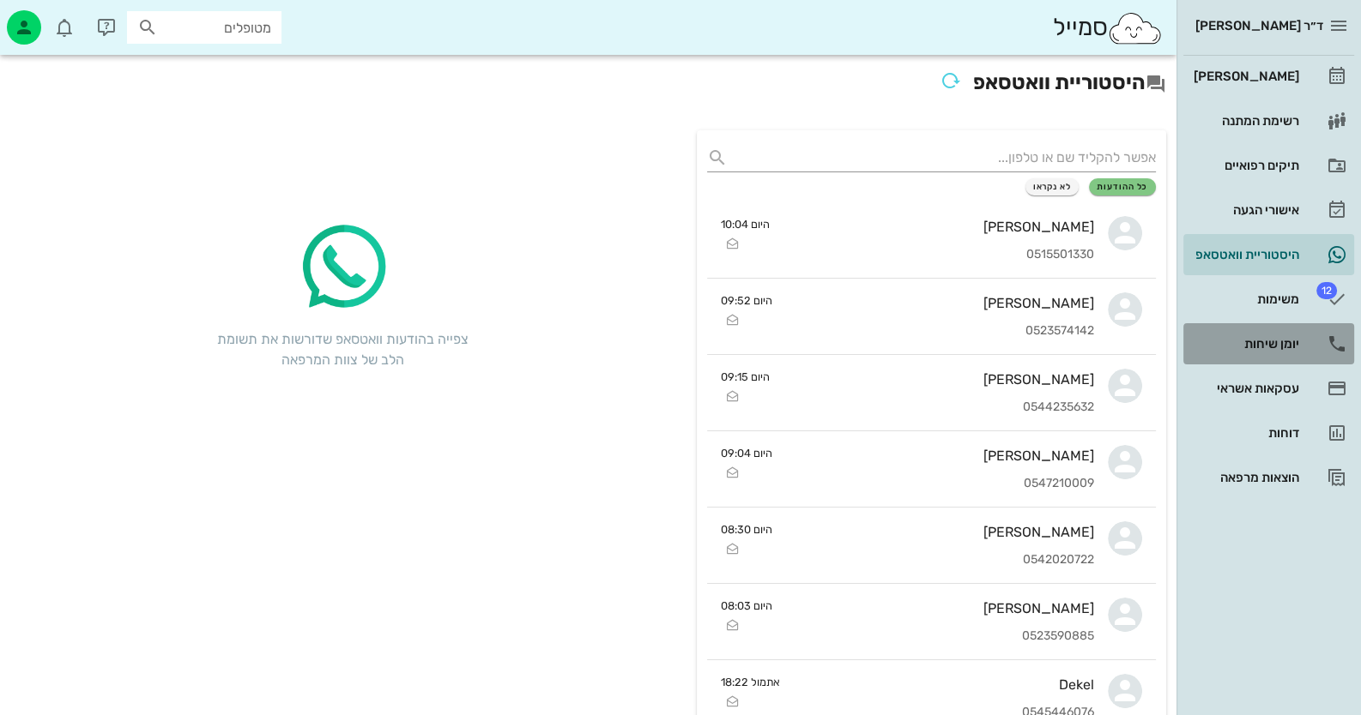
click at [1281, 343] on div "יומן שיחות" at bounding box center [1244, 344] width 109 height 14
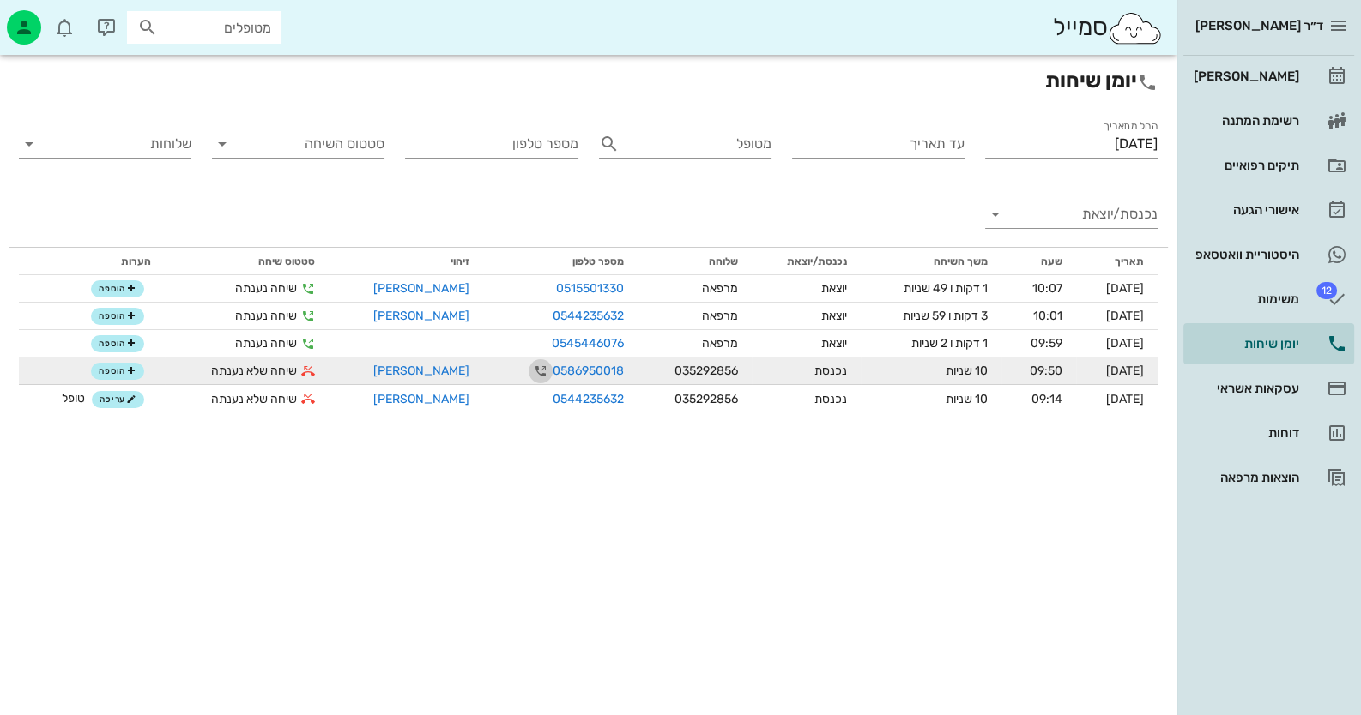
click at [530, 368] on icon "button" at bounding box center [540, 371] width 21 height 21
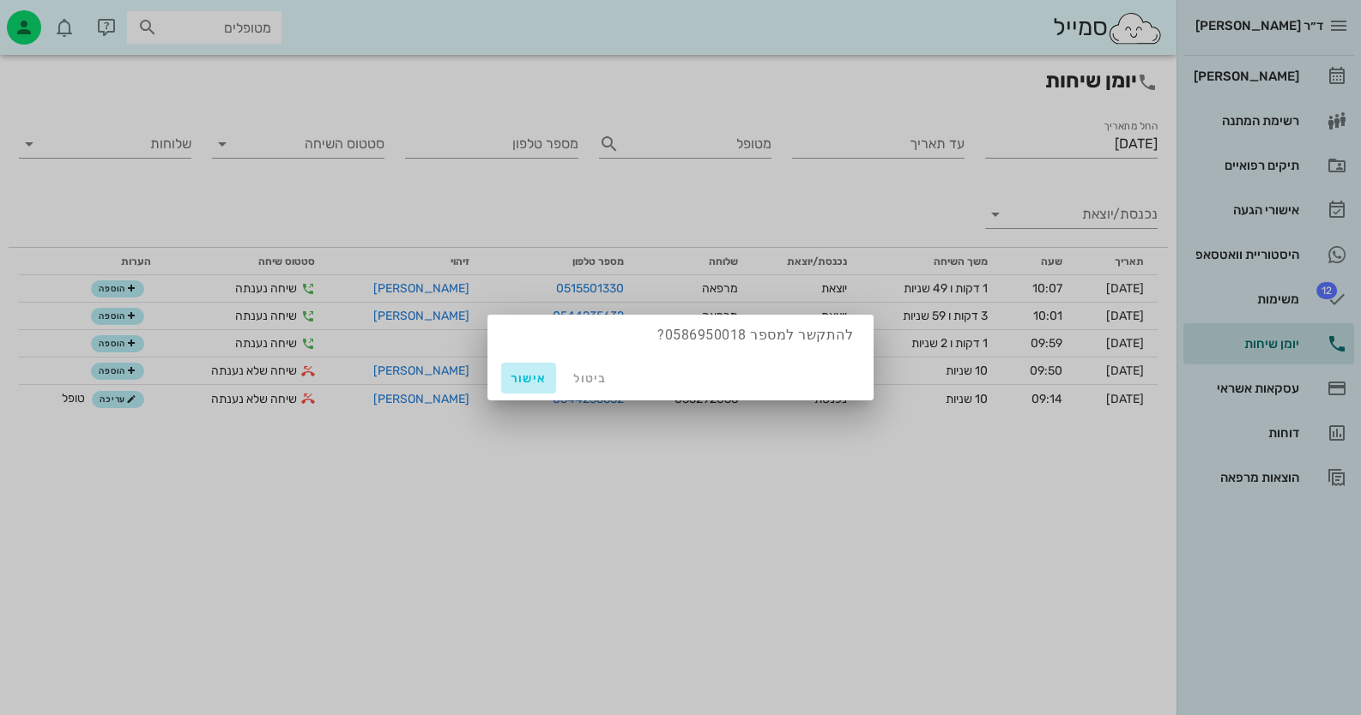
click at [516, 377] on span "אישור" at bounding box center [528, 378] width 41 height 15
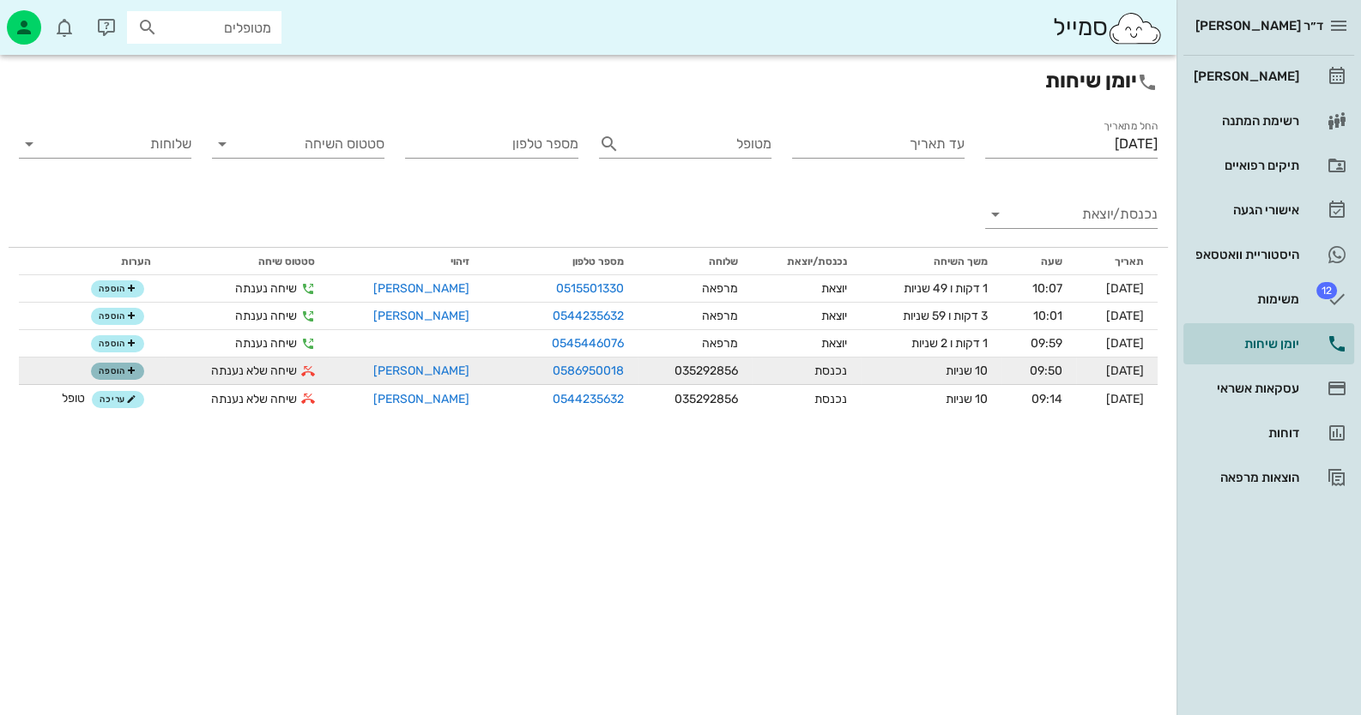
click at [124, 370] on span "הוספה" at bounding box center [118, 371] width 38 height 10
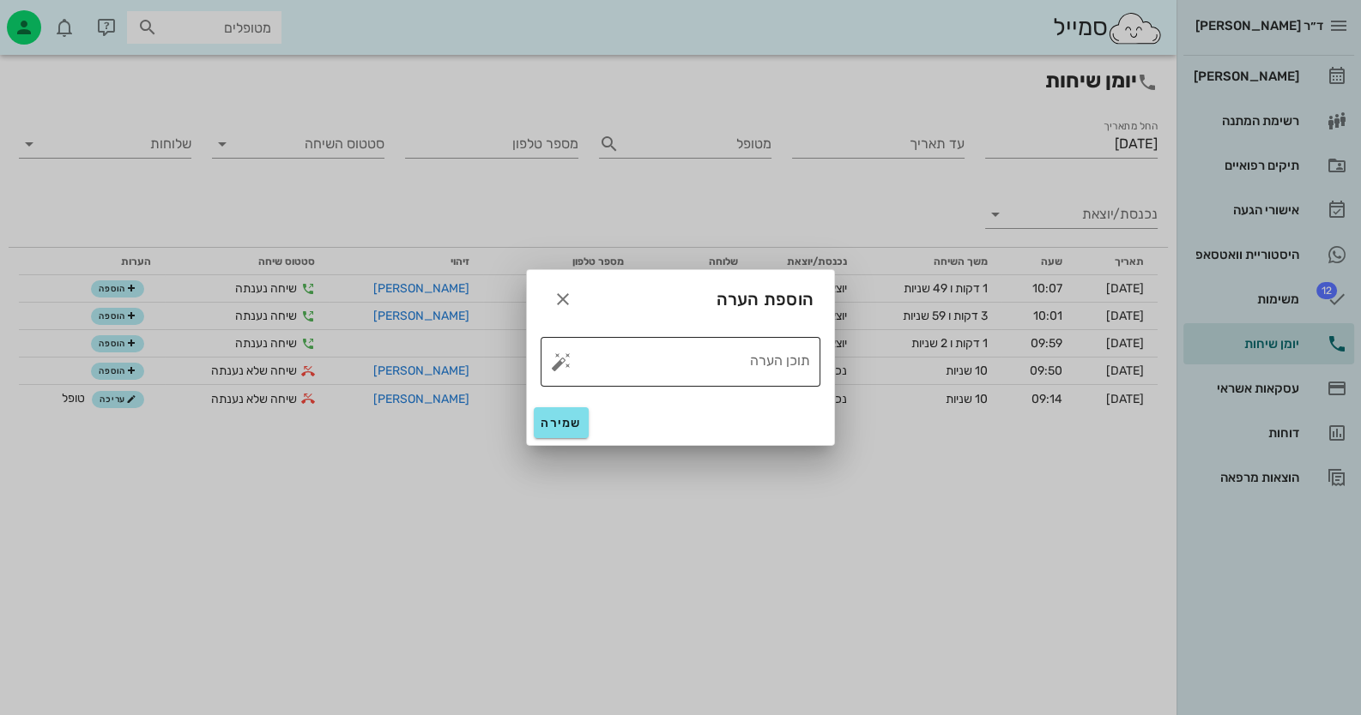
click at [556, 357] on button "button" at bounding box center [561, 362] width 21 height 21
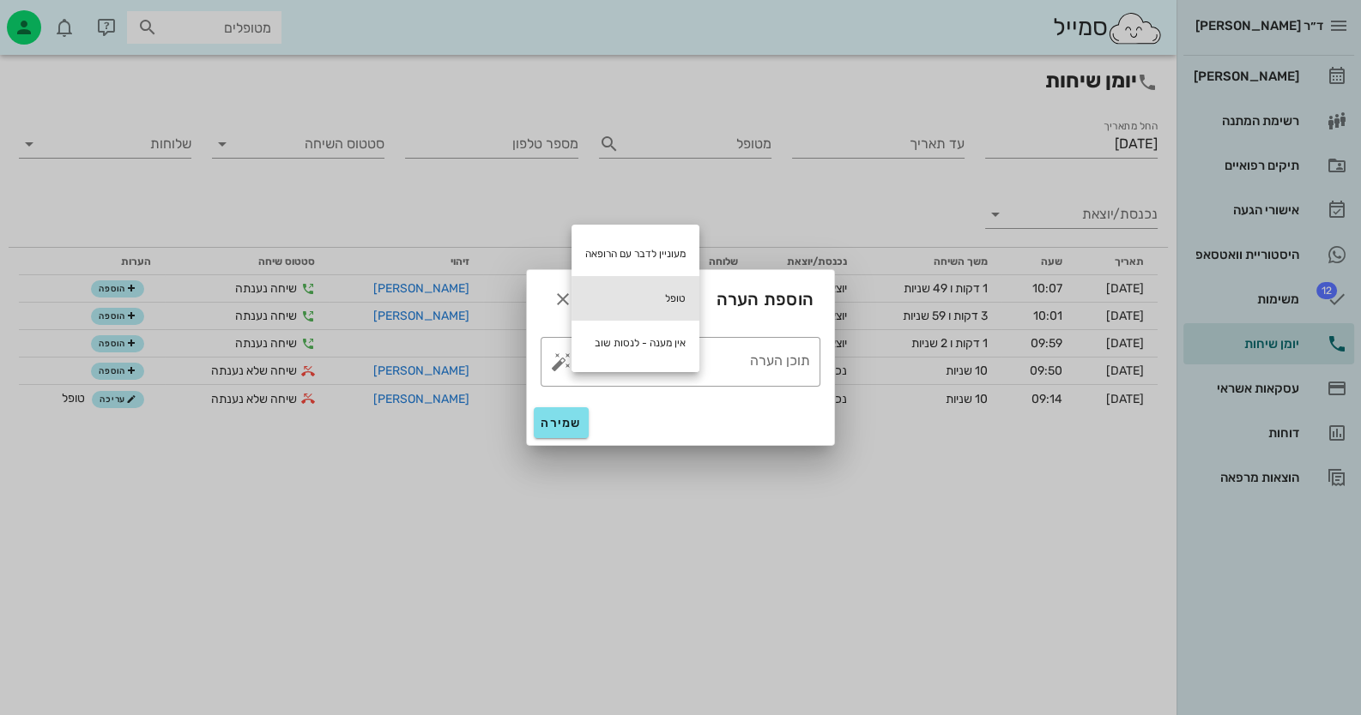
click at [650, 298] on div "טופל" at bounding box center [635, 298] width 128 height 45
type textarea "טופל"
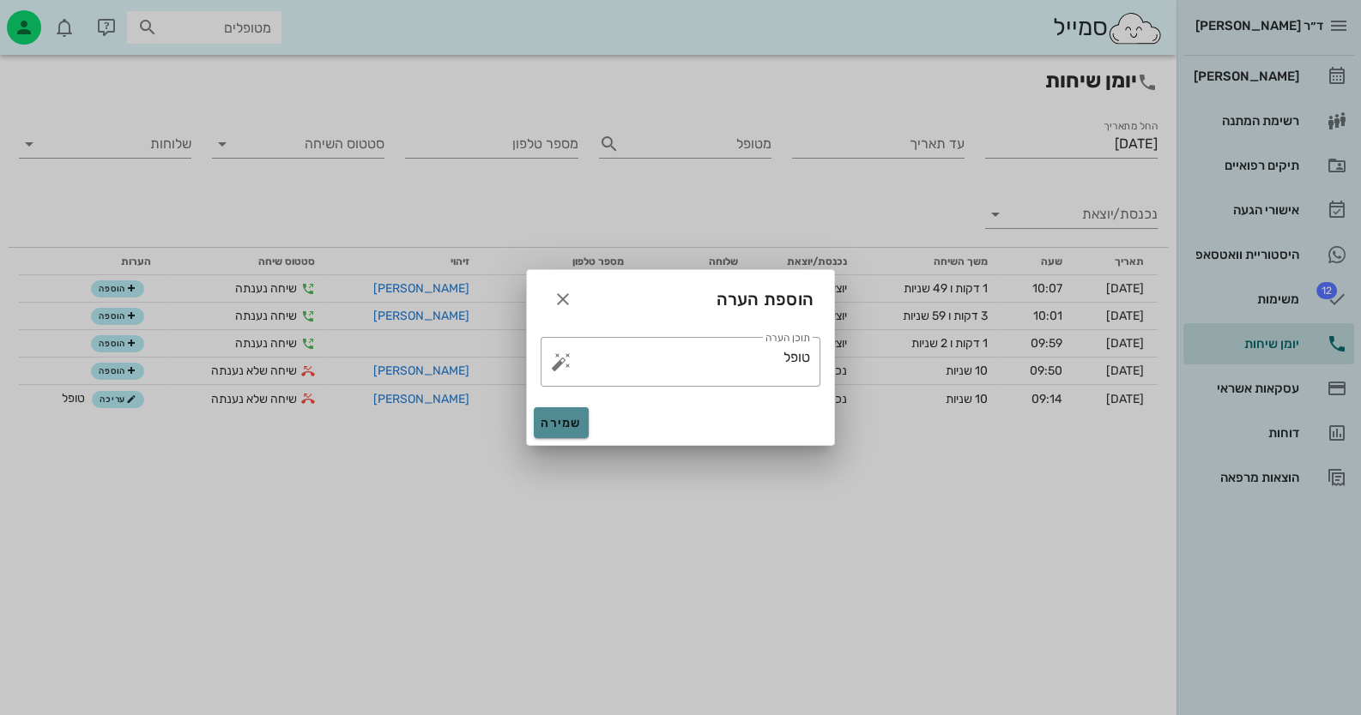
click at [571, 426] on span "שמירה" at bounding box center [560, 423] width 41 height 15
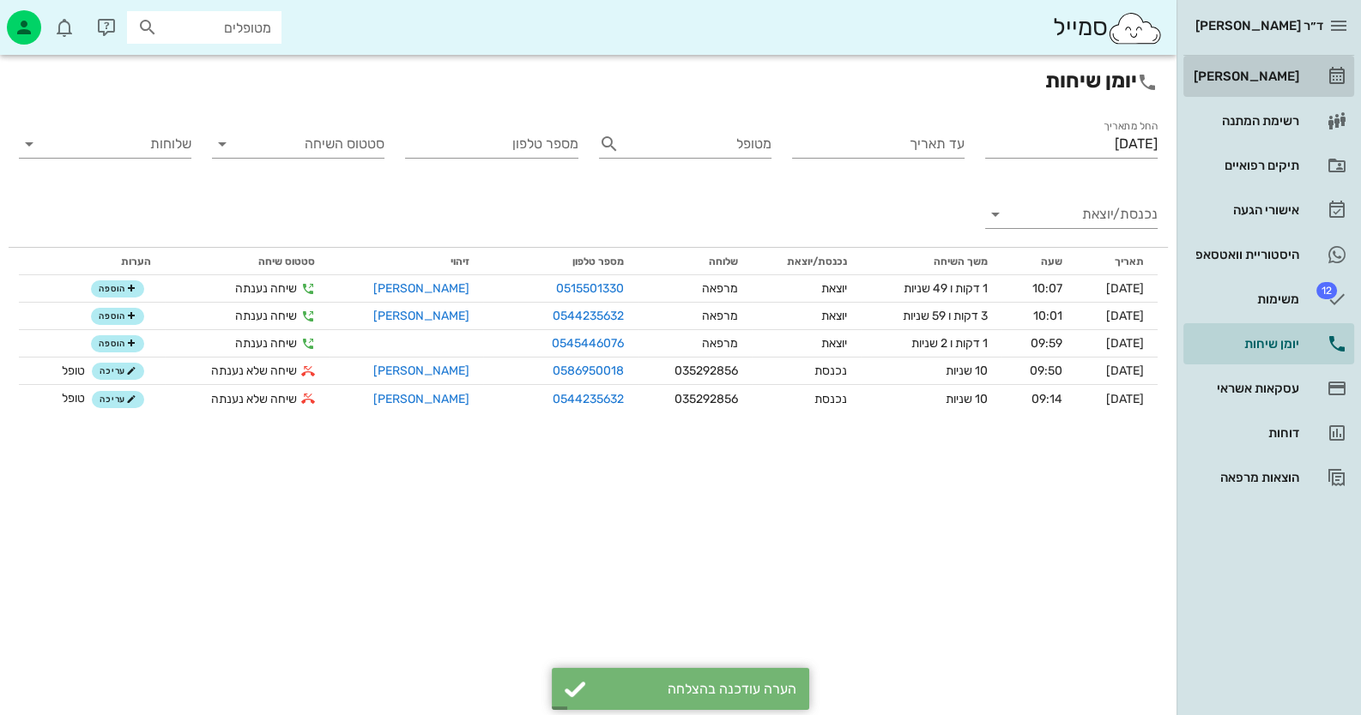
click at [1279, 74] on div "[PERSON_NAME]" at bounding box center [1244, 76] width 109 height 14
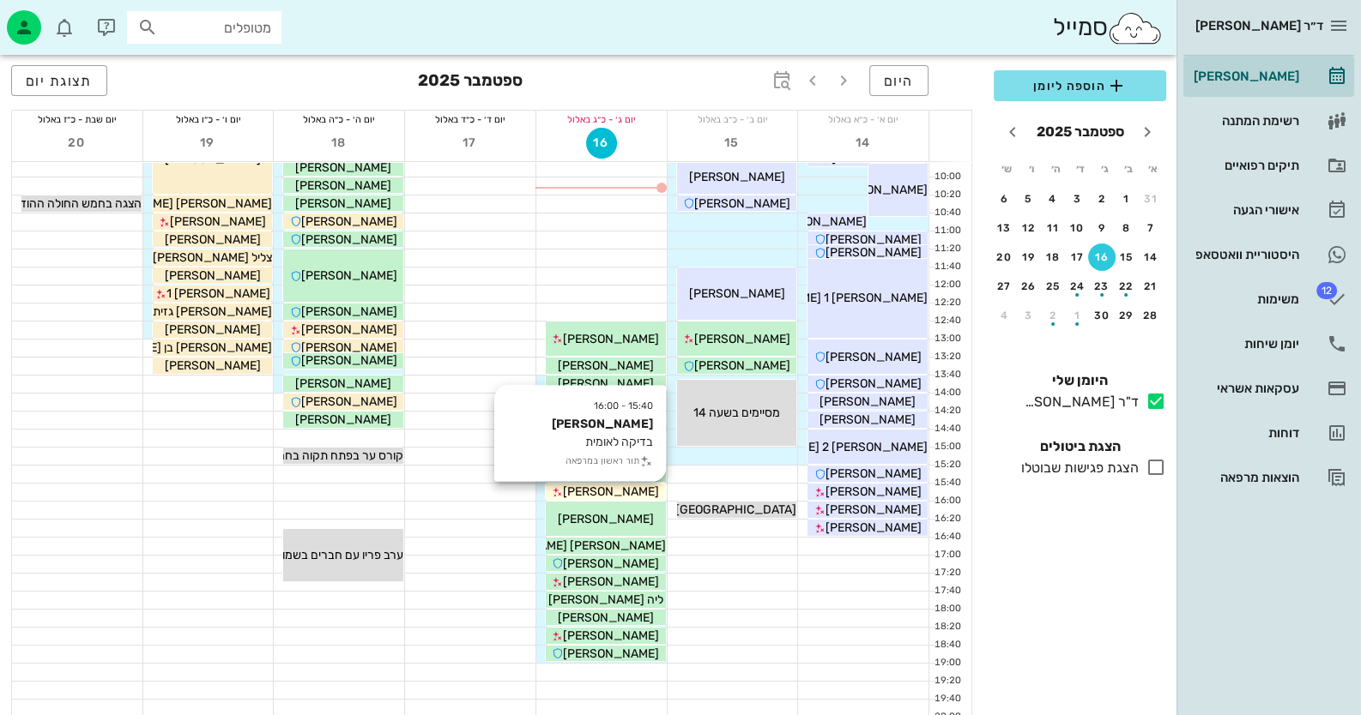
scroll to position [171, 0]
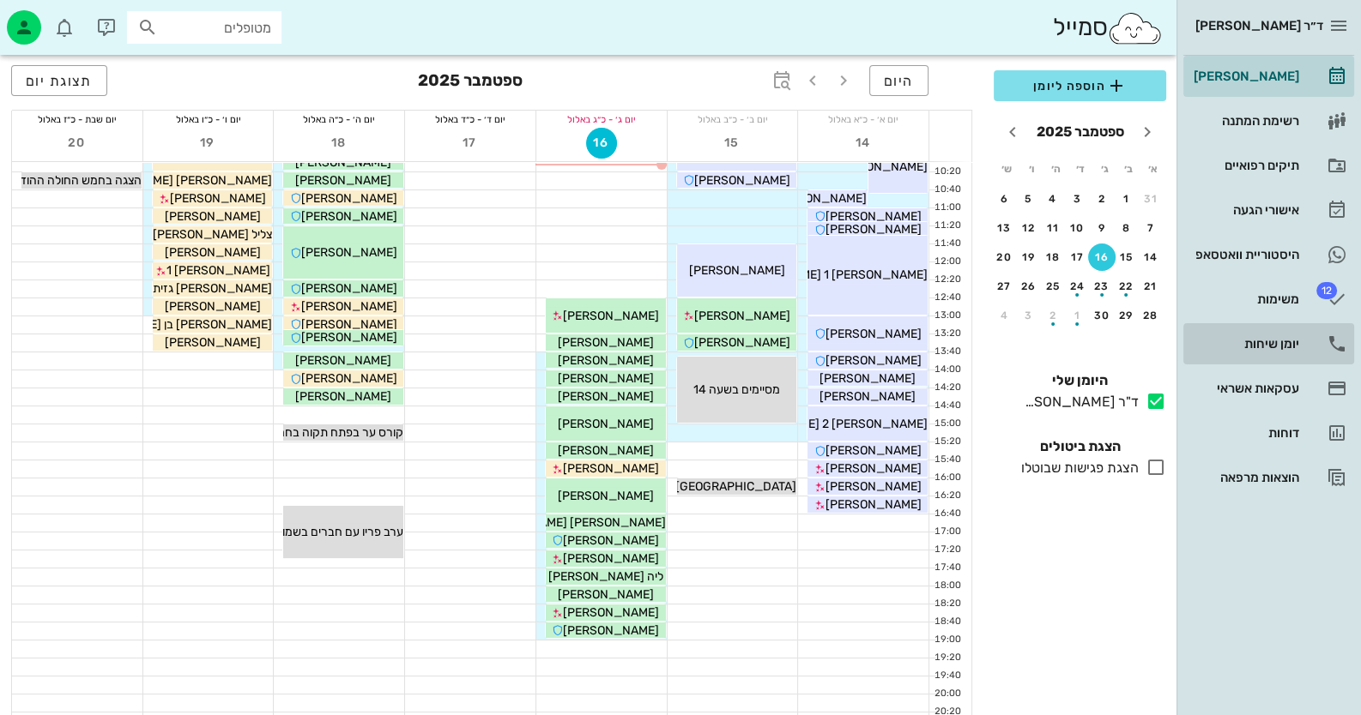
click at [1287, 347] on div "יומן שיחות" at bounding box center [1244, 344] width 109 height 14
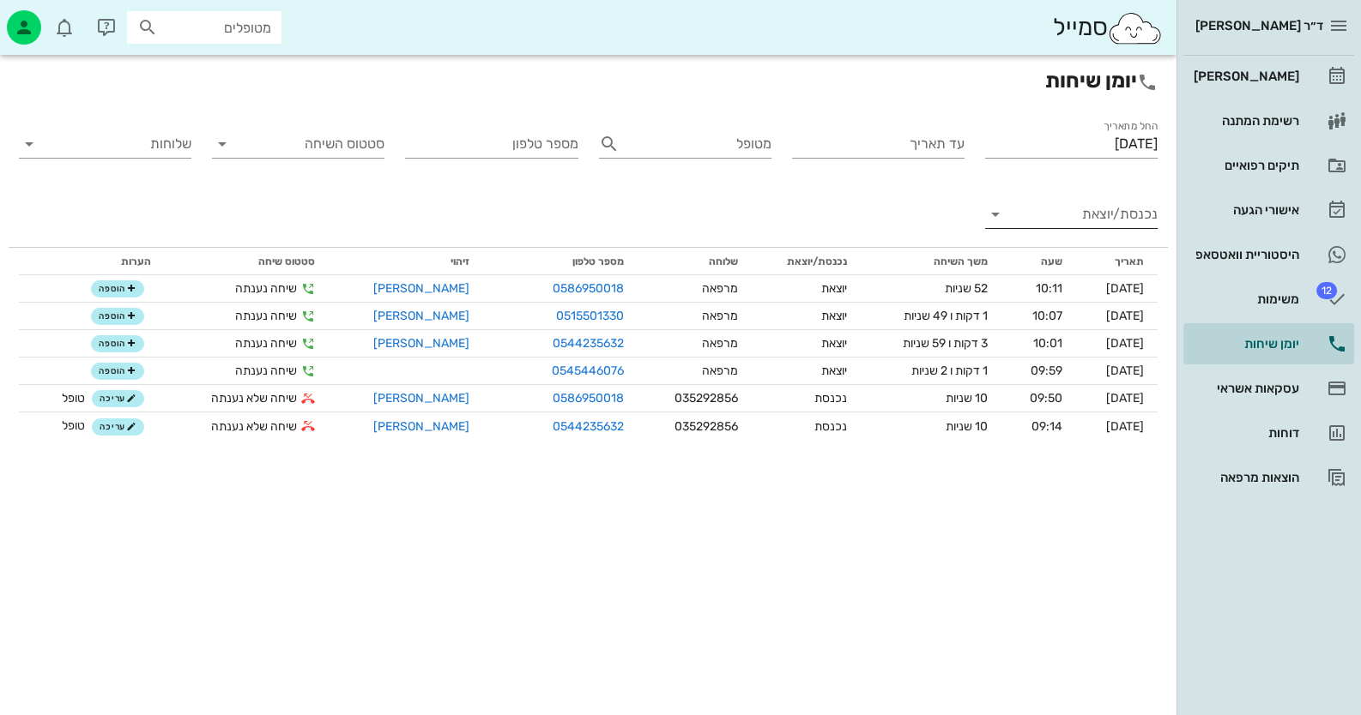
click at [1094, 209] on input "נכנסת/יוצאת" at bounding box center [1084, 214] width 145 height 27
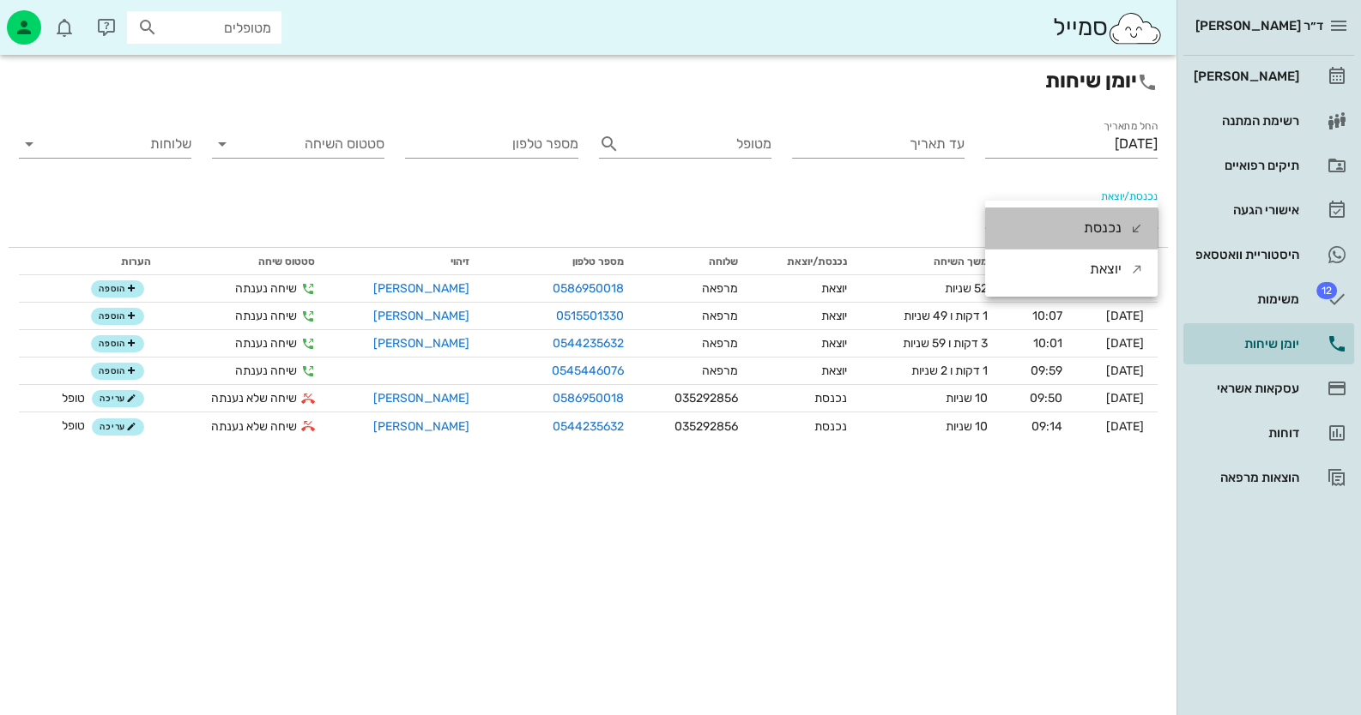
click at [1102, 230] on div "נכנסת" at bounding box center [1103, 228] width 38 height 41
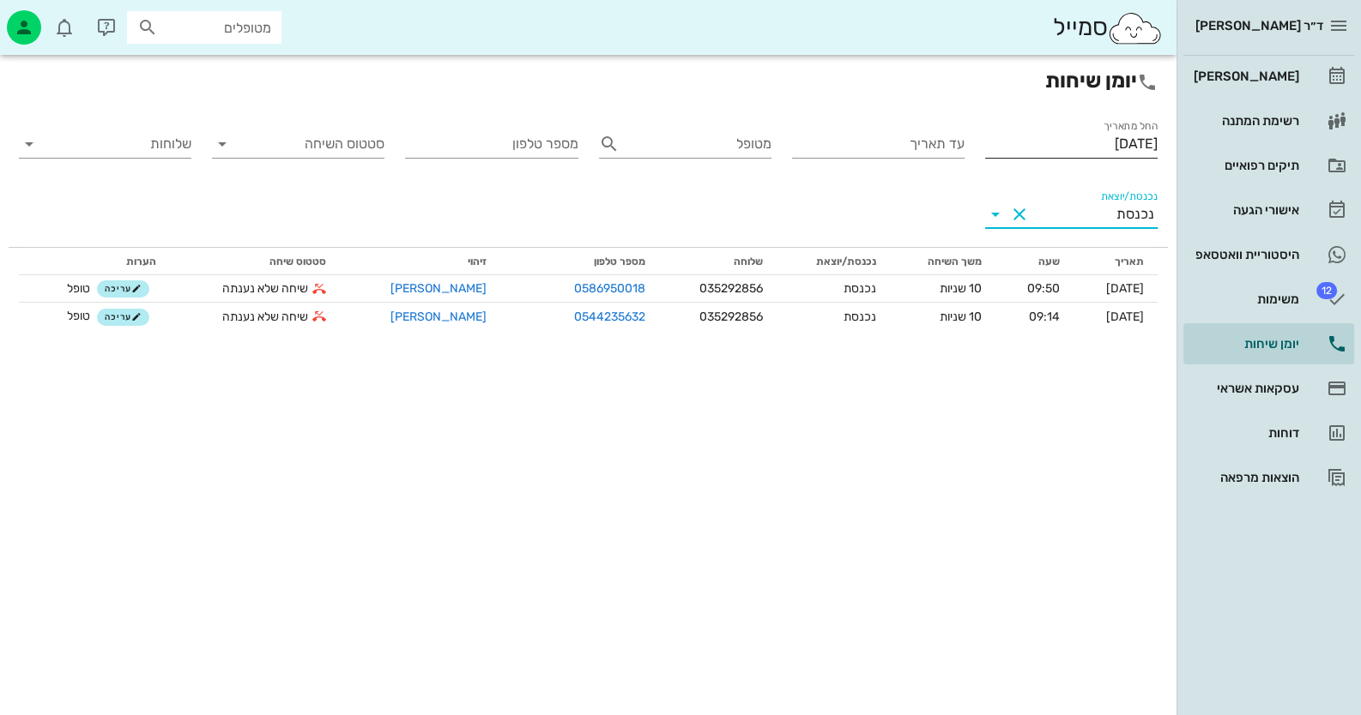
click at [1109, 136] on input "[DATE]" at bounding box center [1071, 143] width 172 height 27
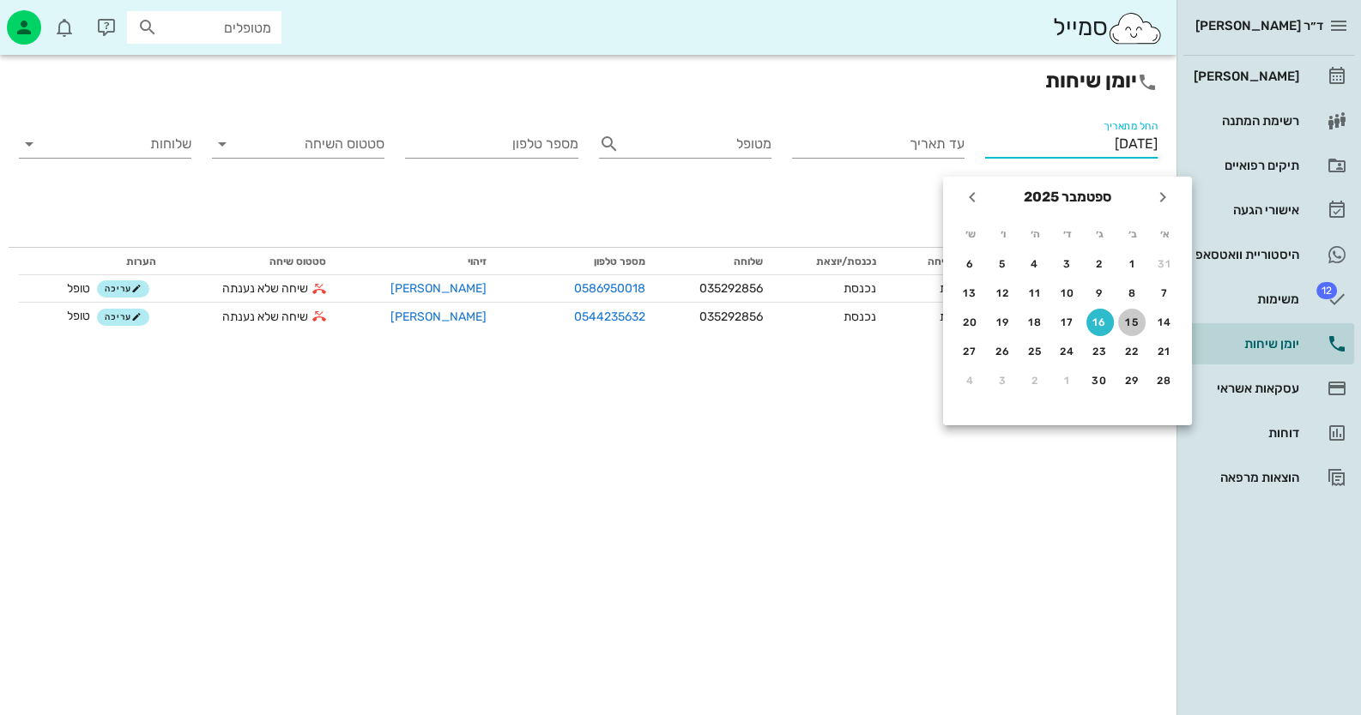
click at [1131, 322] on div "15" at bounding box center [1131, 323] width 27 height 12
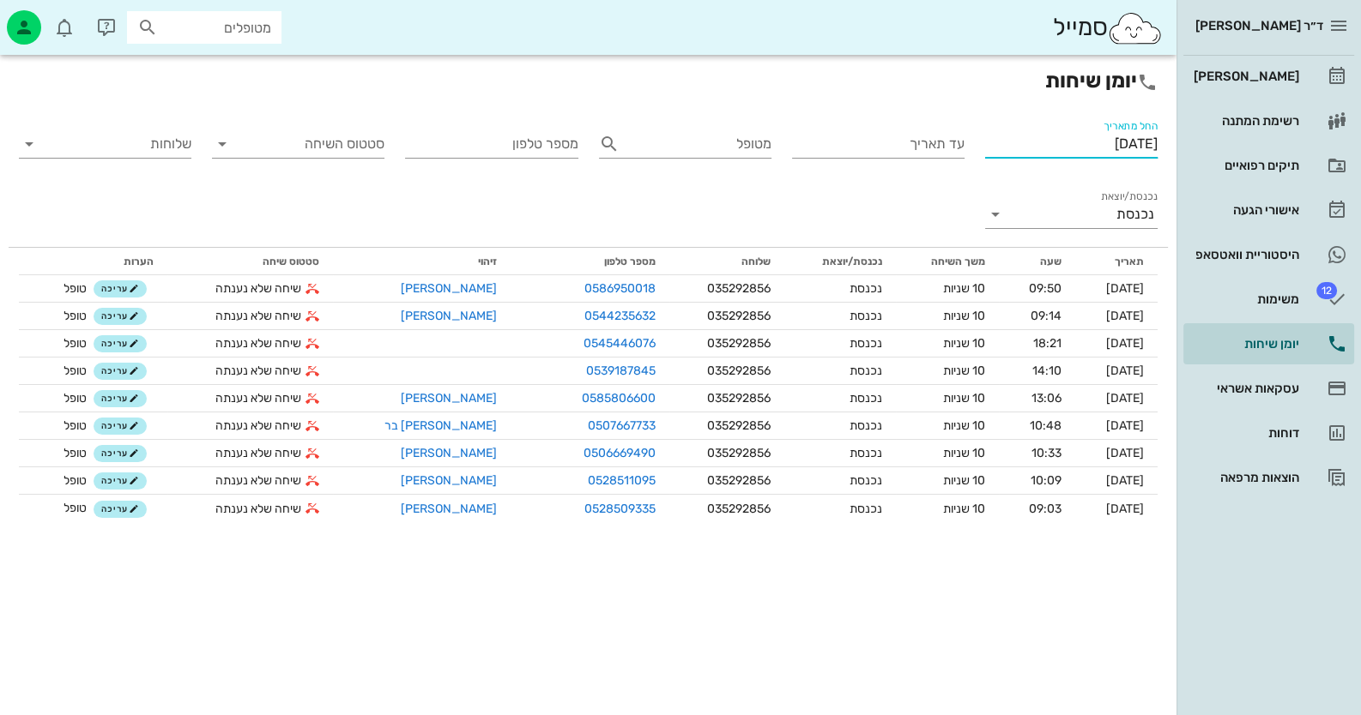
click at [1081, 141] on input "[DATE]" at bounding box center [1071, 143] width 172 height 27
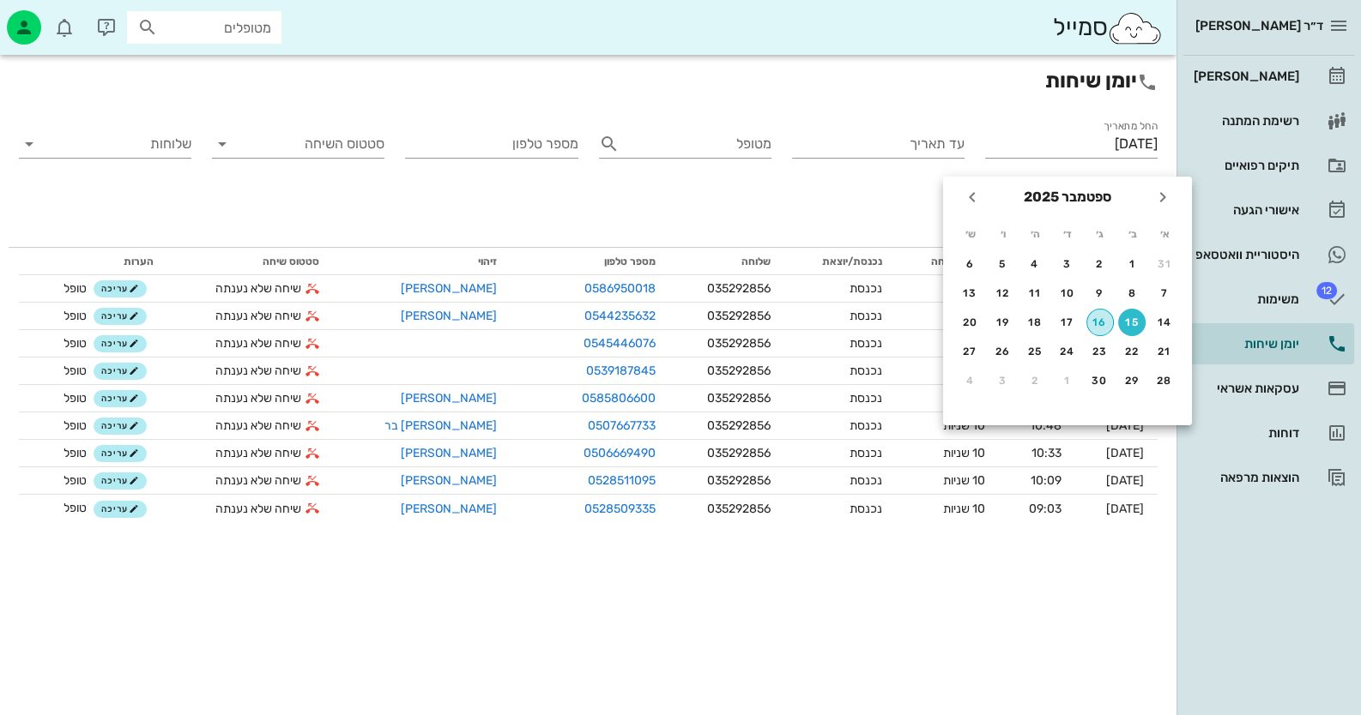
click at [1102, 317] on div "16" at bounding box center [1100, 323] width 26 height 12
type input "[DATE]"
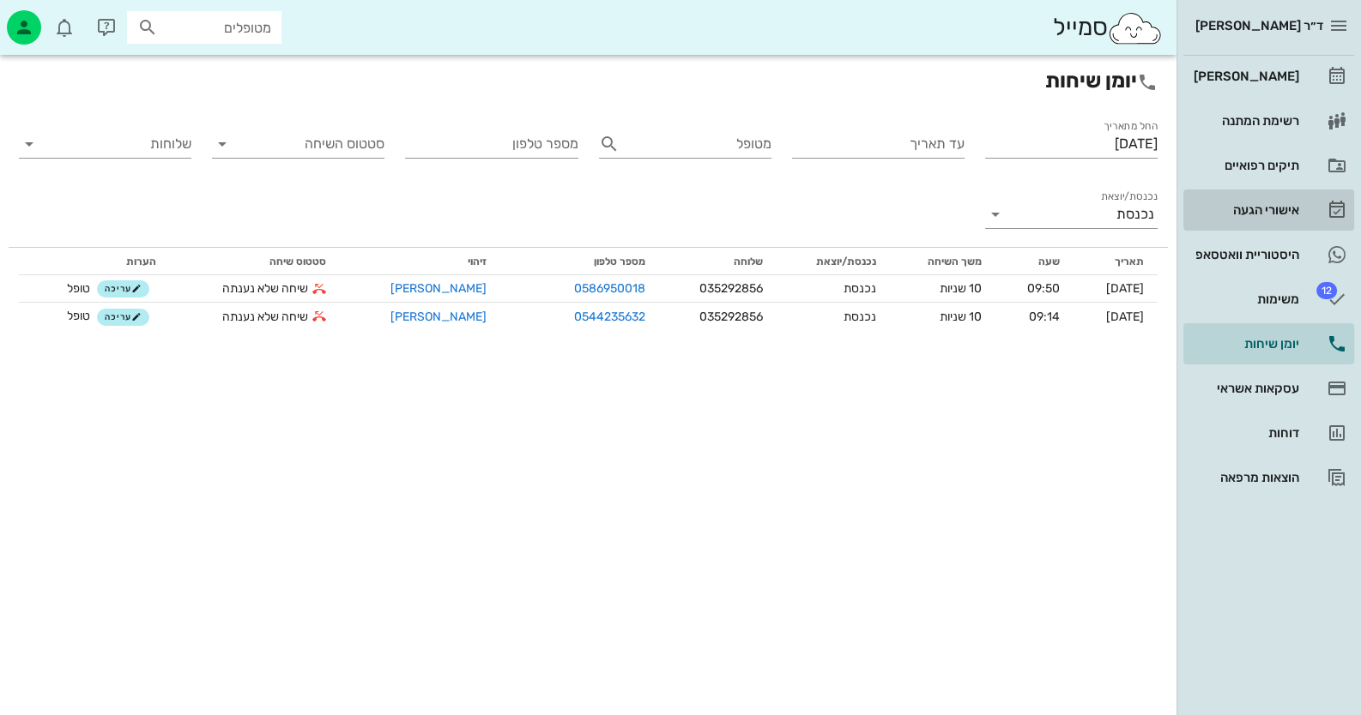
click at [1274, 192] on link "אישורי הגעה" at bounding box center [1268, 210] width 171 height 41
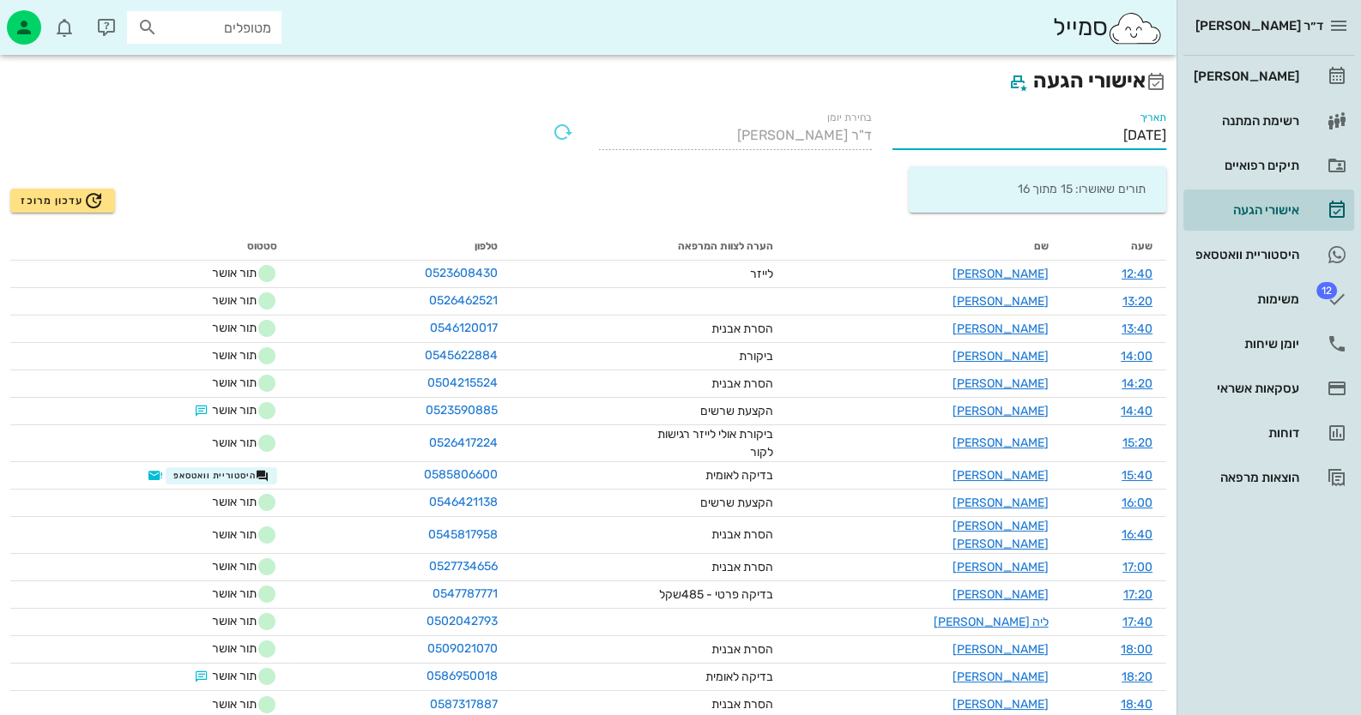
click at [1101, 133] on input "[DATE]" at bounding box center [1029, 135] width 274 height 27
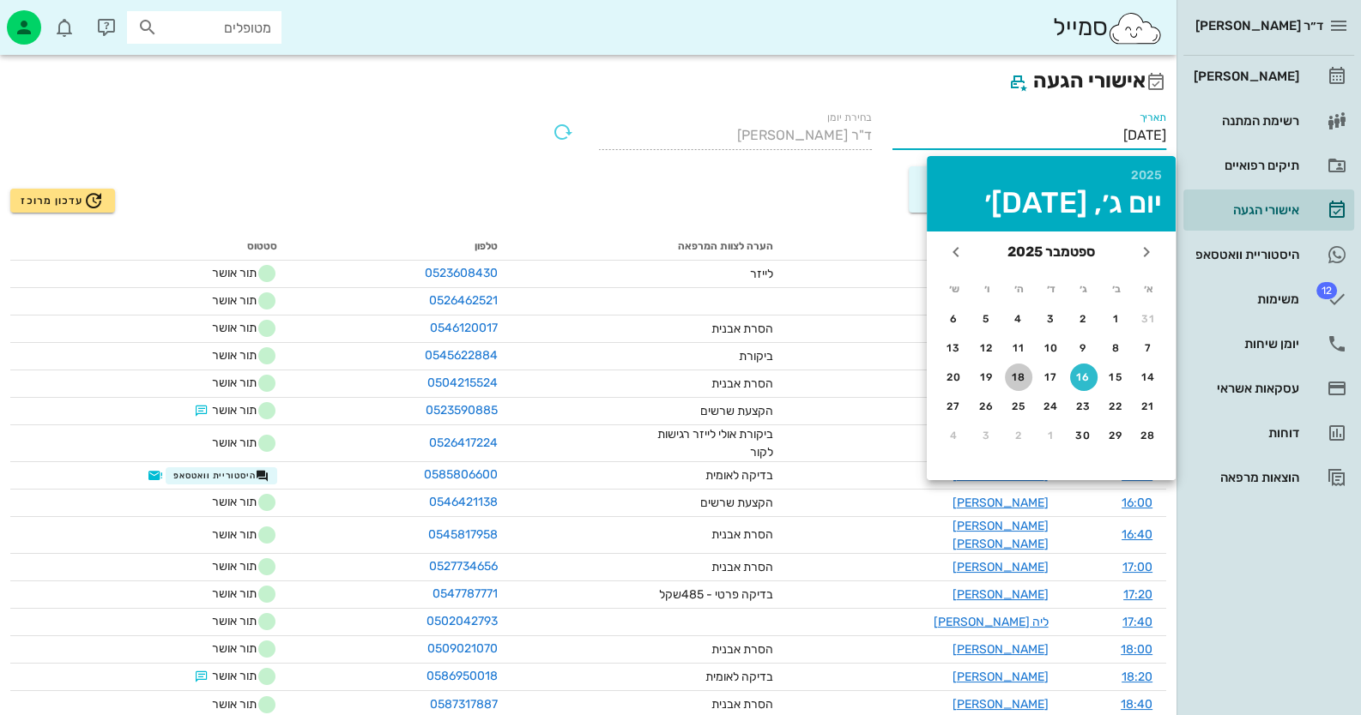
click at [1017, 374] on div "18" at bounding box center [1018, 377] width 27 height 12
type input "[DATE]"
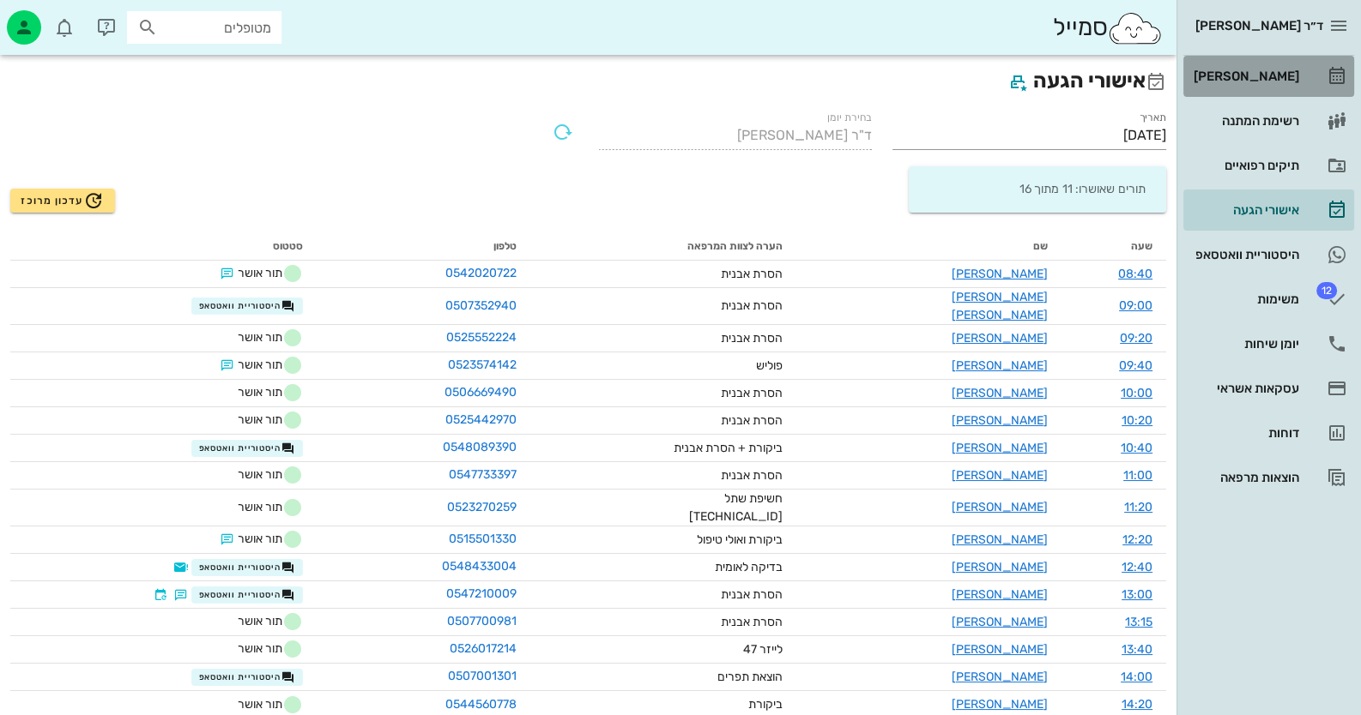
click at [1271, 71] on div "[PERSON_NAME]" at bounding box center [1244, 76] width 109 height 14
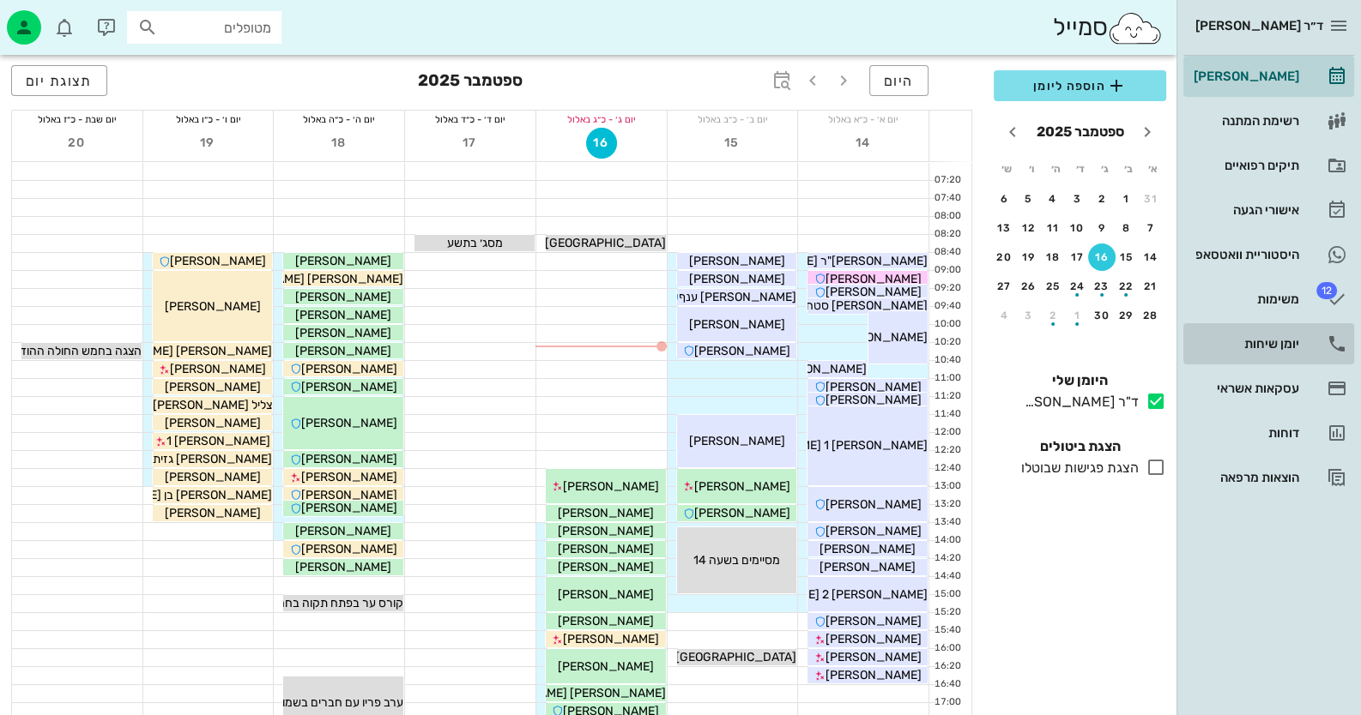
click at [1293, 346] on div "יומן שיחות" at bounding box center [1244, 344] width 109 height 14
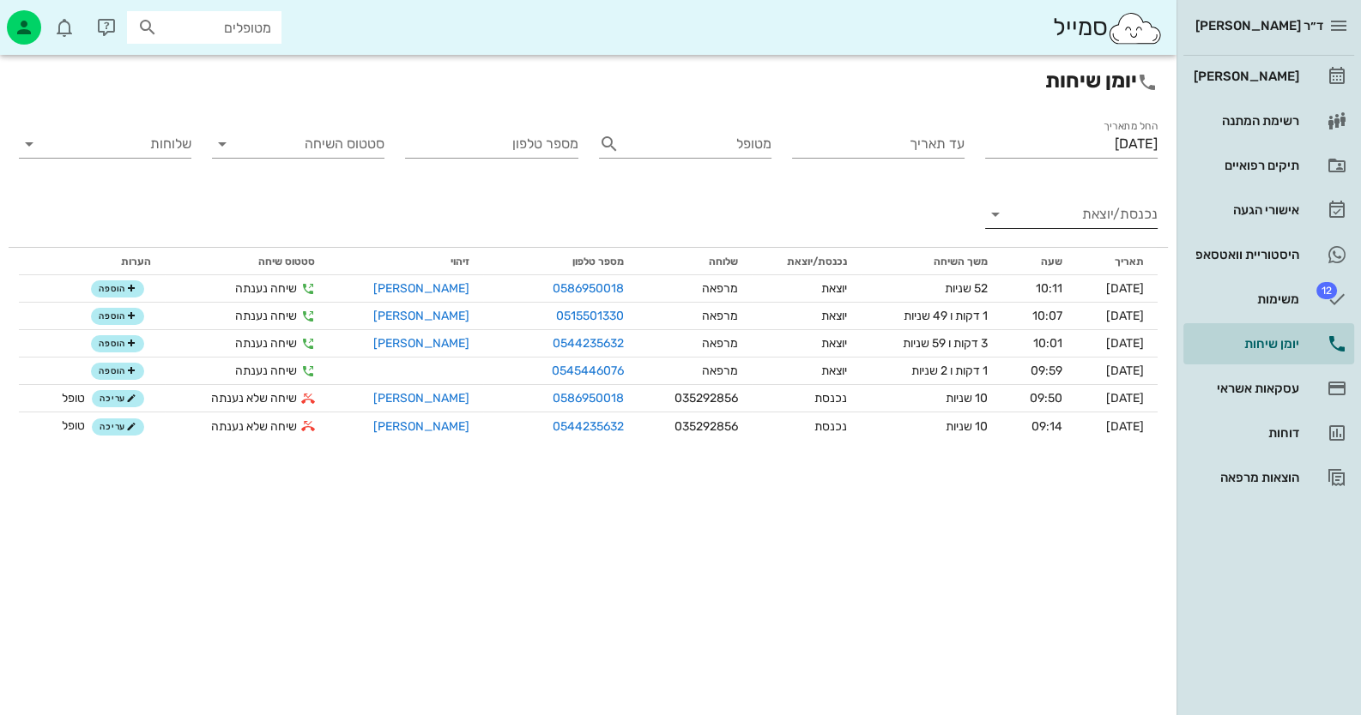
click at [1122, 211] on input "נכנסת/יוצאת" at bounding box center [1084, 214] width 145 height 27
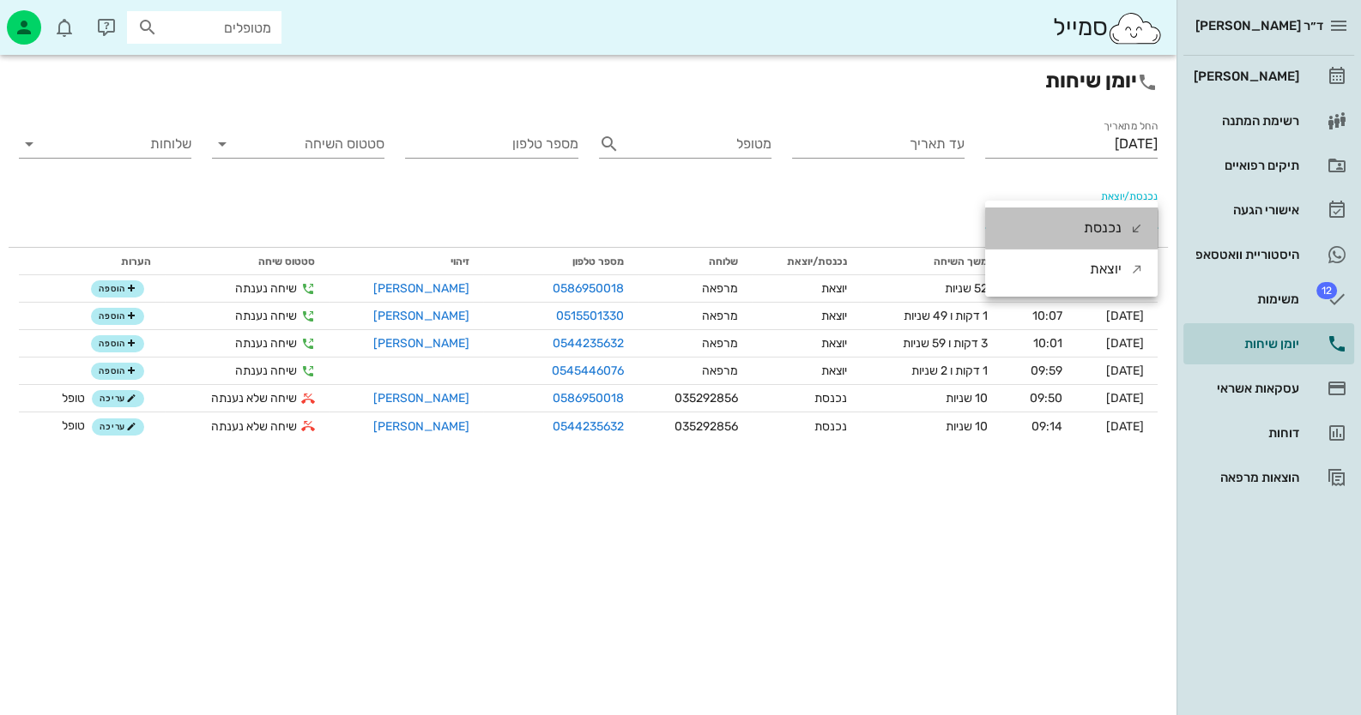
click at [1115, 226] on div "נכנסת" at bounding box center [1103, 228] width 38 height 41
